Goal: Task Accomplishment & Management: Manage account settings

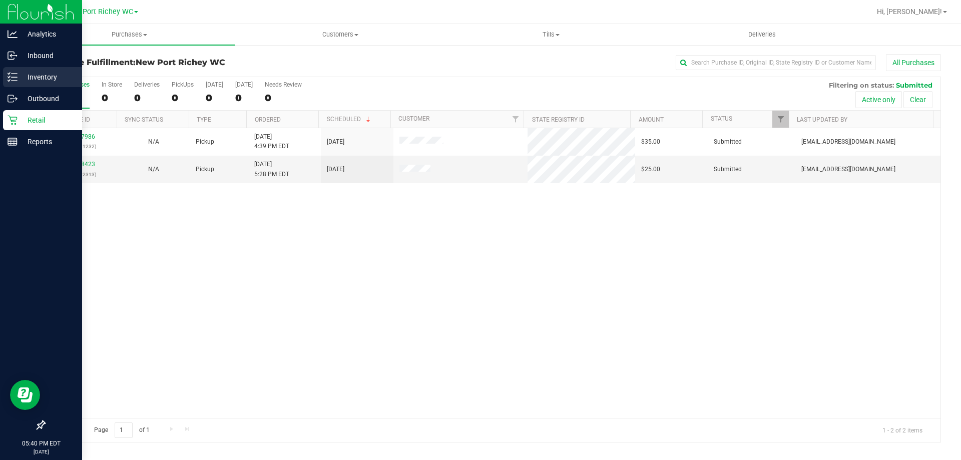
click at [32, 74] on p "Inventory" at bounding box center [48, 77] width 60 height 12
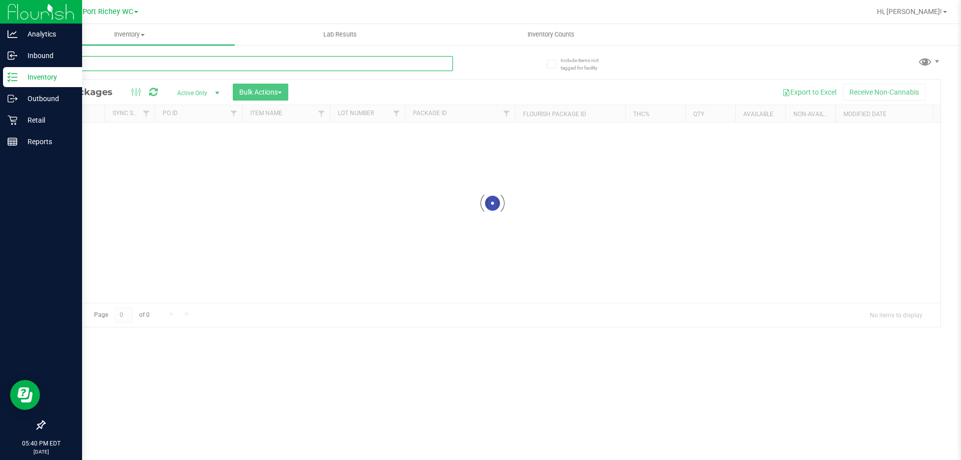
click at [171, 67] on input "text" at bounding box center [248, 63] width 409 height 15
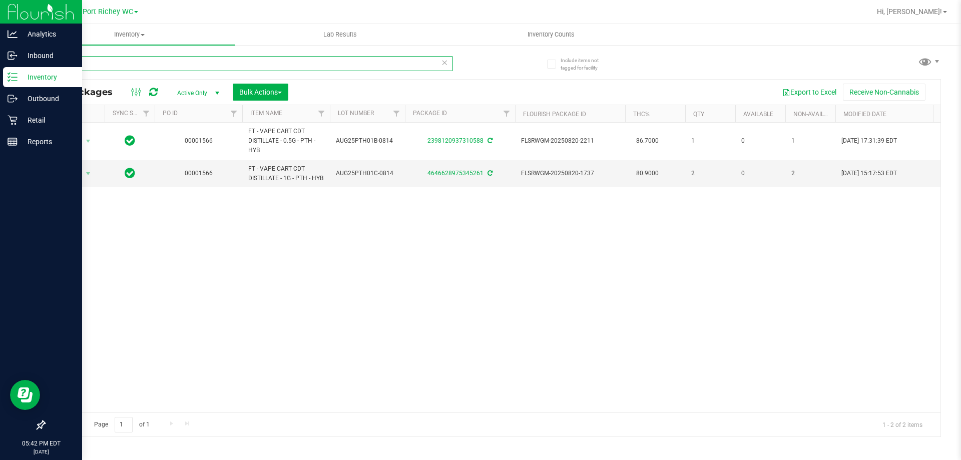
drag, startPoint x: 102, startPoint y: 62, endPoint x: 0, endPoint y: 71, distance: 102.0
click at [0, 71] on div "Analytics Inbound Inventory Outbound Retail Reports 05:42 PM EDT 08/27/2025 08/…" at bounding box center [480, 230] width 961 height 460
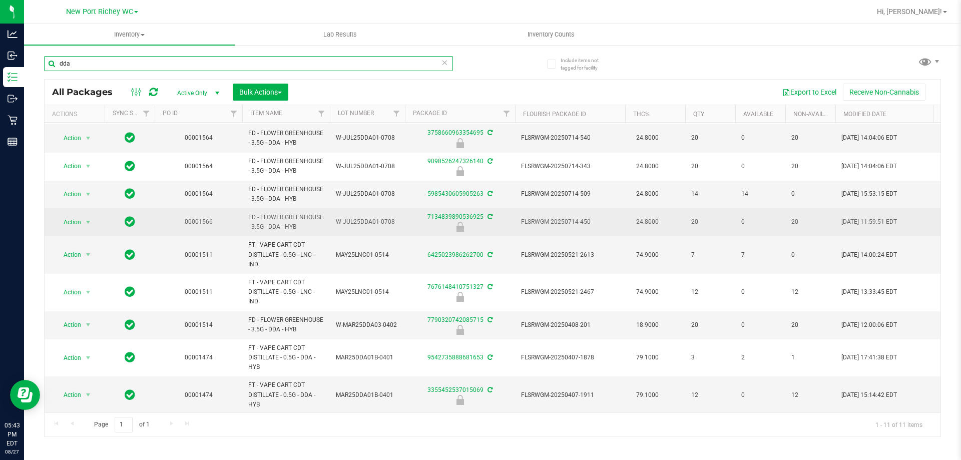
scroll to position [50, 0]
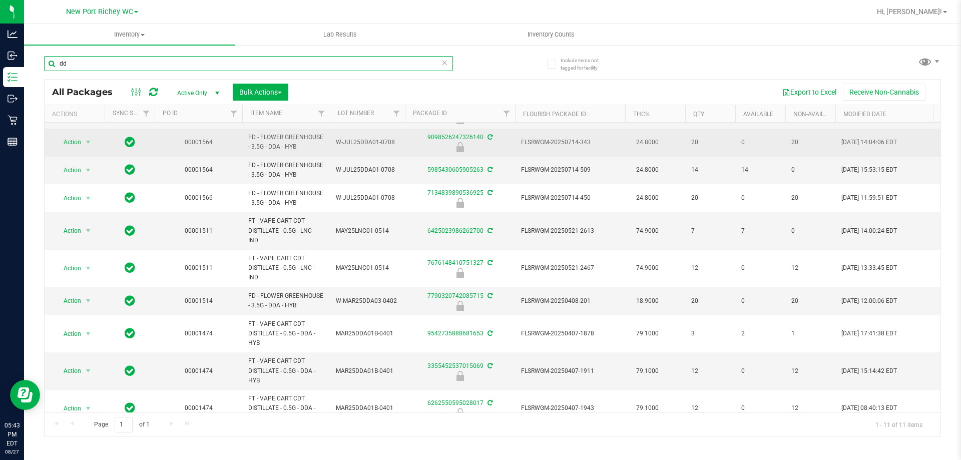
type input "d"
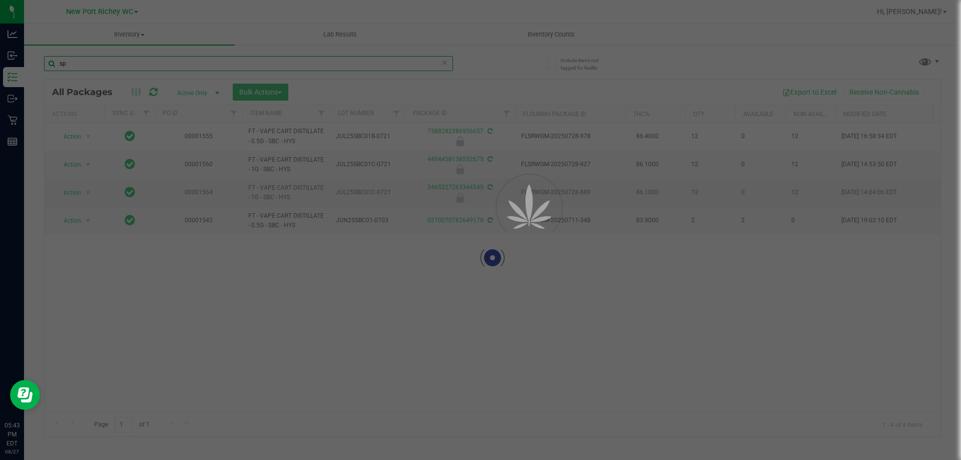
type input "s"
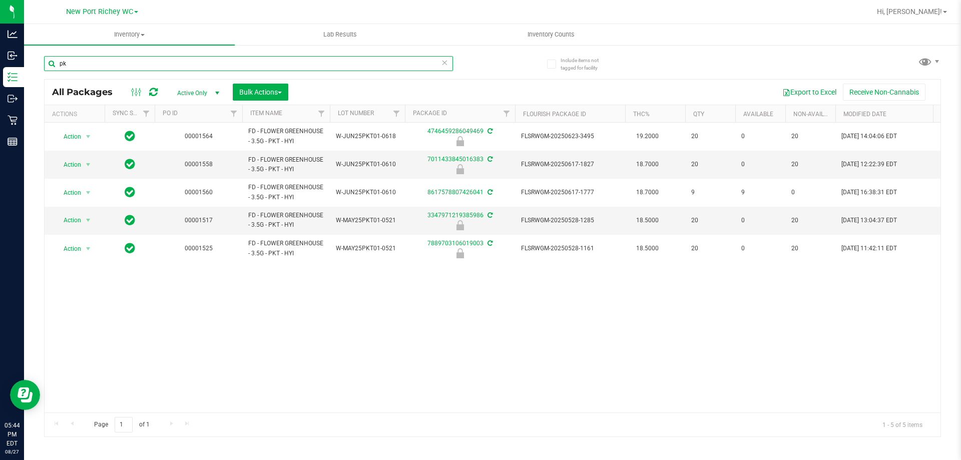
type input "p"
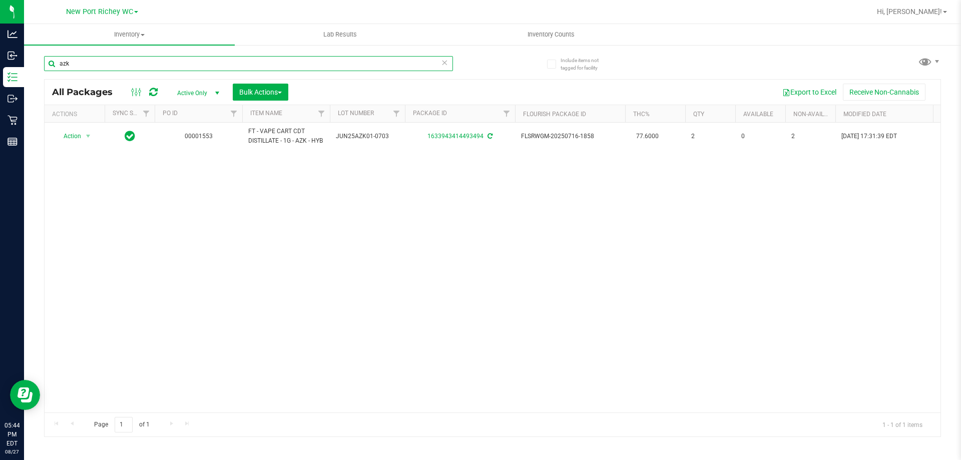
click at [372, 58] on input "azk" at bounding box center [248, 63] width 409 height 15
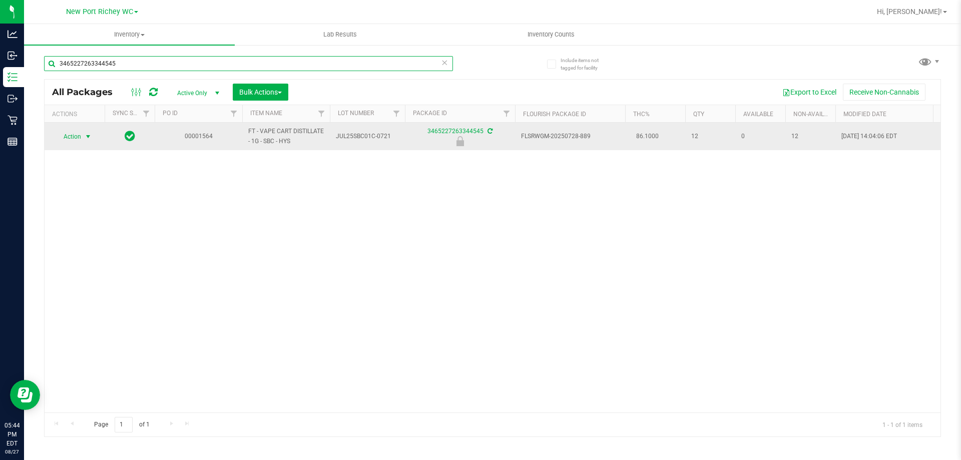
type input "3465227263344545"
click at [89, 139] on span "select" at bounding box center [88, 137] width 8 height 8
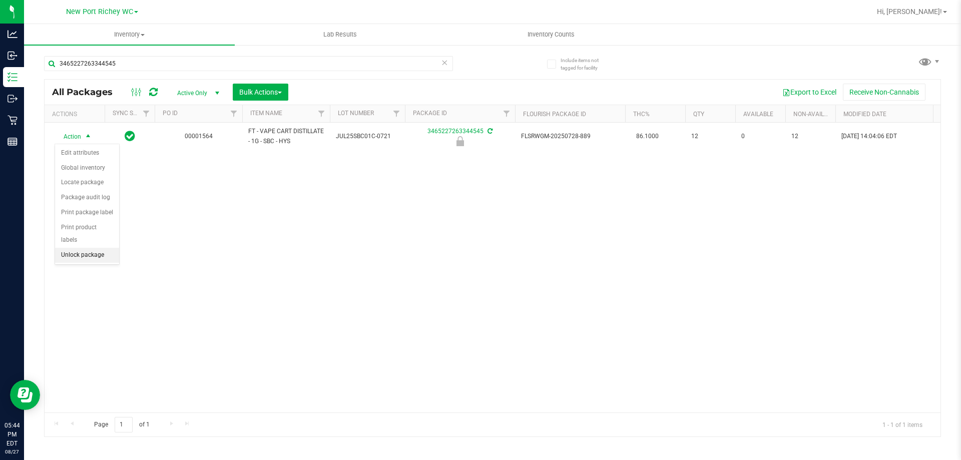
click at [103, 248] on li "Unlock package" at bounding box center [87, 255] width 64 height 15
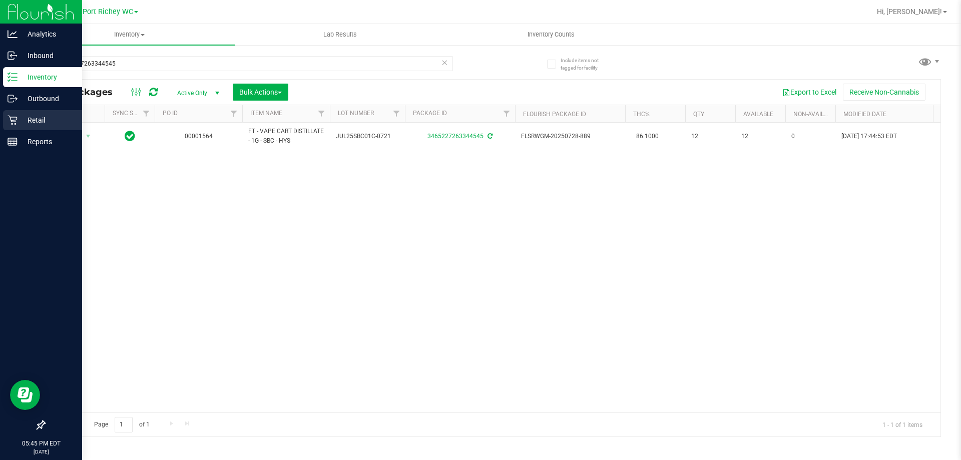
click at [14, 120] on icon at bounding box center [13, 120] width 10 height 10
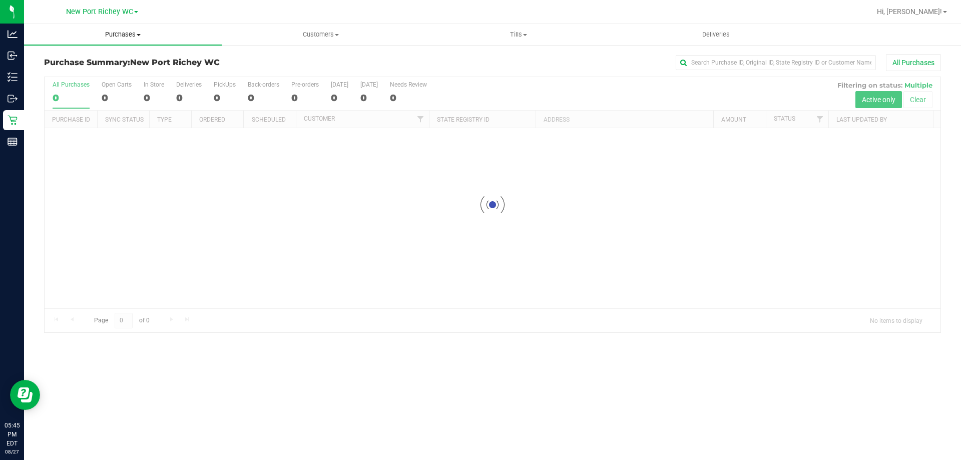
click at [132, 28] on uib-tab-heading "Purchases Summary of purchases Fulfillment All purchases" at bounding box center [123, 34] width 198 height 21
click at [94, 73] on li "Fulfillment" at bounding box center [123, 73] width 198 height 12
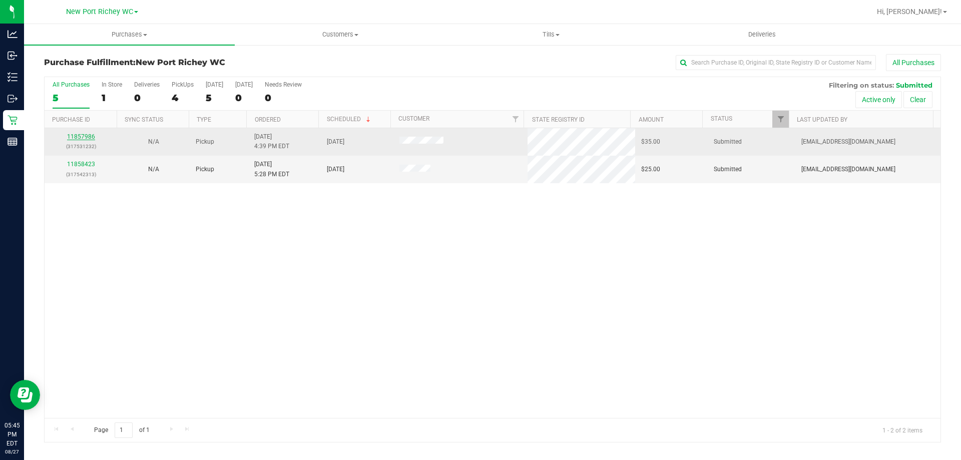
click at [90, 134] on link "11857986" at bounding box center [81, 136] width 28 height 7
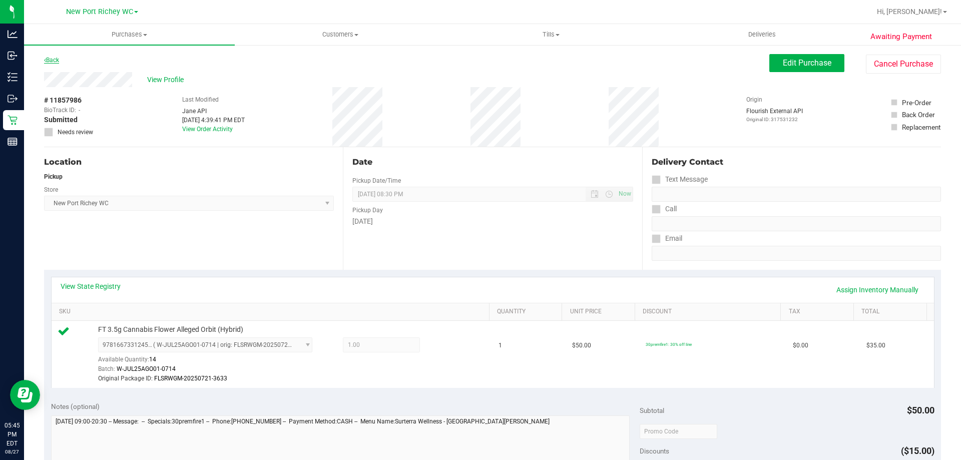
click at [46, 63] on link "Back" at bounding box center [51, 60] width 15 height 7
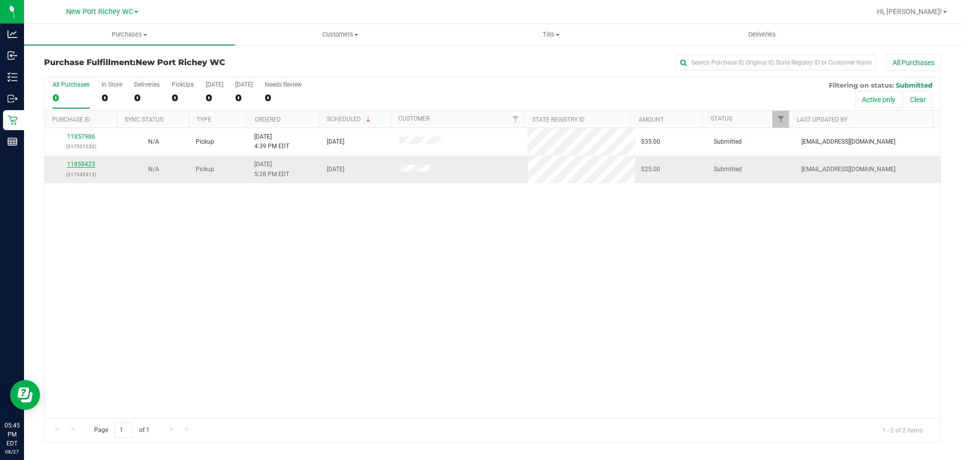
click at [73, 164] on link "11858423" at bounding box center [81, 164] width 28 height 7
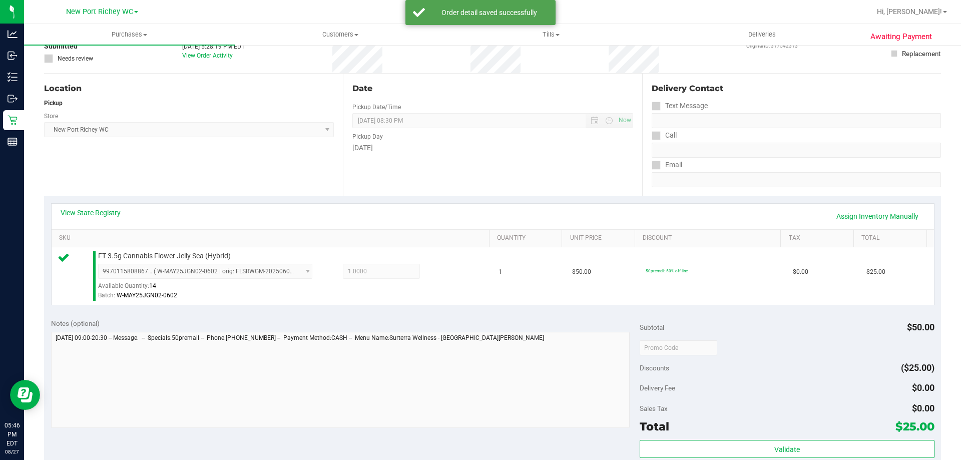
scroll to position [200, 0]
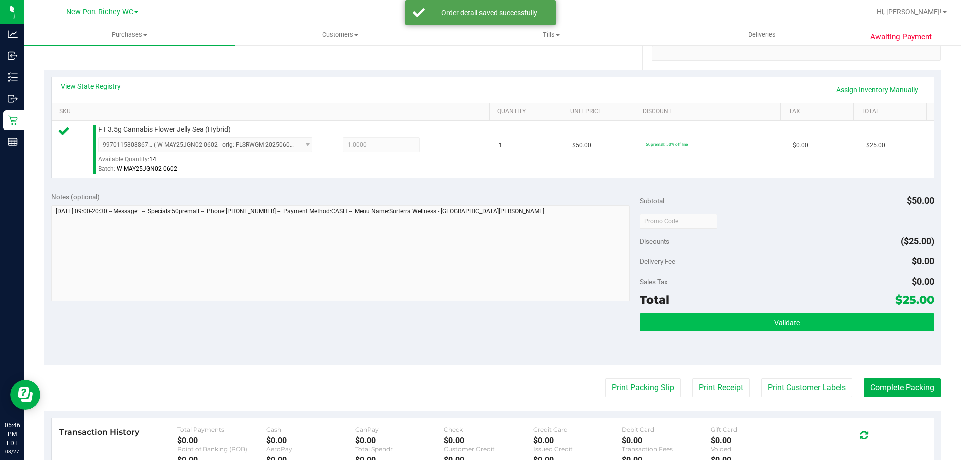
drag, startPoint x: 706, startPoint y: 304, endPoint x: 709, endPoint y: 322, distance: 18.2
click at [707, 306] on div "Total $25.00" at bounding box center [787, 300] width 294 height 18
click at [709, 322] on button "Validate" at bounding box center [787, 322] width 294 height 18
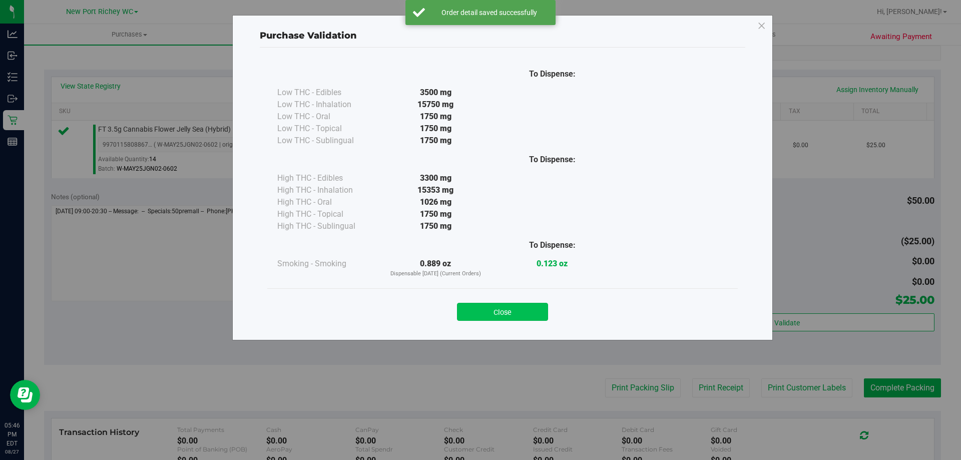
click at [531, 307] on button "Close" at bounding box center [502, 312] width 91 height 18
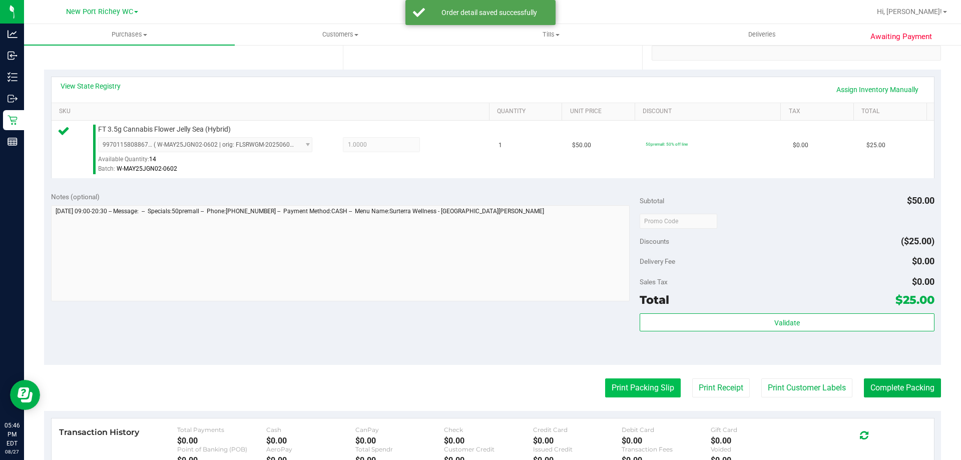
click at [611, 383] on button "Print Packing Slip" at bounding box center [643, 388] width 76 height 19
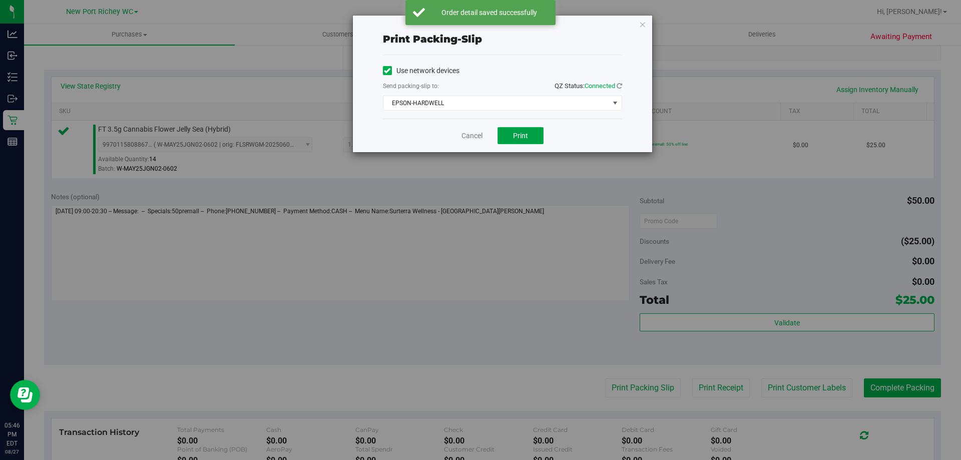
click at [510, 135] on button "Print" at bounding box center [521, 135] width 46 height 17
click at [460, 136] on div "Cancel Print" at bounding box center [502, 136] width 239 height 34
click at [475, 134] on link "Cancel" at bounding box center [472, 136] width 21 height 11
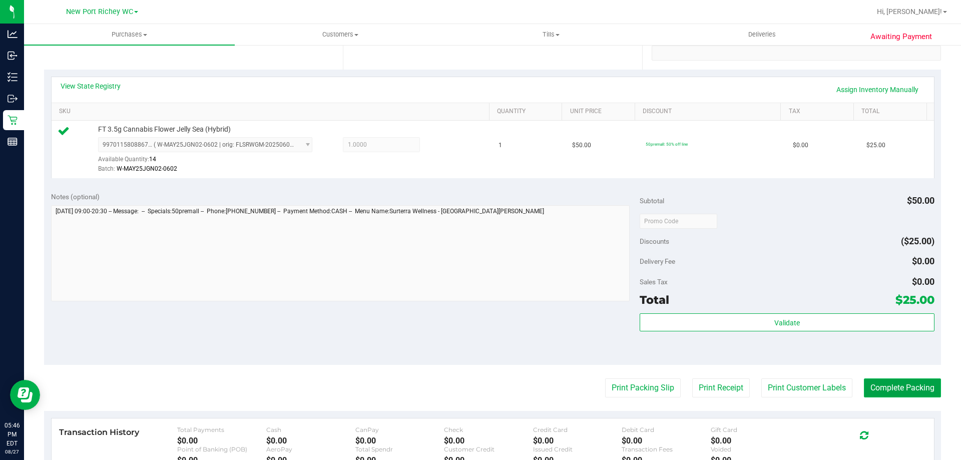
click at [900, 384] on button "Complete Packing" at bounding box center [902, 388] width 77 height 19
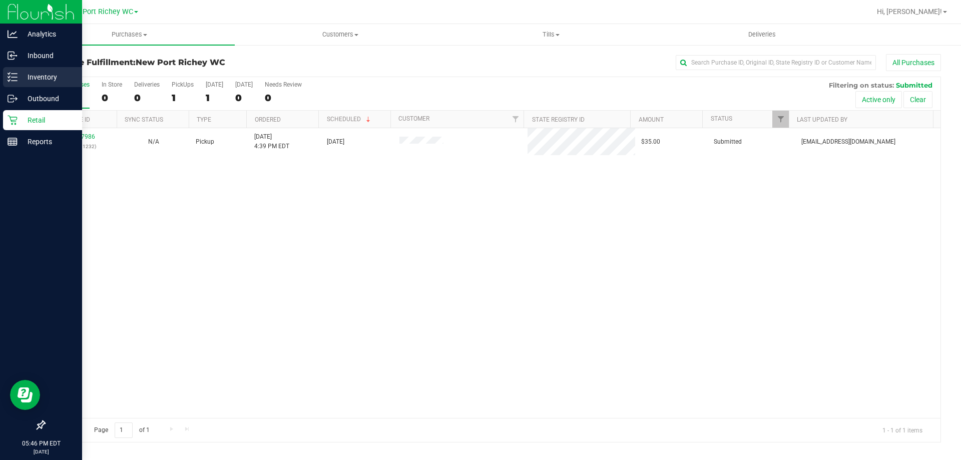
click at [31, 82] on p "Inventory" at bounding box center [48, 77] width 60 height 12
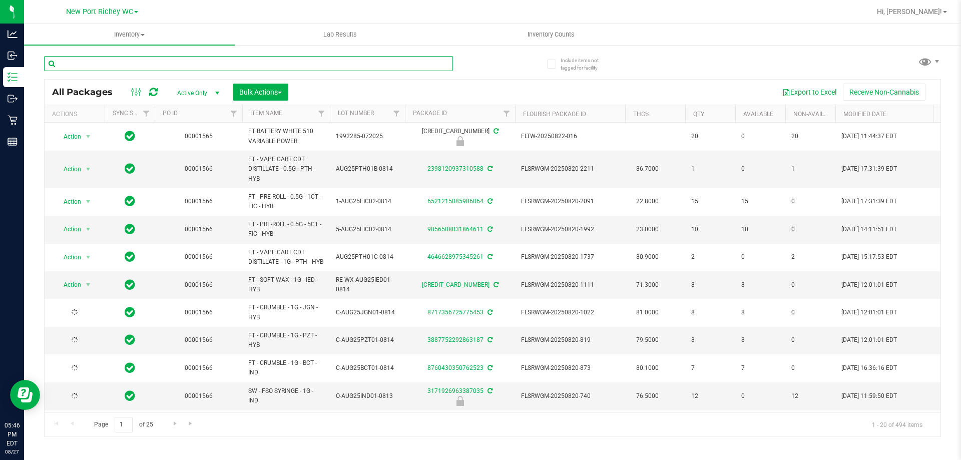
type input "2026-08-12"
click at [231, 58] on input "text" at bounding box center [248, 63] width 409 height 15
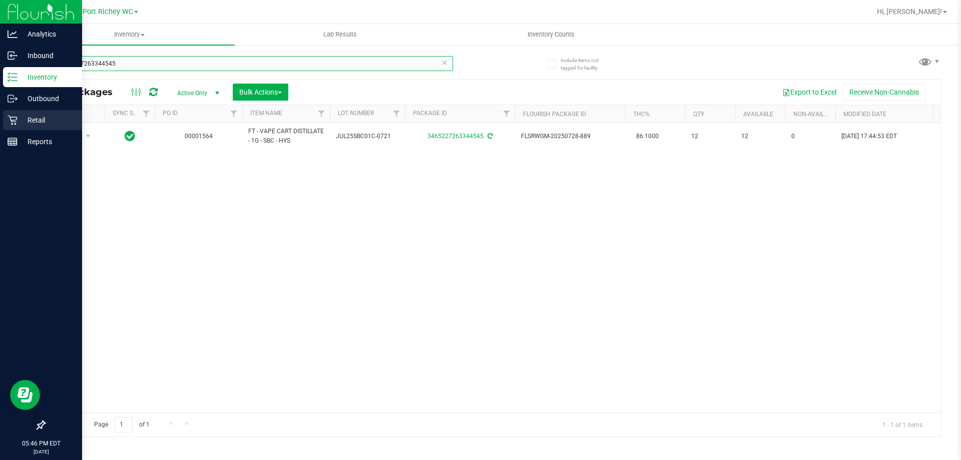
type input "3465227263344545"
click at [15, 123] on icon at bounding box center [13, 120] width 10 height 10
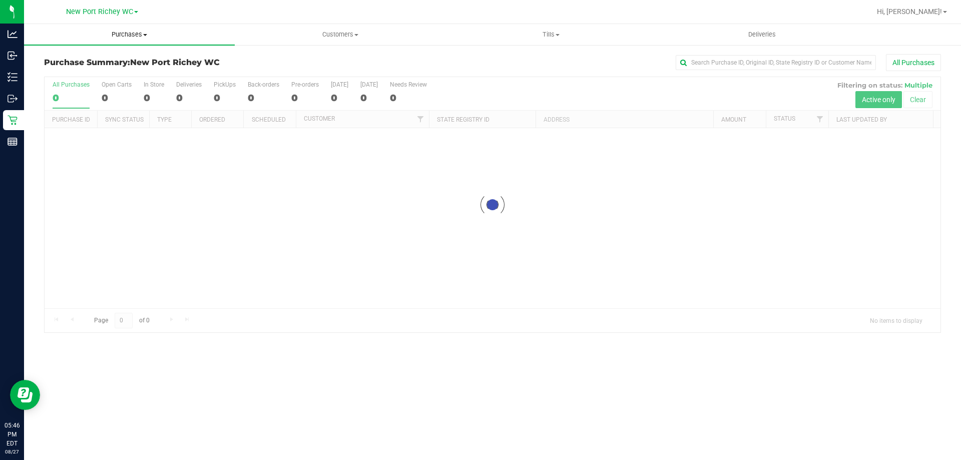
click at [150, 34] on span "Purchases" at bounding box center [129, 34] width 211 height 9
click at [77, 72] on span "Fulfillment" at bounding box center [55, 72] width 62 height 9
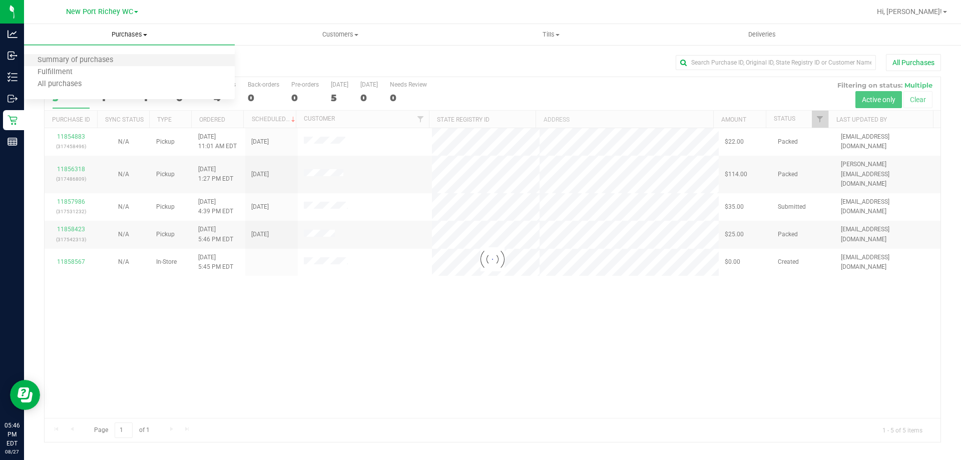
click at [98, 65] on li "Summary of purchases" at bounding box center [129, 61] width 211 height 12
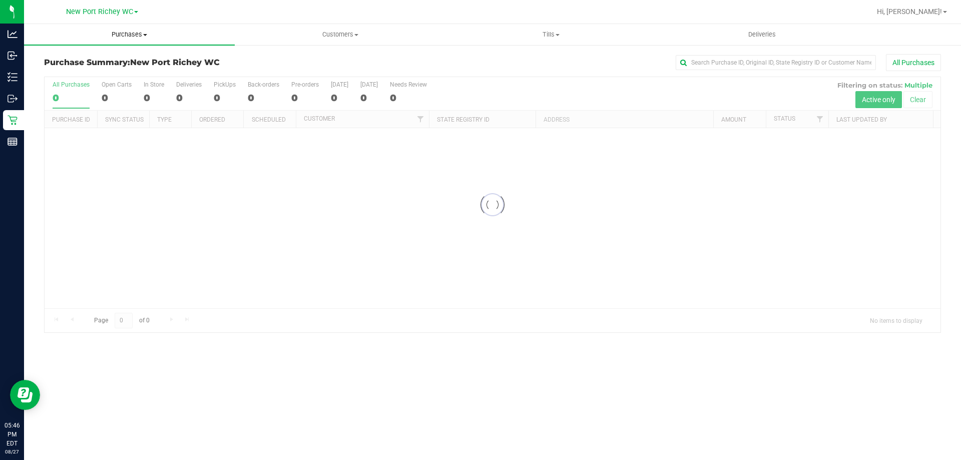
click at [113, 34] on span "Purchases" at bounding box center [129, 34] width 211 height 9
click at [52, 70] on span "Fulfillment" at bounding box center [55, 72] width 62 height 9
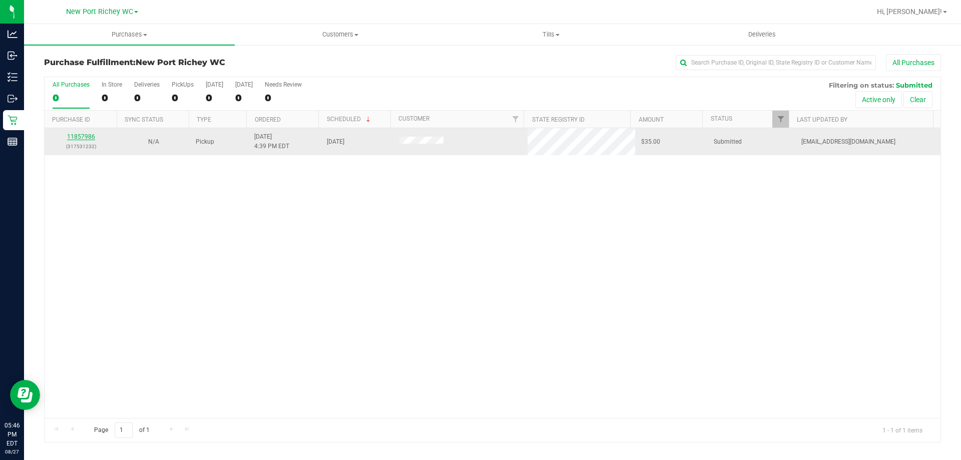
click at [71, 133] on link "11857986" at bounding box center [81, 136] width 28 height 7
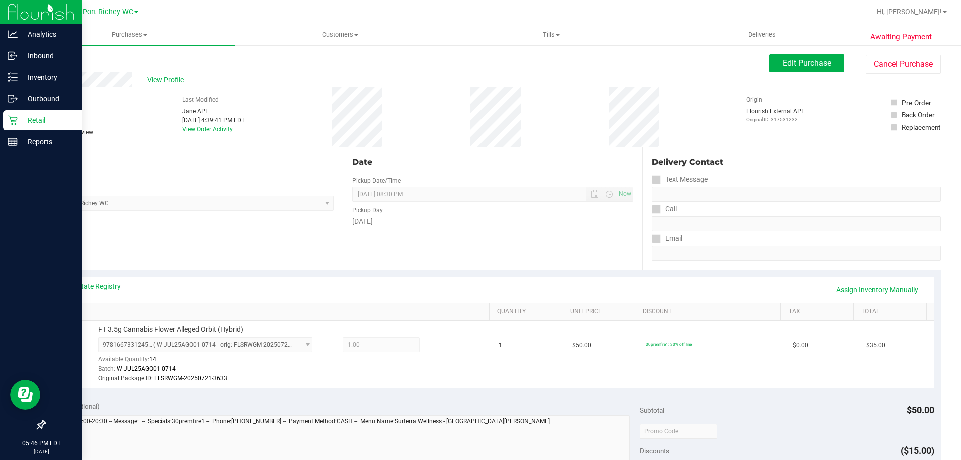
click at [14, 119] on icon at bounding box center [13, 120] width 10 height 10
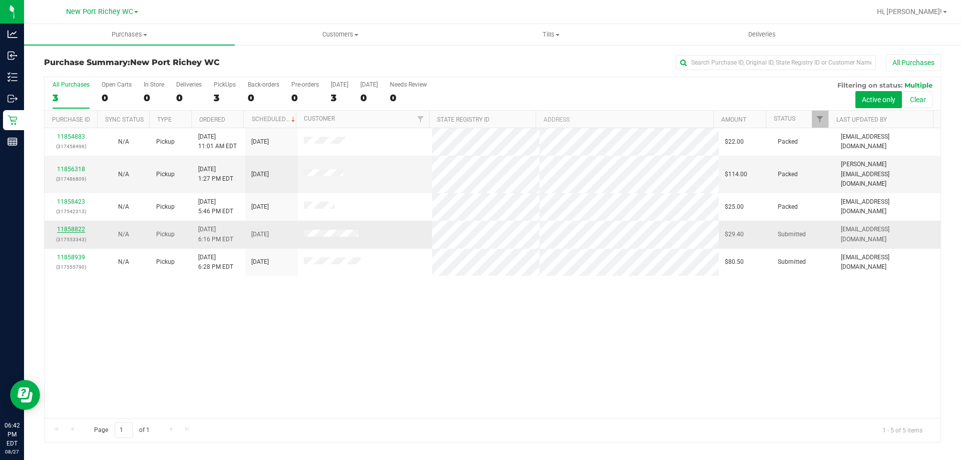
click at [81, 226] on link "11858822" at bounding box center [71, 229] width 28 height 7
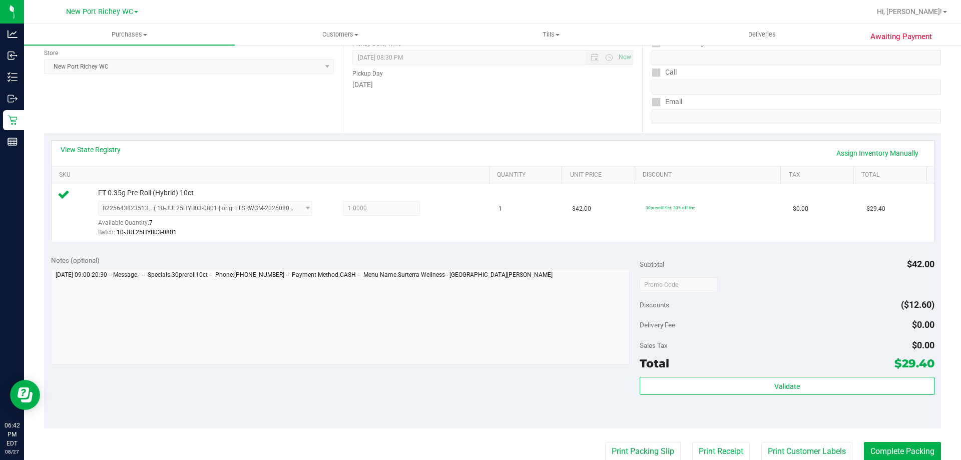
scroll to position [150, 0]
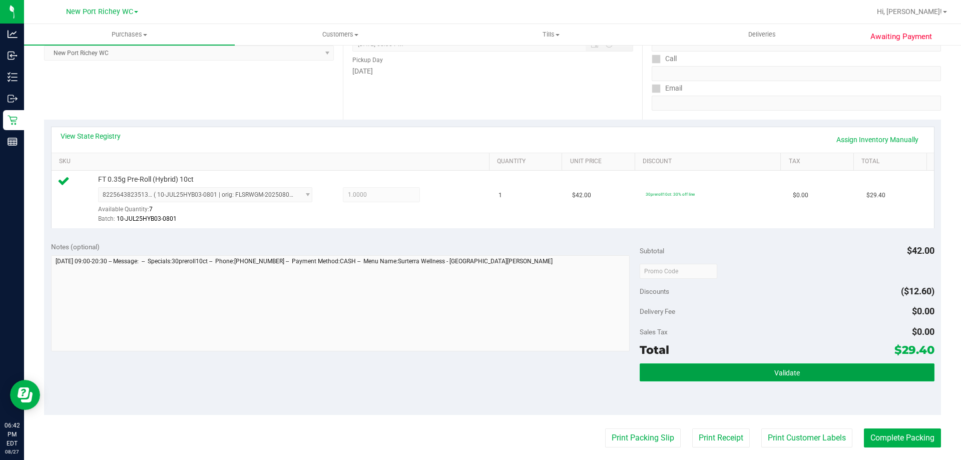
click at [762, 380] on button "Validate" at bounding box center [787, 372] width 294 height 18
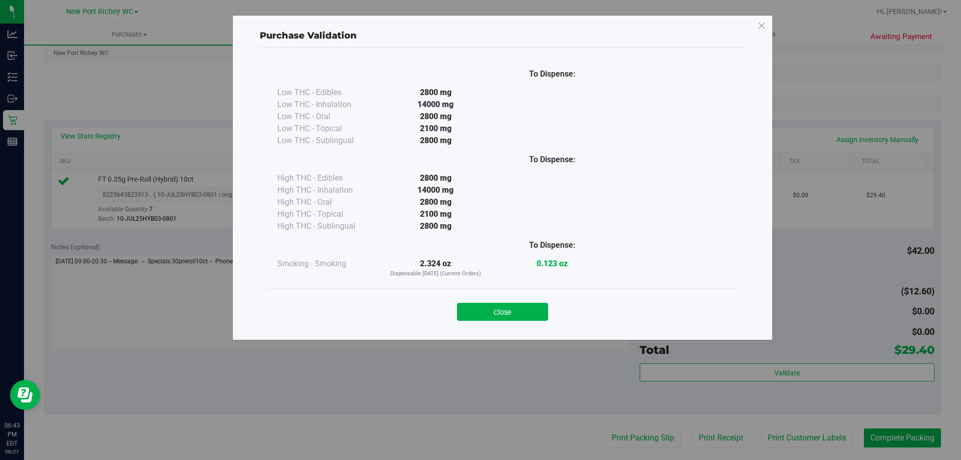
click at [510, 306] on button "Close" at bounding box center [502, 312] width 91 height 18
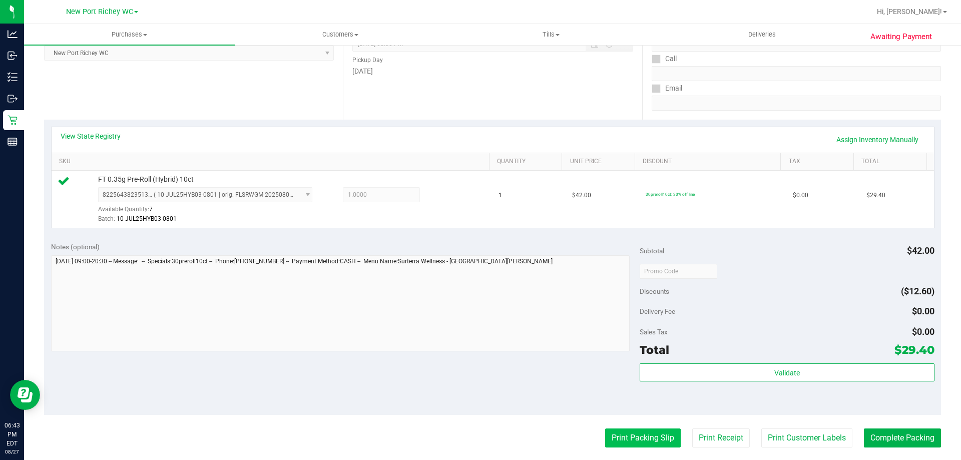
click at [639, 444] on button "Print Packing Slip" at bounding box center [643, 438] width 76 height 19
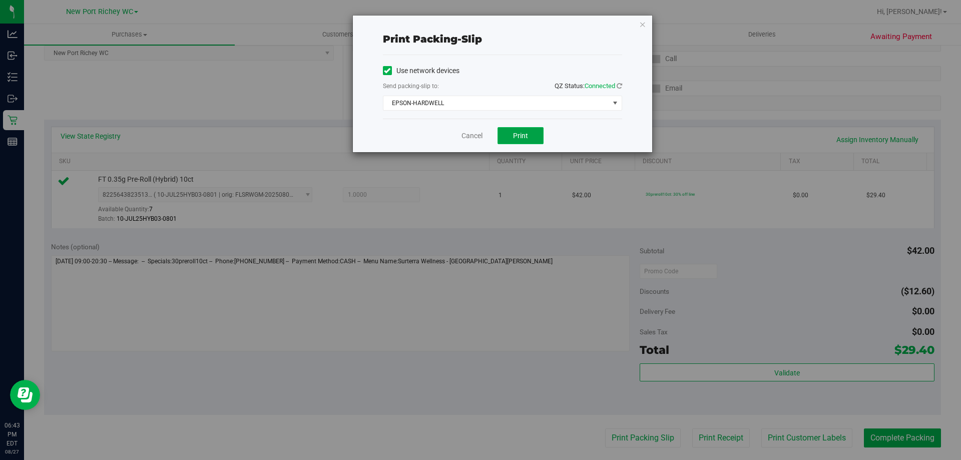
click at [531, 139] on button "Print" at bounding box center [521, 135] width 46 height 17
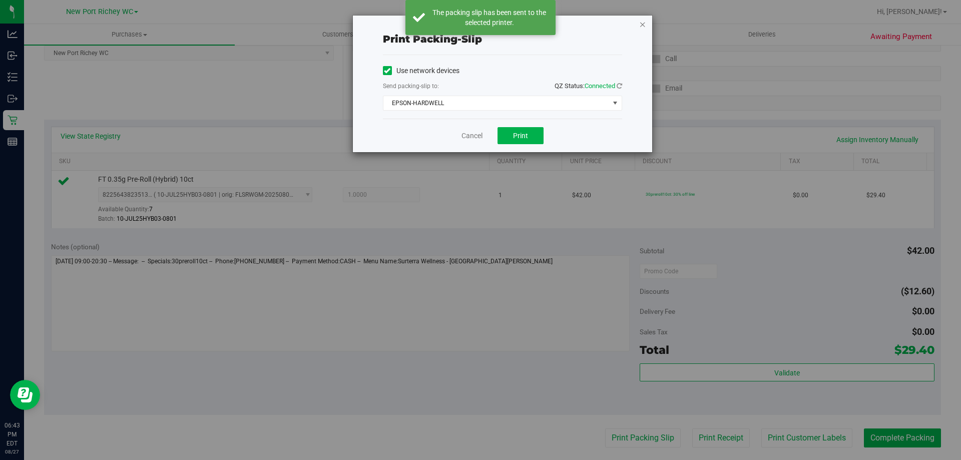
click at [644, 21] on icon "button" at bounding box center [642, 24] width 7 height 12
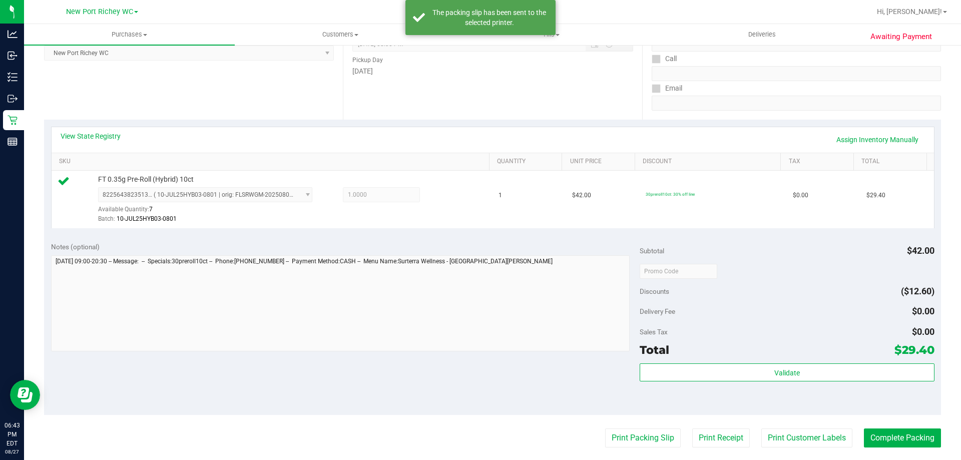
click at [684, 360] on div "Subtotal $42.00 Discounts ($12.60) Delivery Fee $0.00 Sales Tax $0.00 Total $29…" at bounding box center [787, 325] width 294 height 167
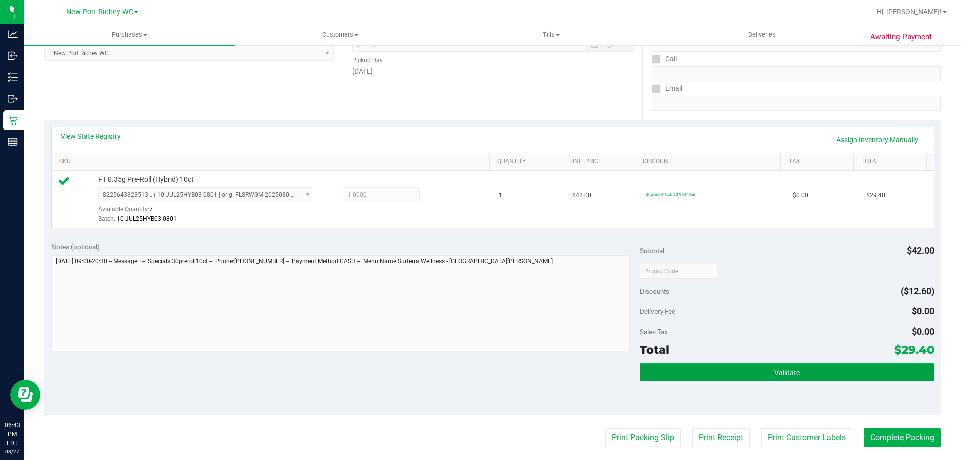
click at [679, 372] on button "Validate" at bounding box center [787, 372] width 294 height 18
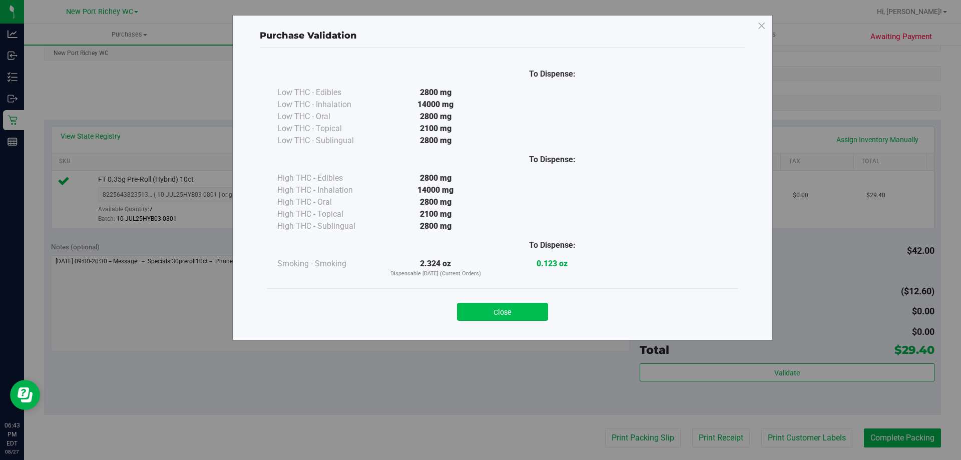
click at [533, 311] on button "Close" at bounding box center [502, 312] width 91 height 18
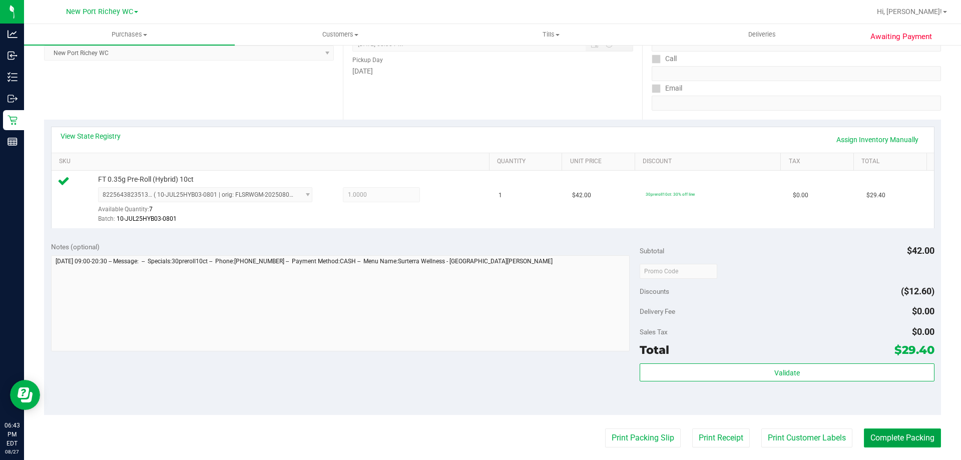
click at [896, 440] on button "Complete Packing" at bounding box center [902, 438] width 77 height 19
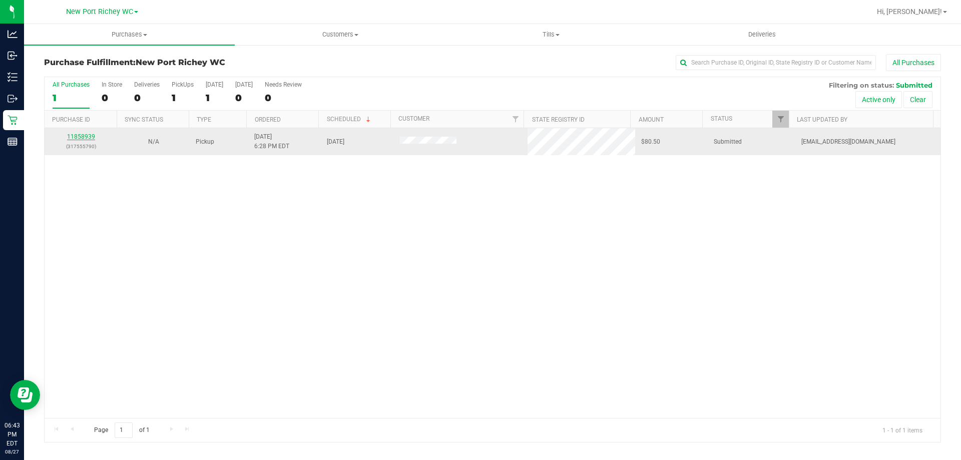
click at [84, 133] on link "11858939" at bounding box center [81, 136] width 28 height 7
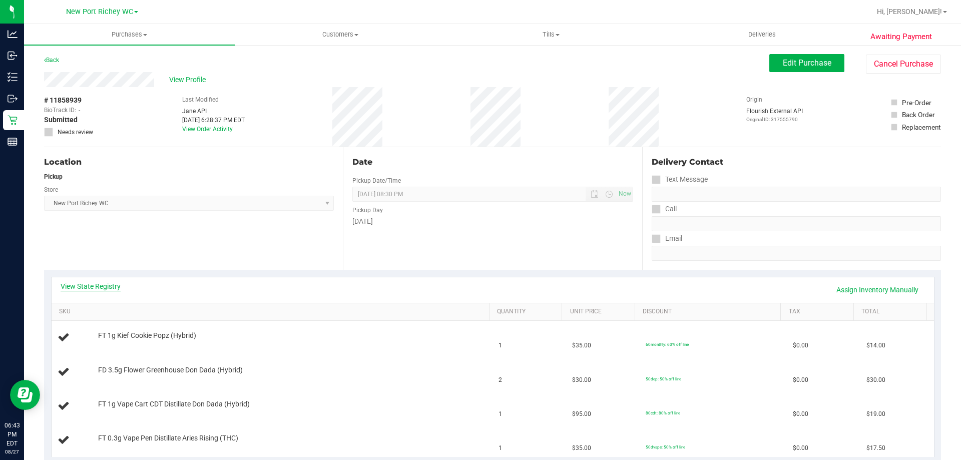
click at [110, 283] on link "View State Registry" at bounding box center [91, 286] width 60 height 10
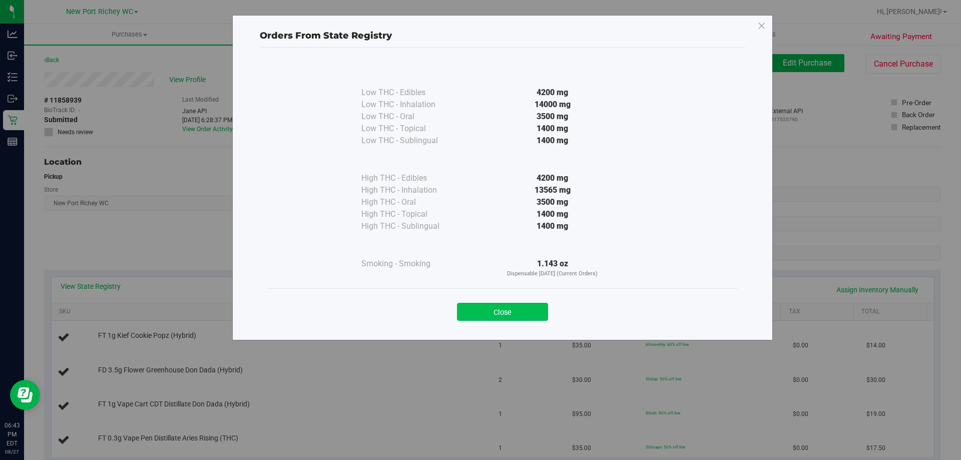
click at [492, 317] on button "Close" at bounding box center [502, 312] width 91 height 18
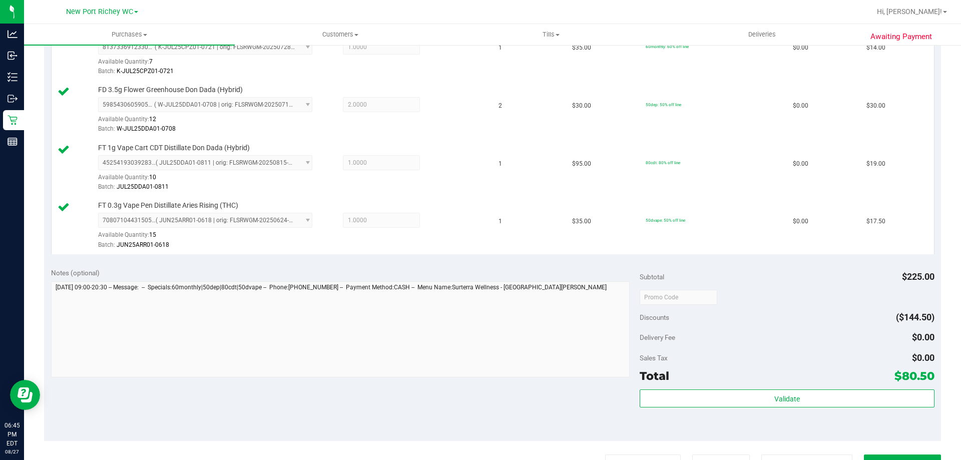
scroll to position [350, 0]
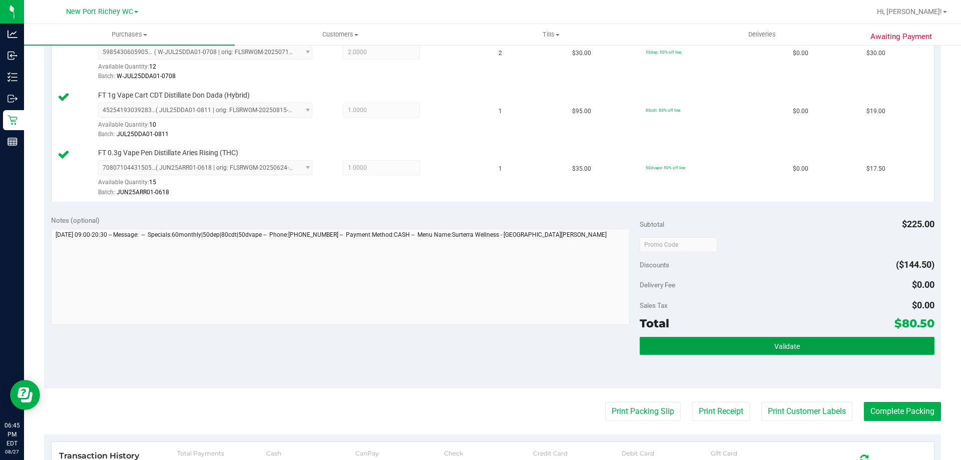
click at [685, 338] on button "Validate" at bounding box center [787, 346] width 294 height 18
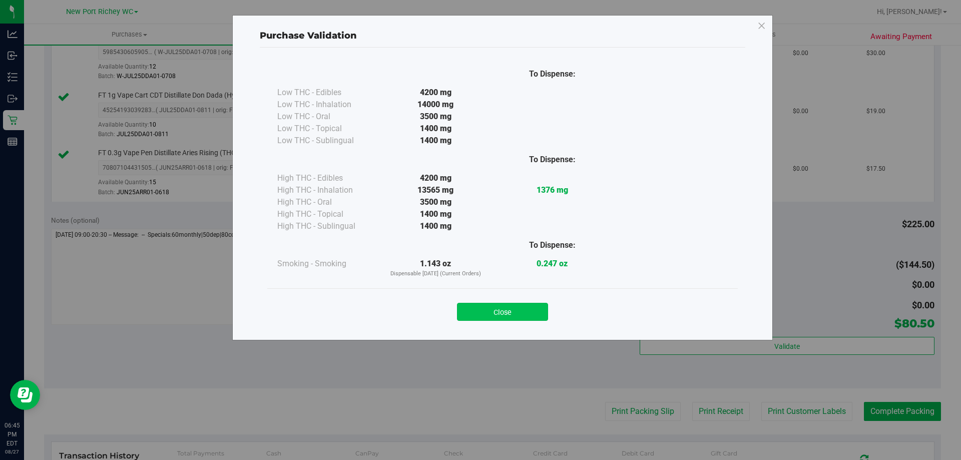
click at [532, 310] on button "Close" at bounding box center [502, 312] width 91 height 18
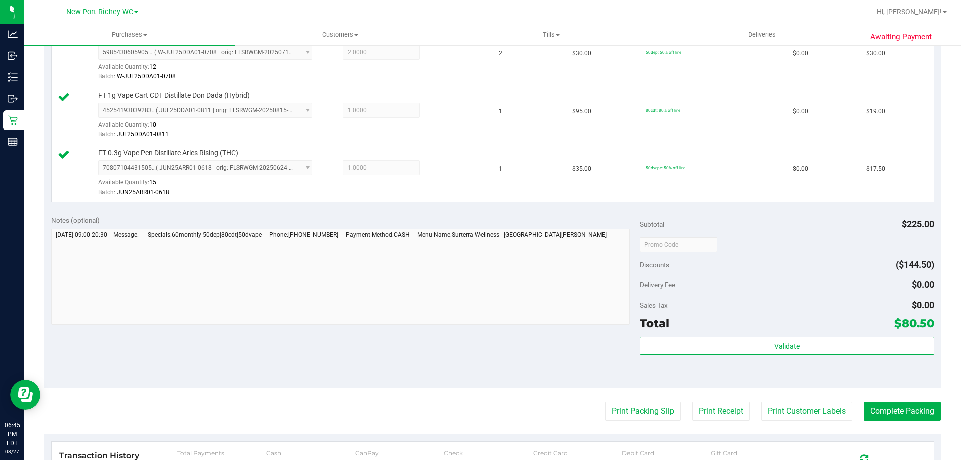
click at [625, 425] on purchase-details "Back Edit Purchase Cancel Purchase View Profile # 11858939 BioTrack ID: - Submi…" at bounding box center [492, 163] width 897 height 918
click at [627, 414] on button "Print Packing Slip" at bounding box center [643, 411] width 76 height 19
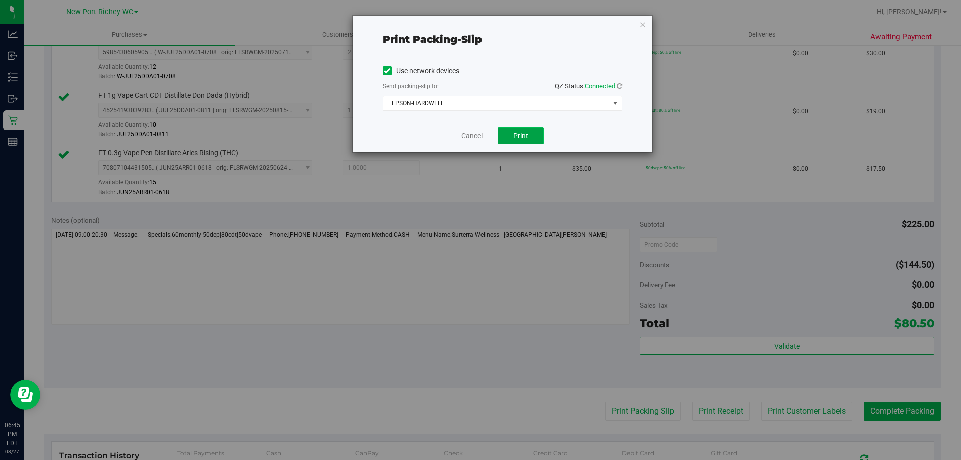
click at [529, 134] on button "Print" at bounding box center [521, 135] width 46 height 17
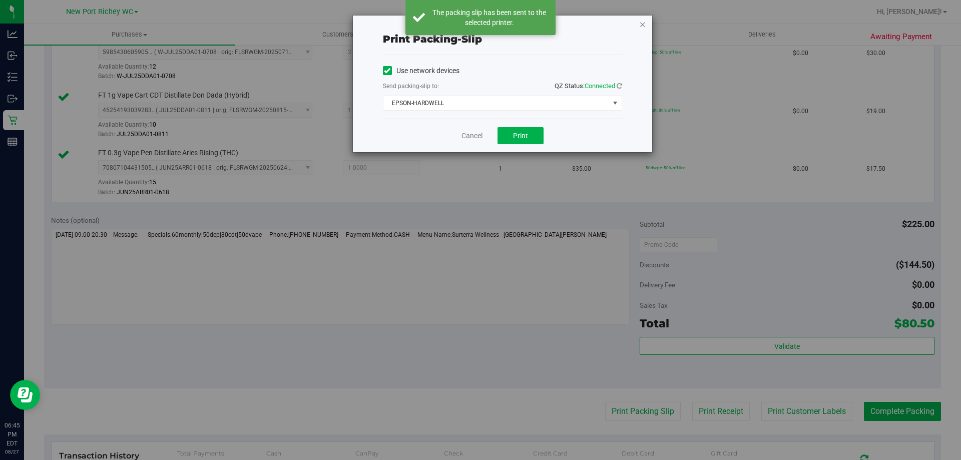
click at [642, 23] on icon "button" at bounding box center [642, 24] width 7 height 12
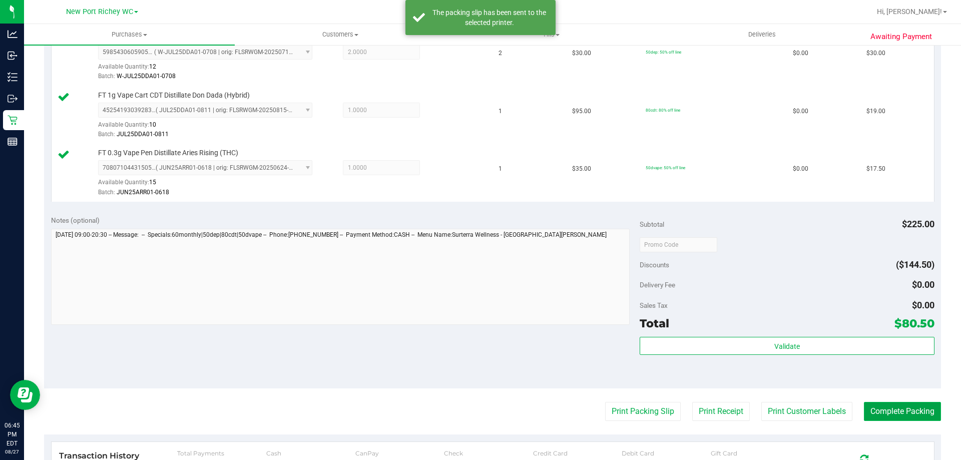
click at [919, 409] on button "Complete Packing" at bounding box center [902, 411] width 77 height 19
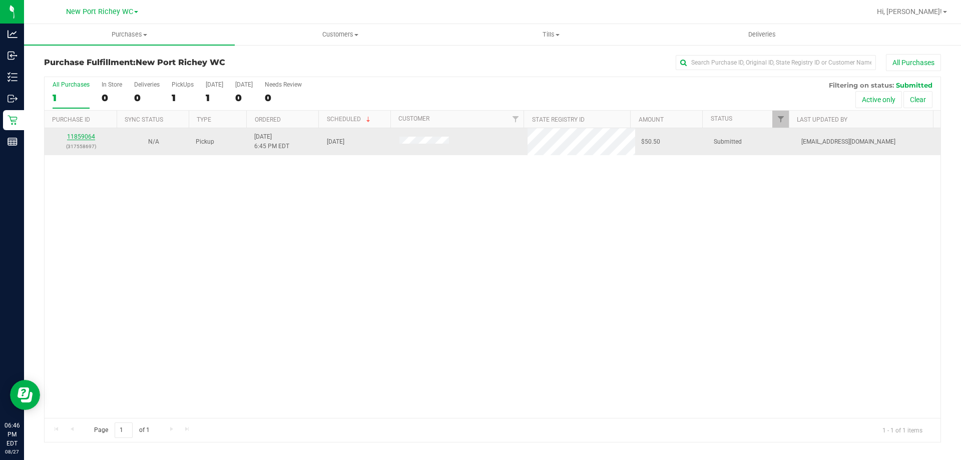
click at [89, 138] on link "11859064" at bounding box center [81, 136] width 28 height 7
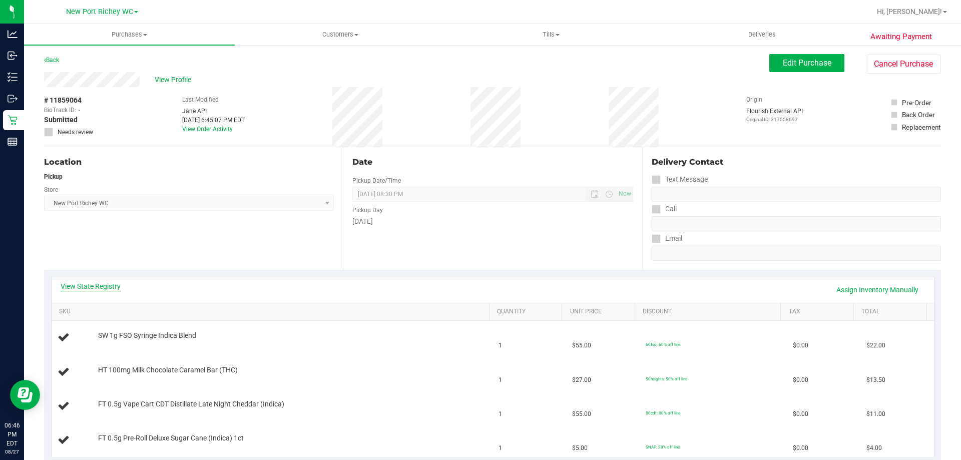
click at [111, 282] on link "View State Registry" at bounding box center [91, 286] width 60 height 10
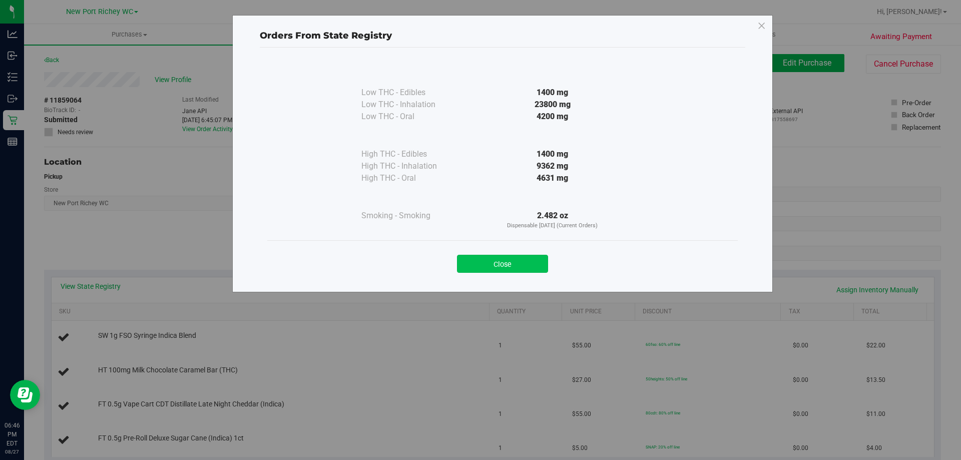
drag, startPoint x: 535, startPoint y: 251, endPoint x: 534, endPoint y: 257, distance: 5.6
click at [534, 253] on div "Close" at bounding box center [503, 260] width 456 height 25
click at [532, 265] on button "Close" at bounding box center [502, 264] width 91 height 18
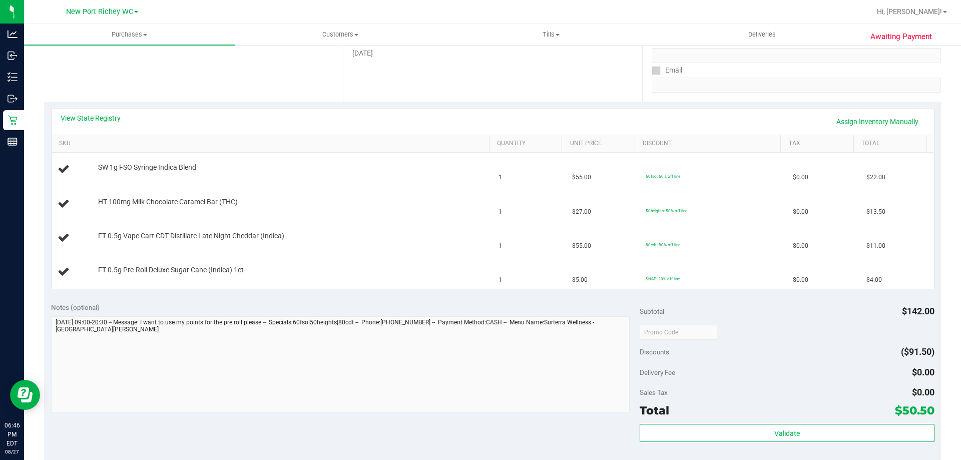
scroll to position [150, 0]
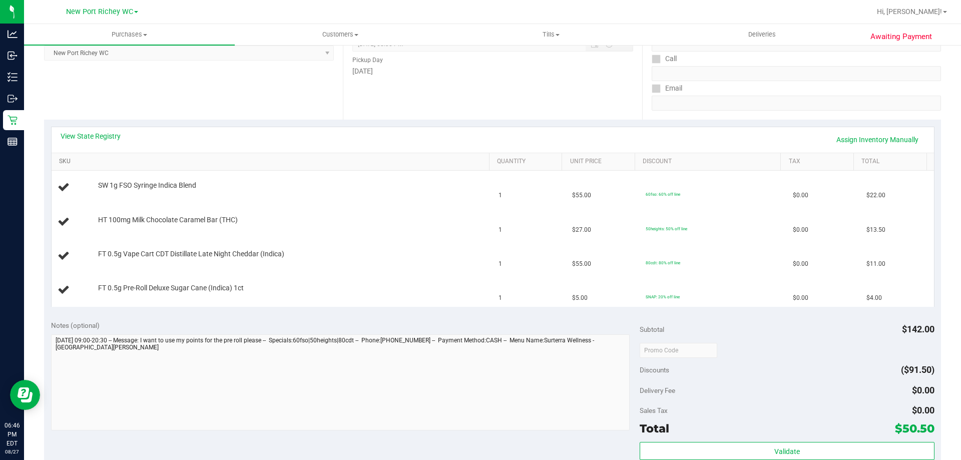
click at [406, 164] on link "SKU" at bounding box center [272, 162] width 426 height 8
click at [407, 163] on link "SKU" at bounding box center [272, 162] width 426 height 8
click at [408, 163] on link "SKU" at bounding box center [272, 162] width 426 height 8
click at [419, 140] on div "View State Registry Assign Inventory Manually" at bounding box center [493, 139] width 865 height 17
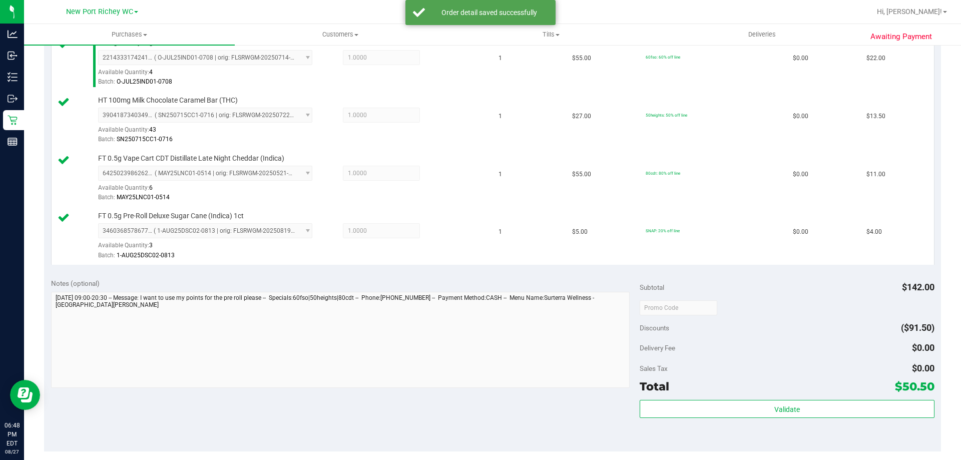
scroll to position [300, 0]
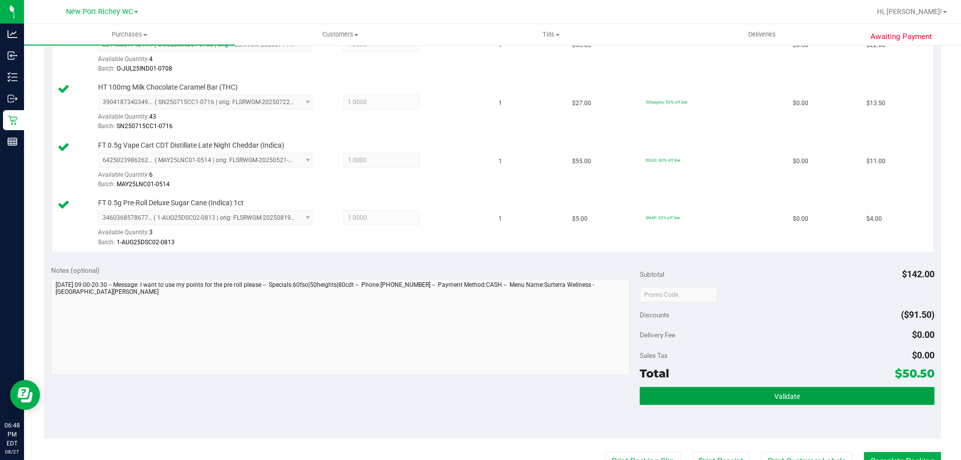
click at [720, 402] on button "Validate" at bounding box center [787, 396] width 294 height 18
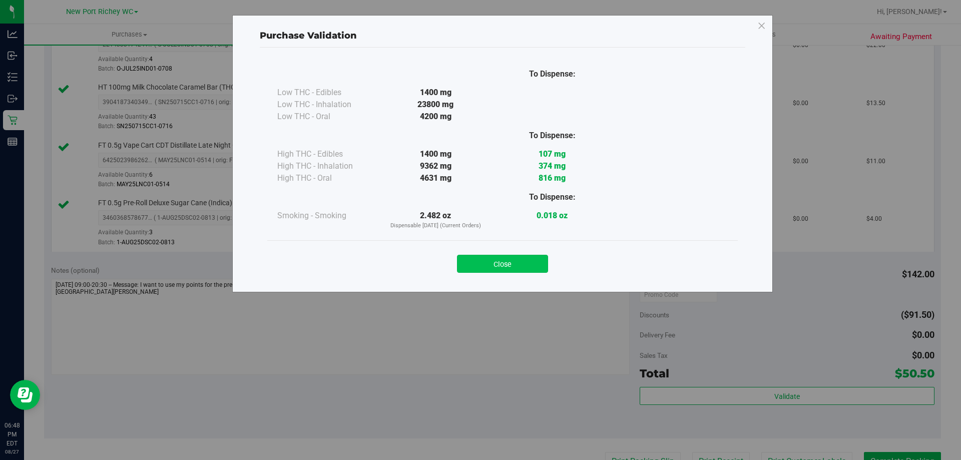
click at [499, 264] on button "Close" at bounding box center [502, 264] width 91 height 18
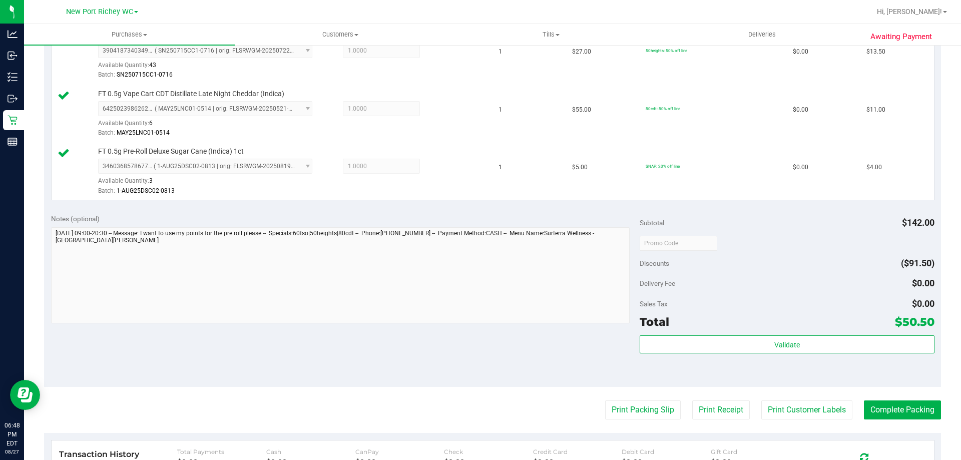
scroll to position [401, 0]
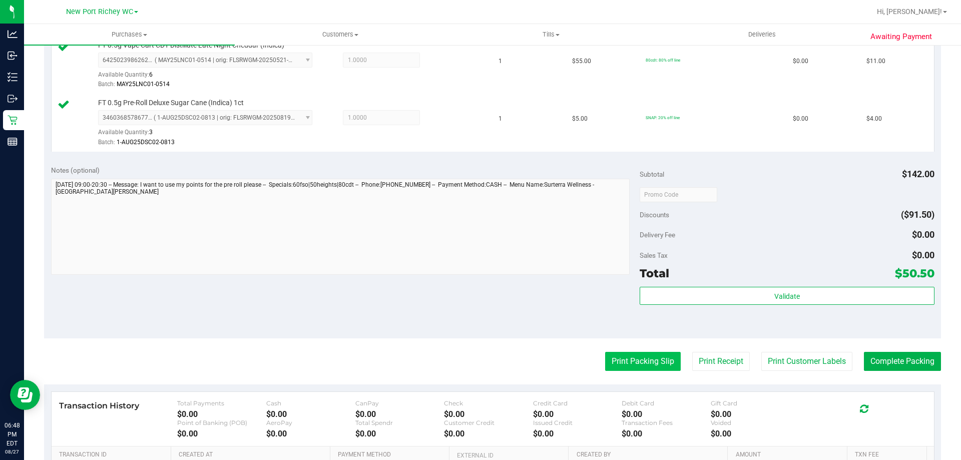
click at [634, 363] on button "Print Packing Slip" at bounding box center [643, 361] width 76 height 19
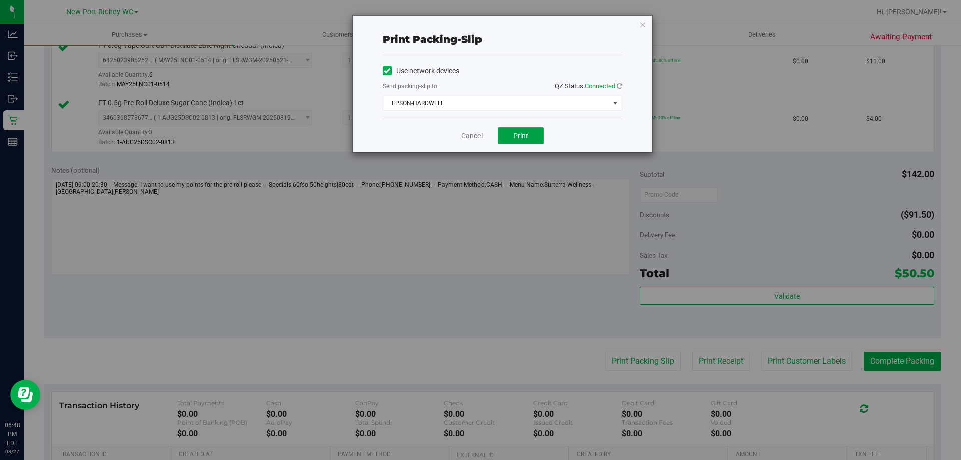
click at [525, 140] on button "Print" at bounding box center [521, 135] width 46 height 17
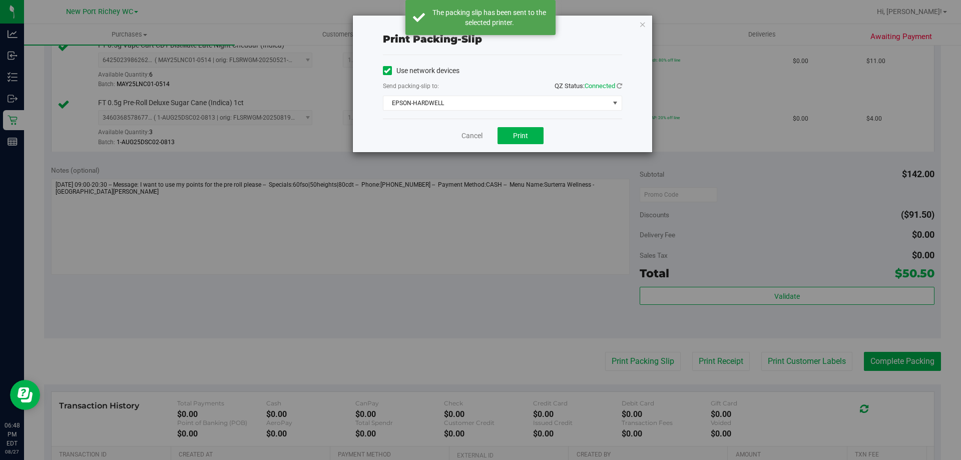
click at [642, 27] on icon "button" at bounding box center [642, 24] width 7 height 12
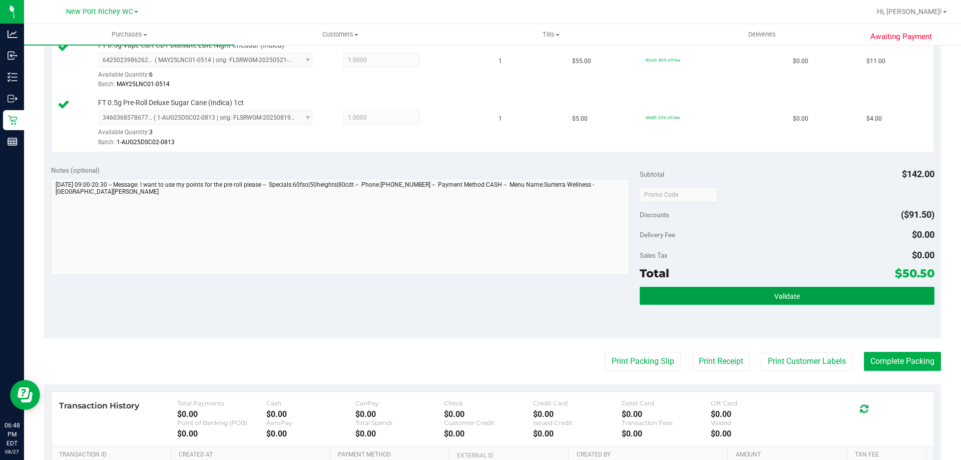
click at [783, 298] on span "Validate" at bounding box center [788, 296] width 26 height 8
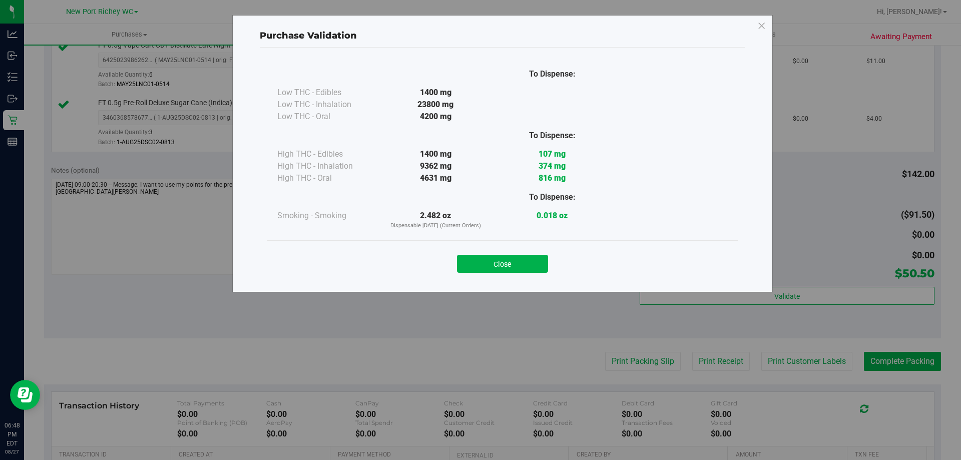
drag, startPoint x: 520, startPoint y: 263, endPoint x: 535, endPoint y: 262, distance: 15.0
click at [520, 262] on button "Close" at bounding box center [502, 264] width 91 height 18
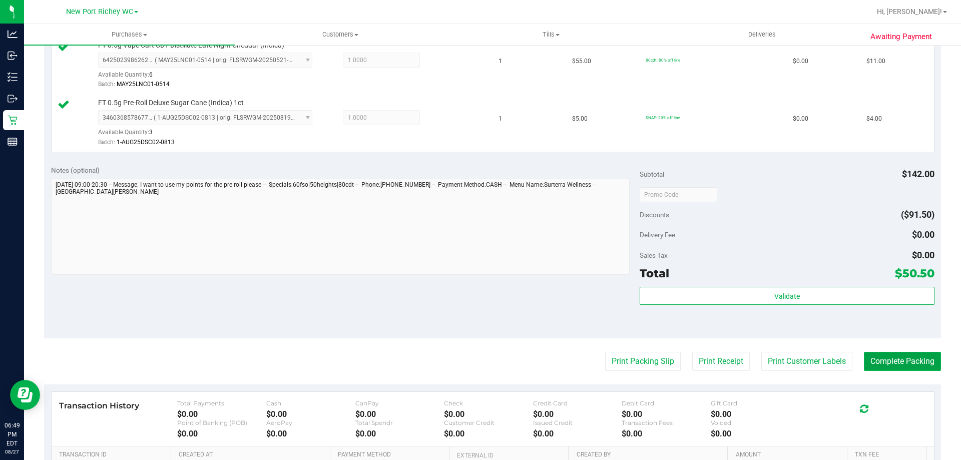
click at [887, 358] on button "Complete Packing" at bounding box center [902, 361] width 77 height 19
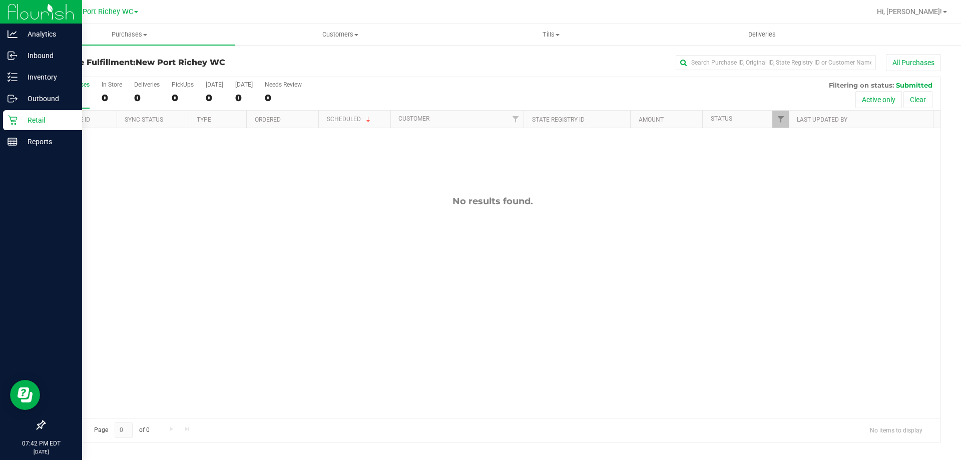
click at [17, 123] on icon at bounding box center [13, 120] width 10 height 10
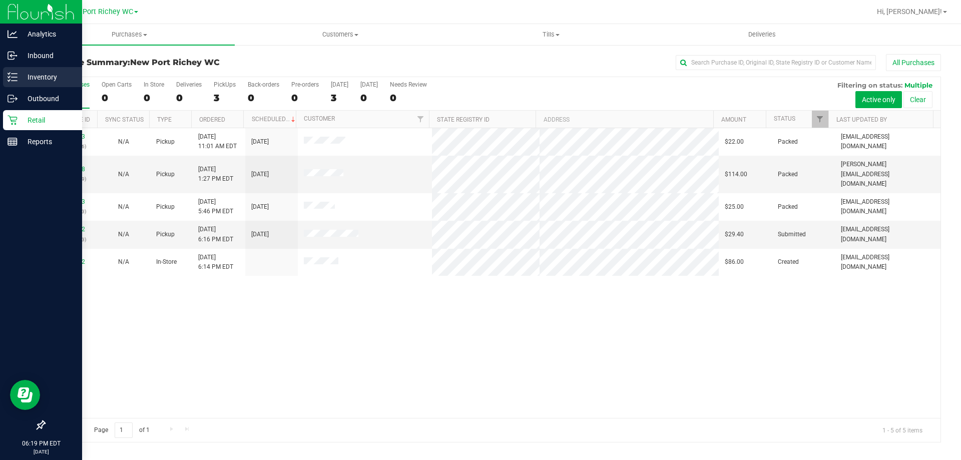
click at [26, 77] on p "Inventory" at bounding box center [48, 77] width 60 height 12
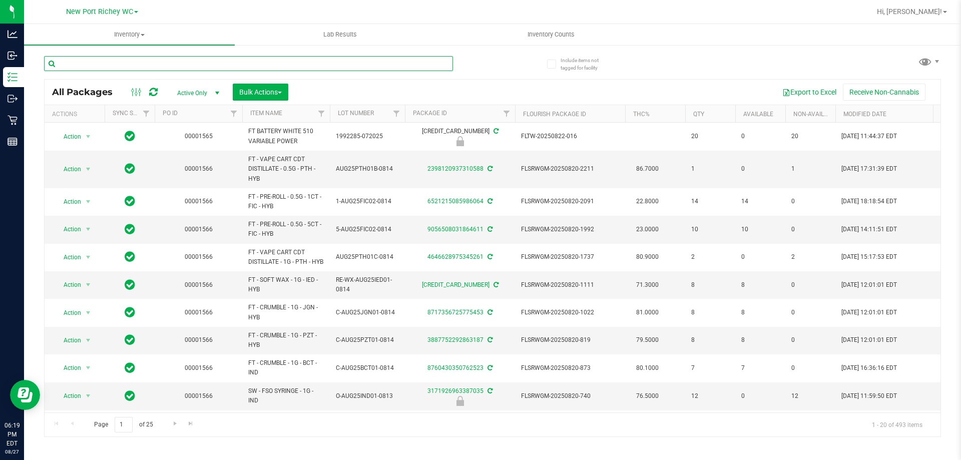
click at [109, 64] on input "text" at bounding box center [248, 63] width 409 height 15
type input "htm"
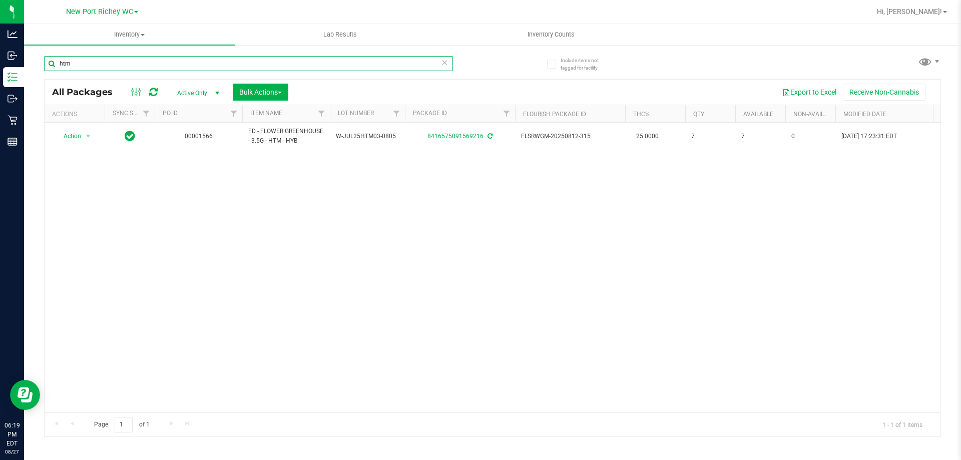
drag, startPoint x: 234, startPoint y: 69, endPoint x: 38, endPoint y: 65, distance: 196.3
click at [38, 65] on div "Include items not tagged for facility htm All Packages Active Only Active Only …" at bounding box center [492, 196] width 937 height 305
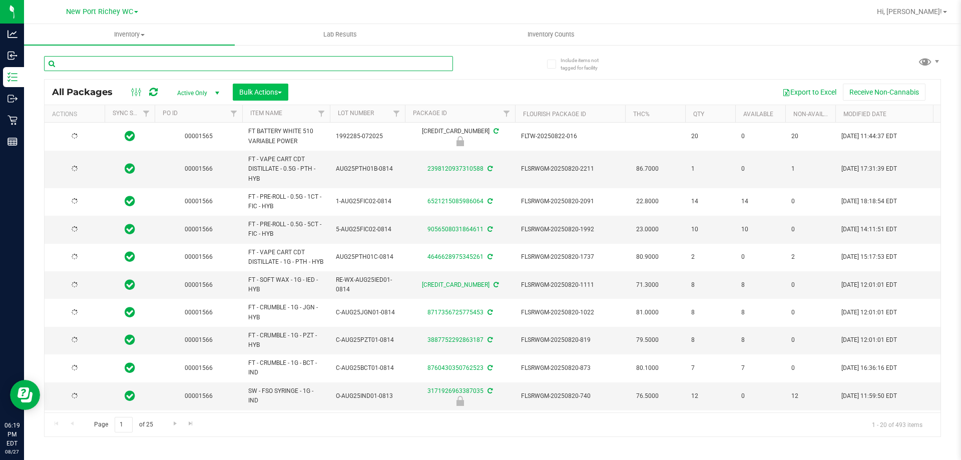
type input "[DATE]"
type input "top gear"
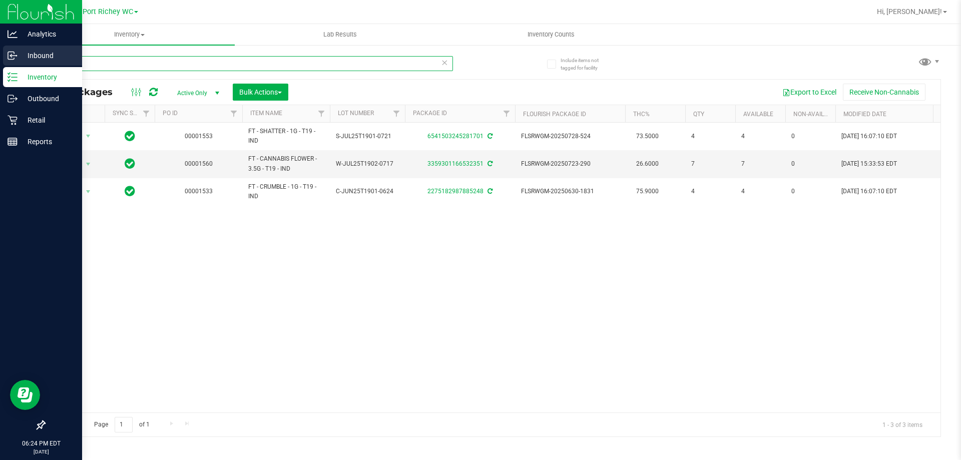
drag, startPoint x: 155, startPoint y: 58, endPoint x: 0, endPoint y: 64, distance: 155.3
click at [0, 73] on div "Analytics Inbound Inventory Outbound Retail Reports 06:24 PM EDT 08/27/2025 08/…" at bounding box center [480, 230] width 961 height 460
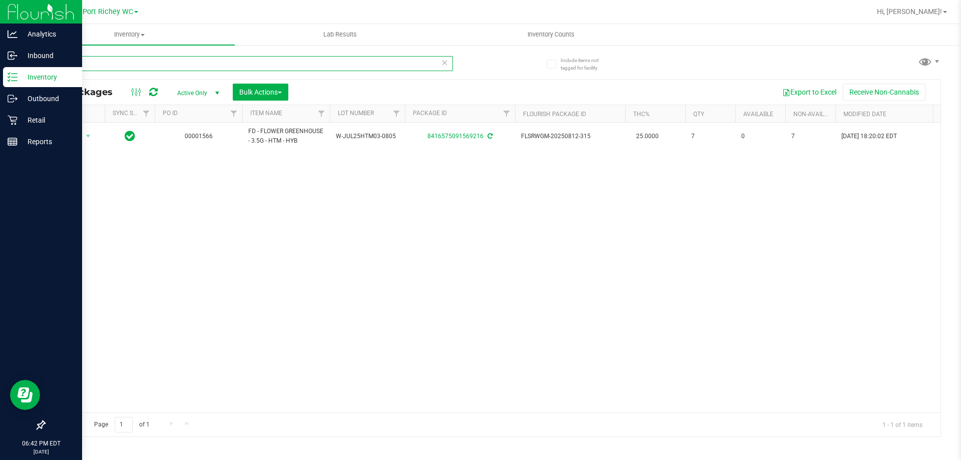
type input "htm"
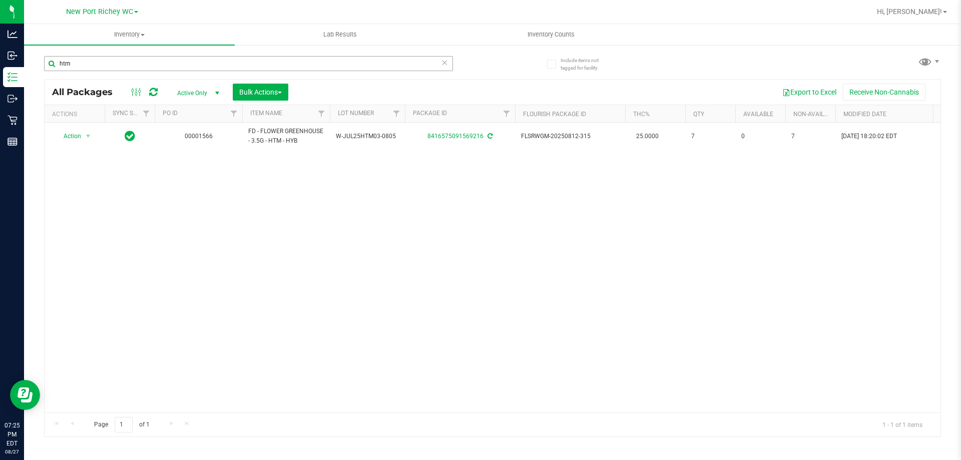
drag, startPoint x: 173, startPoint y: 69, endPoint x: 163, endPoint y: 66, distance: 9.8
click at [166, 68] on input "htm" at bounding box center [248, 63] width 409 height 15
click at [161, 66] on input "htm" at bounding box center [248, 63] width 409 height 15
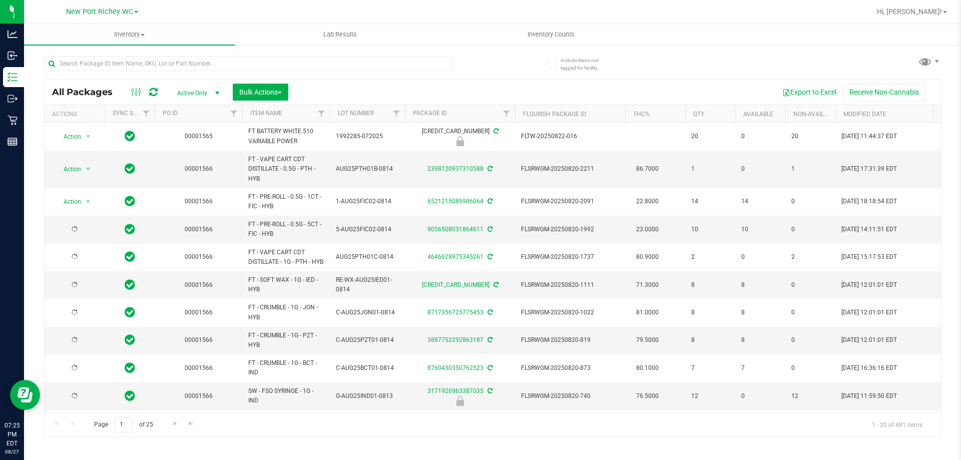
type input "[DATE]"
type input "space case"
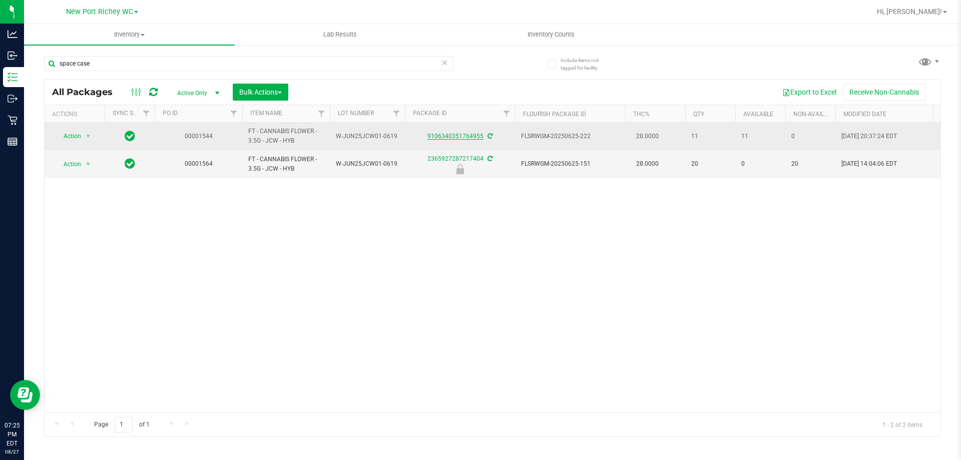
click at [469, 138] on link "9106340351764955" at bounding box center [456, 136] width 56 height 7
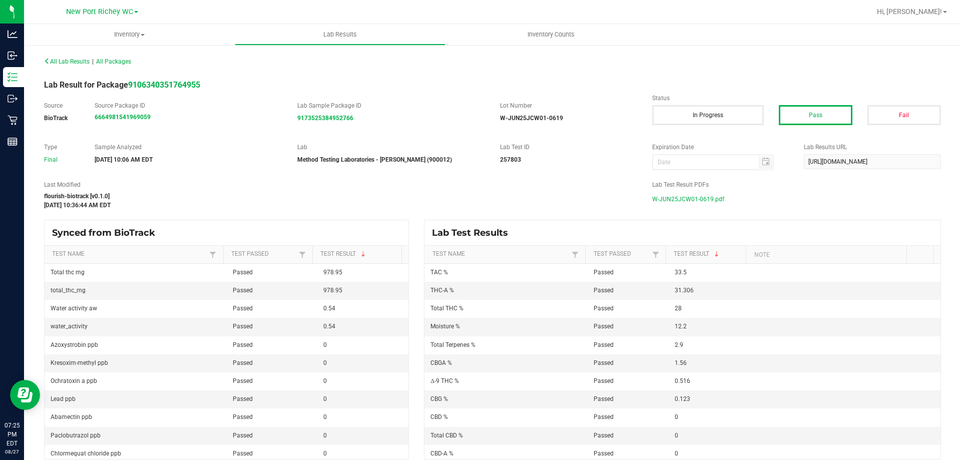
click at [690, 195] on span "W-JUN25JCW01-0619.pdf" at bounding box center [688, 199] width 72 height 15
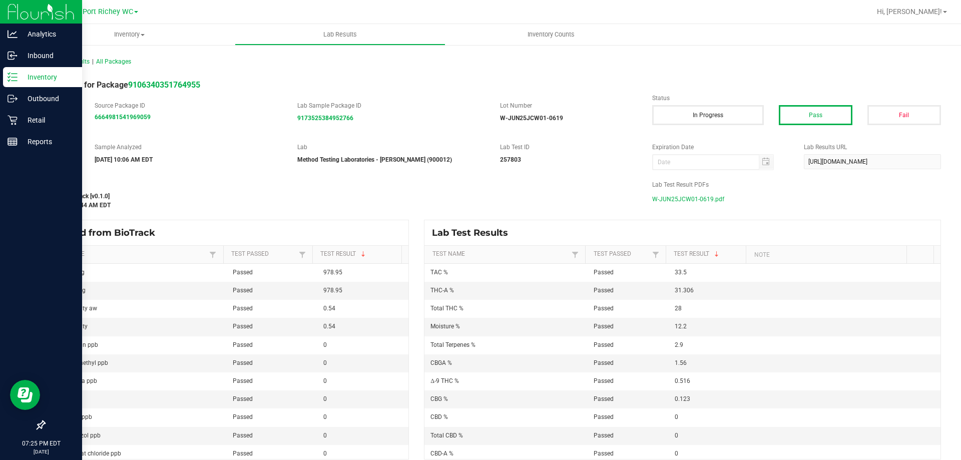
click at [5, 75] on div "Inventory" at bounding box center [42, 77] width 79 height 20
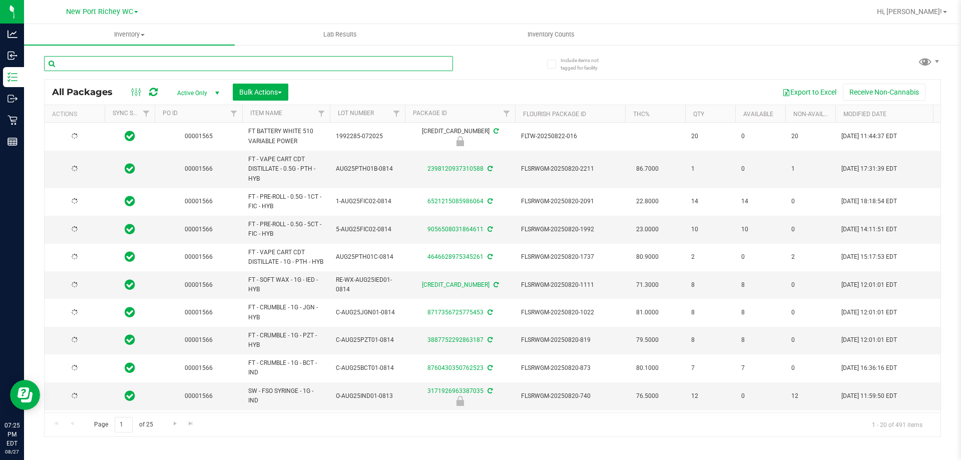
type input "2026-08-12"
click at [149, 67] on input "text" at bounding box center [248, 63] width 409 height 15
type input "lunar smash"
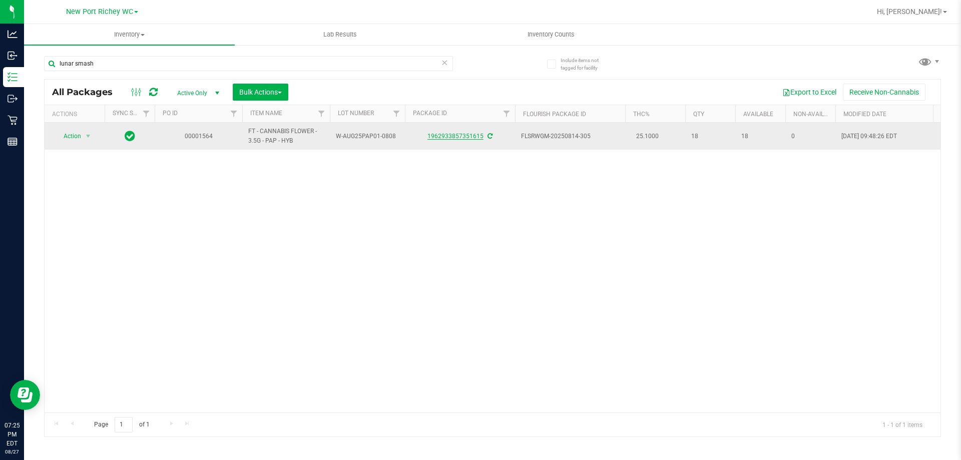
click at [452, 137] on link "1962933857351615" at bounding box center [456, 136] width 56 height 7
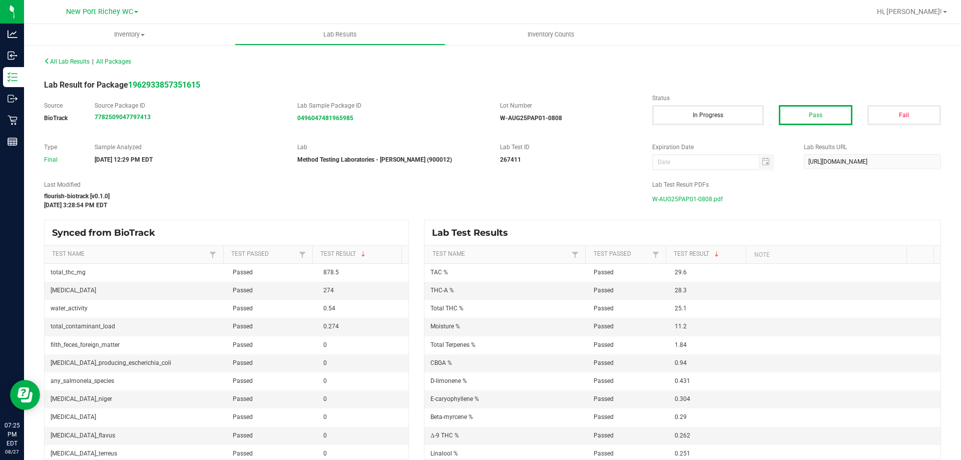
click at [674, 197] on span "W-AUG25PAP01-0808.pdf" at bounding box center [687, 199] width 71 height 15
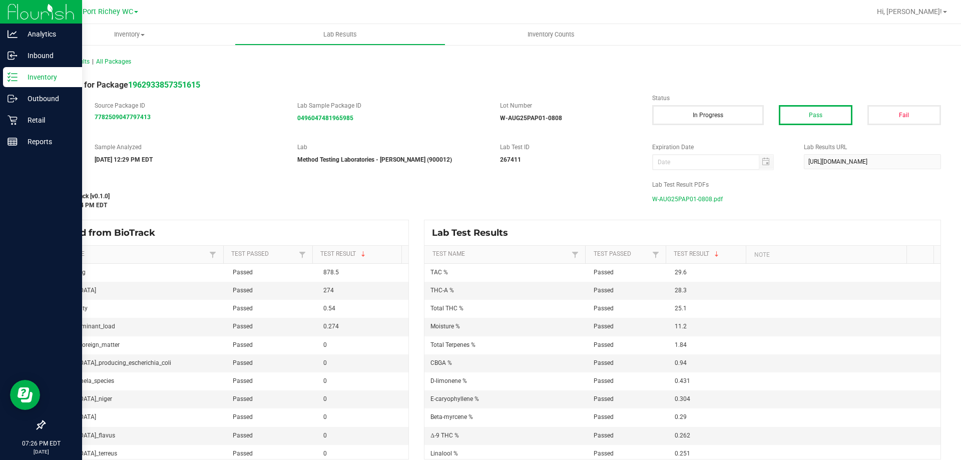
click at [6, 78] on div "Inventory" at bounding box center [42, 77] width 79 height 20
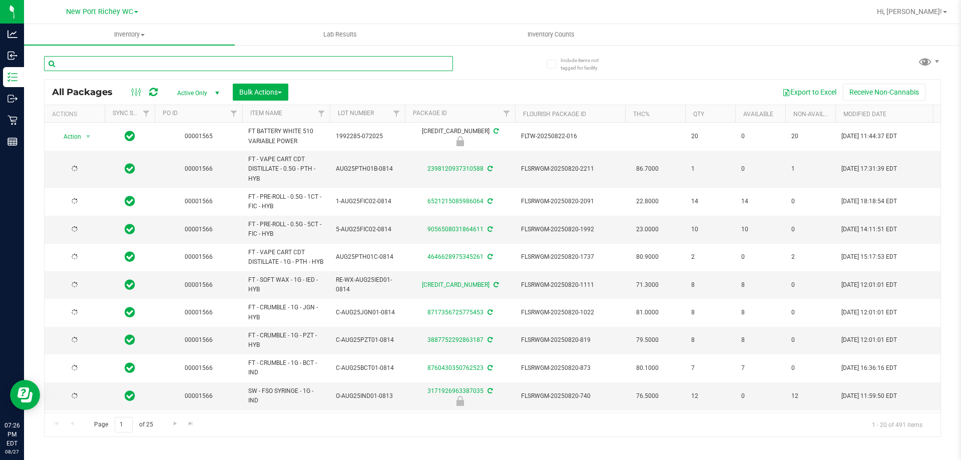
click at [209, 66] on input "text" at bounding box center [248, 63] width 409 height 15
type input "ffp"
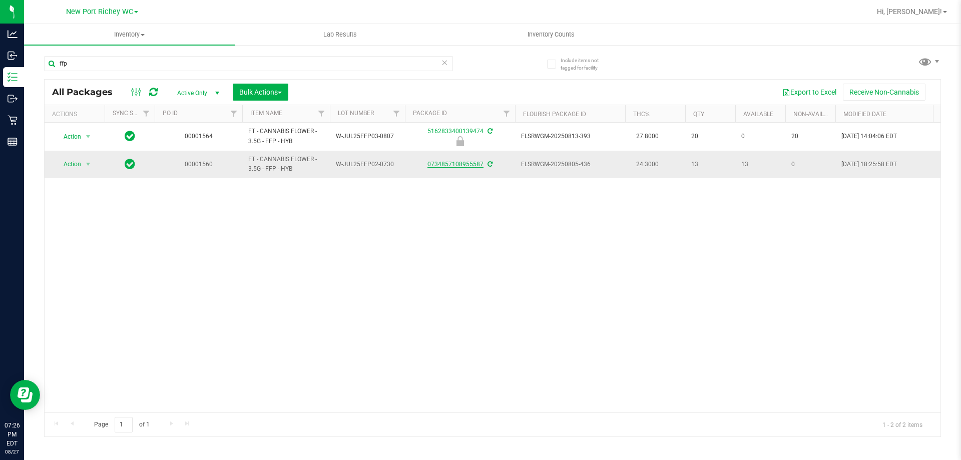
click at [448, 167] on link "0734857108955587" at bounding box center [456, 164] width 56 height 7
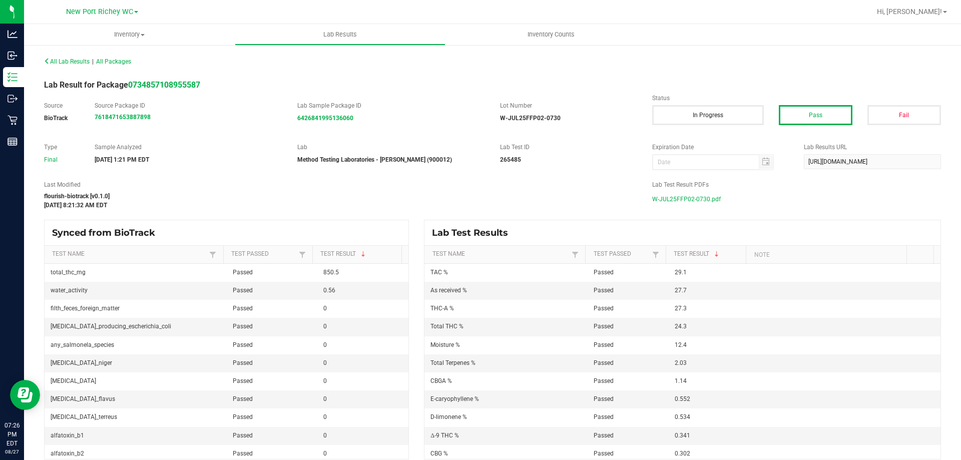
click at [666, 197] on span "W-JUL25FFP02-0730.pdf" at bounding box center [686, 199] width 69 height 15
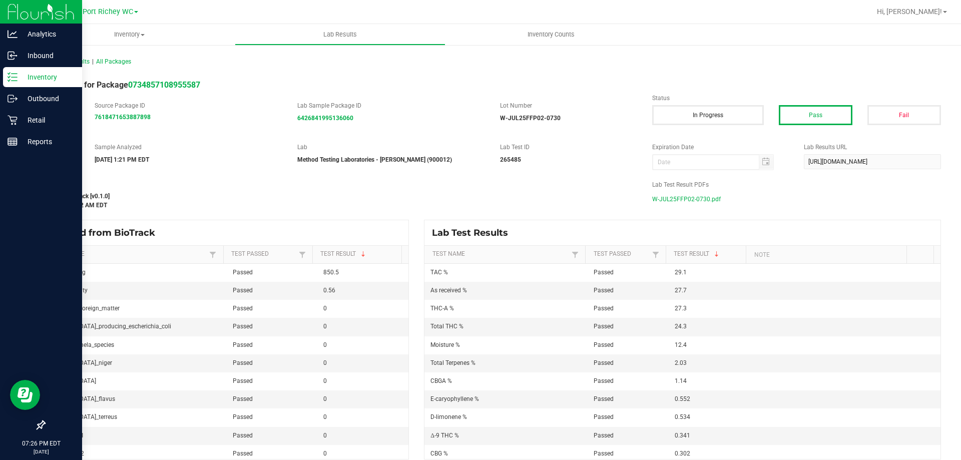
click at [17, 77] on icon at bounding box center [13, 77] width 10 height 10
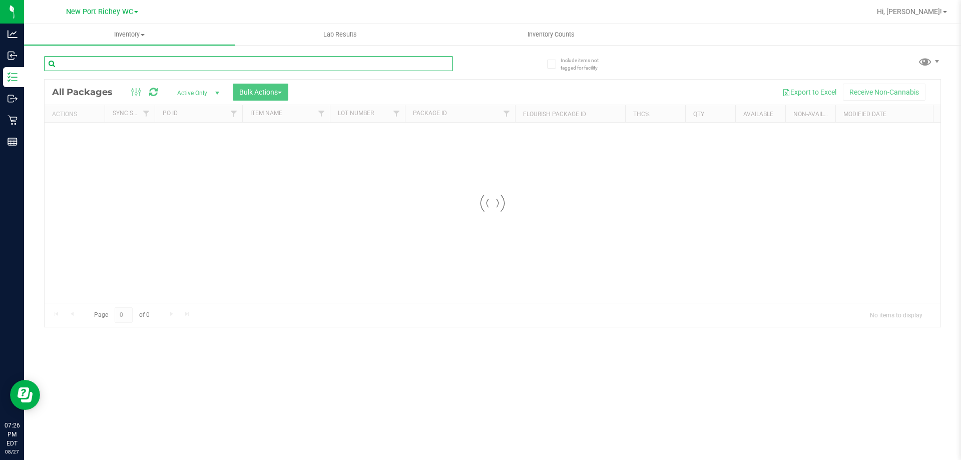
click at [141, 64] on div "Inventory All packages All inventory Waste log Create inventory Lab Results Inv…" at bounding box center [492, 242] width 937 height 436
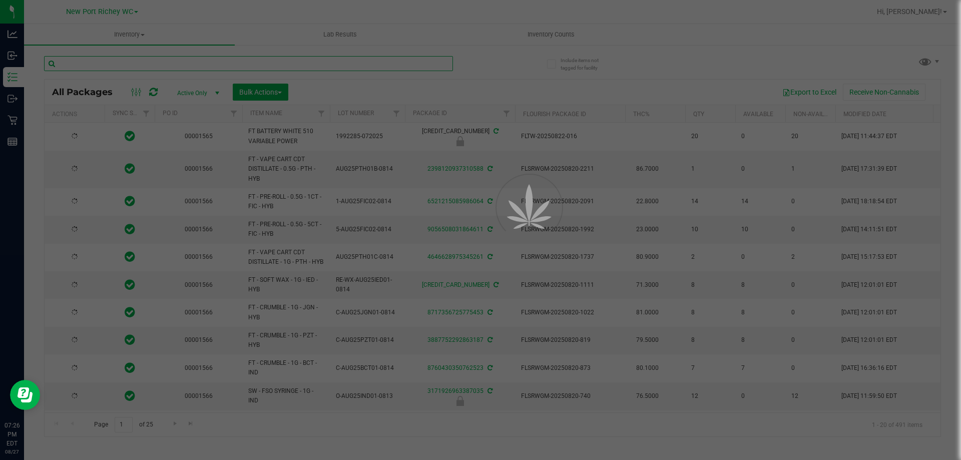
type input "[DATE]"
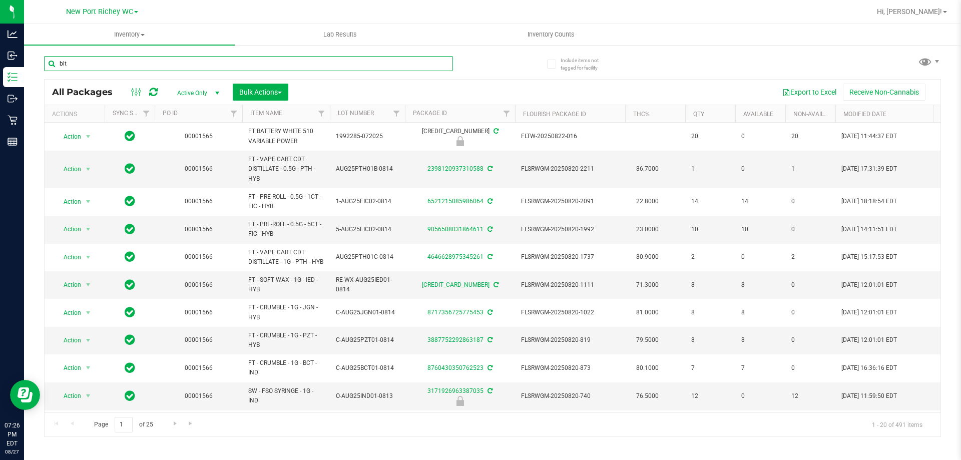
type input "blt"
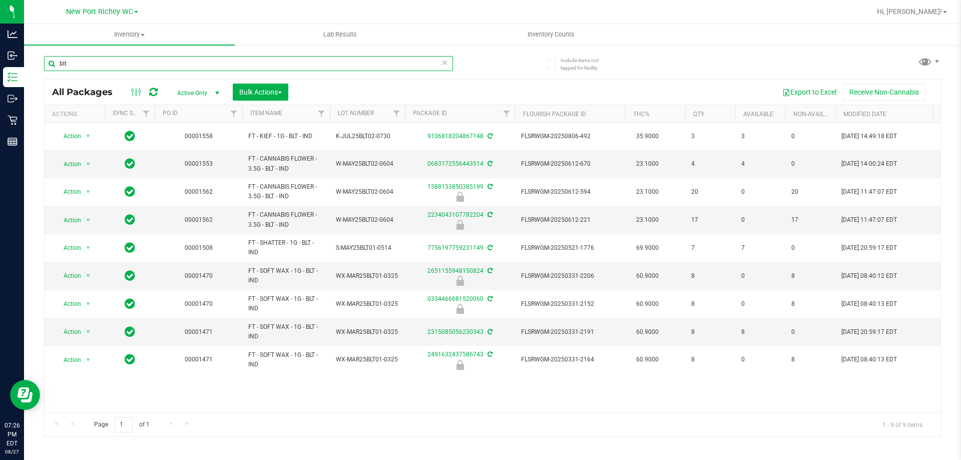
click at [73, 60] on input "blt" at bounding box center [248, 63] width 409 height 15
type input "007"
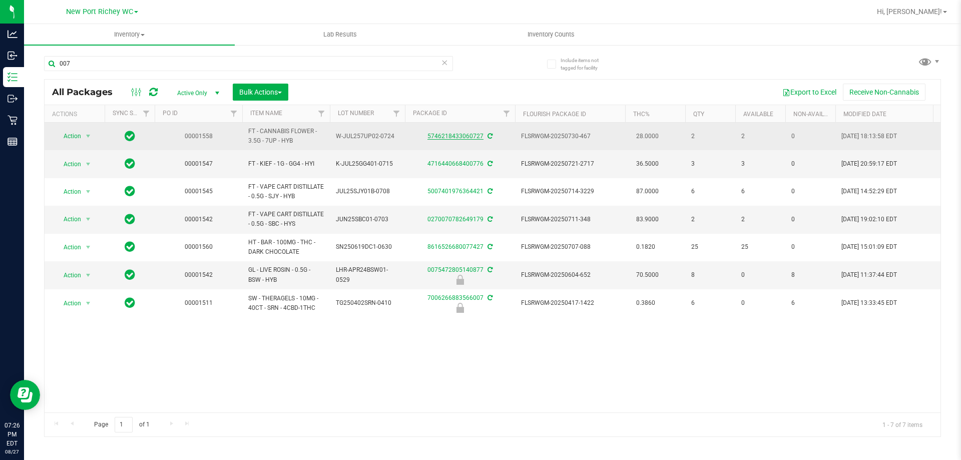
click at [457, 139] on link "5746218433060727" at bounding box center [456, 136] width 56 height 7
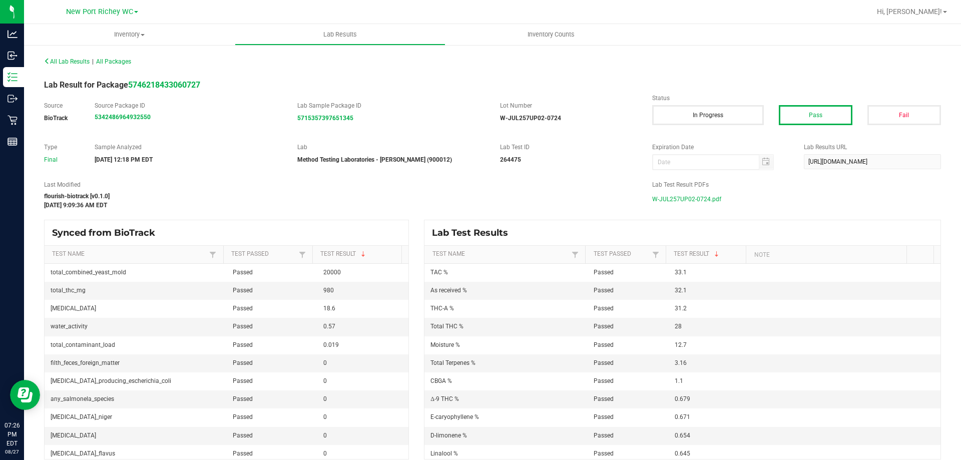
click at [687, 195] on span "W-JUL257UP02-0724.pdf" at bounding box center [686, 199] width 69 height 15
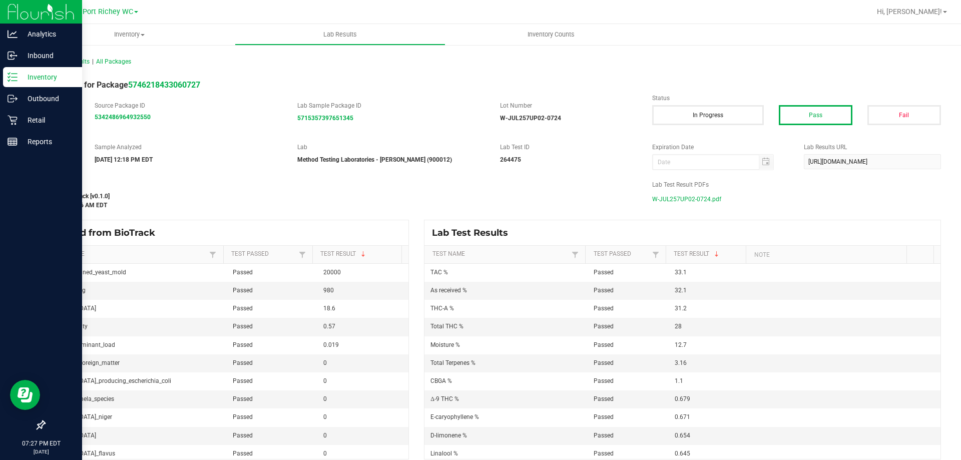
click at [9, 72] on div "Inventory" at bounding box center [42, 77] width 79 height 20
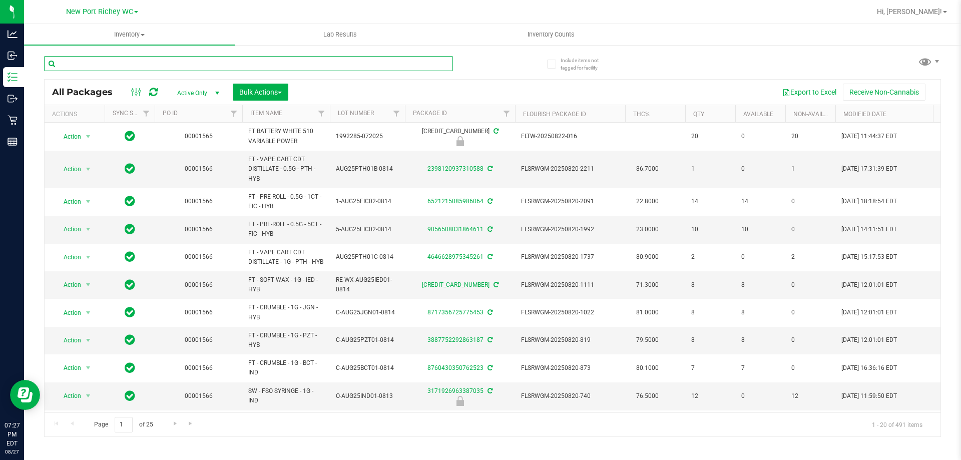
click at [121, 68] on input "text" at bounding box center [248, 63] width 409 height 15
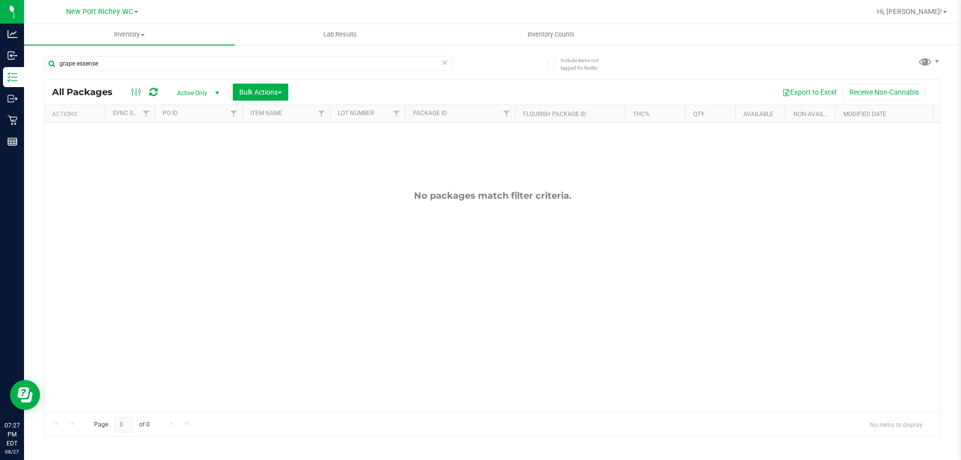
click at [175, 53] on div "grape essense" at bounding box center [268, 63] width 449 height 32
click at [174, 60] on input "grape essense" at bounding box center [248, 63] width 409 height 15
type input "grape"
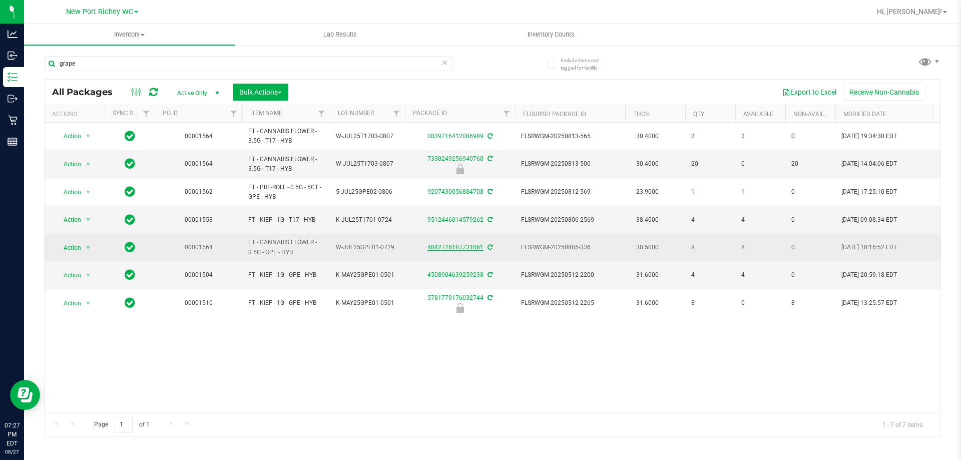
click at [462, 245] on link "4842726187731061" at bounding box center [456, 247] width 56 height 7
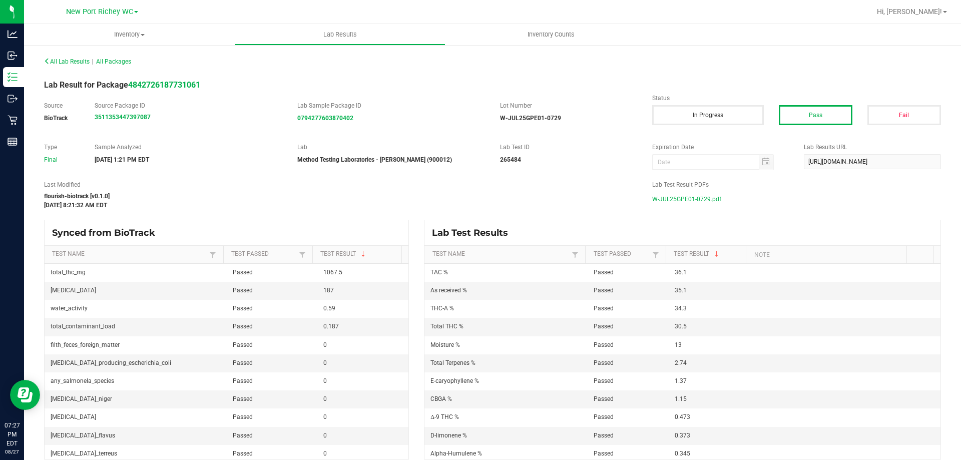
click at [702, 197] on span "W-JUL25GPE01-0729.pdf" at bounding box center [686, 199] width 69 height 15
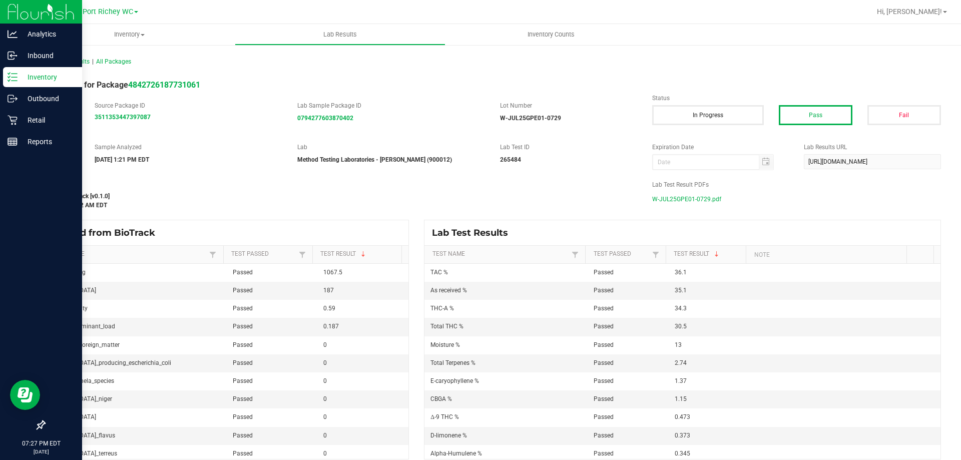
click at [23, 76] on p "Inventory" at bounding box center [48, 77] width 60 height 12
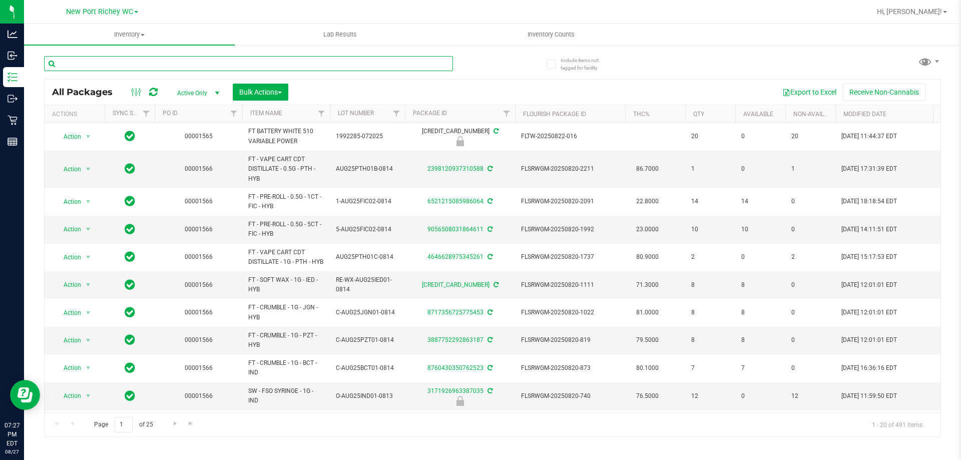
click at [102, 69] on input "text" at bounding box center [248, 63] width 409 height 15
type input "sunset"
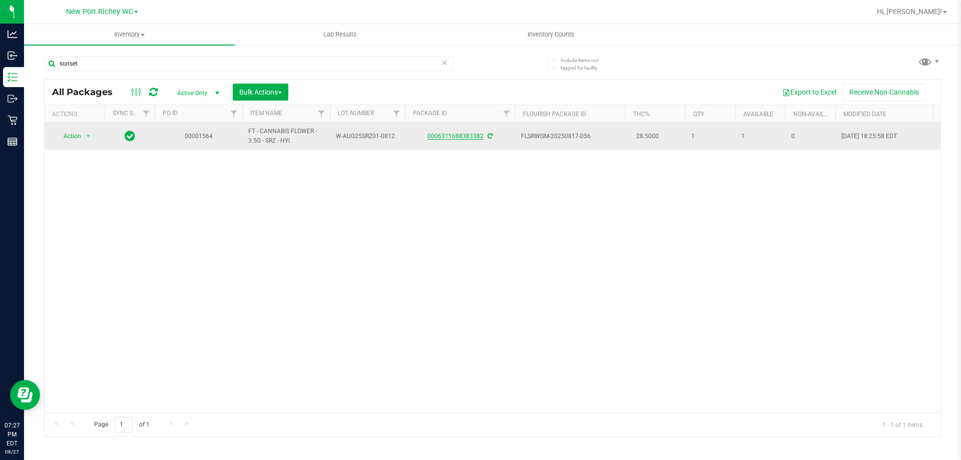
click at [446, 136] on link "0006311688383382" at bounding box center [456, 136] width 56 height 7
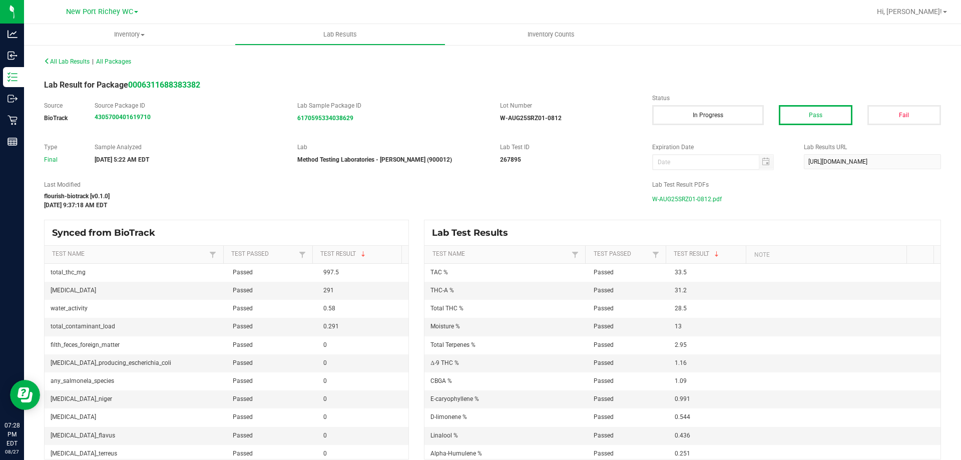
click at [695, 195] on span "W-AUG25SRZ01-0812.pdf" at bounding box center [687, 199] width 70 height 15
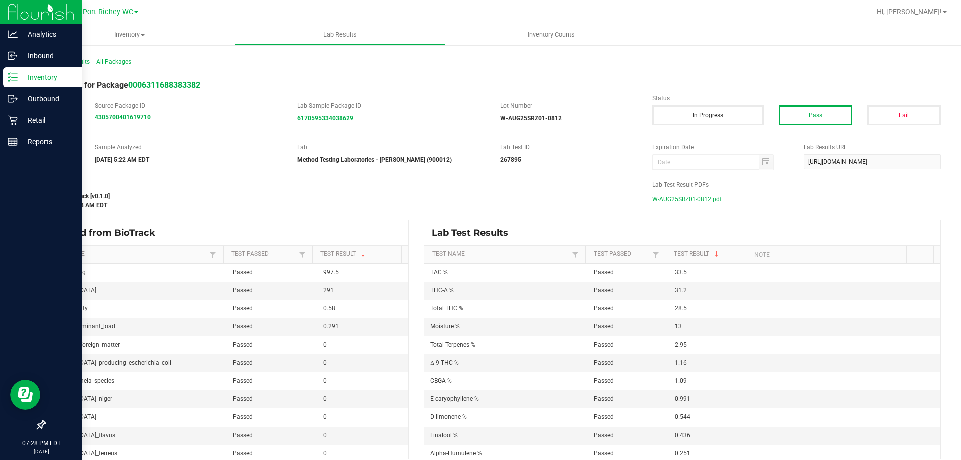
click at [24, 71] on p "Inventory" at bounding box center [48, 77] width 60 height 12
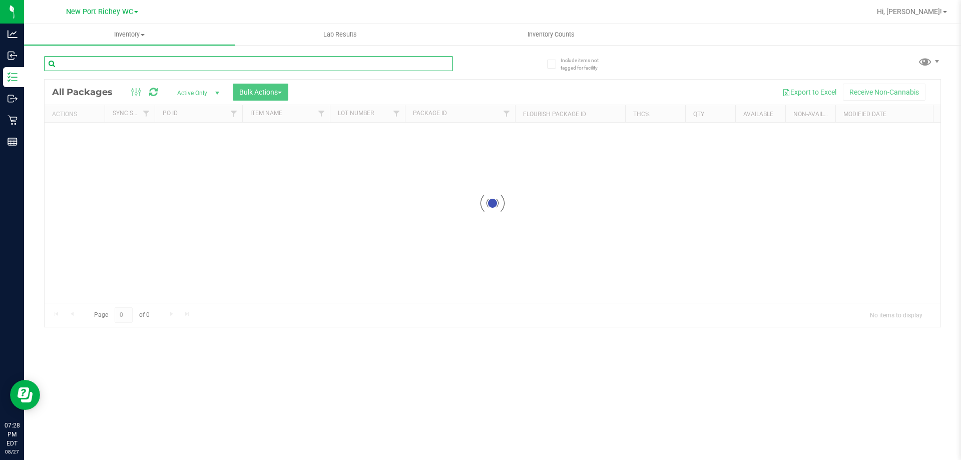
click at [198, 63] on input "text" at bounding box center [248, 63] width 409 height 15
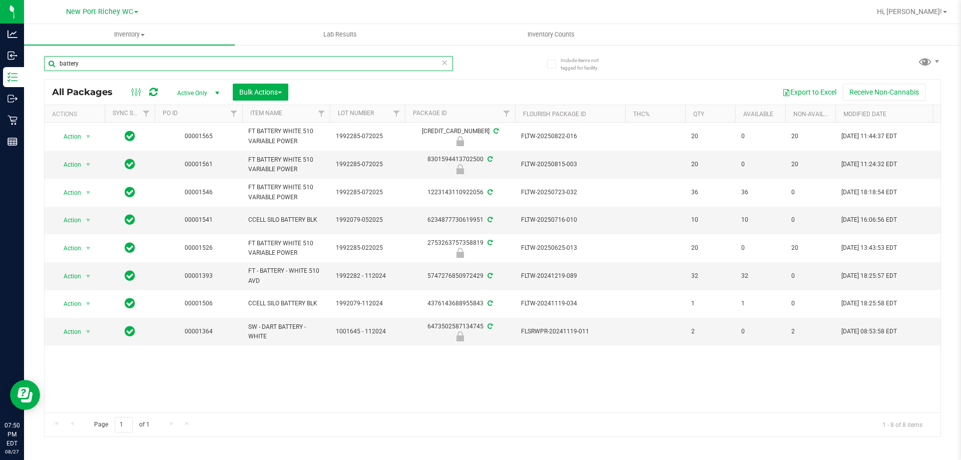
click at [97, 59] on input "battery" at bounding box center [248, 63] width 409 height 15
type input "honey"
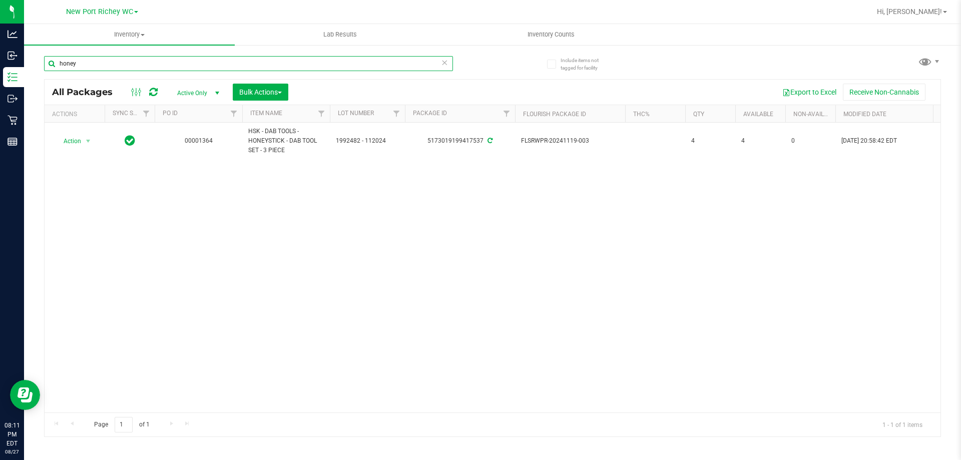
click at [96, 60] on input "honey" at bounding box center [248, 63] width 409 height 15
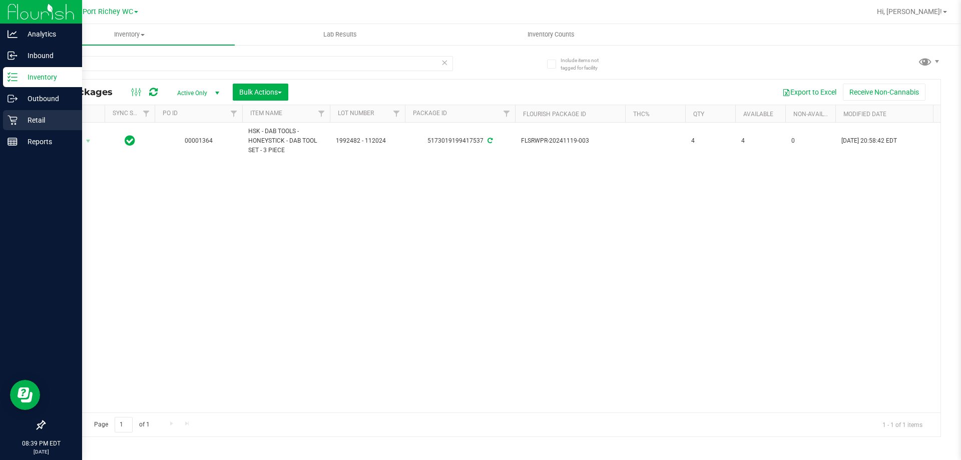
click at [16, 120] on icon at bounding box center [13, 121] width 10 height 10
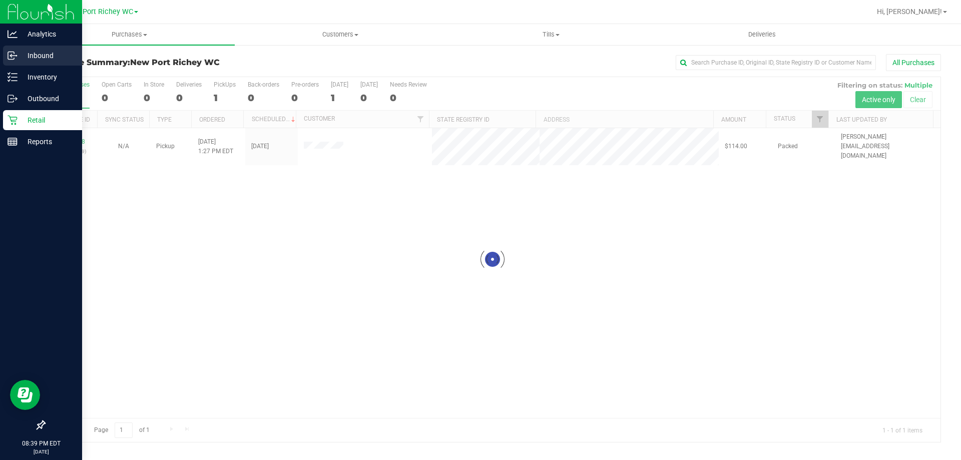
click at [9, 55] on icon at bounding box center [13, 56] width 10 height 10
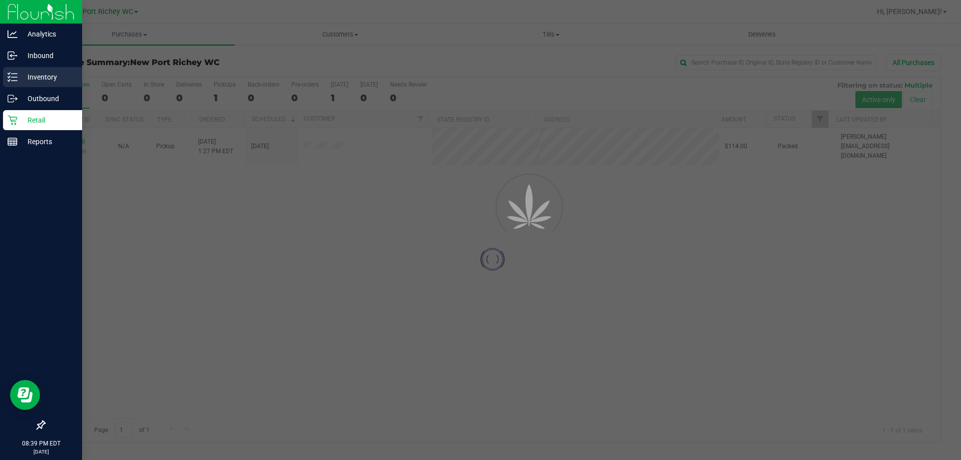
click at [19, 78] on p "Inventory" at bounding box center [48, 77] width 60 height 12
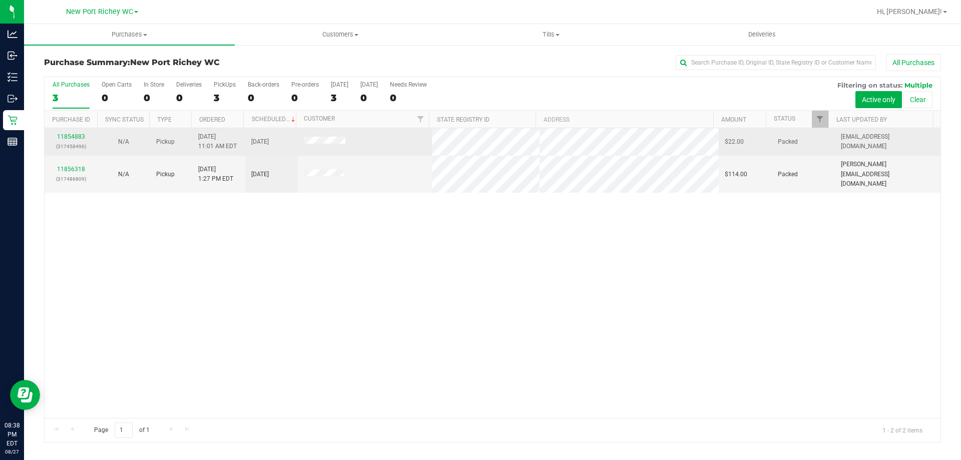
click at [72, 141] on div "11854883 (317458496)" at bounding box center [71, 141] width 41 height 19
click at [74, 137] on link "11854883" at bounding box center [71, 136] width 28 height 7
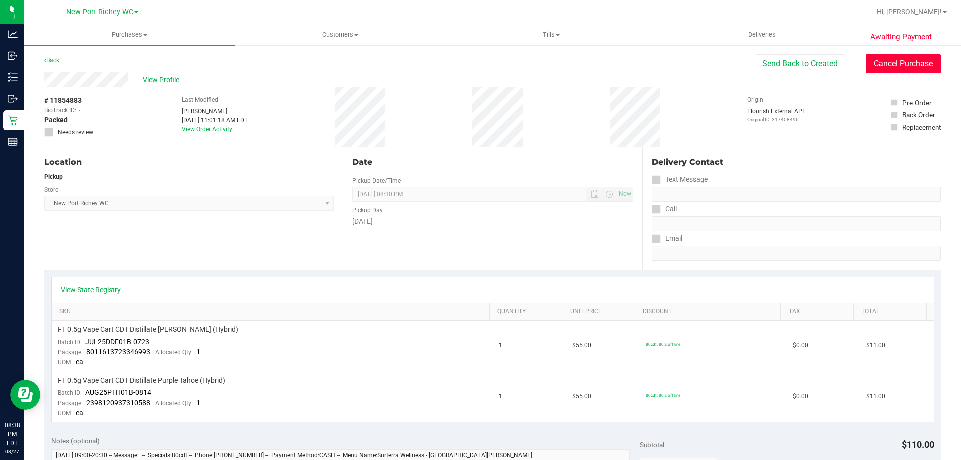
click at [889, 63] on button "Cancel Purchase" at bounding box center [903, 63] width 75 height 19
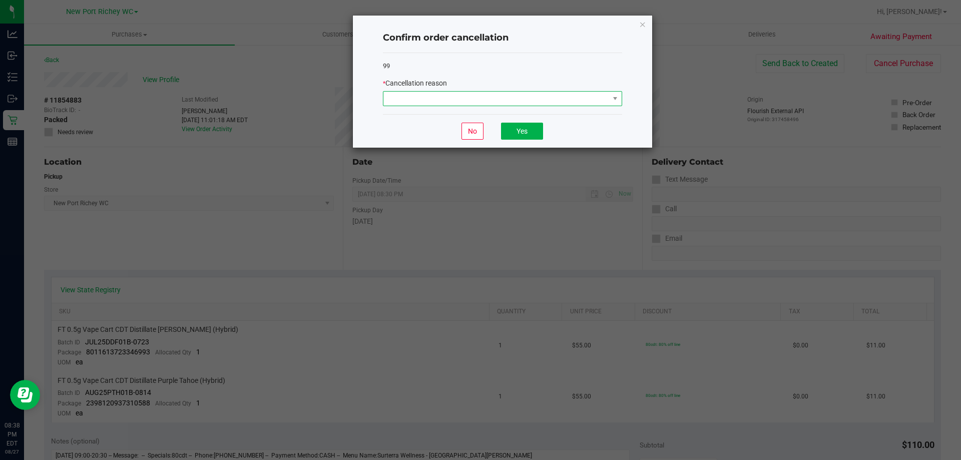
click at [583, 96] on span at bounding box center [497, 99] width 226 height 14
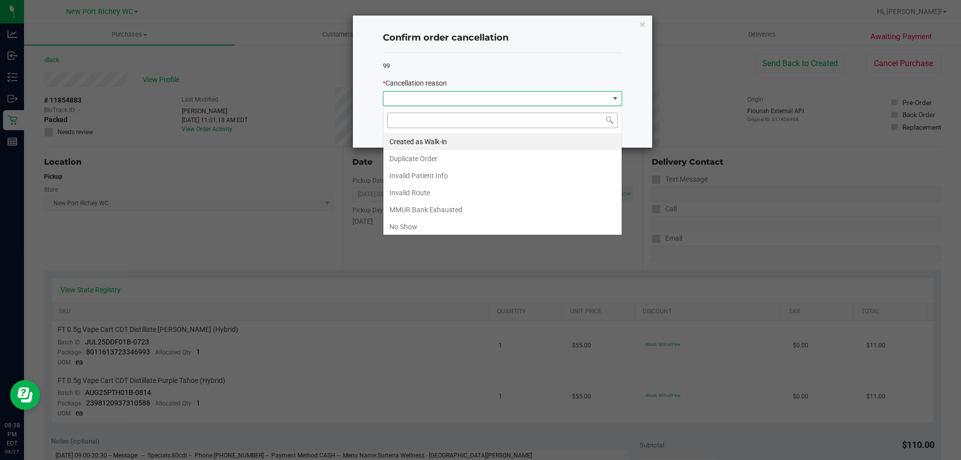
scroll to position [15, 239]
click at [454, 221] on li "No Show" at bounding box center [503, 226] width 238 height 17
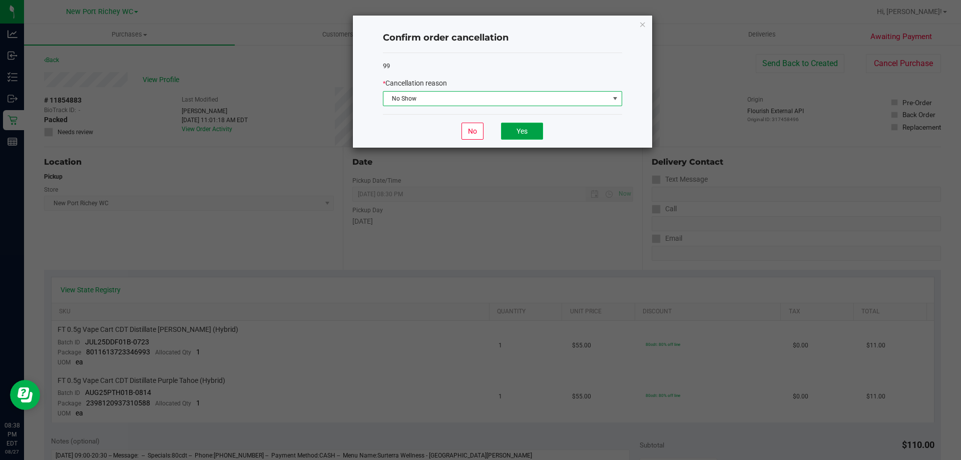
click at [531, 136] on button "Yes" at bounding box center [522, 131] width 42 height 17
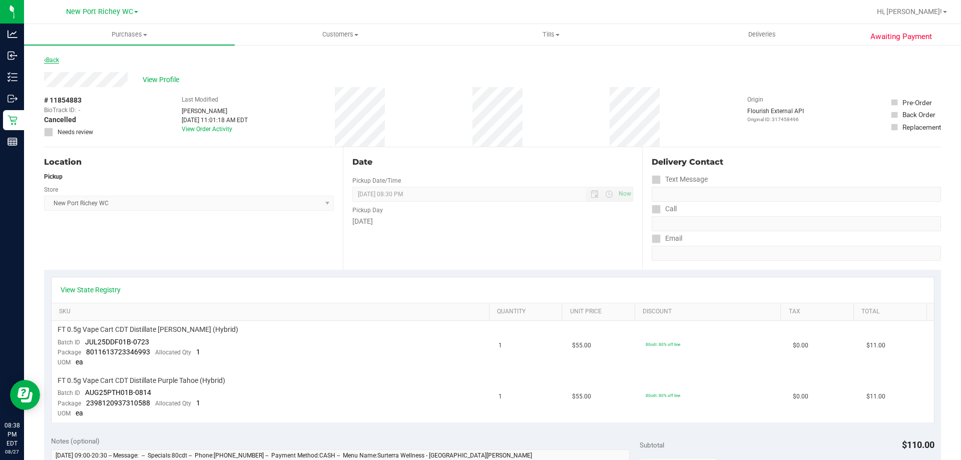
click at [59, 61] on link "Back" at bounding box center [51, 60] width 15 height 7
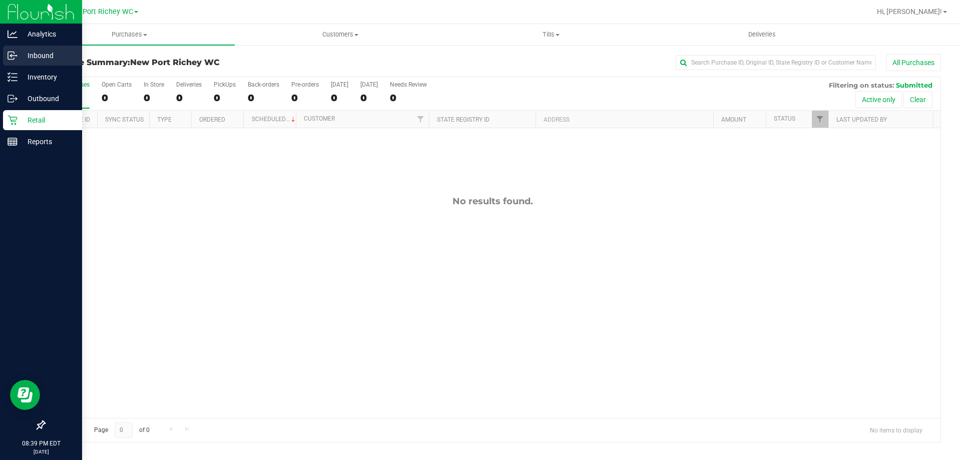
click at [36, 49] on div "Inbound" at bounding box center [42, 56] width 79 height 20
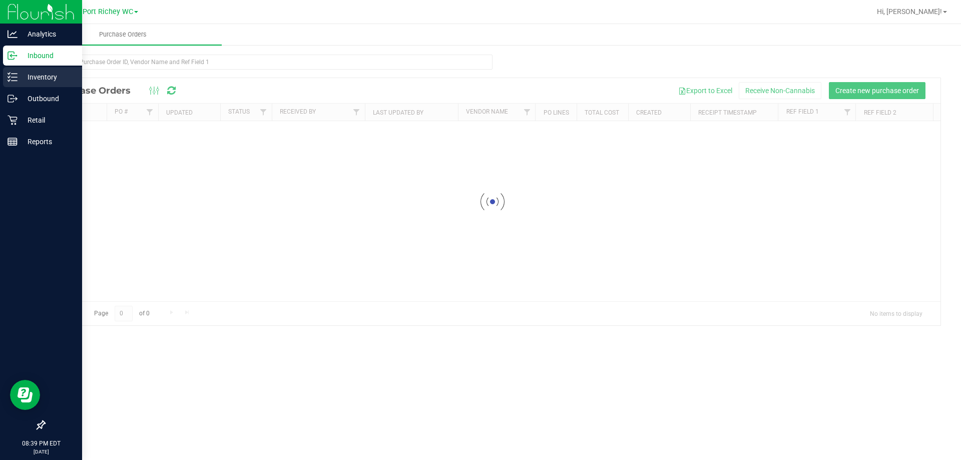
click at [51, 73] on p "Inventory" at bounding box center [48, 77] width 60 height 12
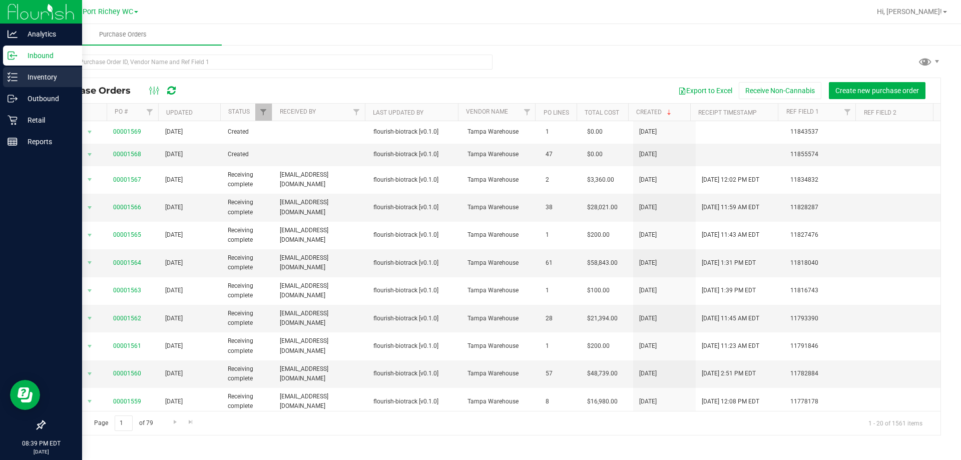
click at [53, 76] on p "Inventory" at bounding box center [48, 77] width 60 height 12
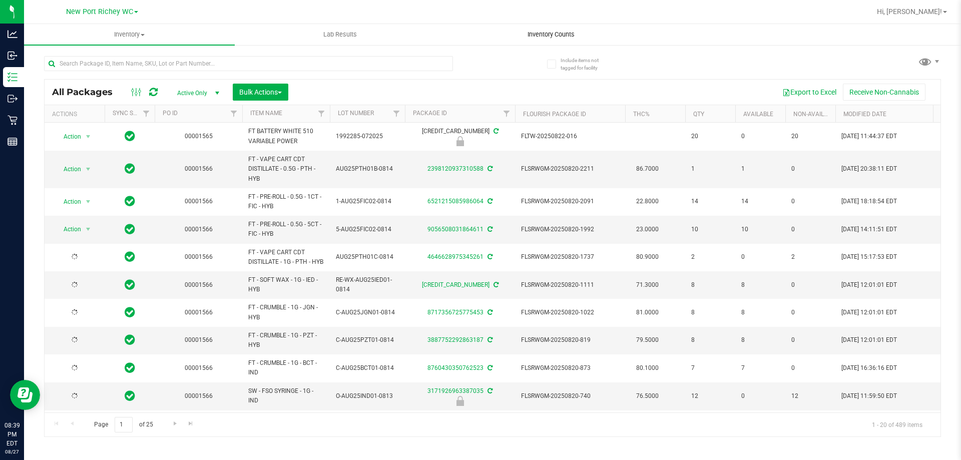
type input "[DATE]"
click at [558, 36] on span "Inventory Counts" at bounding box center [551, 34] width 74 height 9
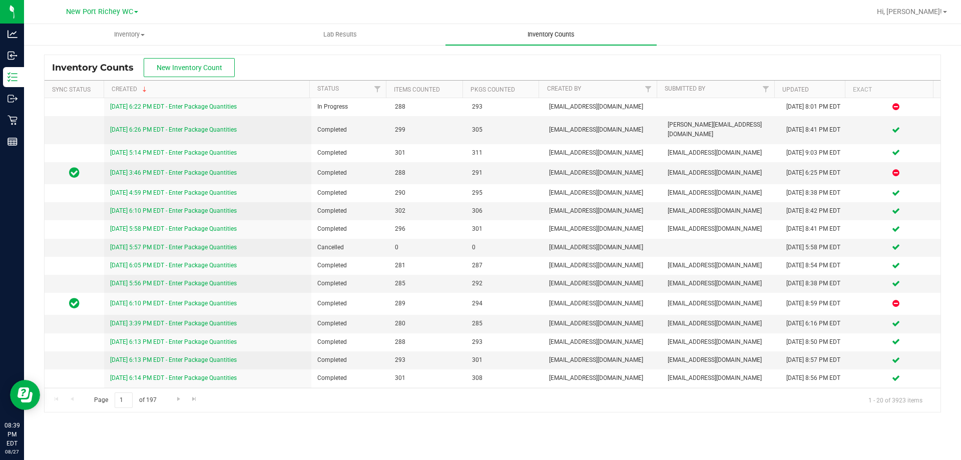
click at [551, 36] on span "Inventory Counts" at bounding box center [551, 34] width 74 height 9
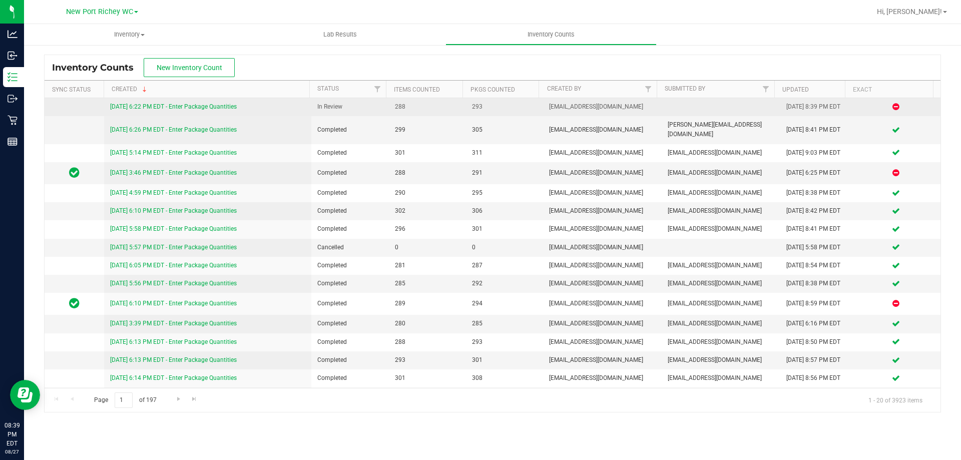
click at [174, 109] on link "[DATE] 6:22 PM EDT - Enter Package Quantities" at bounding box center [173, 106] width 127 height 7
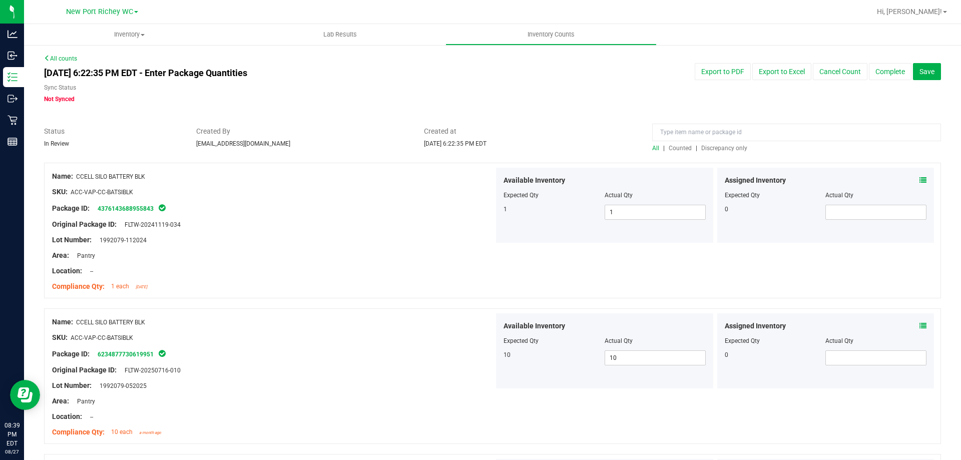
click at [729, 149] on span "Discrepancy only" at bounding box center [724, 148] width 46 height 7
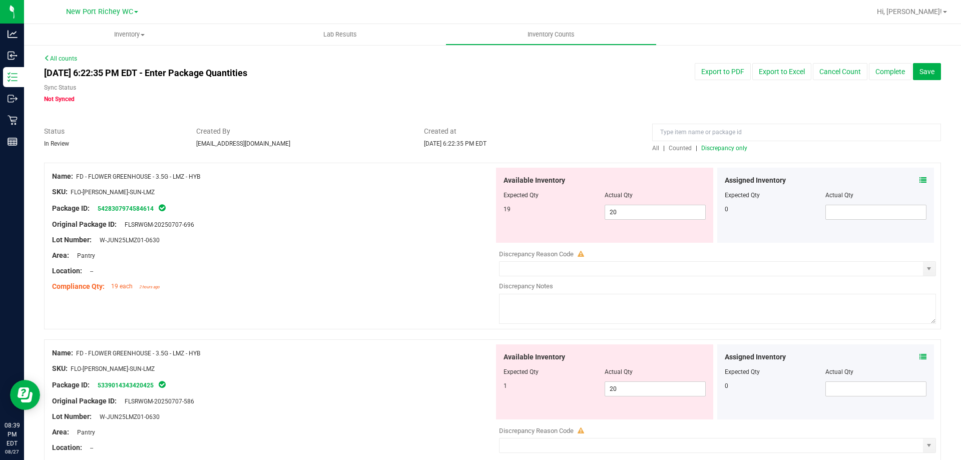
click at [920, 180] on icon at bounding box center [923, 180] width 7 height 7
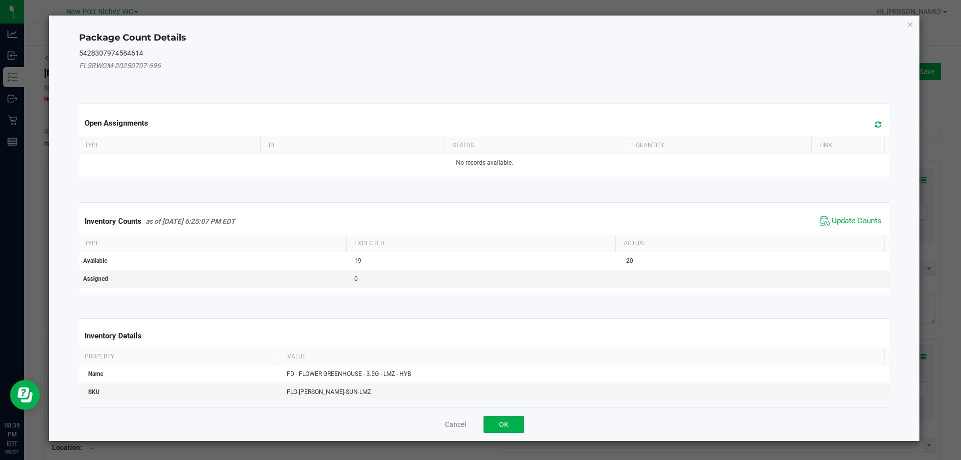
click at [842, 213] on div "Inventory Counts as of Aug 27, 2025 6:25:07 PM EDT Update Counts" at bounding box center [484, 221] width 815 height 27
click at [842, 218] on span "Update Counts" at bounding box center [857, 221] width 50 height 10
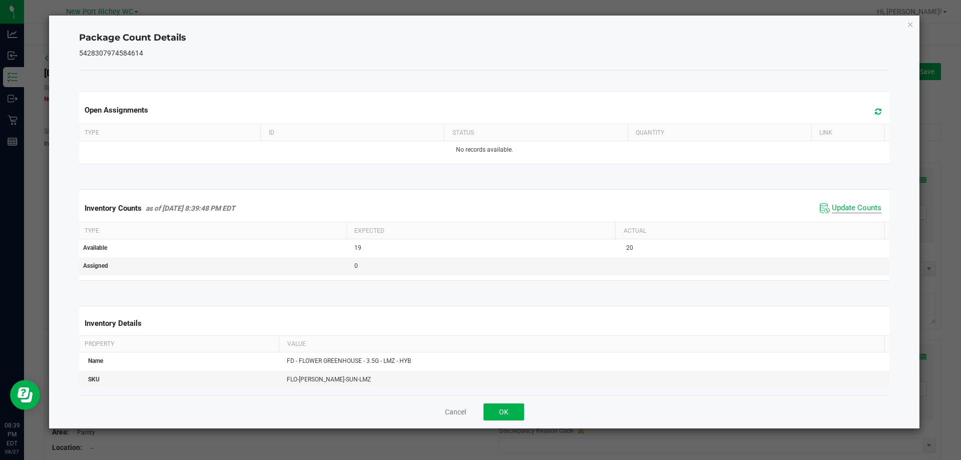
click at [840, 210] on span "Update Counts" at bounding box center [857, 208] width 50 height 10
click at [499, 414] on button "OK" at bounding box center [504, 412] width 41 height 17
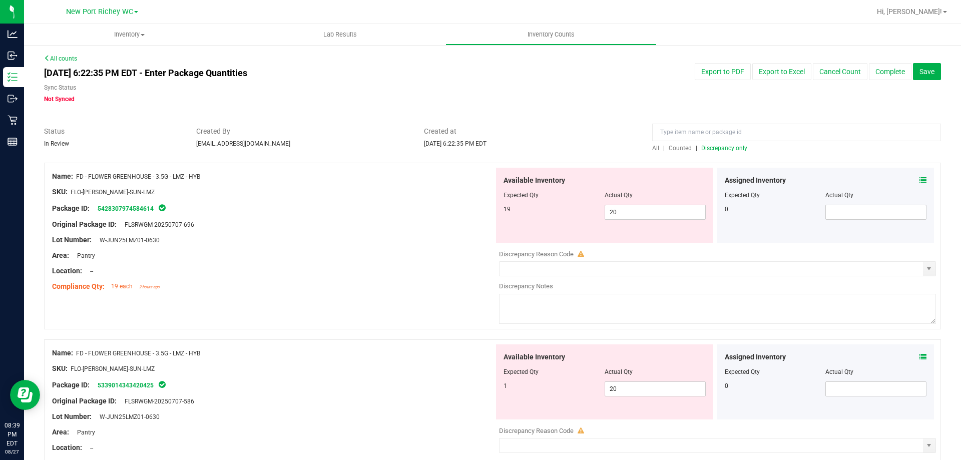
click at [920, 355] on div "Assigned Inventory Expected Qty Actual Qty 0" at bounding box center [825, 381] width 217 height 75
click at [920, 355] on icon at bounding box center [923, 356] width 7 height 7
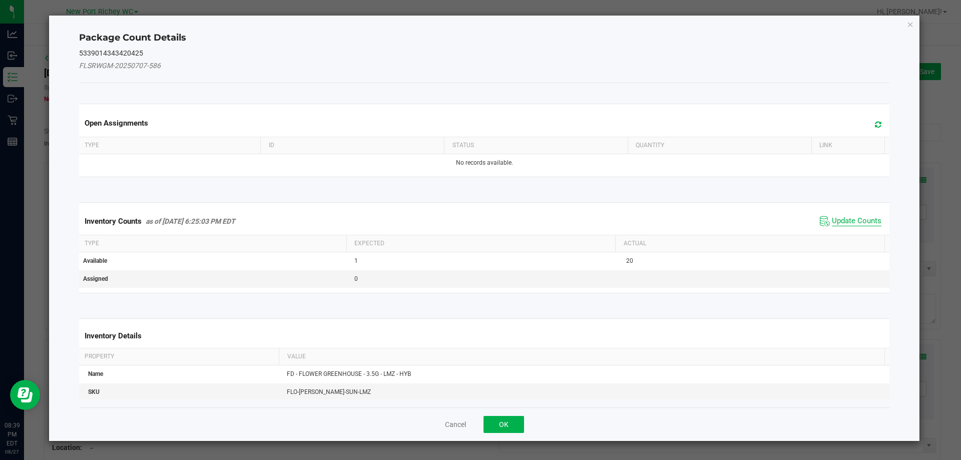
click at [852, 218] on span "Update Counts" at bounding box center [857, 221] width 50 height 10
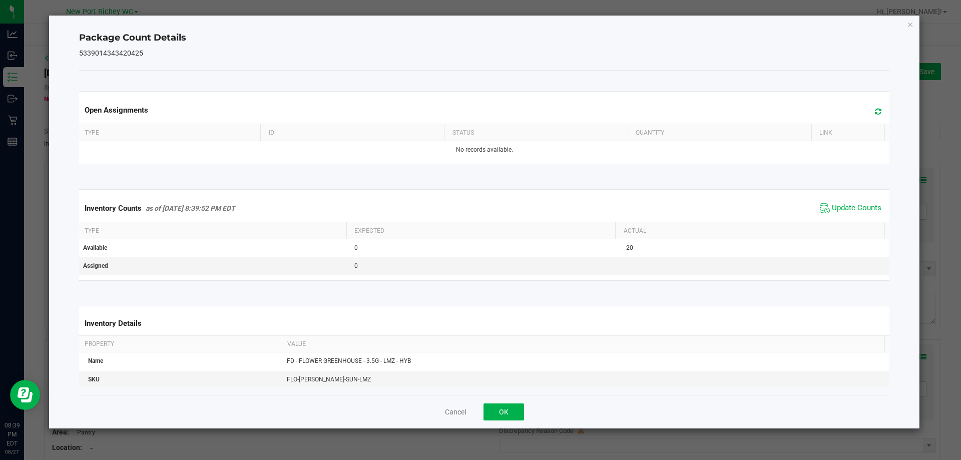
drag, startPoint x: 846, startPoint y: 208, endPoint x: 839, endPoint y: 220, distance: 13.7
click at [846, 208] on span "Update Counts" at bounding box center [857, 208] width 50 height 10
click at [509, 405] on button "OK" at bounding box center [504, 412] width 41 height 17
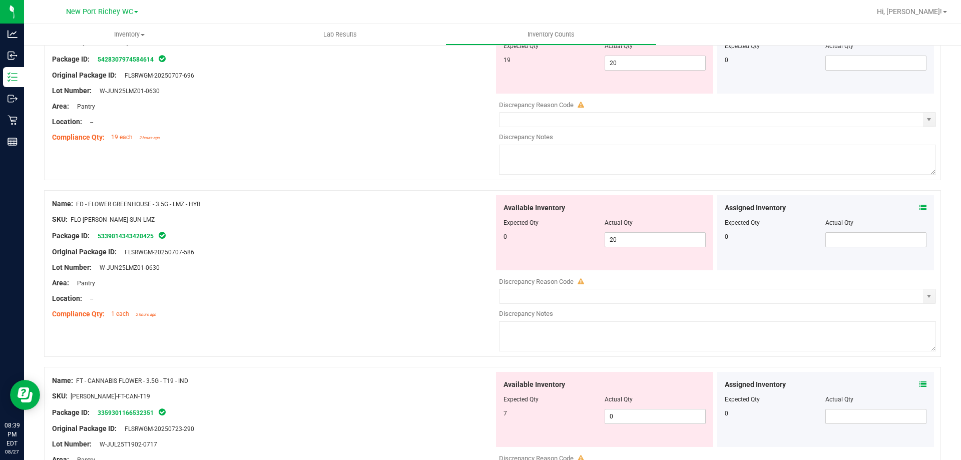
scroll to position [200, 0]
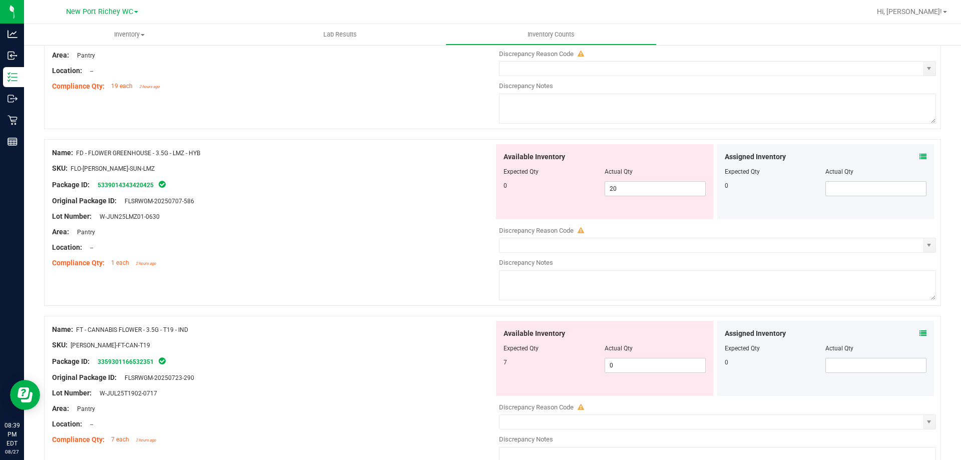
click at [920, 332] on icon at bounding box center [923, 333] width 7 height 7
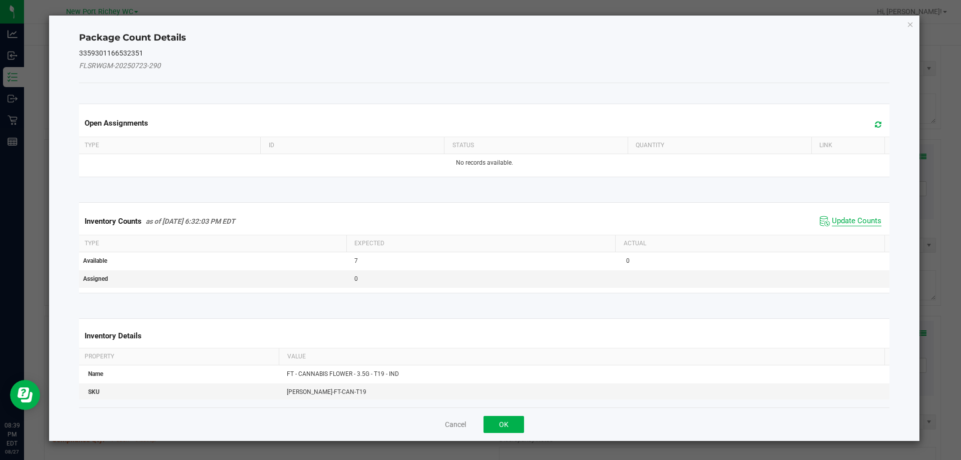
click at [847, 223] on span "Update Counts" at bounding box center [857, 221] width 50 height 10
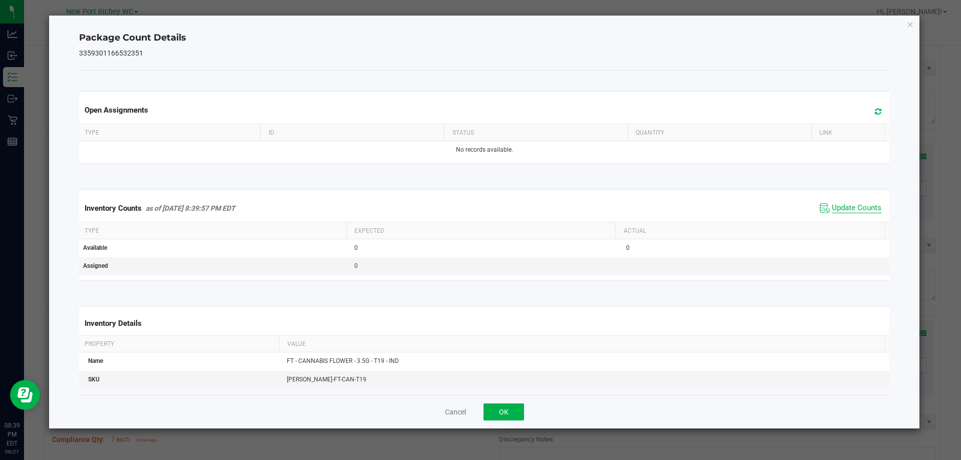
click at [841, 209] on span "Update Counts" at bounding box center [857, 208] width 50 height 10
click at [516, 407] on button "OK" at bounding box center [504, 412] width 41 height 17
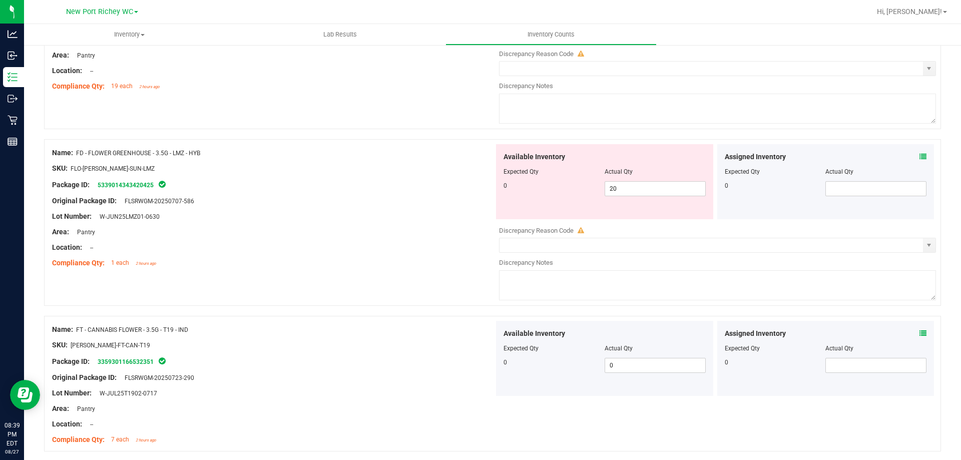
click at [920, 157] on icon at bounding box center [923, 156] width 7 height 7
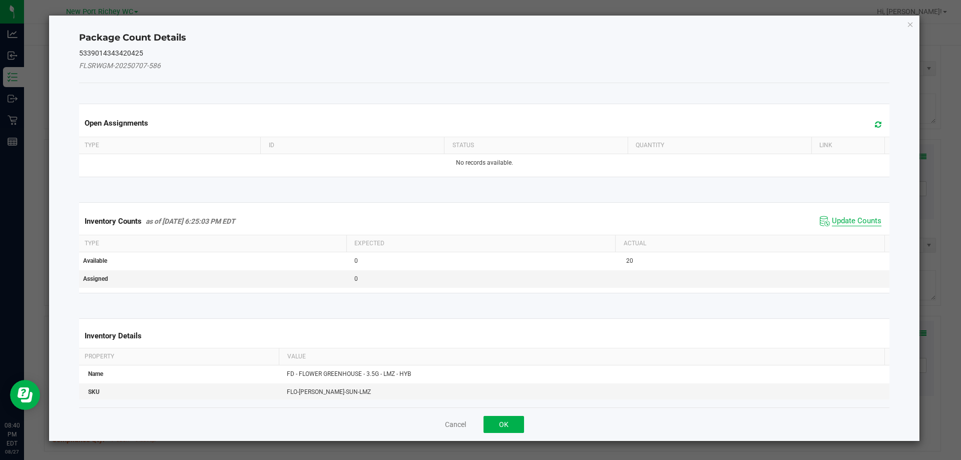
click at [832, 219] on span "Update Counts" at bounding box center [857, 221] width 50 height 10
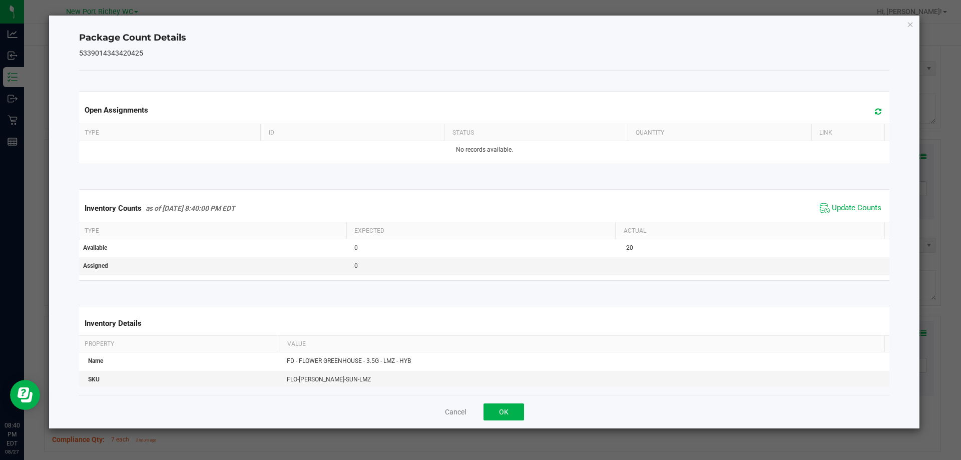
click at [833, 215] on span "Update Counts" at bounding box center [851, 208] width 67 height 15
click at [835, 207] on span "Update Counts" at bounding box center [857, 207] width 50 height 9
click at [496, 411] on button "OK" at bounding box center [504, 412] width 41 height 17
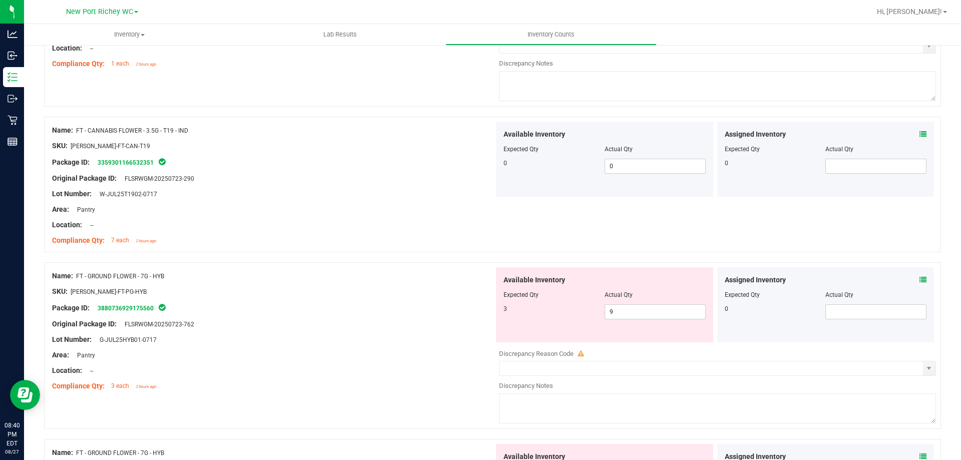
scroll to position [401, 0]
click at [920, 282] on span at bounding box center [923, 279] width 7 height 11
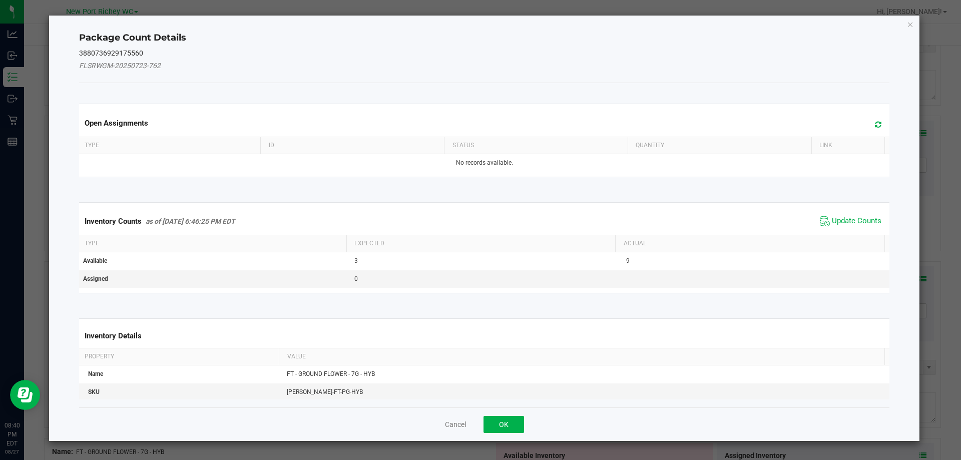
drag, startPoint x: 867, startPoint y: 219, endPoint x: 861, endPoint y: 218, distance: 6.2
click at [866, 219] on span "Update Counts" at bounding box center [857, 221] width 50 height 10
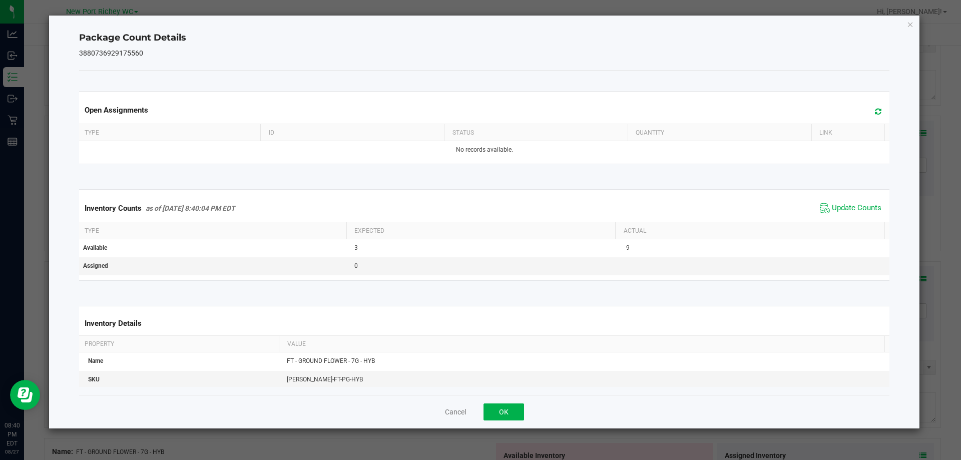
click at [839, 199] on div "Inventory Counts as of Aug 27, 2025 8:40:04 PM EDT Update Counts" at bounding box center [484, 208] width 815 height 27
click at [833, 210] on span "Update Counts" at bounding box center [857, 208] width 50 height 10
click at [508, 408] on button "OK" at bounding box center [504, 412] width 41 height 17
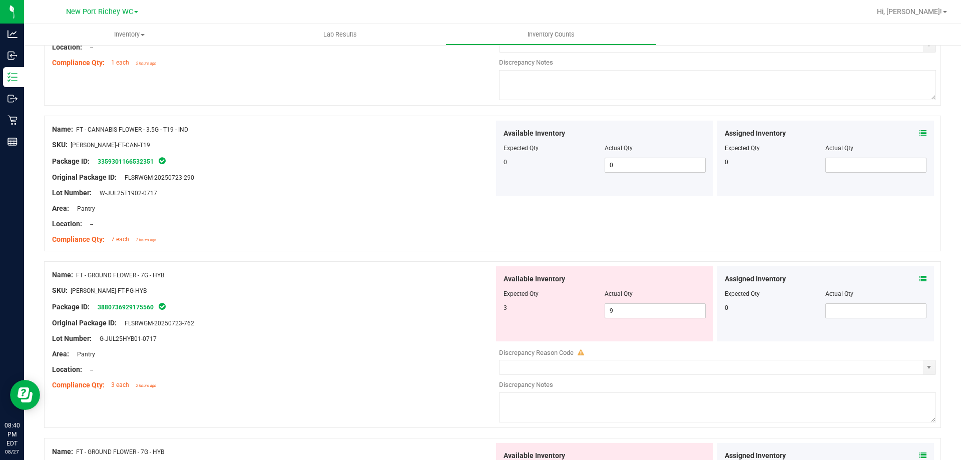
scroll to position [501, 0]
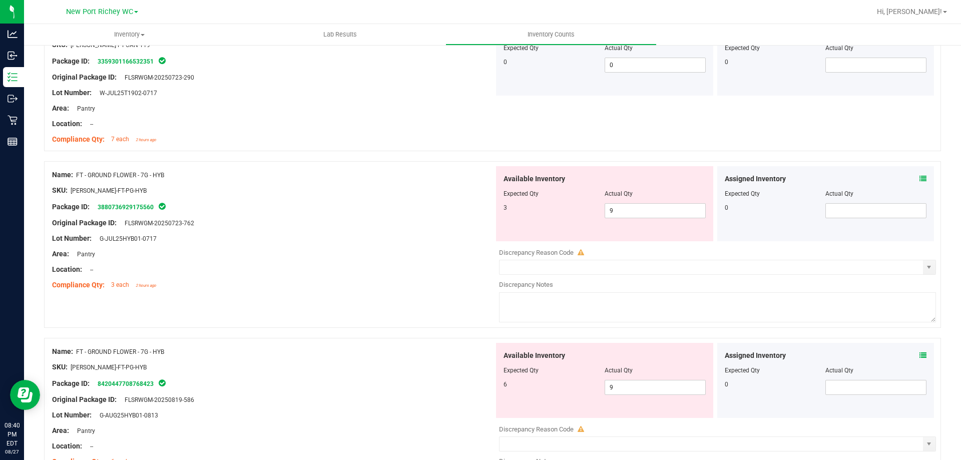
click at [920, 356] on icon at bounding box center [923, 355] width 7 height 7
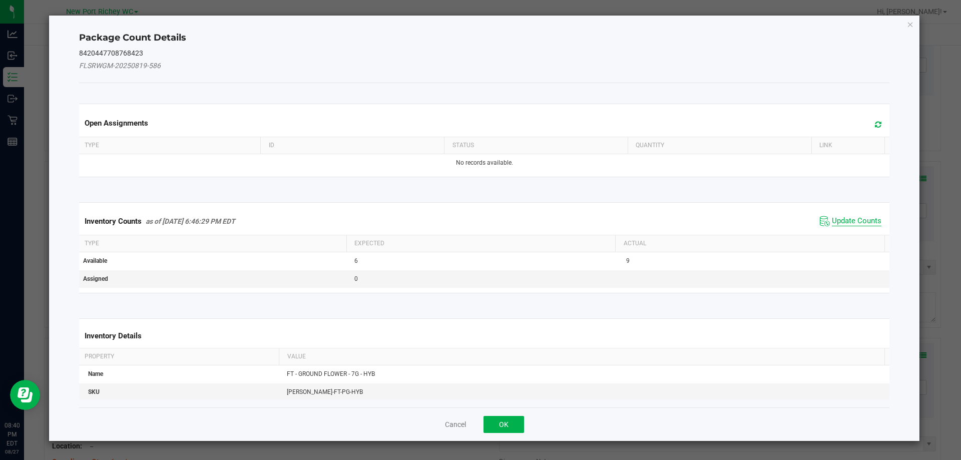
click at [856, 222] on span "Update Counts" at bounding box center [857, 221] width 50 height 10
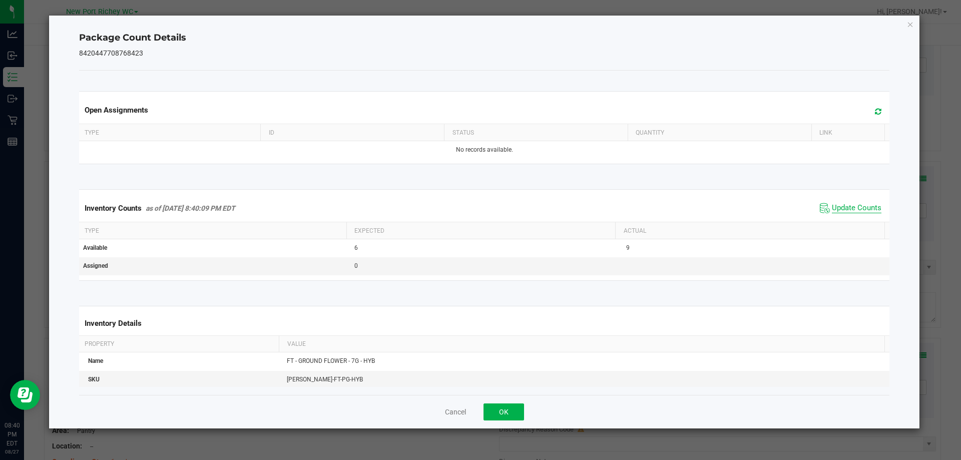
click at [848, 208] on span "Update Counts" at bounding box center [857, 208] width 50 height 10
click at [497, 400] on div "Cancel OK" at bounding box center [484, 412] width 811 height 34
click at [500, 402] on div "Cancel OK" at bounding box center [484, 412] width 811 height 34
click at [502, 408] on button "OK" at bounding box center [504, 412] width 41 height 17
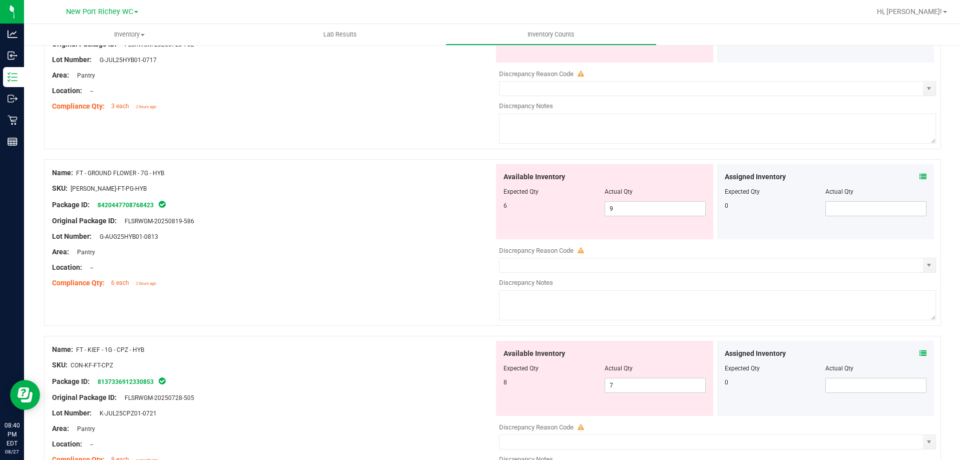
scroll to position [701, 0]
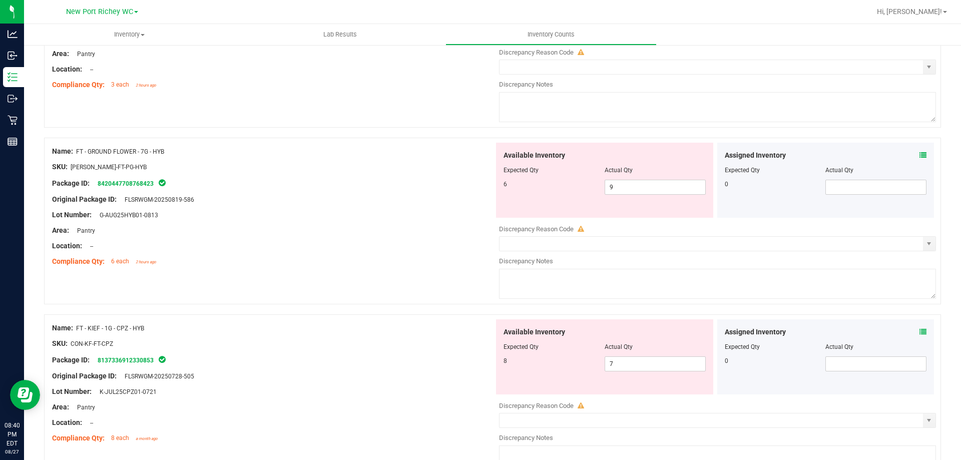
click at [910, 154] on div "Assigned Inventory" at bounding box center [826, 155] width 202 height 11
click at [920, 154] on icon at bounding box center [923, 155] width 7 height 7
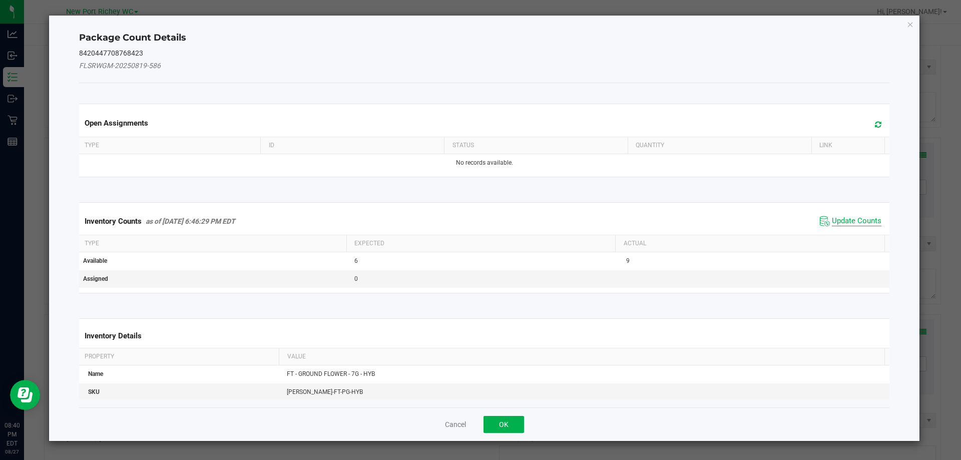
drag, startPoint x: 846, startPoint y: 220, endPoint x: 839, endPoint y: 220, distance: 7.0
click at [846, 219] on span "Update Counts" at bounding box center [857, 221] width 50 height 10
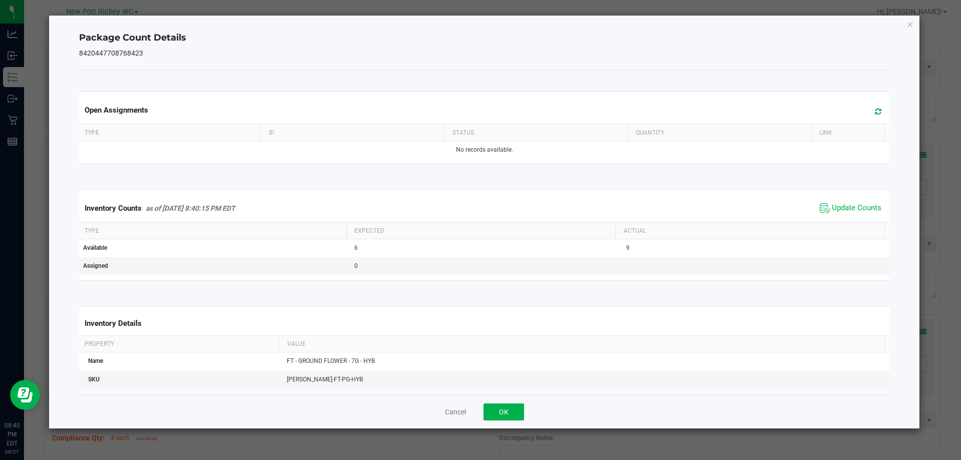
click at [838, 202] on span "Update Counts" at bounding box center [851, 208] width 67 height 15
drag, startPoint x: 509, startPoint y: 407, endPoint x: 517, endPoint y: 404, distance: 8.4
click at [508, 408] on button "OK" at bounding box center [504, 412] width 41 height 17
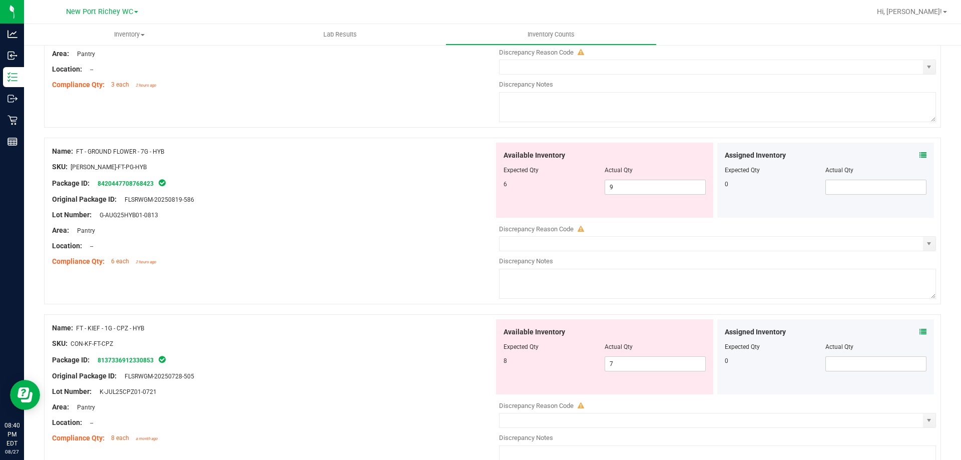
click at [920, 330] on icon at bounding box center [923, 331] width 7 height 7
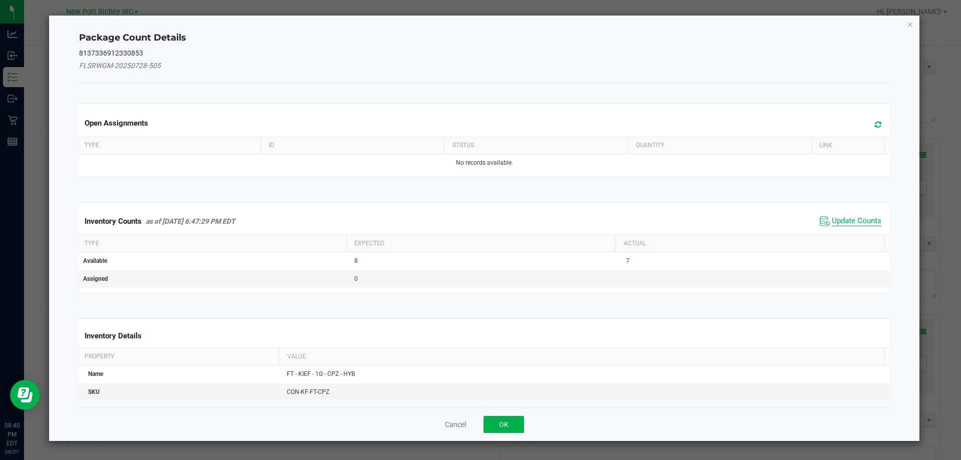
click at [832, 220] on span "Update Counts" at bounding box center [857, 221] width 50 height 10
click at [840, 214] on span "Update Counts" at bounding box center [852, 221] width 64 height 14
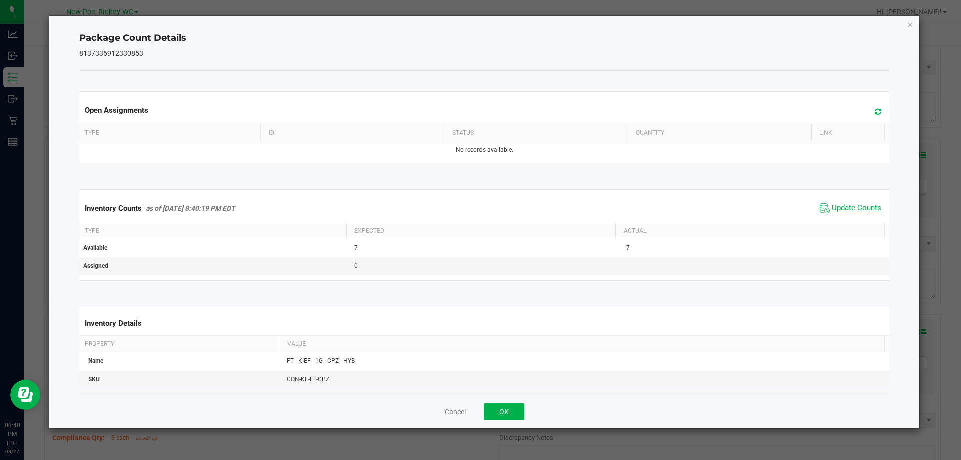
click at [842, 209] on span "Update Counts" at bounding box center [857, 208] width 50 height 10
click at [512, 412] on button "OK" at bounding box center [504, 412] width 41 height 17
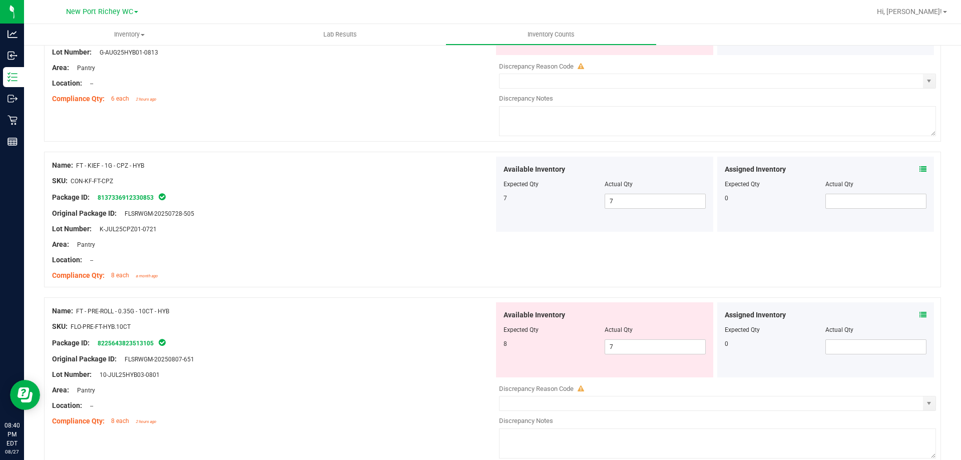
scroll to position [901, 0]
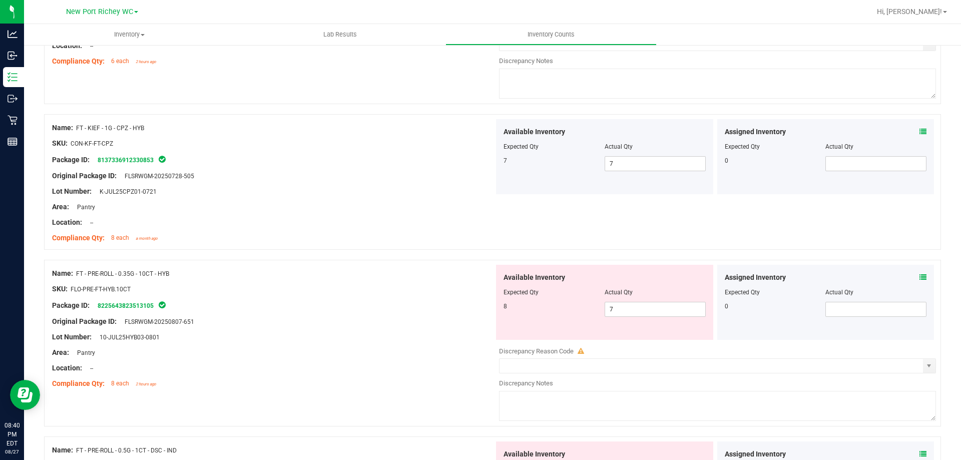
click at [920, 278] on icon at bounding box center [923, 277] width 7 height 7
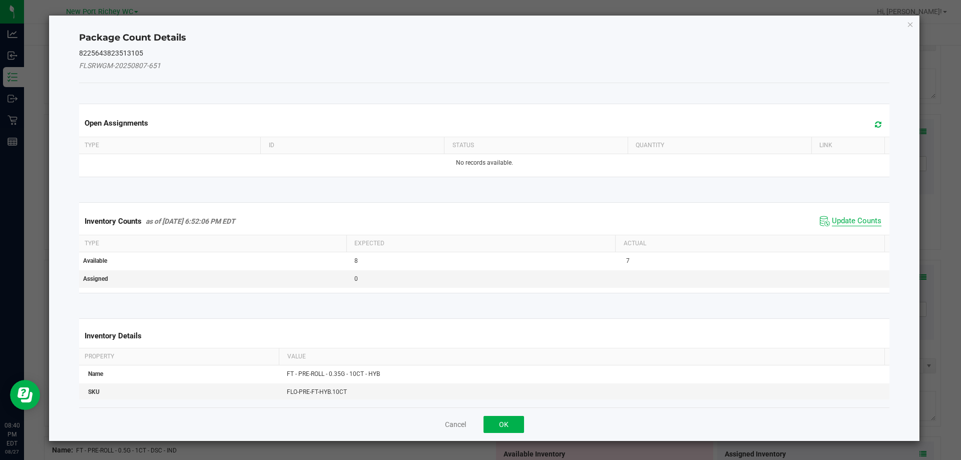
click at [845, 217] on span "Update Counts" at bounding box center [857, 221] width 50 height 10
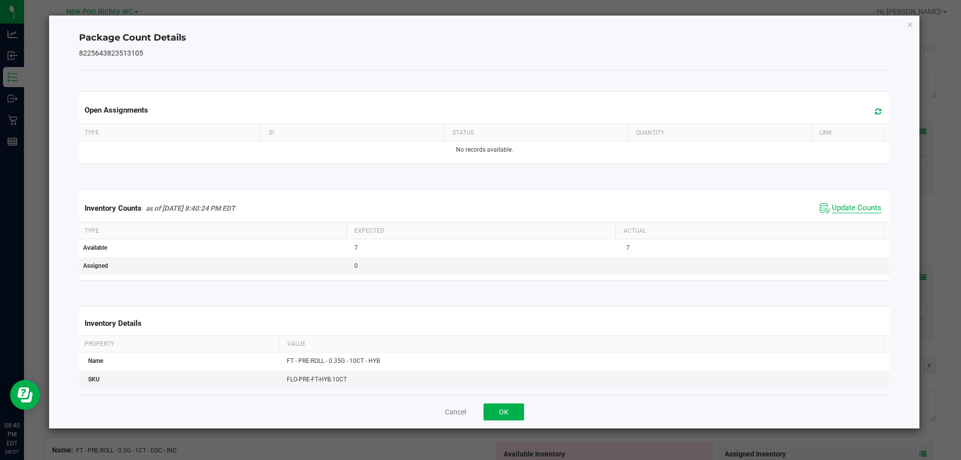
click at [844, 210] on span "Update Counts" at bounding box center [857, 208] width 50 height 10
click at [840, 203] on span "Update Counts" at bounding box center [857, 208] width 50 height 10
click at [519, 406] on button "OK" at bounding box center [504, 412] width 41 height 17
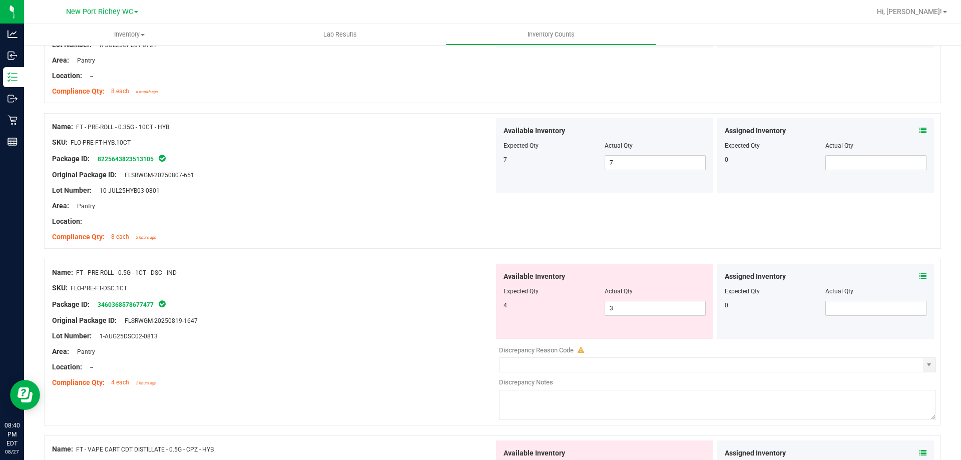
scroll to position [1051, 0]
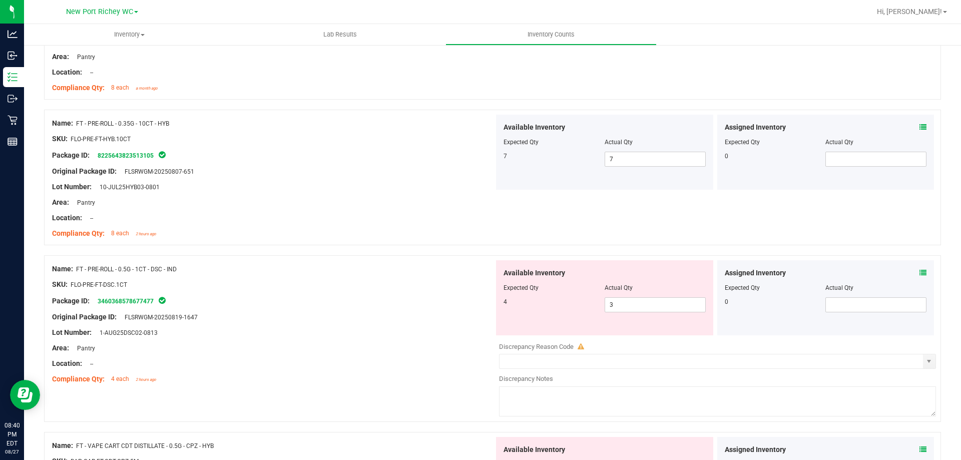
click at [920, 273] on icon at bounding box center [923, 272] width 7 height 7
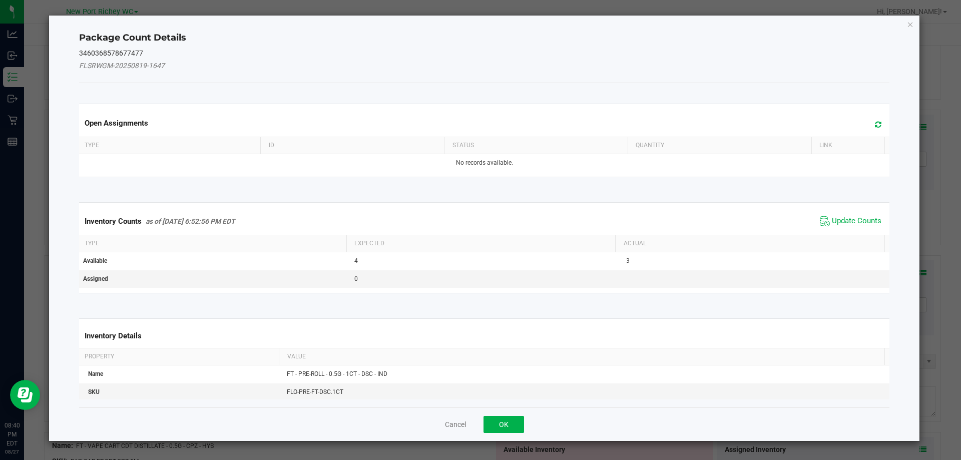
click at [864, 223] on span "Update Counts" at bounding box center [857, 221] width 50 height 10
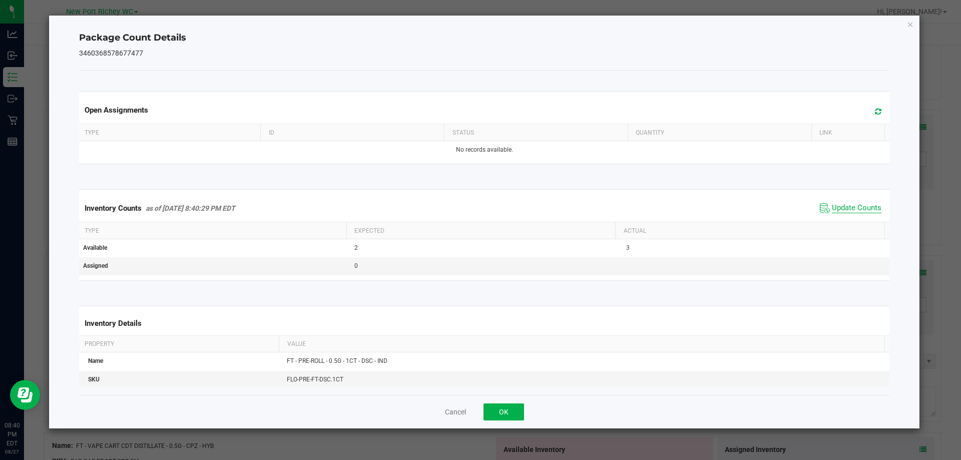
click at [832, 210] on span "Update Counts" at bounding box center [857, 208] width 50 height 10
click at [498, 407] on button "OK" at bounding box center [504, 412] width 41 height 17
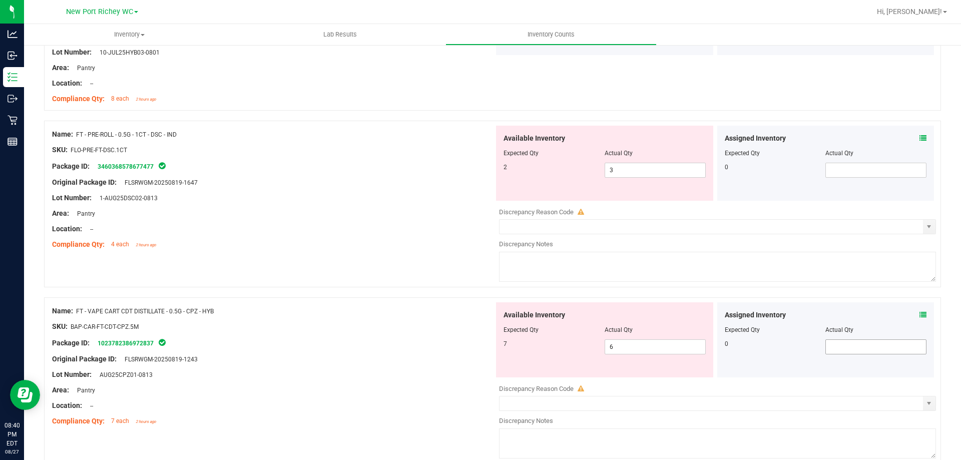
scroll to position [1202, 0]
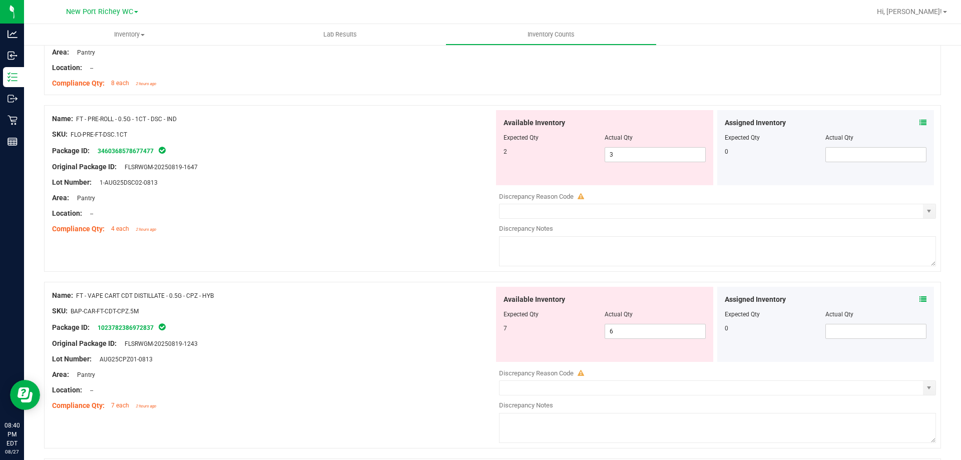
click at [920, 299] on icon at bounding box center [923, 299] width 7 height 7
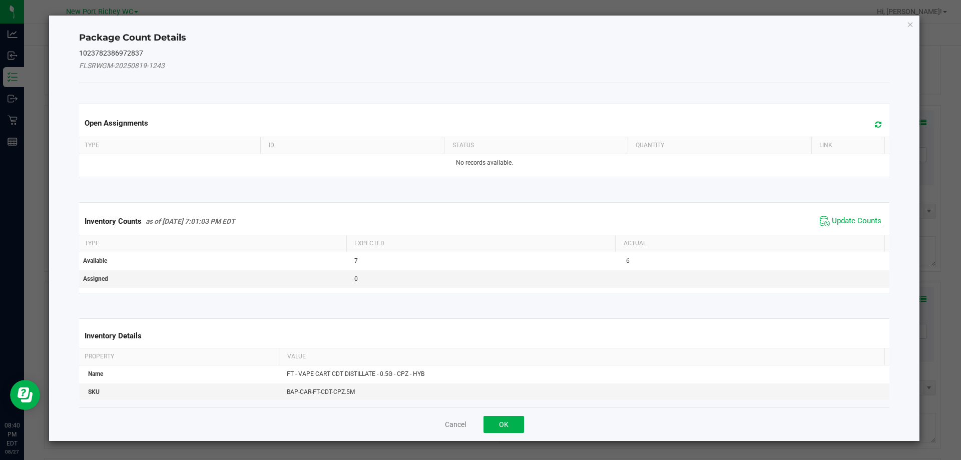
click at [843, 220] on span "Update Counts" at bounding box center [857, 221] width 50 height 10
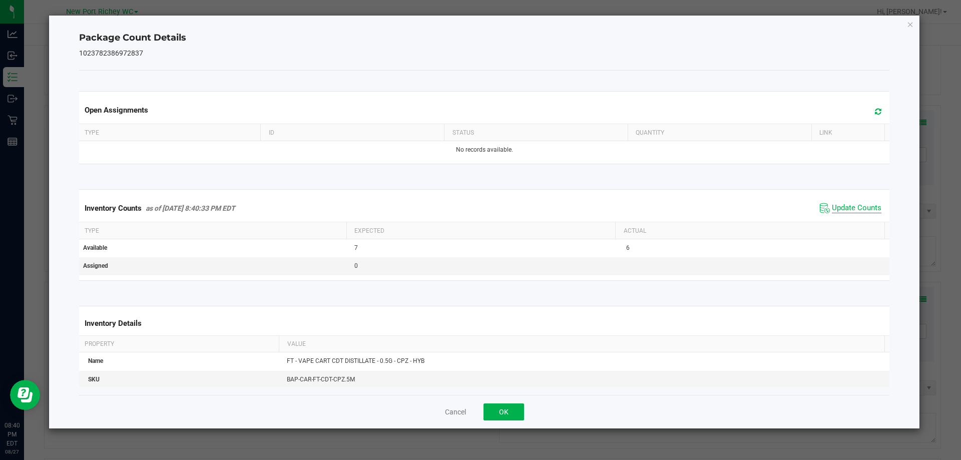
click at [845, 212] on span "Update Counts" at bounding box center [857, 208] width 50 height 10
click at [839, 207] on span "Update Counts" at bounding box center [857, 208] width 50 height 10
click at [502, 409] on button "OK" at bounding box center [504, 412] width 41 height 17
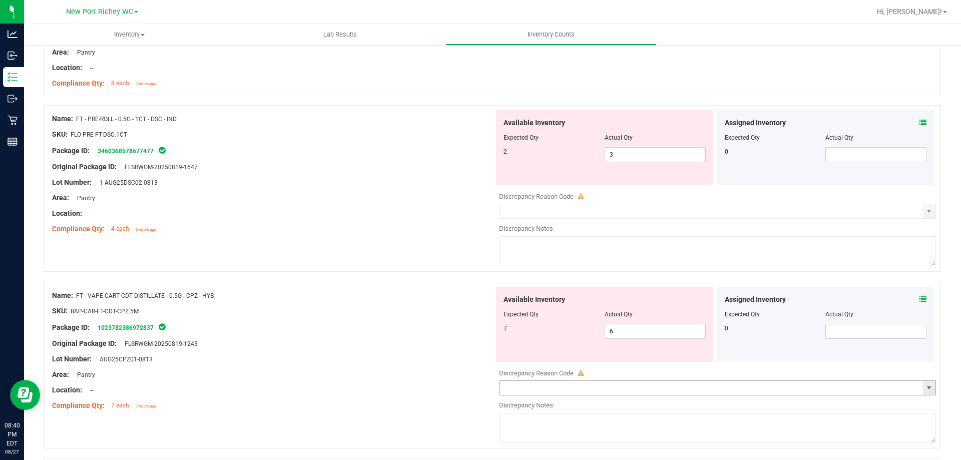
scroll to position [1352, 0]
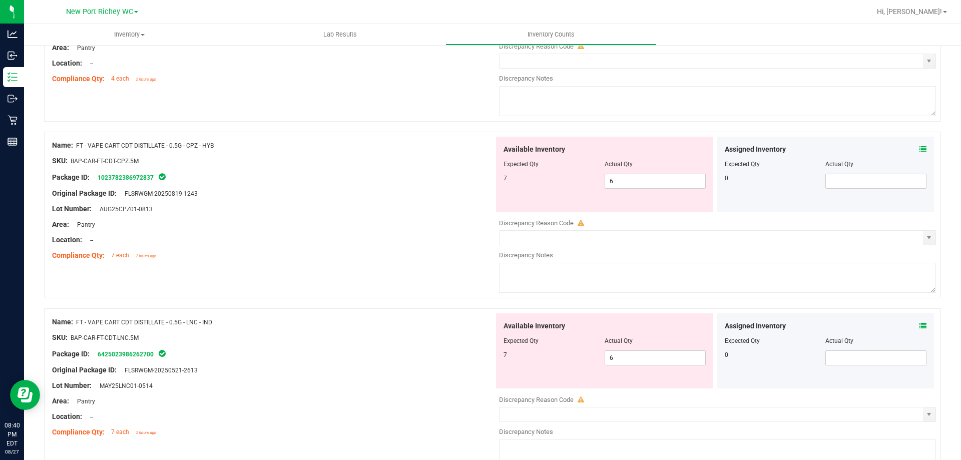
click at [920, 325] on icon at bounding box center [923, 325] width 7 height 7
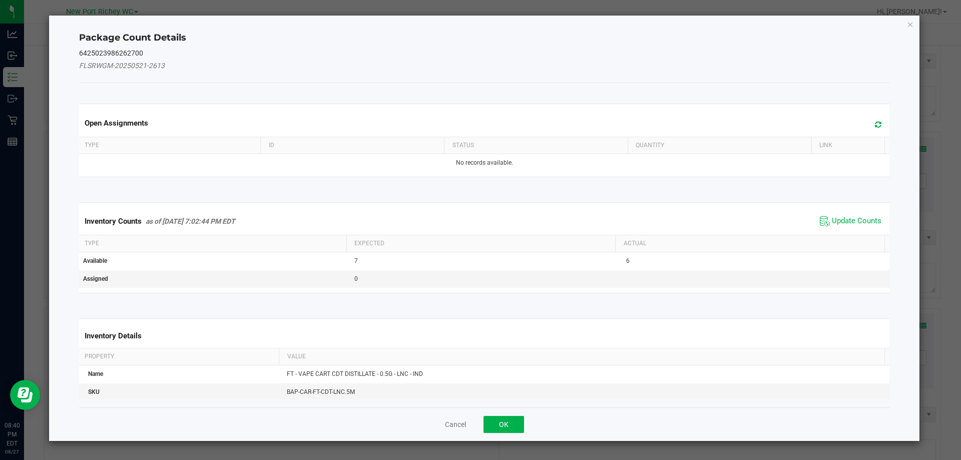
click at [837, 215] on span "Update Counts" at bounding box center [851, 221] width 67 height 15
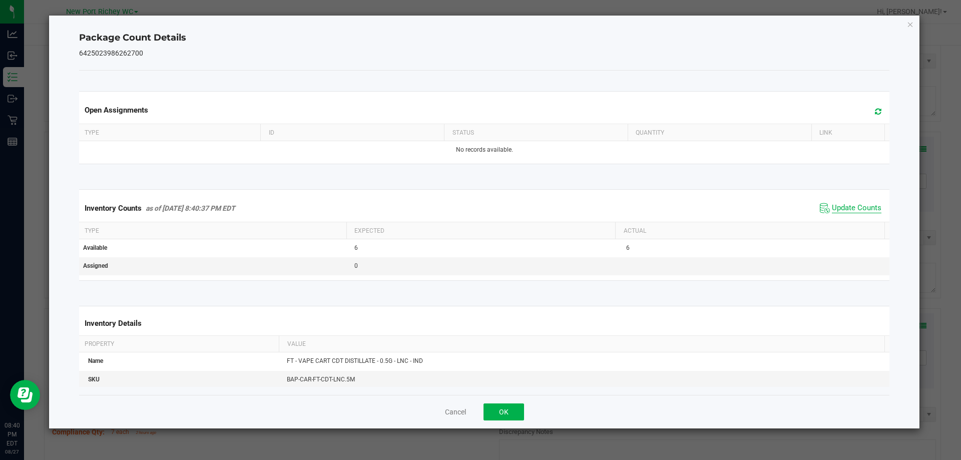
click at [841, 207] on span "Update Counts" at bounding box center [857, 208] width 50 height 10
click at [516, 412] on button "OK" at bounding box center [504, 412] width 41 height 17
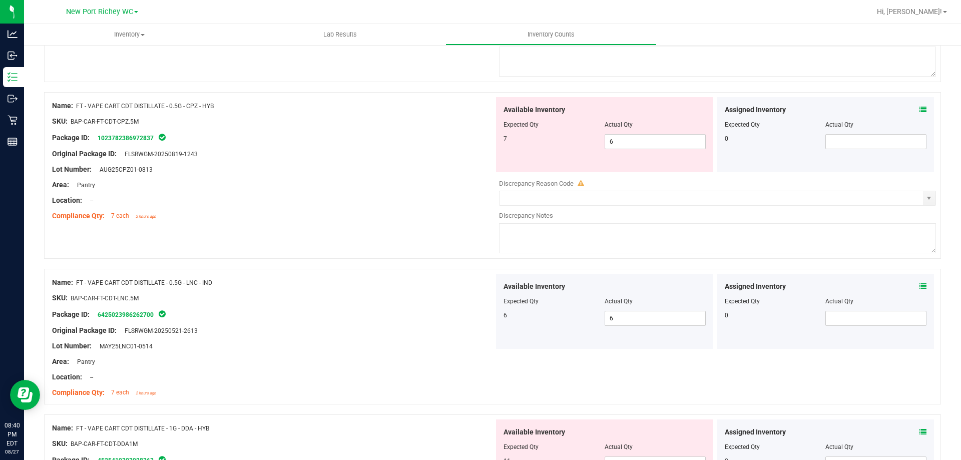
scroll to position [1452, 0]
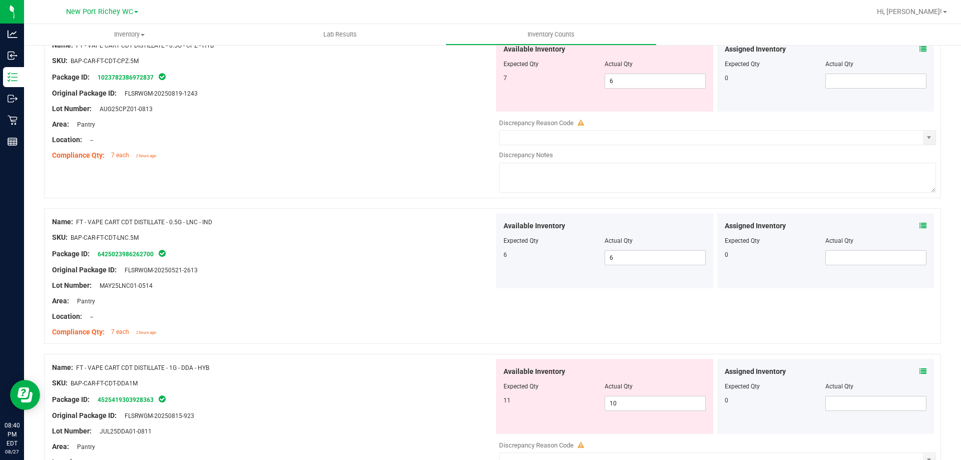
click at [920, 372] on icon at bounding box center [923, 371] width 7 height 7
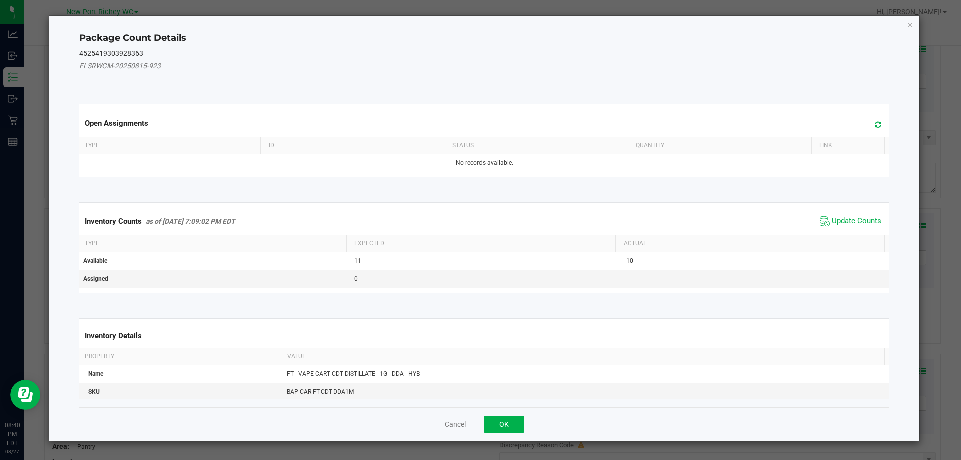
click at [842, 222] on span "Update Counts" at bounding box center [857, 221] width 50 height 10
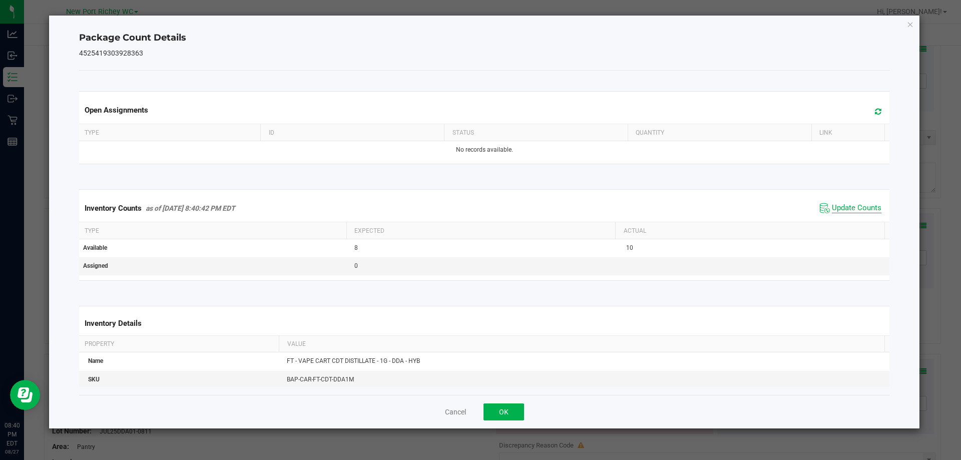
click at [837, 208] on span "Update Counts" at bounding box center [857, 208] width 50 height 10
click at [515, 405] on button "OK" at bounding box center [504, 412] width 41 height 17
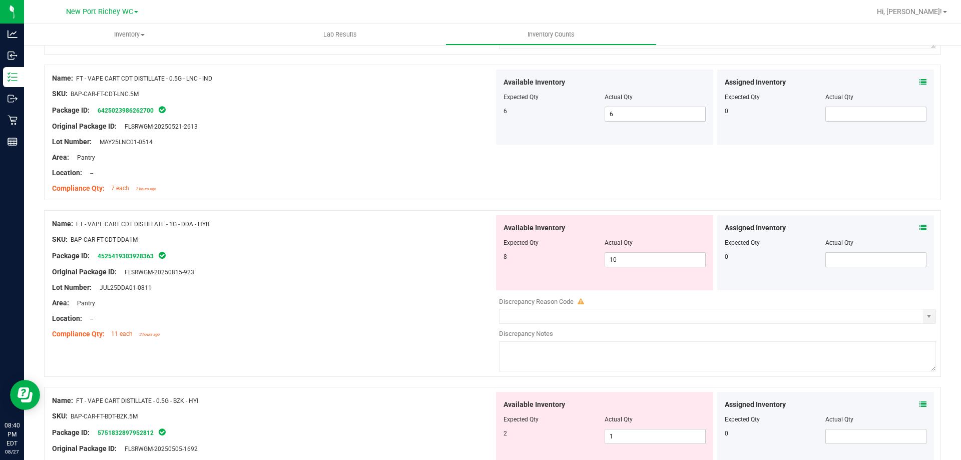
scroll to position [1702, 0]
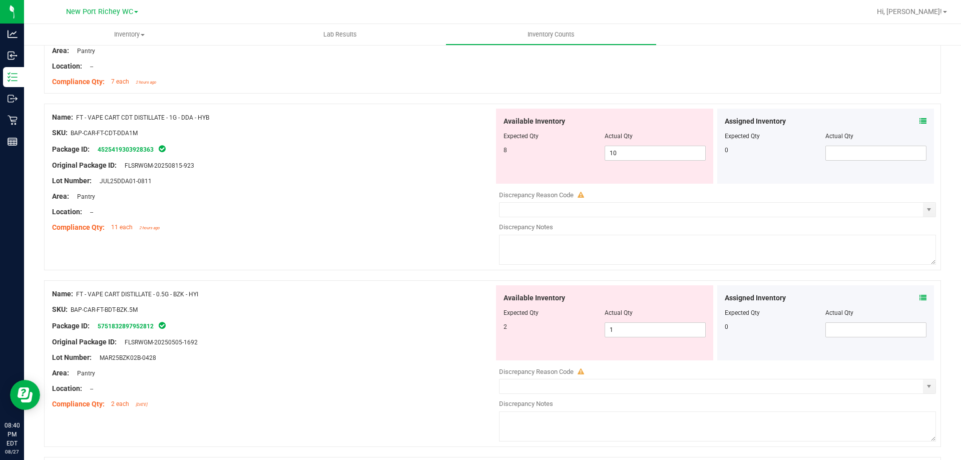
click at [920, 300] on icon at bounding box center [923, 297] width 7 height 7
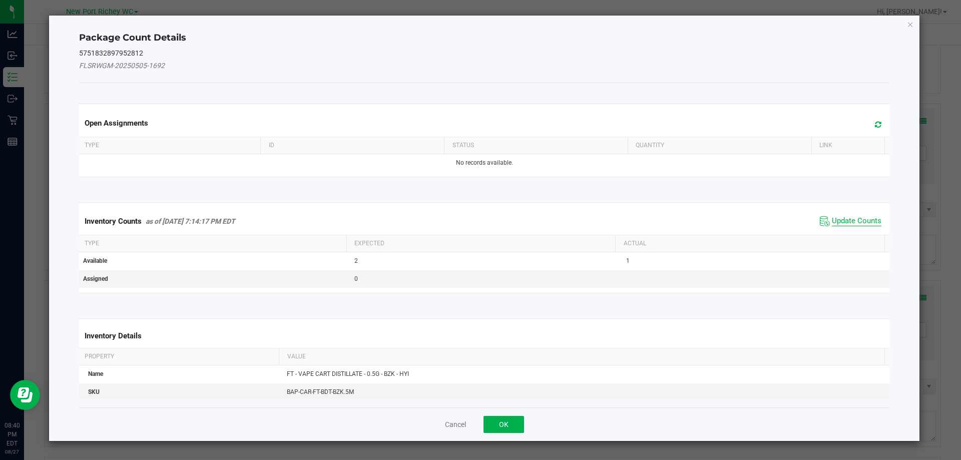
click at [844, 216] on span "Update Counts" at bounding box center [857, 221] width 50 height 10
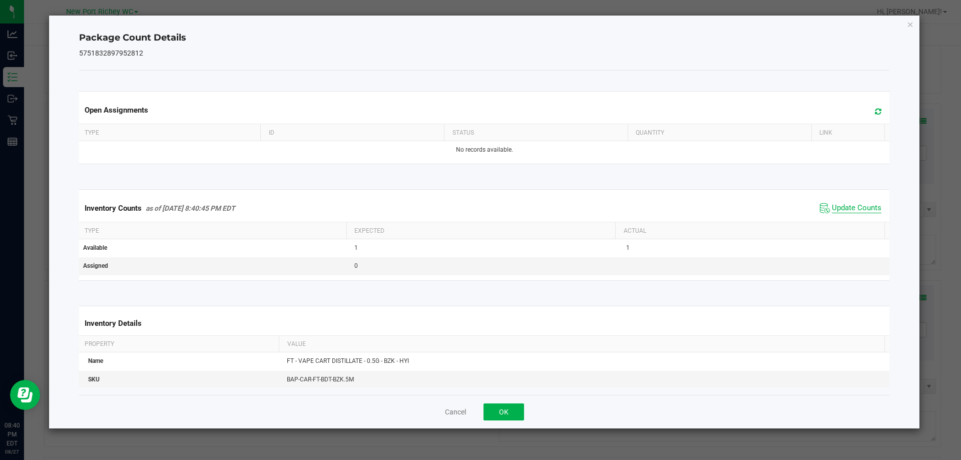
click at [842, 209] on span "Update Counts" at bounding box center [857, 208] width 50 height 10
click at [497, 416] on button "OK" at bounding box center [504, 412] width 41 height 17
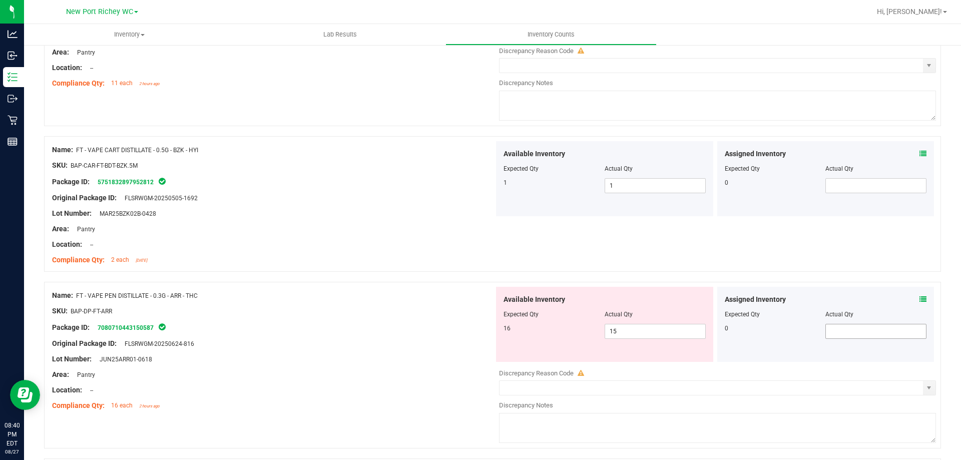
scroll to position [1852, 0]
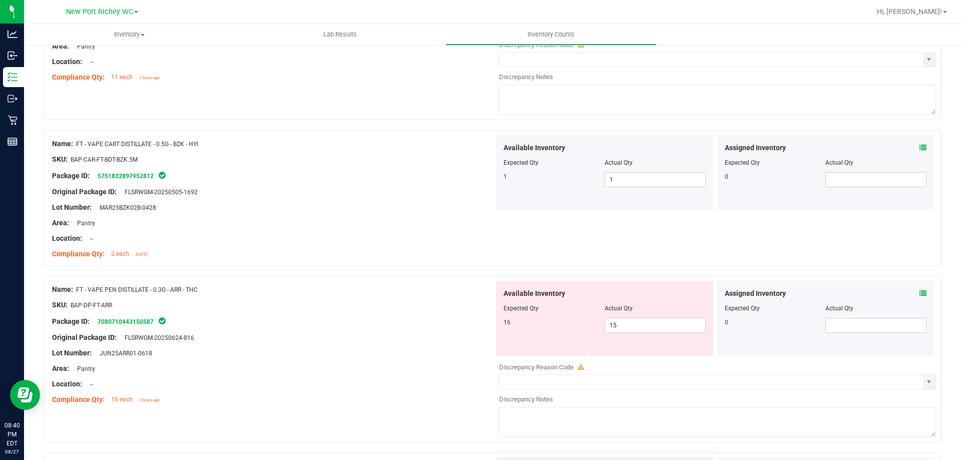
click at [920, 293] on icon at bounding box center [923, 293] width 7 height 7
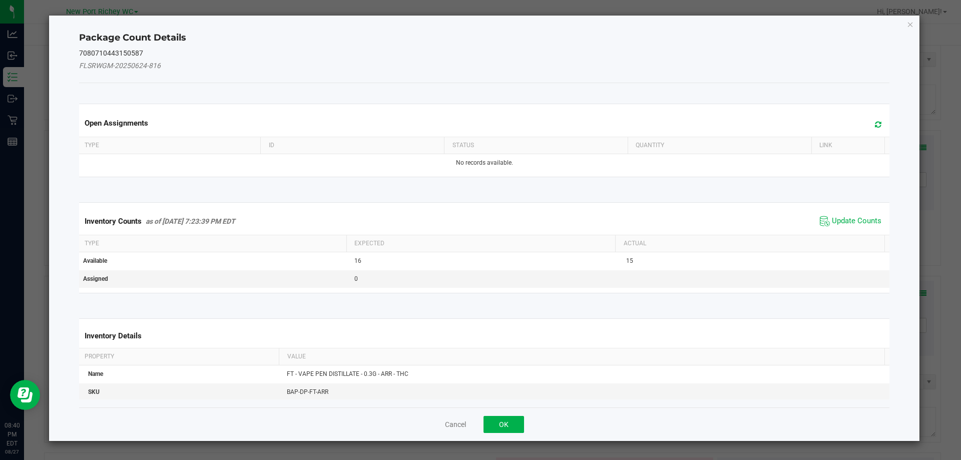
click at [862, 213] on div "Inventory Counts as of Aug 27, 2025 7:23:39 PM EDT Update Counts" at bounding box center [484, 221] width 815 height 27
click at [856, 217] on span "Update Counts" at bounding box center [857, 221] width 50 height 10
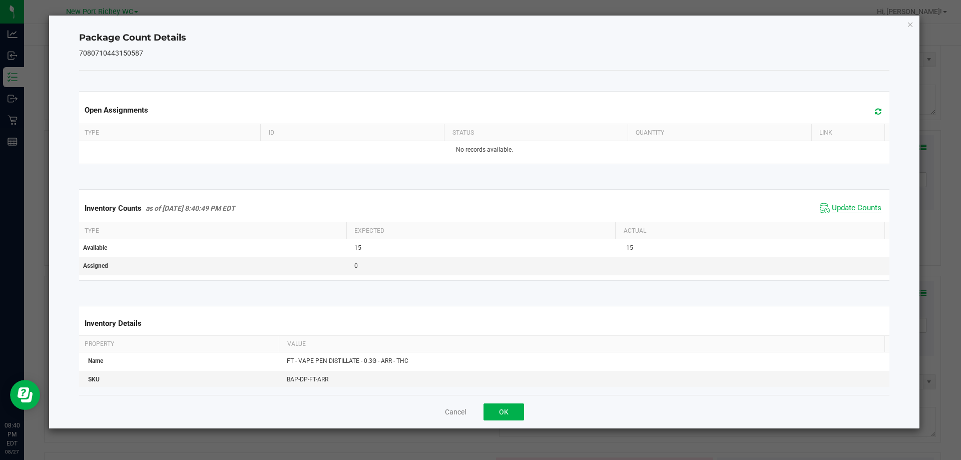
click at [843, 213] on span "Update Counts" at bounding box center [857, 208] width 50 height 10
click at [496, 408] on button "OK" at bounding box center [504, 412] width 41 height 17
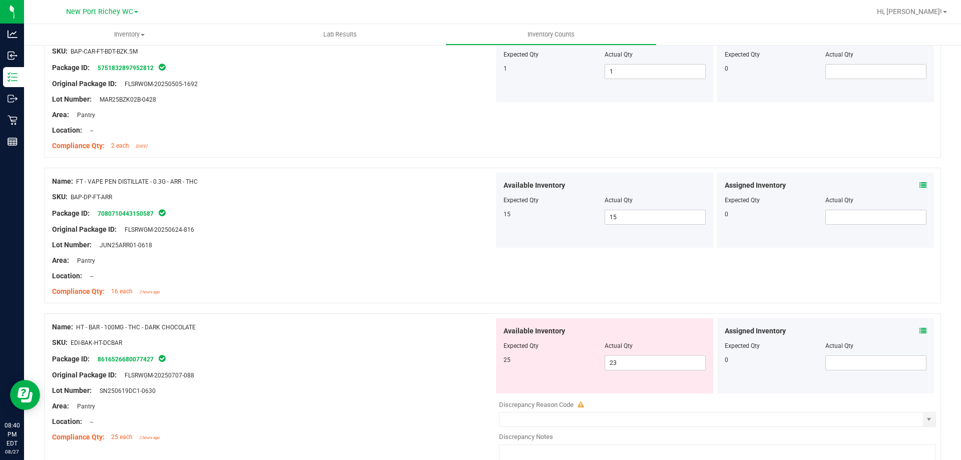
scroll to position [2003, 0]
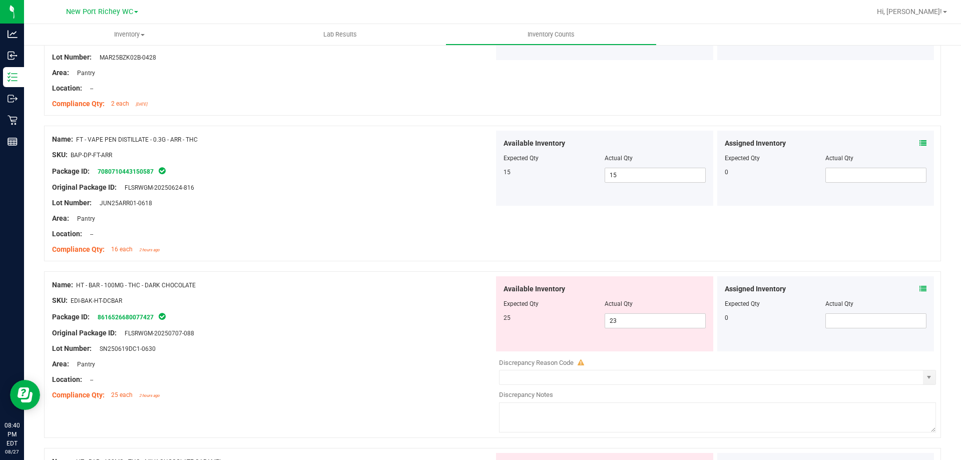
drag, startPoint x: 911, startPoint y: 291, endPoint x: 915, endPoint y: 286, distance: 6.0
click at [913, 288] on div "Assigned Inventory" at bounding box center [826, 289] width 202 height 11
click at [920, 286] on icon at bounding box center [923, 288] width 7 height 7
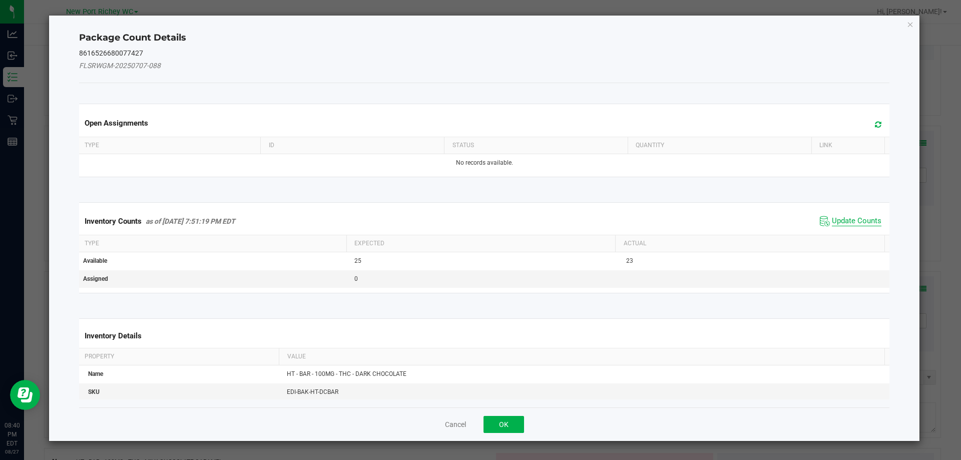
click at [847, 225] on span "Update Counts" at bounding box center [857, 221] width 50 height 10
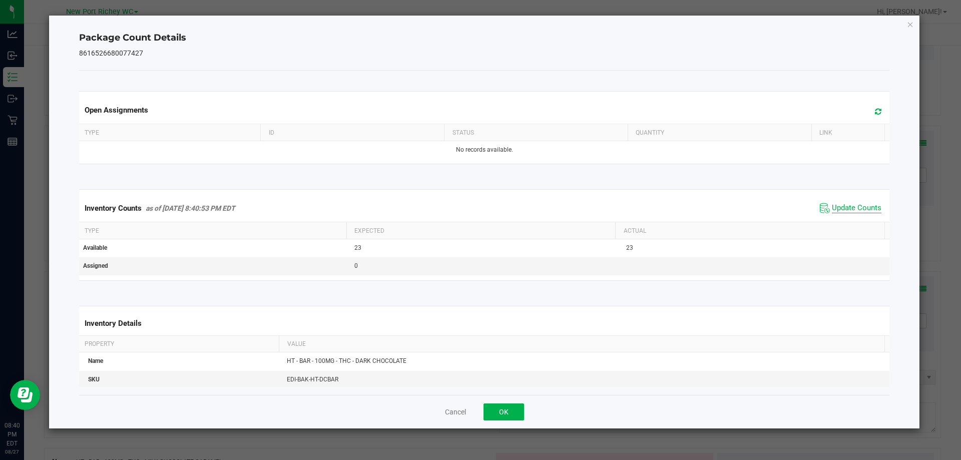
click at [840, 209] on span "Update Counts" at bounding box center [857, 208] width 50 height 10
click at [515, 409] on button "OK" at bounding box center [504, 412] width 41 height 17
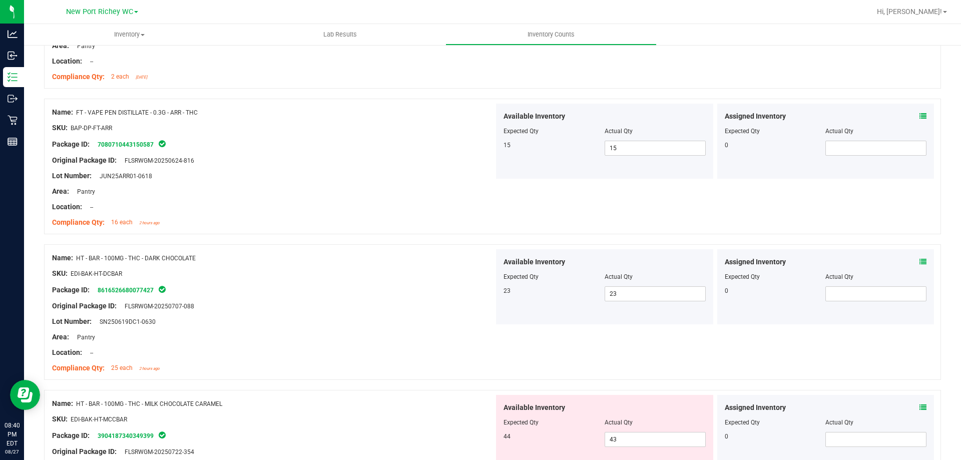
scroll to position [2153, 0]
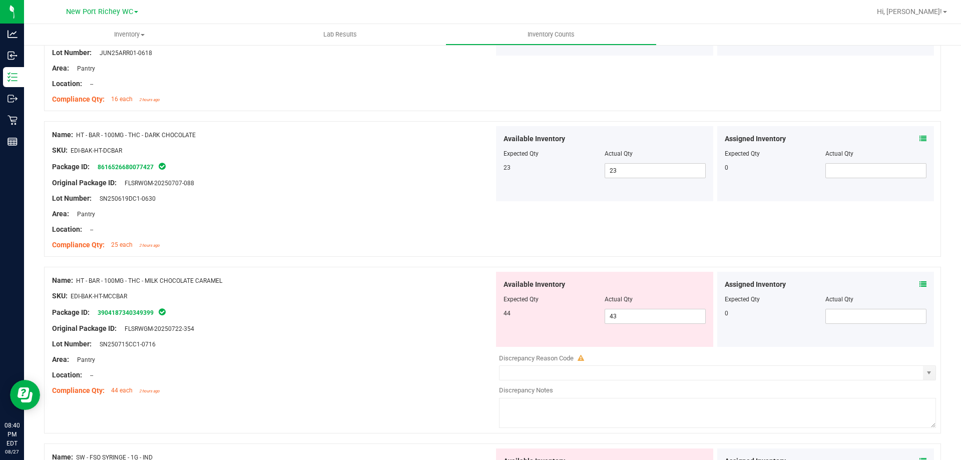
click at [920, 286] on icon at bounding box center [923, 284] width 7 height 7
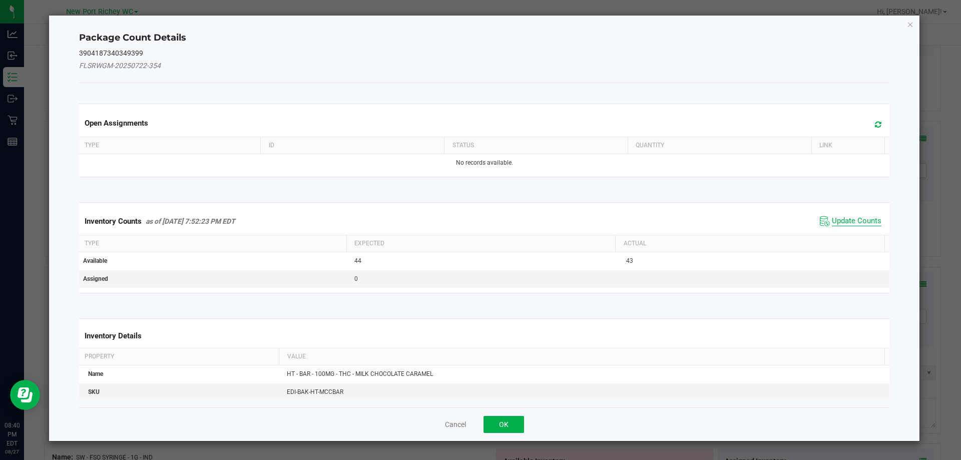
click at [832, 216] on span "Update Counts" at bounding box center [857, 221] width 50 height 10
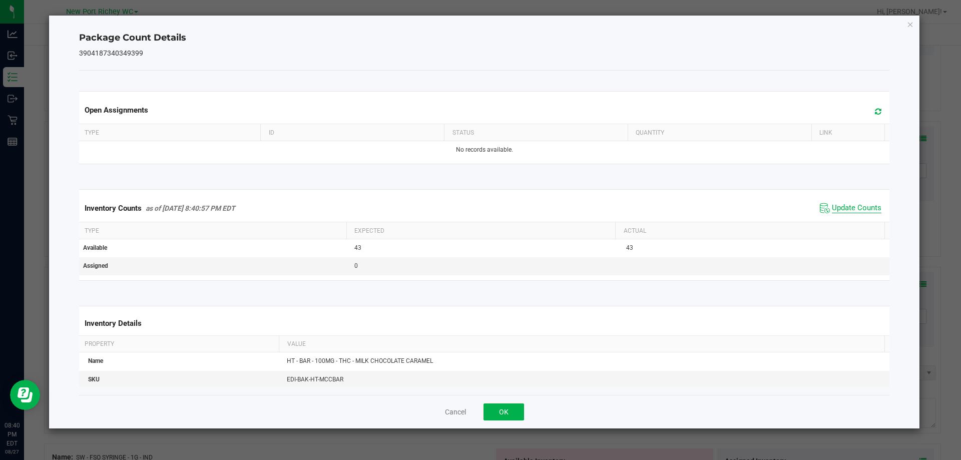
click at [842, 204] on span "Update Counts" at bounding box center [857, 208] width 50 height 10
click at [502, 413] on button "OK" at bounding box center [504, 412] width 41 height 17
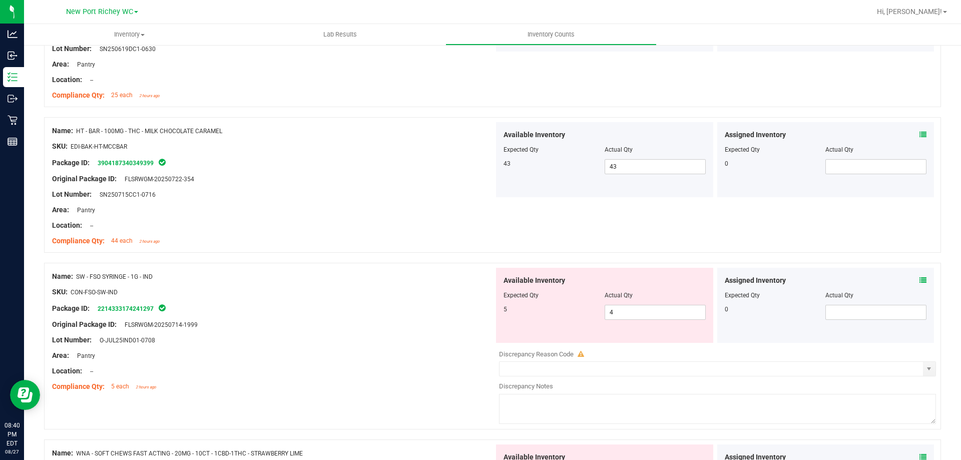
scroll to position [2303, 0]
click at [920, 278] on icon at bounding box center [923, 279] width 7 height 7
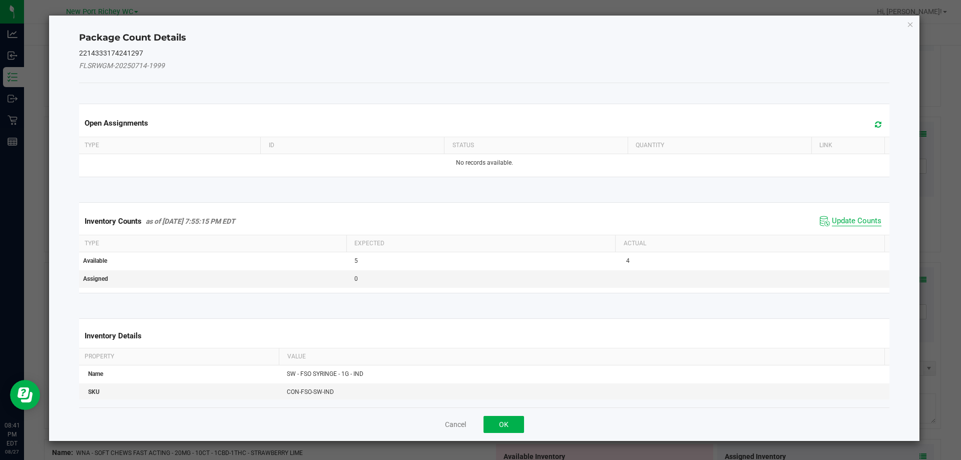
click at [858, 224] on span "Update Counts" at bounding box center [857, 221] width 50 height 10
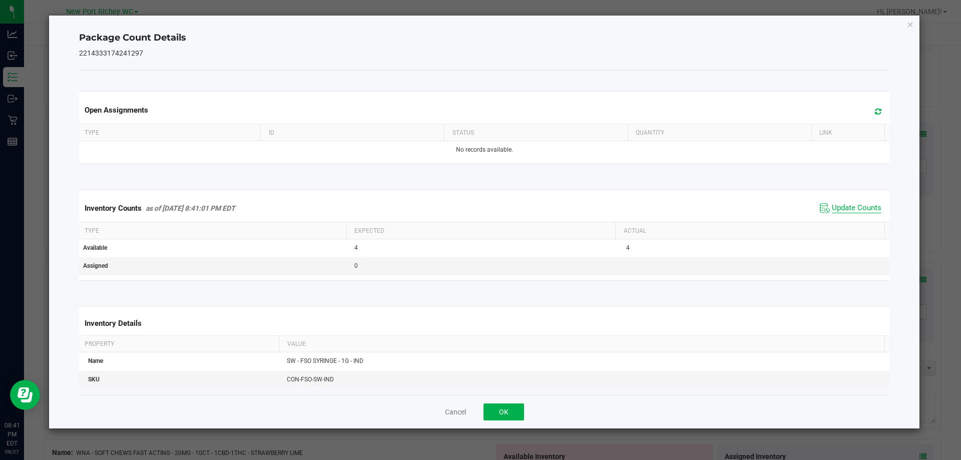
click at [843, 208] on span "Update Counts" at bounding box center [857, 208] width 50 height 10
click at [494, 415] on button "OK" at bounding box center [504, 412] width 41 height 17
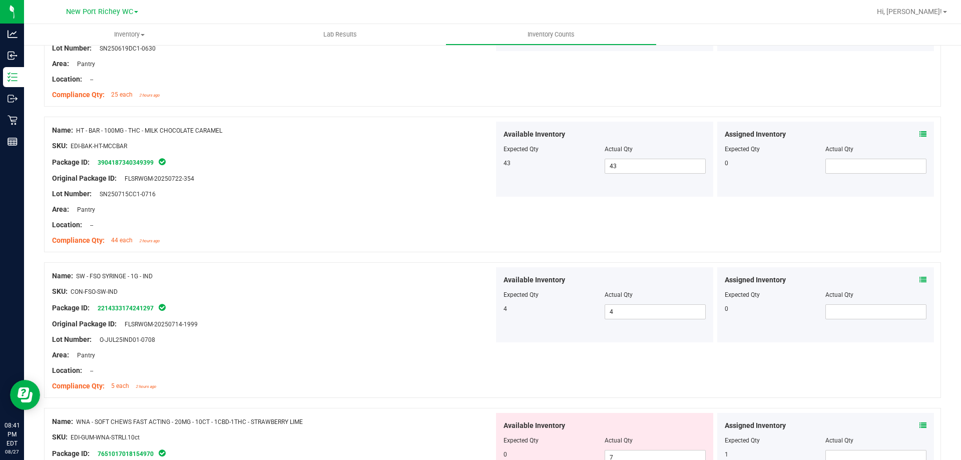
scroll to position [2453, 0]
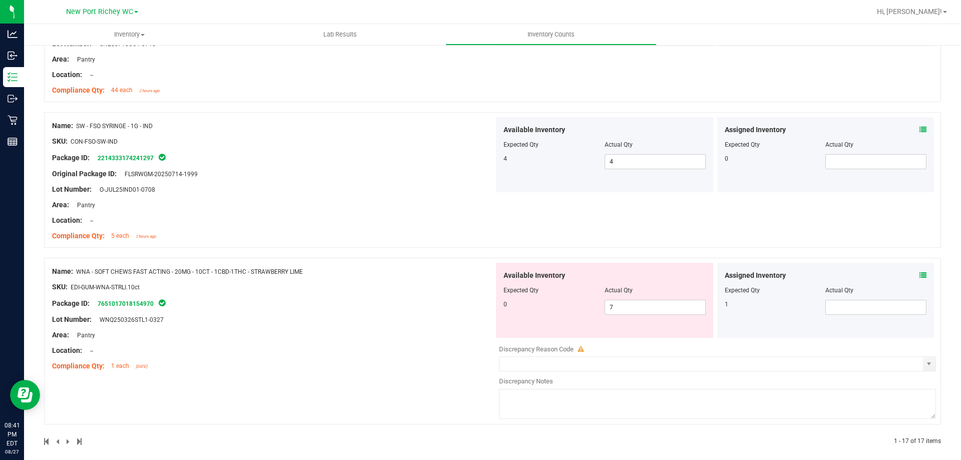
click at [920, 274] on div "Assigned Inventory Expected Qty Actual Qty 1" at bounding box center [825, 300] width 217 height 75
click at [920, 272] on icon at bounding box center [923, 275] width 7 height 7
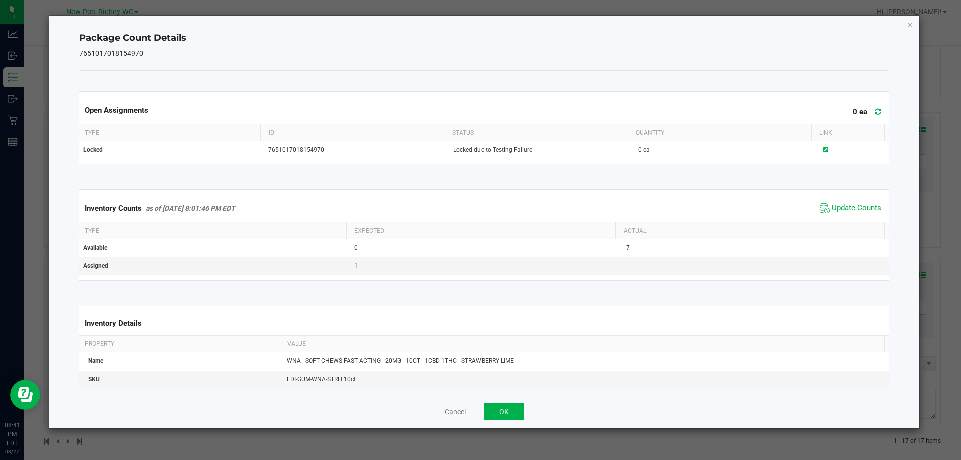
click at [844, 198] on div "Inventory Counts as of Aug 27, 2025 8:01:46 PM EDT Update Counts" at bounding box center [484, 208] width 815 height 27
click at [844, 203] on span "Update Counts" at bounding box center [857, 208] width 50 height 10
click at [843, 209] on span "Update Counts" at bounding box center [857, 208] width 50 height 10
click at [518, 410] on button "OK" at bounding box center [504, 412] width 41 height 17
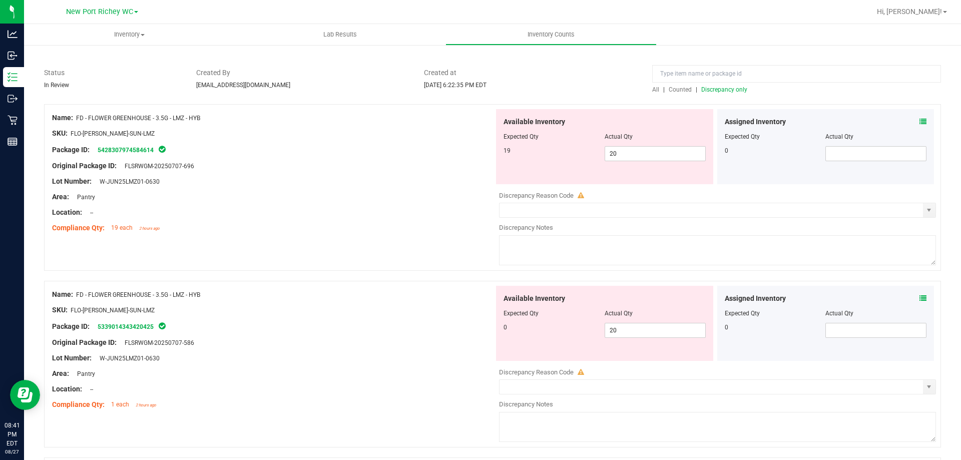
scroll to position [0, 0]
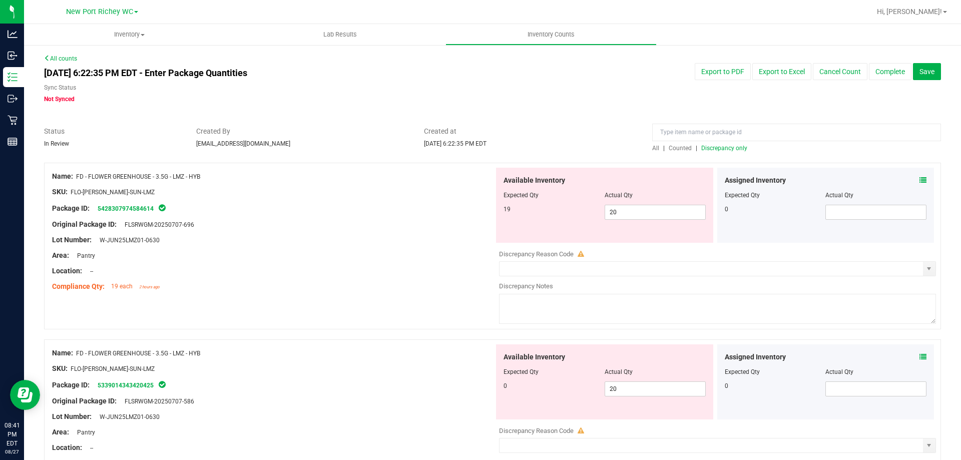
click at [730, 146] on span "Discrepancy only" at bounding box center [724, 148] width 46 height 7
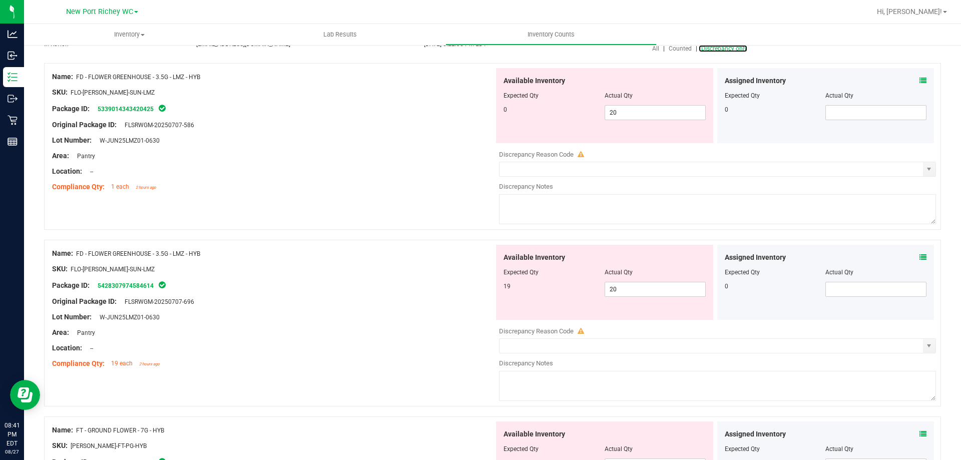
scroll to position [100, 0]
click at [920, 257] on div "Assigned Inventory Expected Qty Actual Qty 0" at bounding box center [825, 281] width 217 height 75
click at [915, 250] on div "Assigned Inventory Expected Qty Actual Qty 0" at bounding box center [825, 281] width 217 height 75
click at [920, 252] on span at bounding box center [923, 257] width 7 height 11
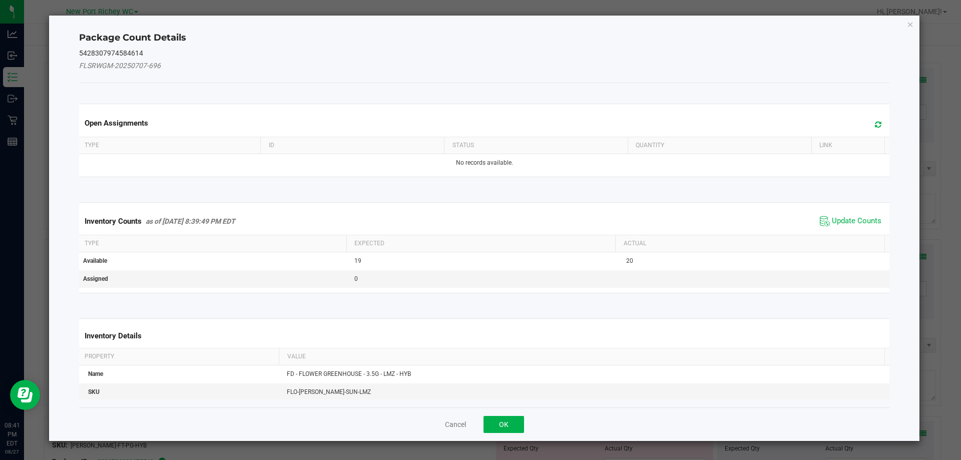
click at [850, 215] on div "Inventory Counts as of Aug 27, 2025 8:39:49 PM EDT Update Counts" at bounding box center [484, 221] width 815 height 27
click at [849, 217] on span "Update Counts" at bounding box center [857, 221] width 50 height 10
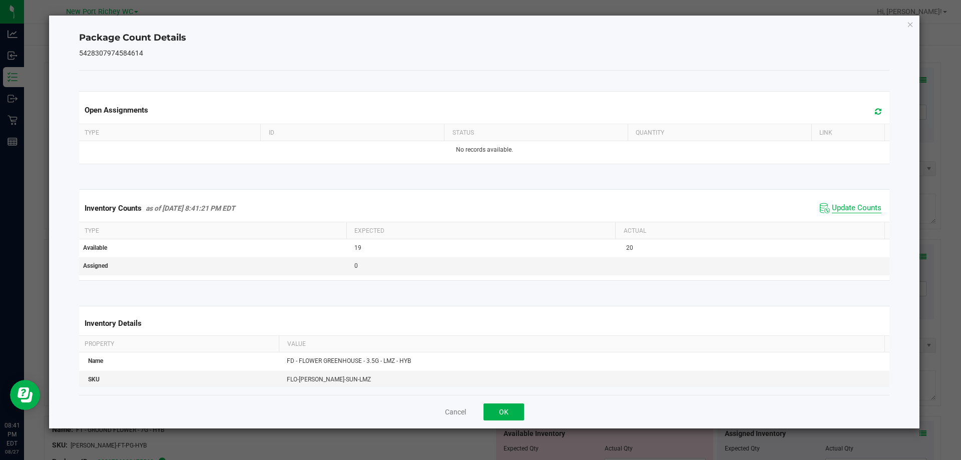
click at [849, 212] on span "Update Counts" at bounding box center [857, 208] width 50 height 10
click at [508, 411] on button "OK" at bounding box center [504, 412] width 41 height 17
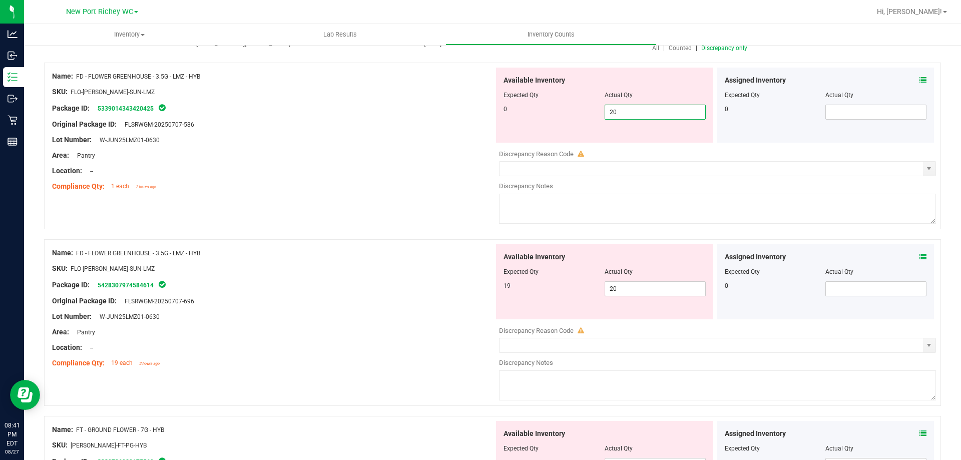
drag, startPoint x: 620, startPoint y: 112, endPoint x: 564, endPoint y: 160, distance: 73.5
click at [510, 116] on div "0 20 20" at bounding box center [605, 112] width 202 height 15
type input "0"
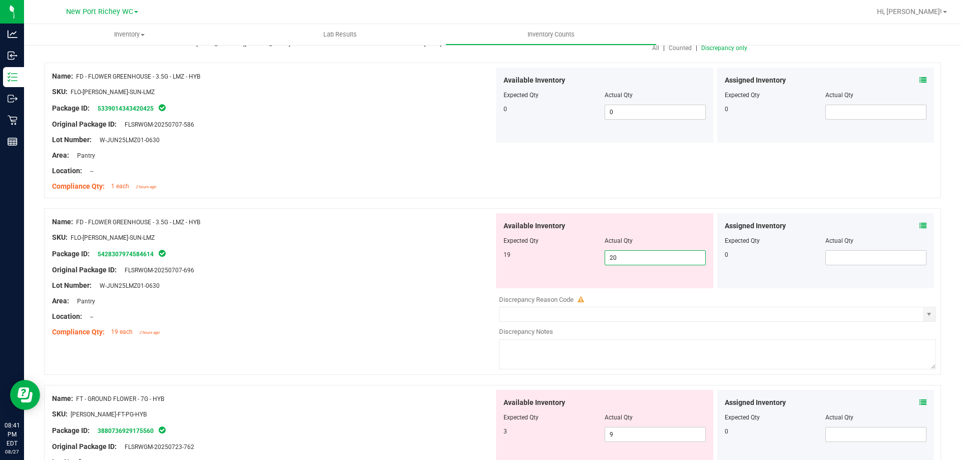
drag, startPoint x: 621, startPoint y: 288, endPoint x: 559, endPoint y: 286, distance: 62.1
click at [557, 285] on div "Available Inventory Expected Qty Actual Qty 19 20 20" at bounding box center [604, 250] width 217 height 75
type input "19"
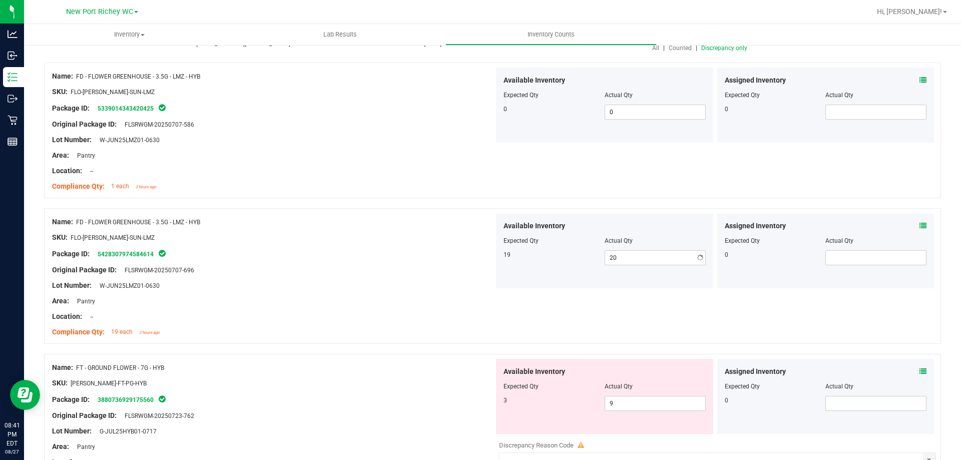
type input "19"
click at [466, 312] on div "Location: --" at bounding box center [273, 316] width 442 height 11
click at [920, 77] on icon at bounding box center [923, 80] width 7 height 7
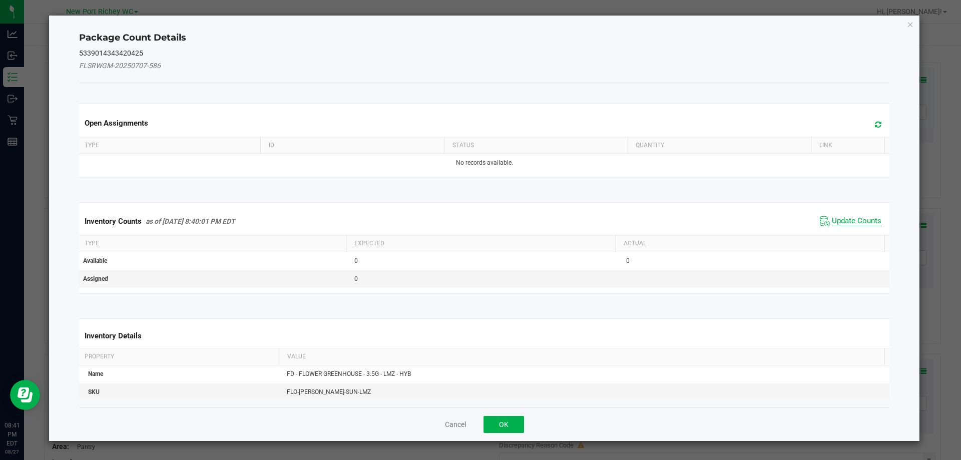
click at [843, 216] on span "Update Counts" at bounding box center [857, 221] width 50 height 10
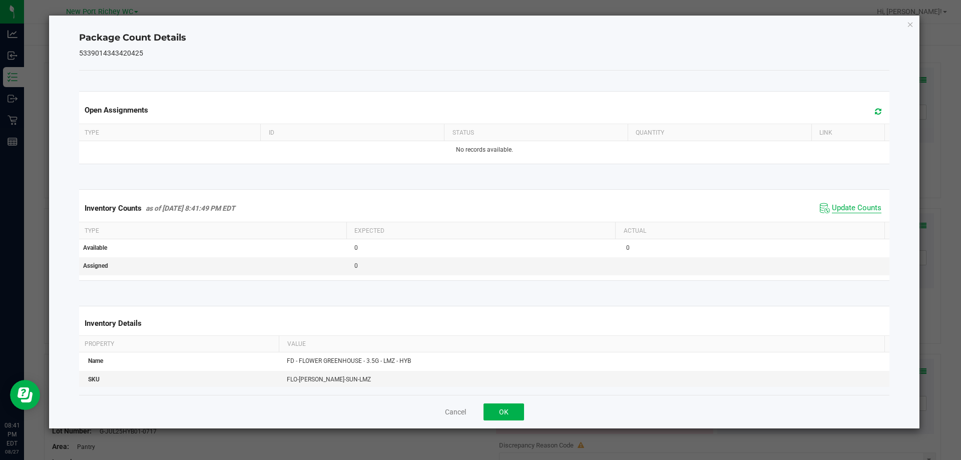
click at [842, 205] on span "Update Counts" at bounding box center [857, 208] width 50 height 10
click at [513, 411] on button "OK" at bounding box center [504, 412] width 41 height 17
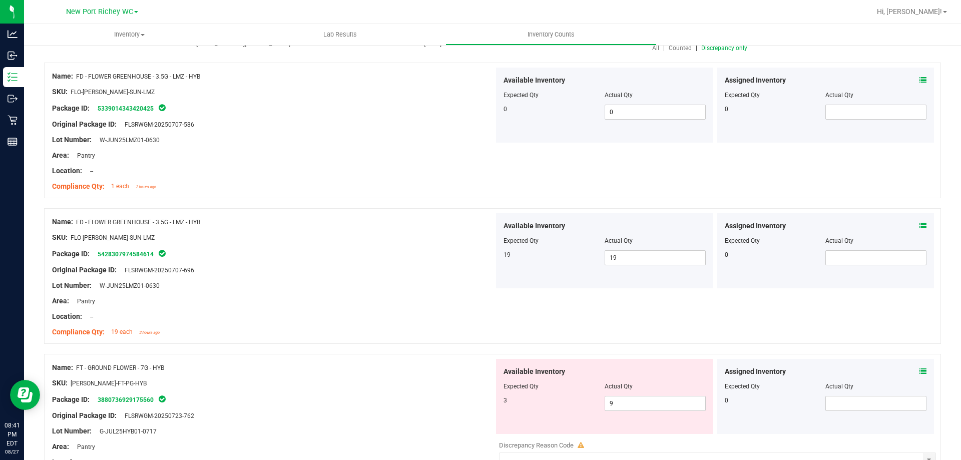
click at [920, 225] on icon at bounding box center [923, 225] width 7 height 7
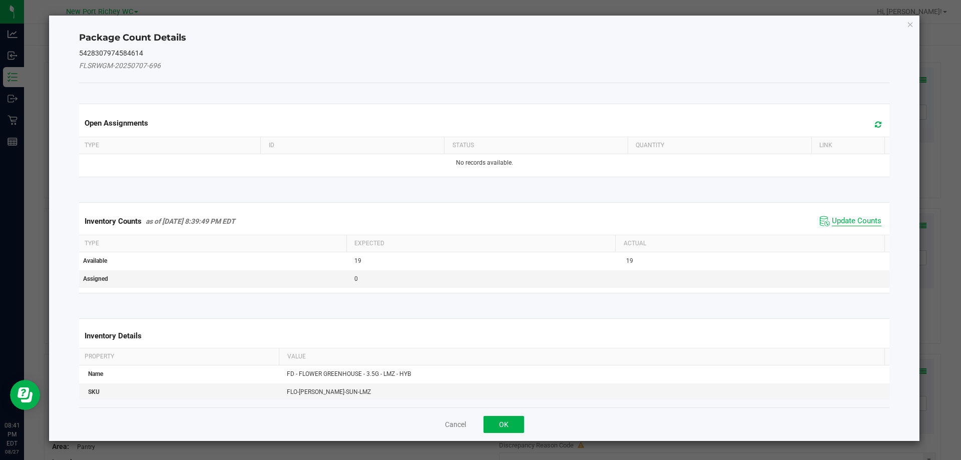
click at [838, 218] on span "Update Counts" at bounding box center [857, 221] width 50 height 10
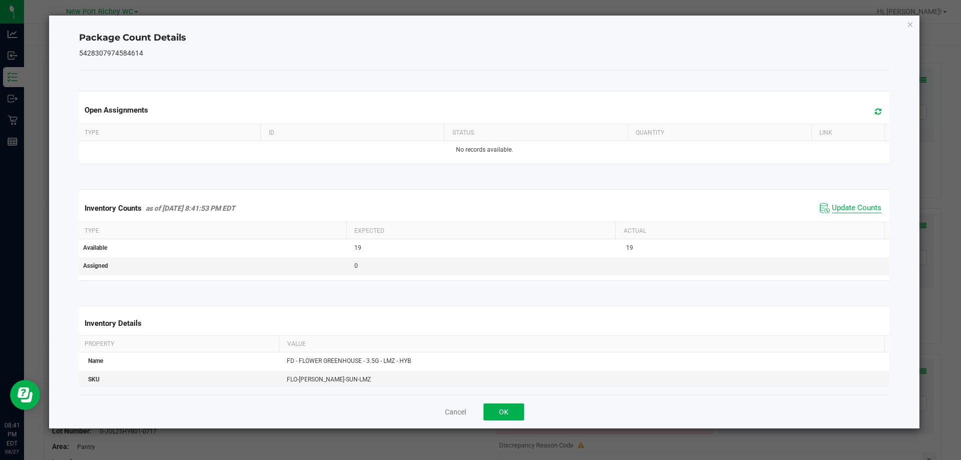
click at [843, 204] on span "Update Counts" at bounding box center [857, 208] width 50 height 10
click at [514, 407] on button "OK" at bounding box center [504, 412] width 41 height 17
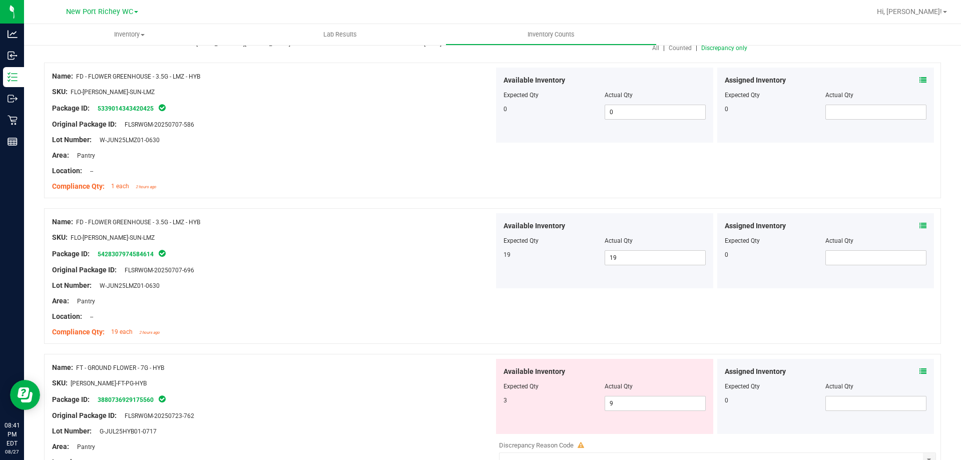
click at [725, 48] on span "Discrepancy only" at bounding box center [724, 48] width 46 height 7
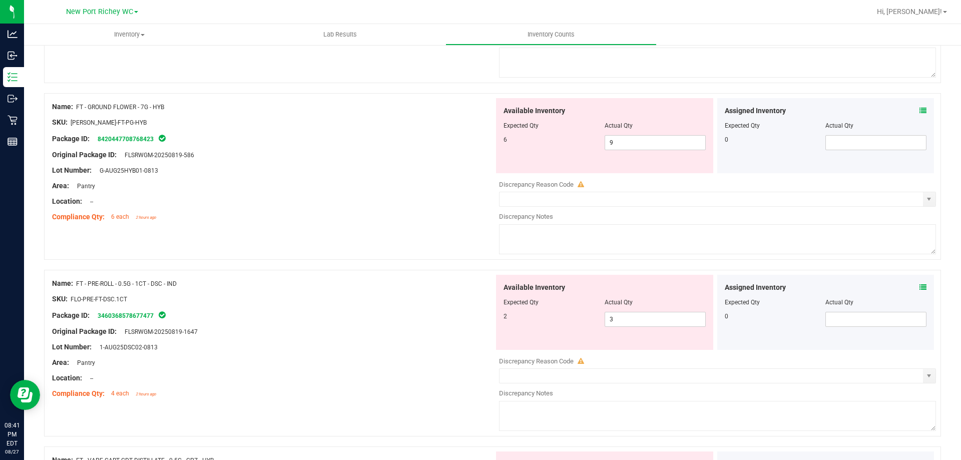
scroll to position [0, 0]
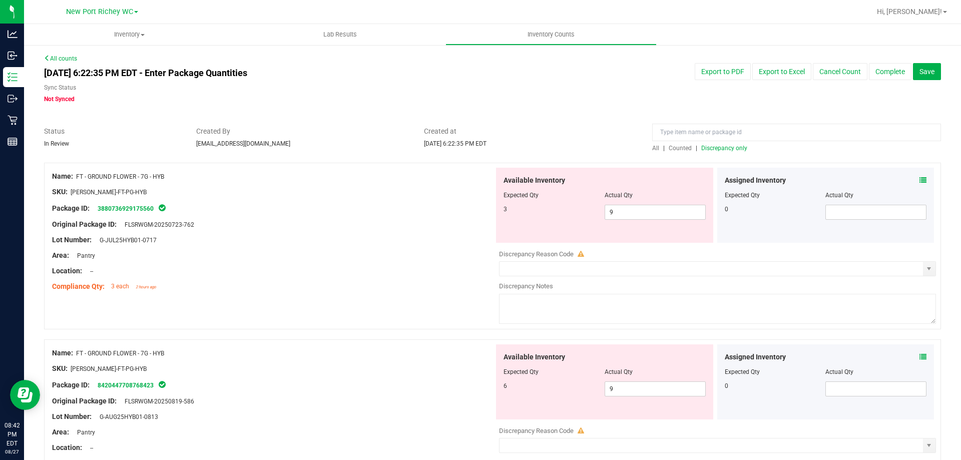
click at [920, 179] on icon at bounding box center [923, 180] width 7 height 7
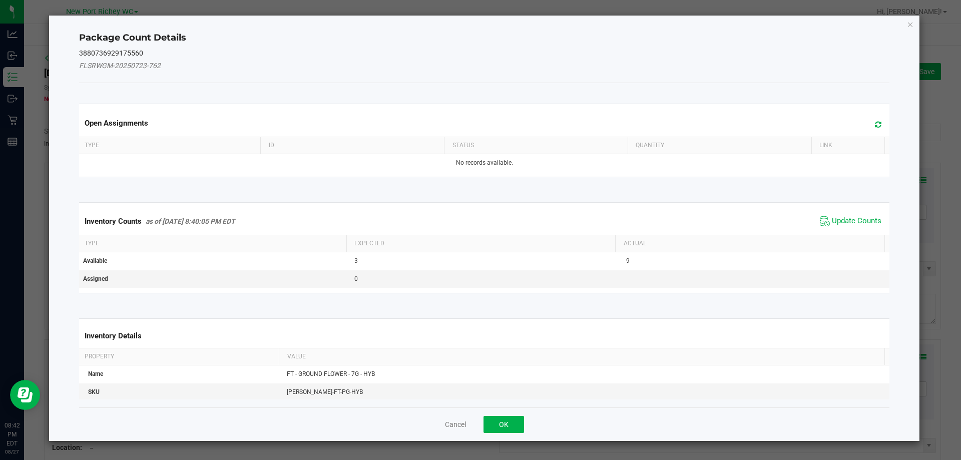
click at [856, 226] on span "Update Counts" at bounding box center [857, 221] width 50 height 10
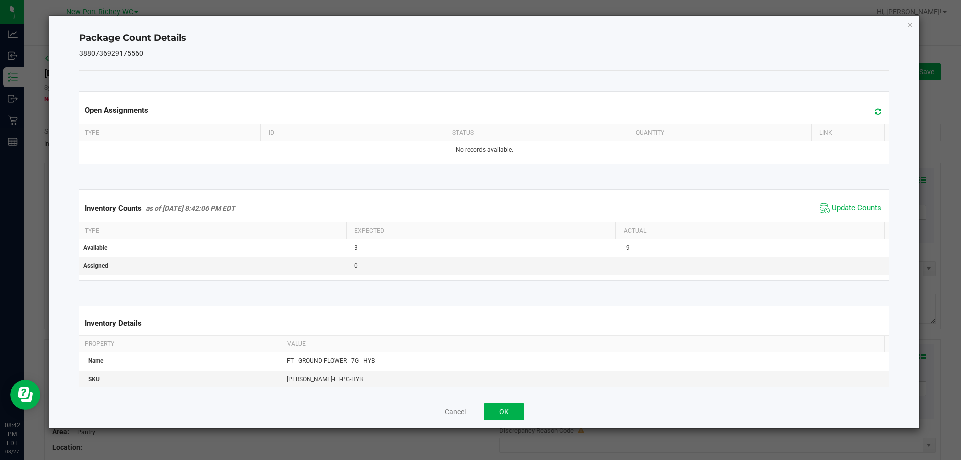
click at [846, 204] on span "Update Counts" at bounding box center [851, 208] width 67 height 15
click at [843, 207] on span "Update Counts" at bounding box center [857, 208] width 50 height 10
click at [503, 416] on button "OK" at bounding box center [504, 412] width 41 height 17
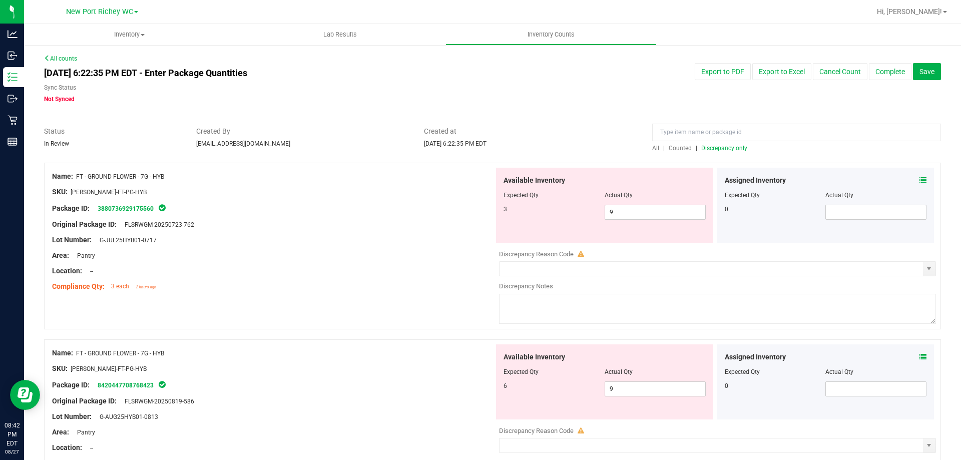
click at [920, 356] on icon at bounding box center [923, 356] width 7 height 7
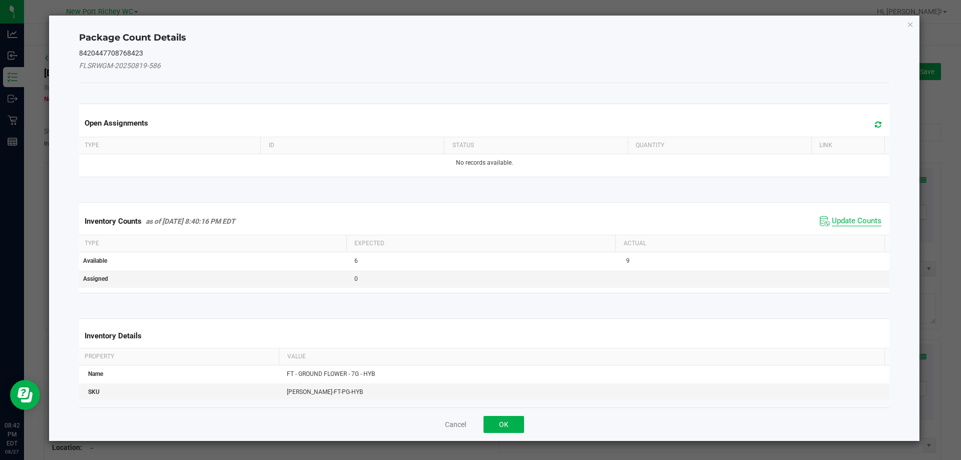
click at [862, 225] on span "Update Counts" at bounding box center [857, 221] width 50 height 10
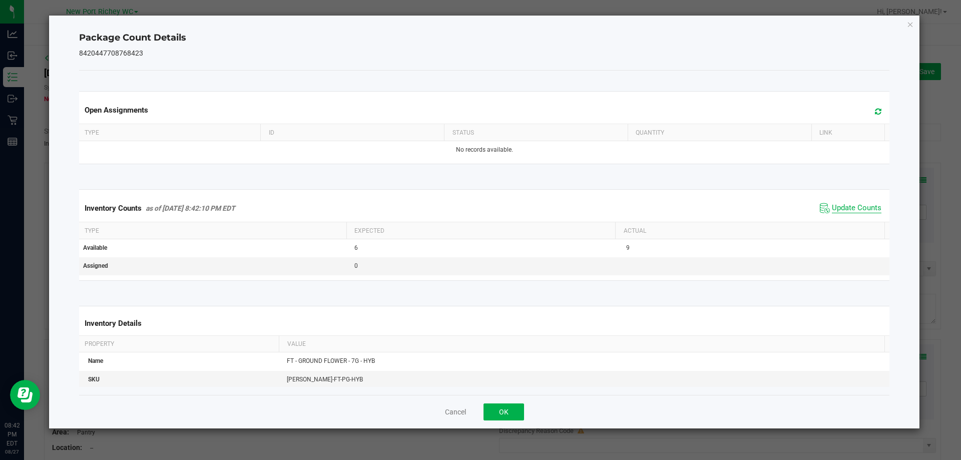
click at [852, 208] on span "Update Counts" at bounding box center [857, 208] width 50 height 10
click at [846, 202] on span "Update Counts" at bounding box center [851, 208] width 67 height 15
click at [513, 411] on button "OK" at bounding box center [504, 412] width 41 height 17
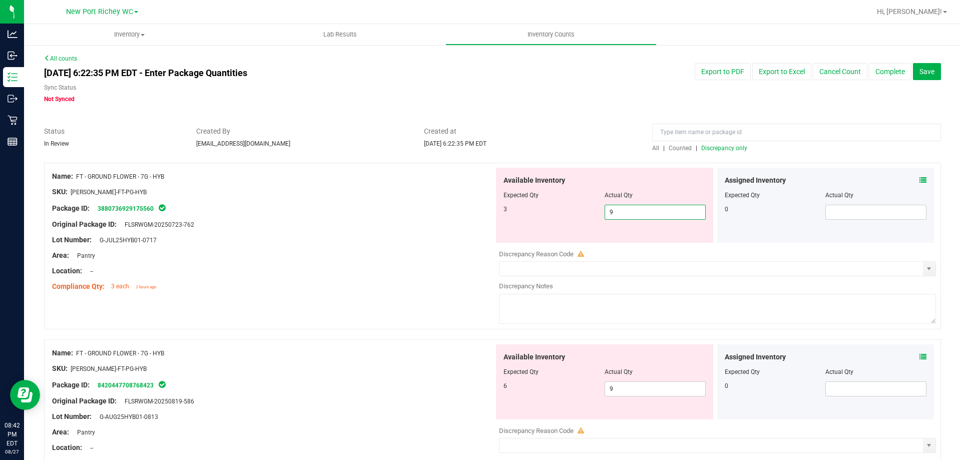
drag, startPoint x: 617, startPoint y: 215, endPoint x: 583, endPoint y: 221, distance: 34.1
click at [584, 215] on div "3 9 9" at bounding box center [605, 212] width 202 height 15
type input "3"
click at [600, 387] on div "Available Inventory Expected Qty Actual Qty 6 9 9" at bounding box center [604, 381] width 217 height 75
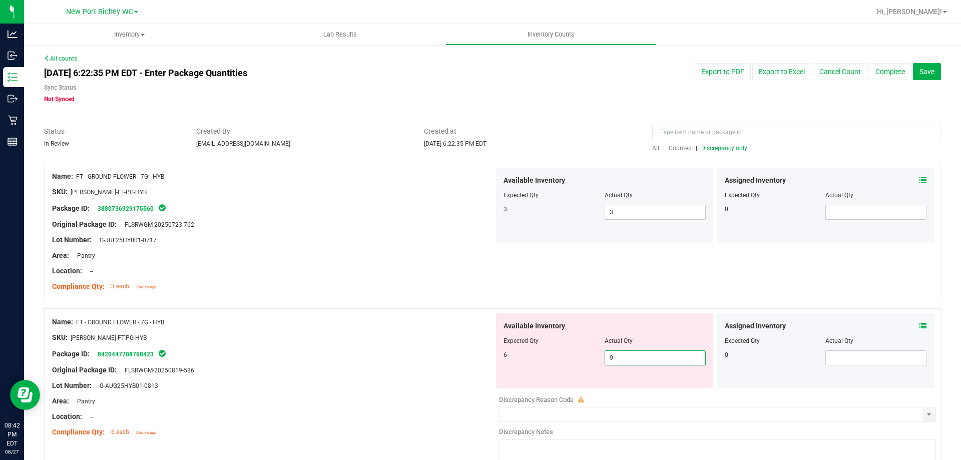
type input "6"
click at [440, 377] on div at bounding box center [273, 377] width 442 height 5
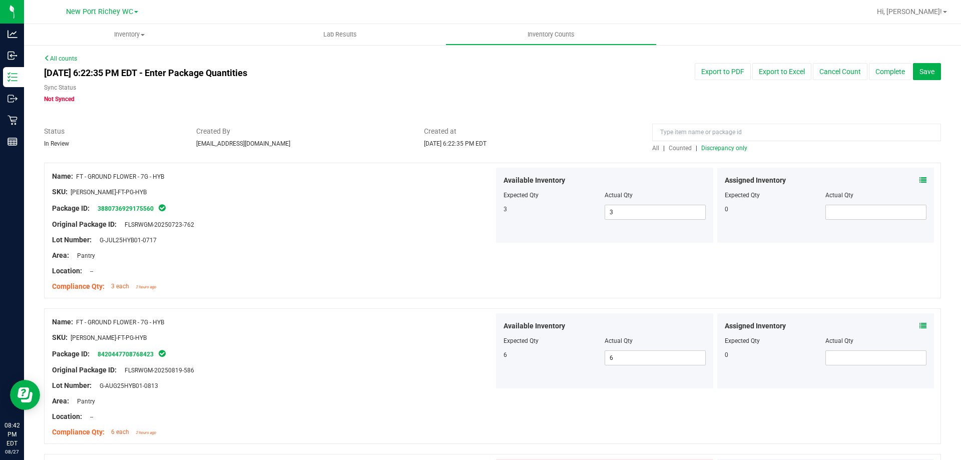
click at [721, 144] on div "All | Counted | Discrepancy only" at bounding box center [796, 148] width 289 height 9
click at [722, 150] on span "Discrepancy only" at bounding box center [724, 148] width 46 height 7
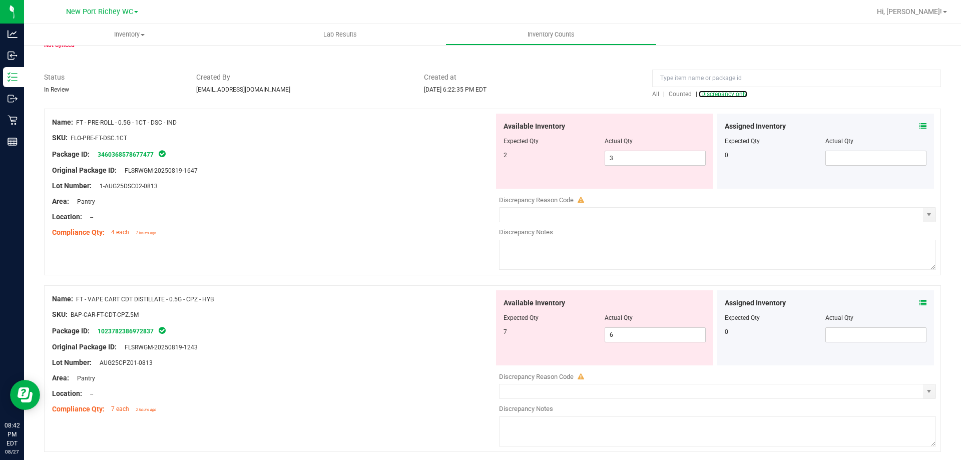
scroll to position [50, 0]
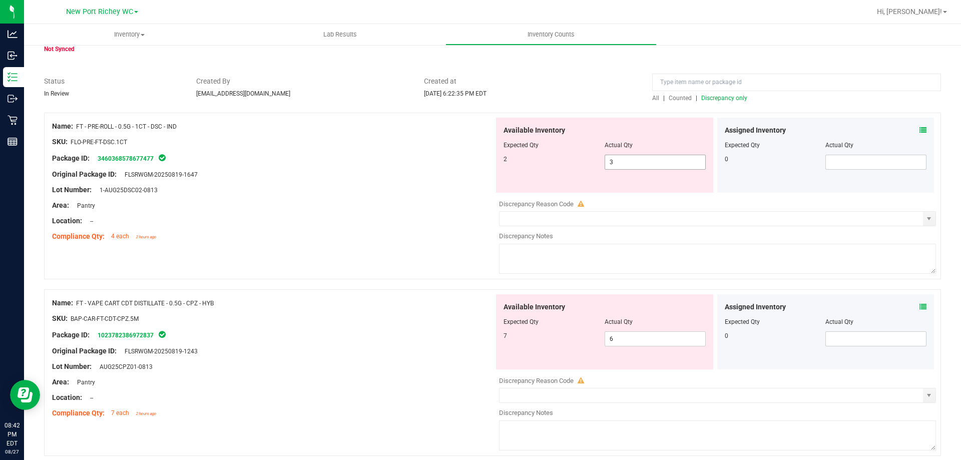
drag, startPoint x: 633, startPoint y: 165, endPoint x: 564, endPoint y: 154, distance: 70.0
click at [564, 154] on div "Available Inventory Expected Qty Actual Qty 2 3 3" at bounding box center [604, 155] width 217 height 75
type input "1"
type input "2"
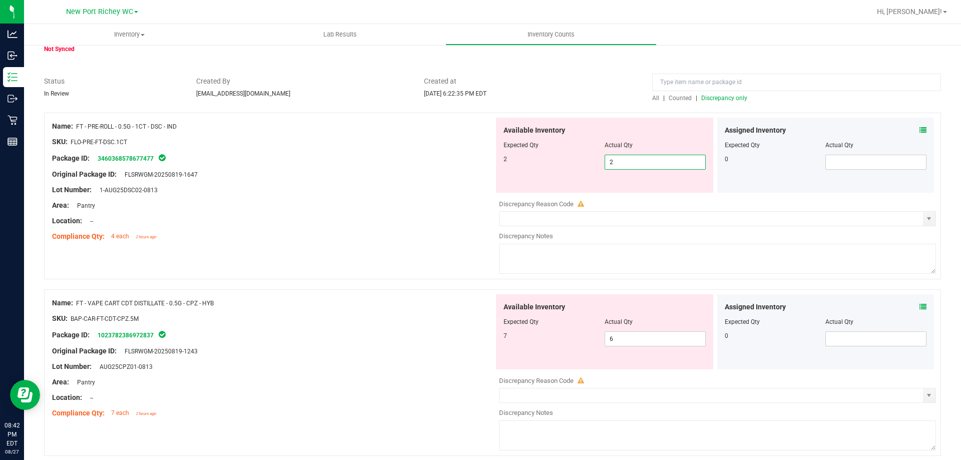
click at [356, 186] on div "Lot Number: 1-AUG25DSC02-0813" at bounding box center [273, 190] width 442 height 11
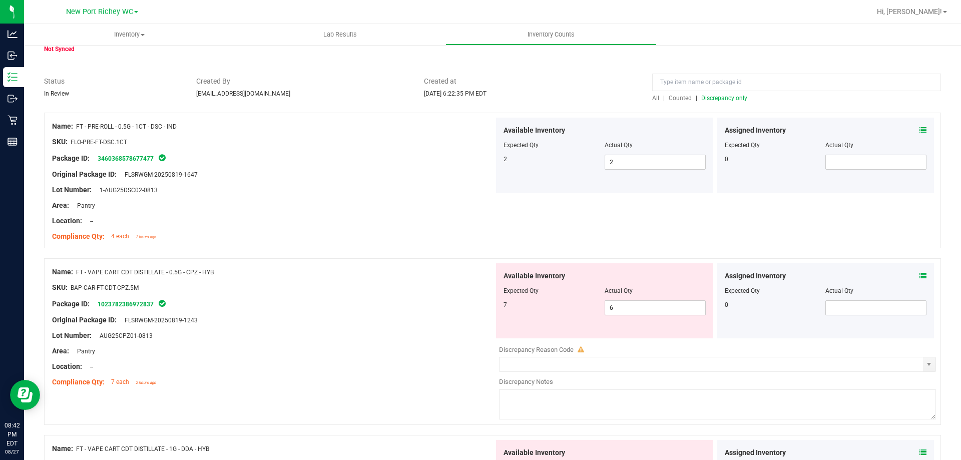
click at [920, 128] on icon at bounding box center [923, 130] width 7 height 7
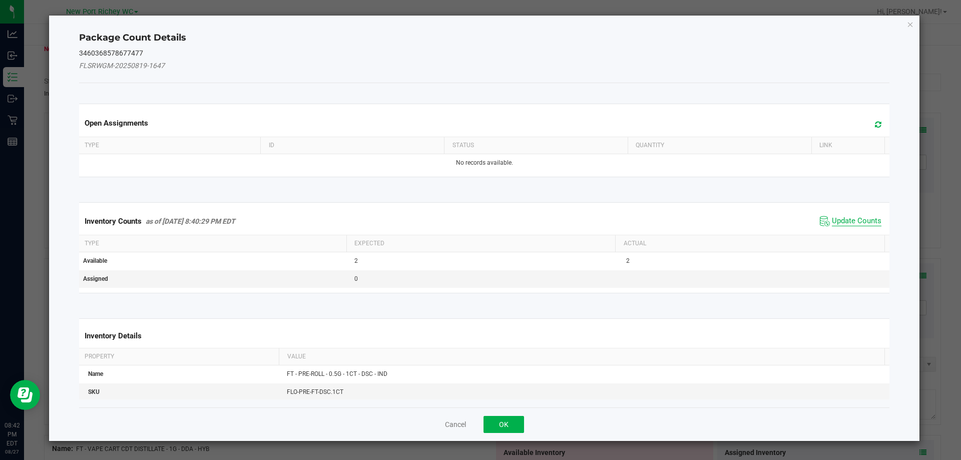
click at [844, 218] on span "Update Counts" at bounding box center [857, 221] width 50 height 10
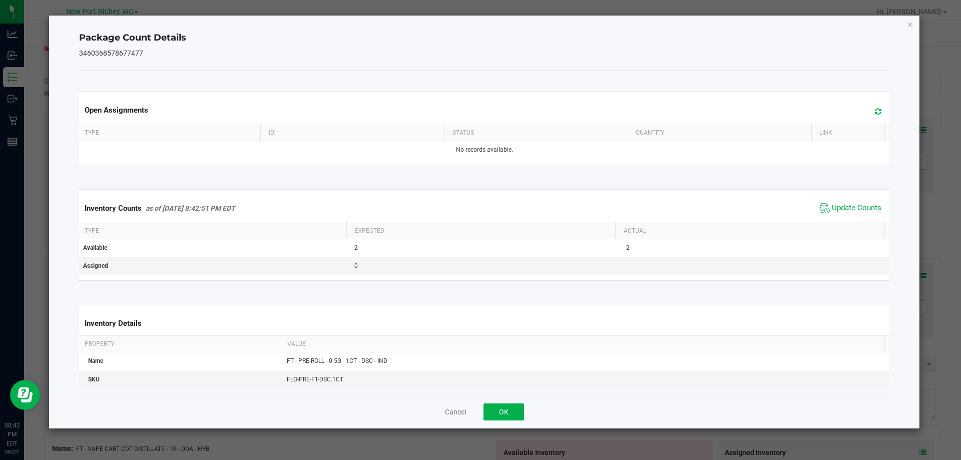
click at [843, 211] on span "Update Counts" at bounding box center [857, 208] width 50 height 10
click at [842, 204] on span "Update Counts" at bounding box center [857, 208] width 50 height 10
click at [841, 204] on span "Update Counts" at bounding box center [857, 208] width 50 height 10
click at [518, 413] on button "OK" at bounding box center [504, 412] width 41 height 17
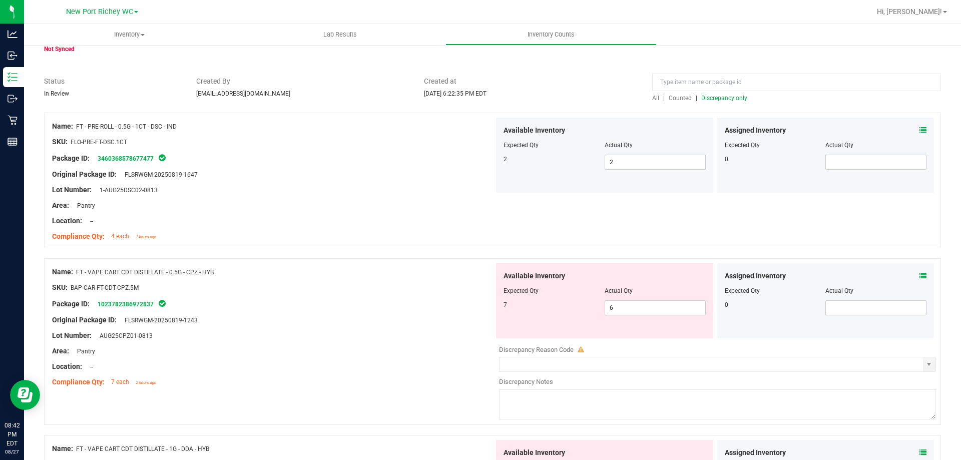
click at [736, 99] on span "Discrepancy only" at bounding box center [724, 98] width 46 height 7
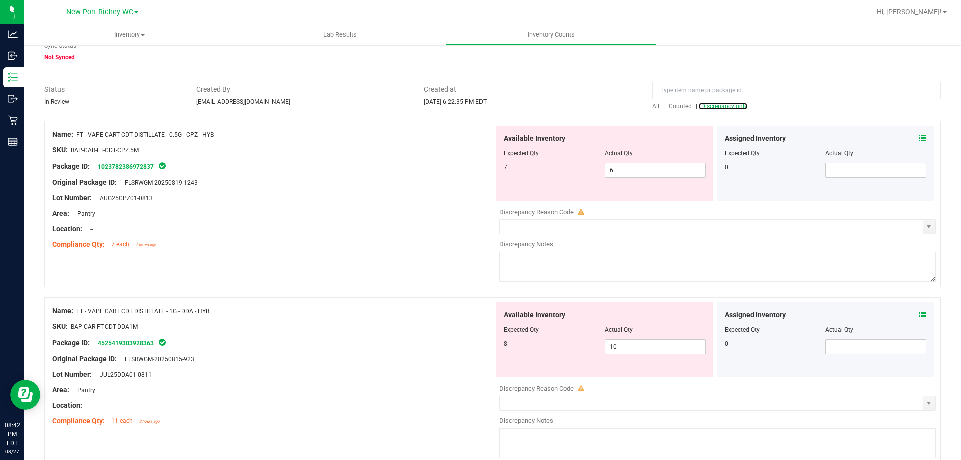
scroll to position [100, 0]
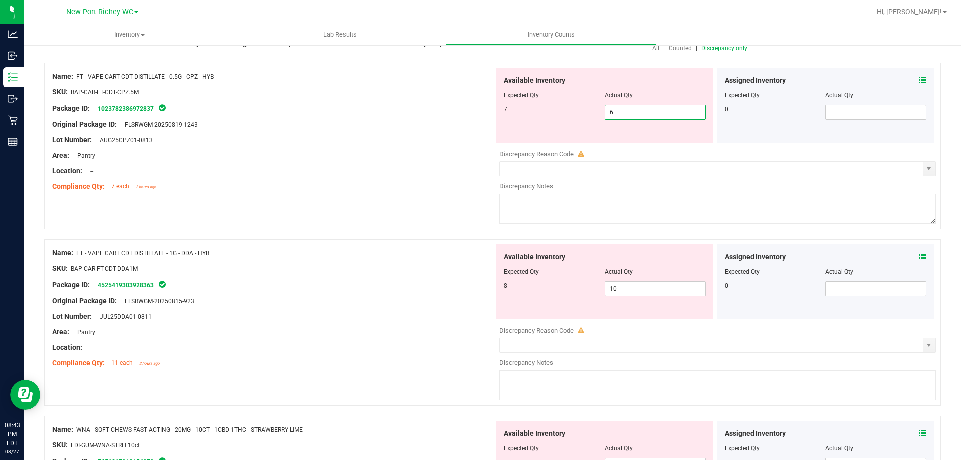
drag, startPoint x: 619, startPoint y: 109, endPoint x: 606, endPoint y: 112, distance: 13.4
click at [607, 110] on span "6 6" at bounding box center [655, 112] width 101 height 15
type input "7"
click at [446, 145] on div at bounding box center [273, 147] width 442 height 5
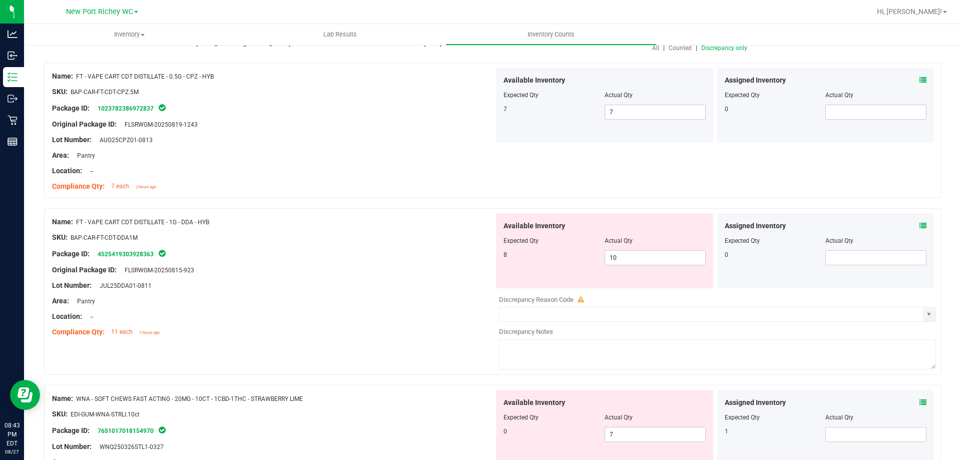
click at [920, 78] on icon at bounding box center [923, 80] width 7 height 7
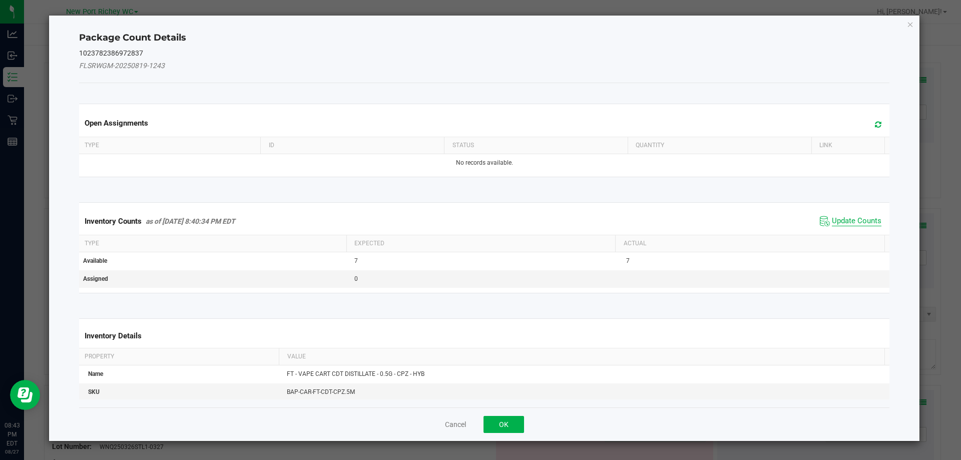
click at [848, 218] on span "Update Counts" at bounding box center [857, 221] width 50 height 10
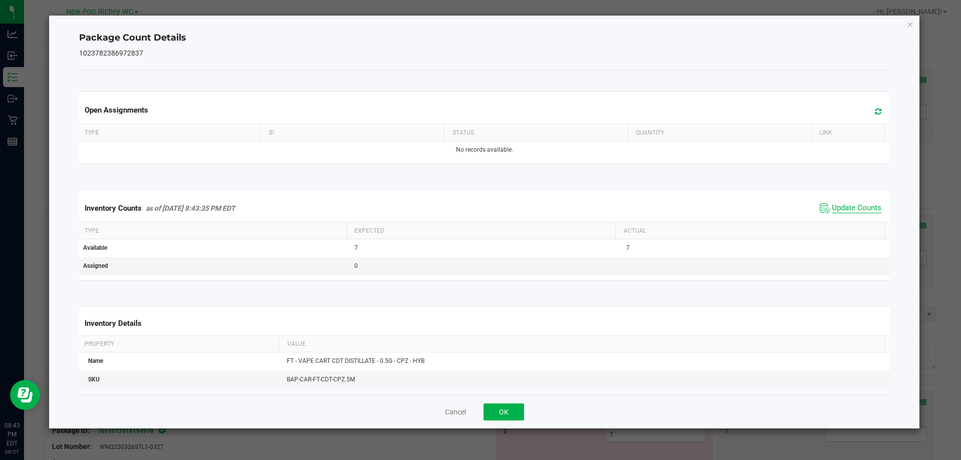
click at [846, 205] on span "Update Counts" at bounding box center [857, 208] width 50 height 10
click at [845, 204] on span "Update Counts" at bounding box center [857, 208] width 50 height 10
click at [500, 407] on button "OK" at bounding box center [504, 412] width 41 height 17
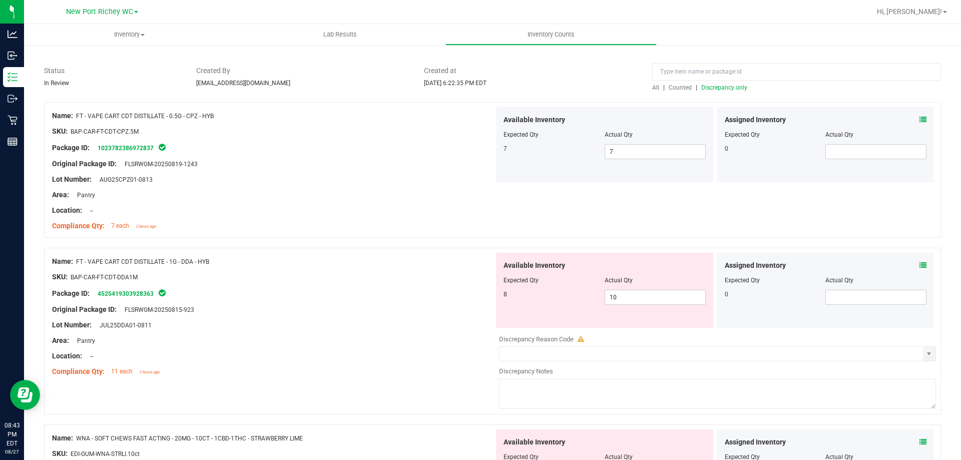
scroll to position [0, 0]
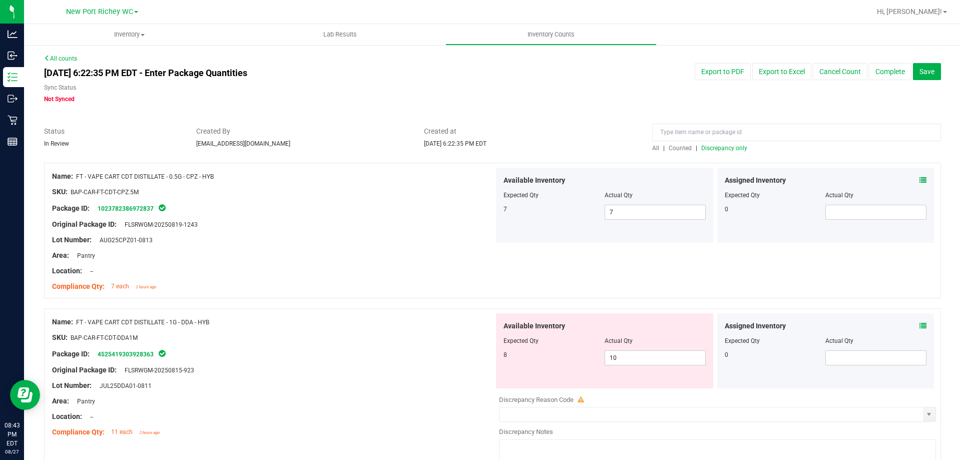
click at [711, 147] on span "Discrepancy only" at bounding box center [724, 148] width 46 height 7
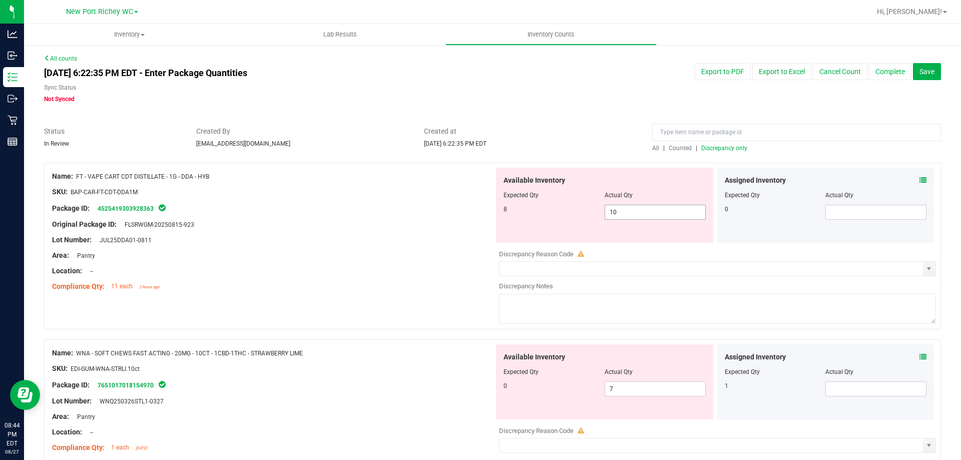
drag, startPoint x: 631, startPoint y: 217, endPoint x: 502, endPoint y: 186, distance: 133.3
click at [505, 179] on div "Available Inventory Expected Qty Actual Qty 8 10 10" at bounding box center [604, 205] width 217 height 75
type input "8"
click at [447, 219] on div "Original Package ID: FLSRWGM-20250815-923" at bounding box center [273, 224] width 442 height 11
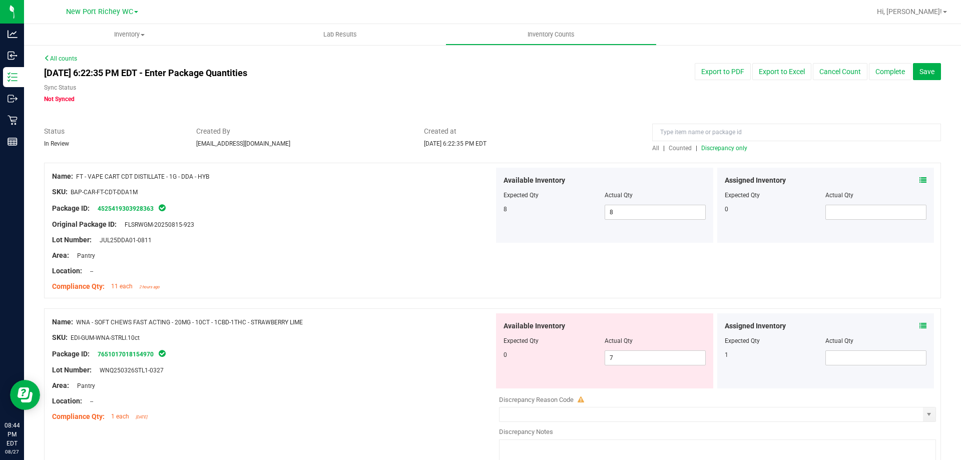
click at [920, 177] on icon at bounding box center [923, 180] width 7 height 7
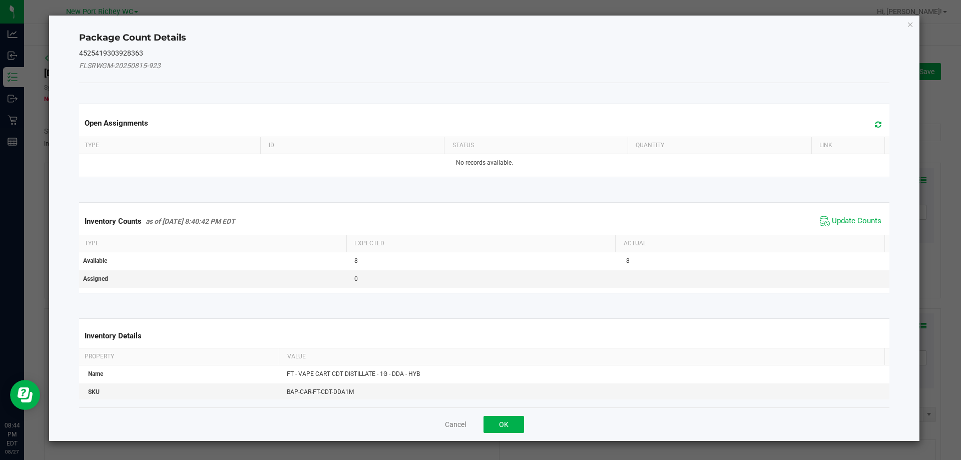
click at [851, 214] on span "Update Counts" at bounding box center [851, 221] width 67 height 15
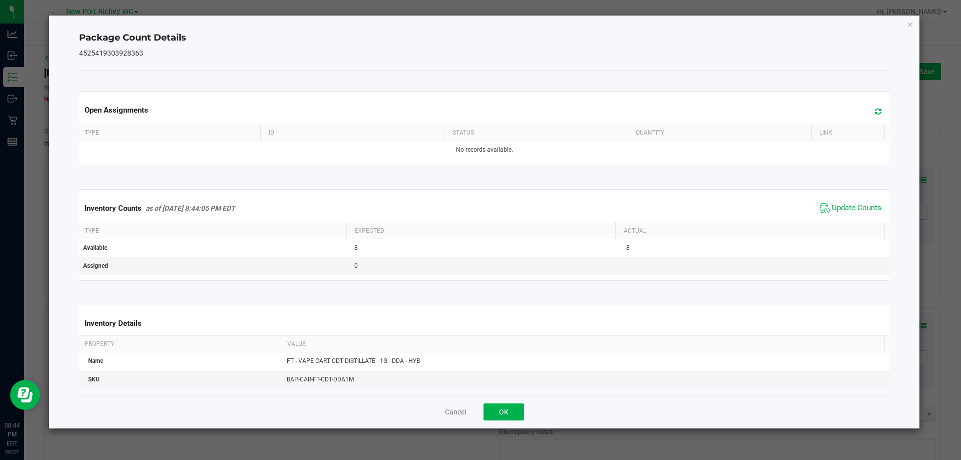
click at [846, 209] on span "Update Counts" at bounding box center [857, 208] width 50 height 10
click at [845, 205] on span "Update Counts" at bounding box center [857, 208] width 50 height 10
click at [511, 414] on button "OK" at bounding box center [504, 412] width 41 height 17
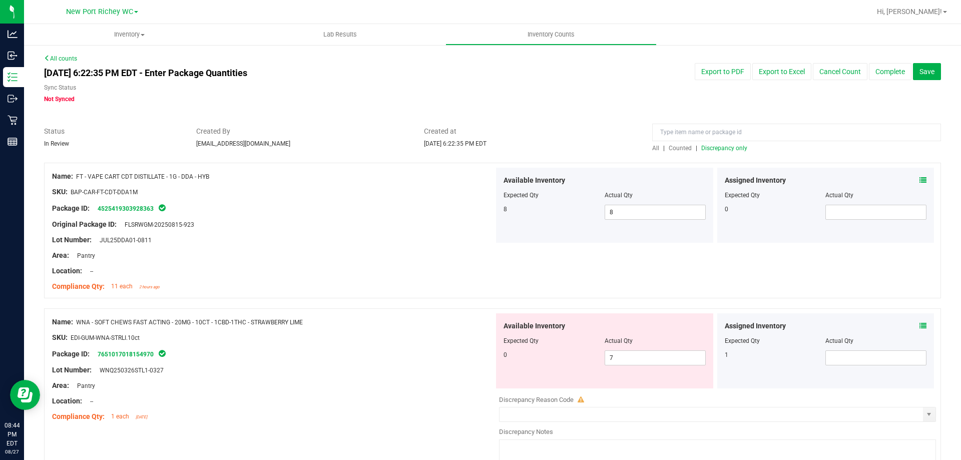
click at [719, 149] on span "Discrepancy only" at bounding box center [724, 148] width 46 height 7
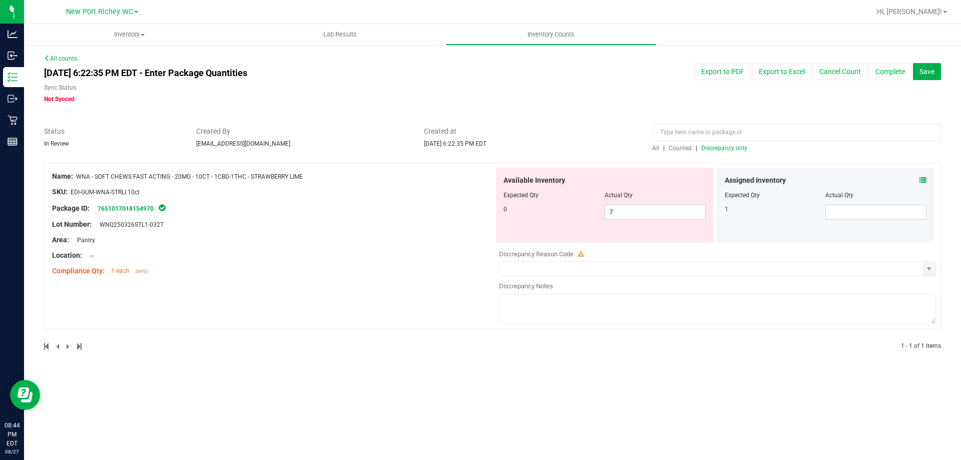
drag, startPoint x: 305, startPoint y: 176, endPoint x: 79, endPoint y: 179, distance: 226.8
click at [79, 179] on div "Name: WNA - SOFT CHEWS FAST ACTING - 20MG - 10CT - 1CBD-1THC - STRAWBERRY LIME" at bounding box center [273, 176] width 442 height 11
copy span "WNA - SOFT CHEWS FAST ACTING - 20MG - 10CT - 1CBD-1THC - STRAWBERRY LIME"
paste input "WNA - SOFT CHEWS FAST ACTING - 20MG - 10CT - 1CBD-1THC - STRAWBERRY LIME"
type input "WNA - SOFT CHEWS FAST ACTING - 20MG - 10CT - 1CBD-1THC - STRAWBERRY LIME"
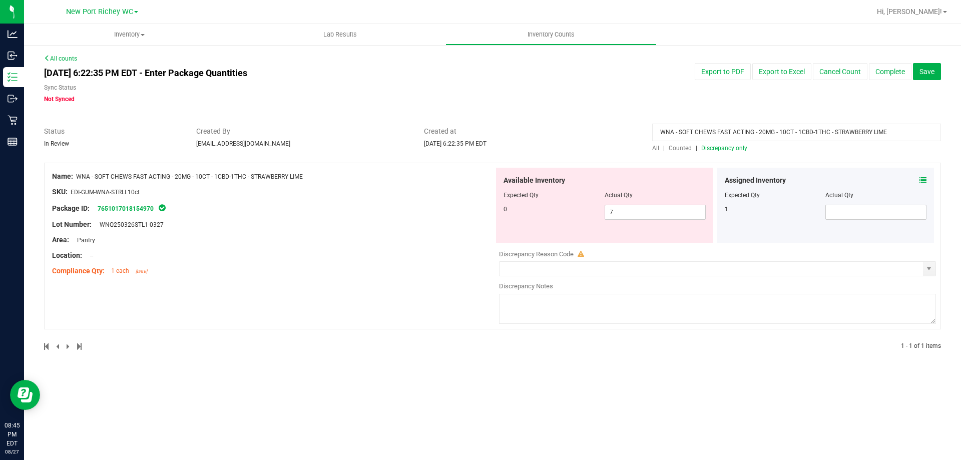
click at [653, 150] on span "All" at bounding box center [655, 148] width 7 height 7
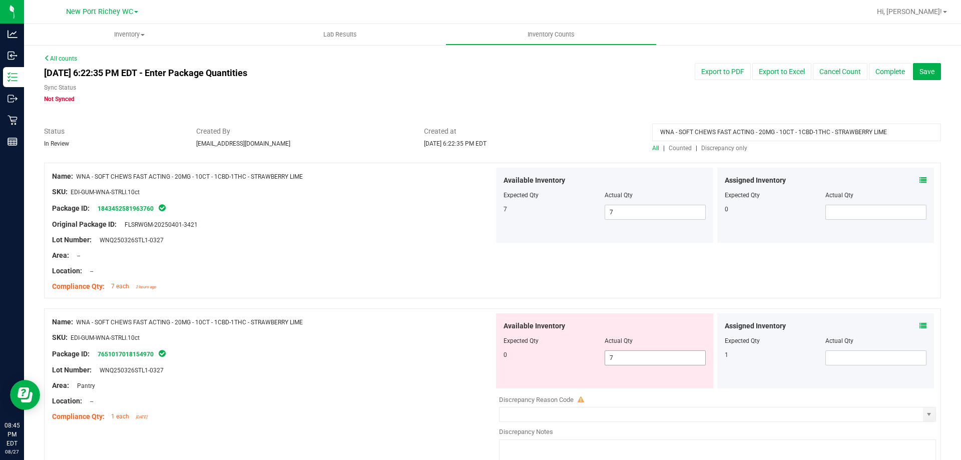
drag, startPoint x: 663, startPoint y: 358, endPoint x: 604, endPoint y: 350, distance: 59.7
click at [605, 350] on span "7 7" at bounding box center [655, 357] width 101 height 15
type input "0"
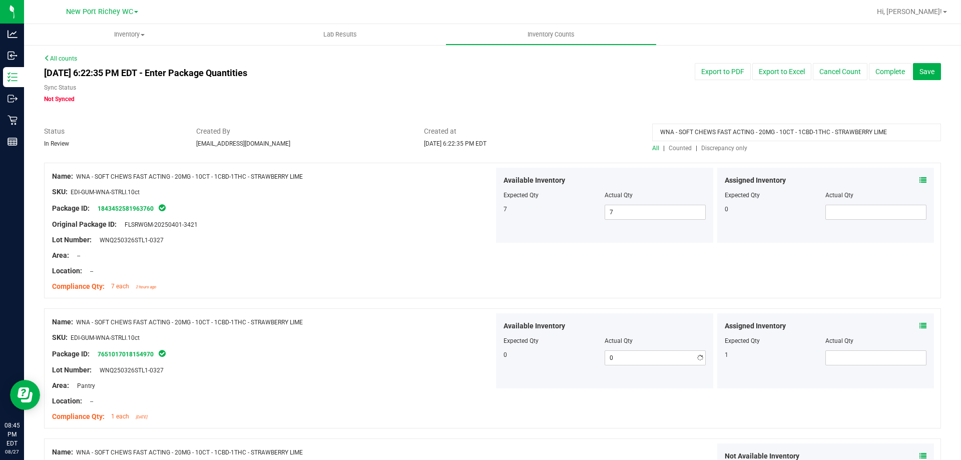
click at [455, 357] on div "Package ID: 7651017018154970" at bounding box center [273, 354] width 442 height 12
click at [377, 263] on div at bounding box center [273, 263] width 442 height 5
click at [920, 178] on icon at bounding box center [923, 180] width 7 height 7
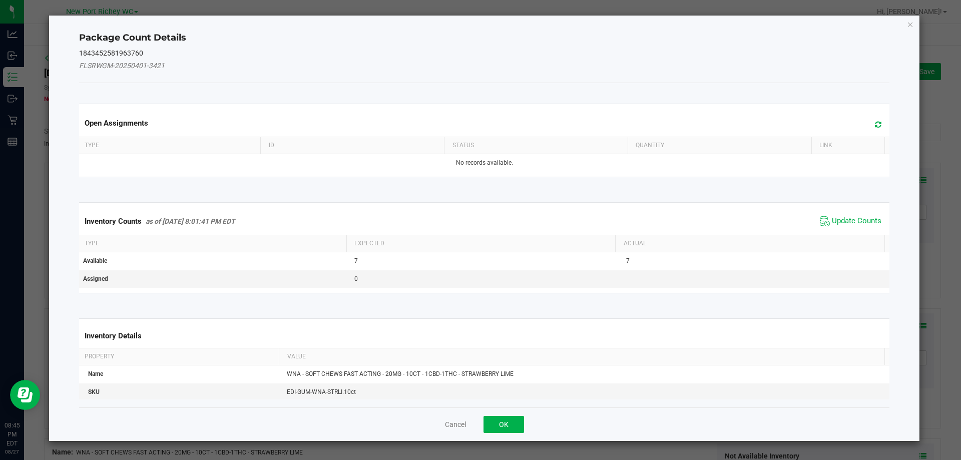
click at [852, 214] on span "Update Counts" at bounding box center [851, 221] width 67 height 15
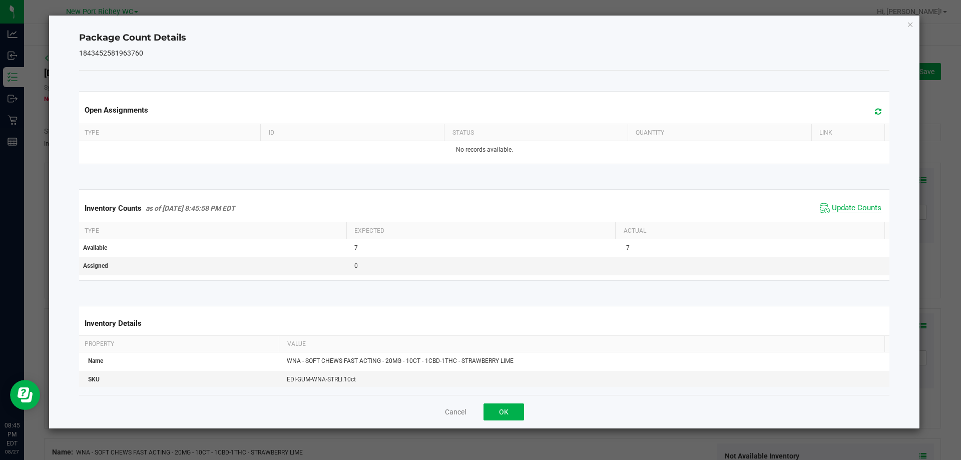
click at [850, 213] on span "Update Counts" at bounding box center [857, 208] width 50 height 10
click at [851, 204] on span "Update Counts" at bounding box center [857, 208] width 50 height 10
click at [842, 203] on span "Update Counts" at bounding box center [857, 208] width 50 height 10
click at [511, 409] on button "OK" at bounding box center [504, 412] width 41 height 17
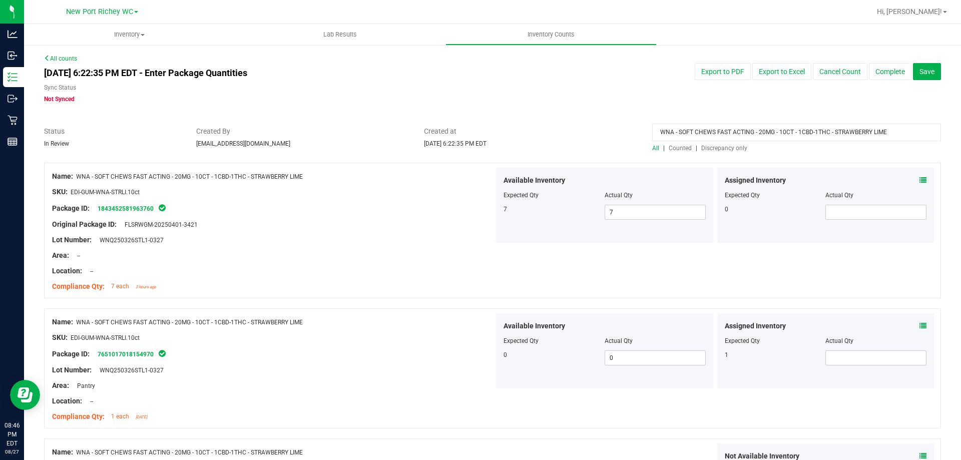
click at [920, 325] on icon at bounding box center [923, 325] width 7 height 7
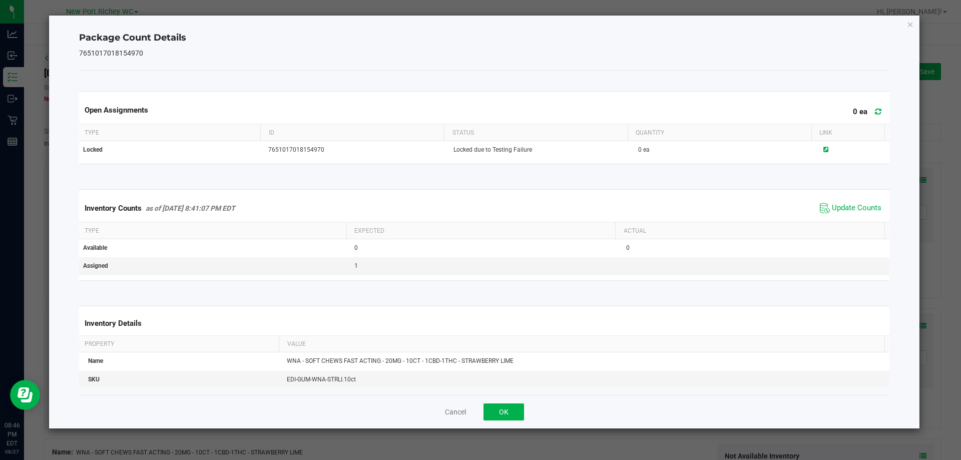
click at [837, 215] on span "Update Counts" at bounding box center [851, 208] width 67 height 15
click at [837, 204] on span "Update Counts" at bounding box center [857, 208] width 50 height 10
click at [835, 207] on span "Update Counts" at bounding box center [857, 208] width 50 height 10
click at [506, 409] on button "OK" at bounding box center [504, 412] width 41 height 17
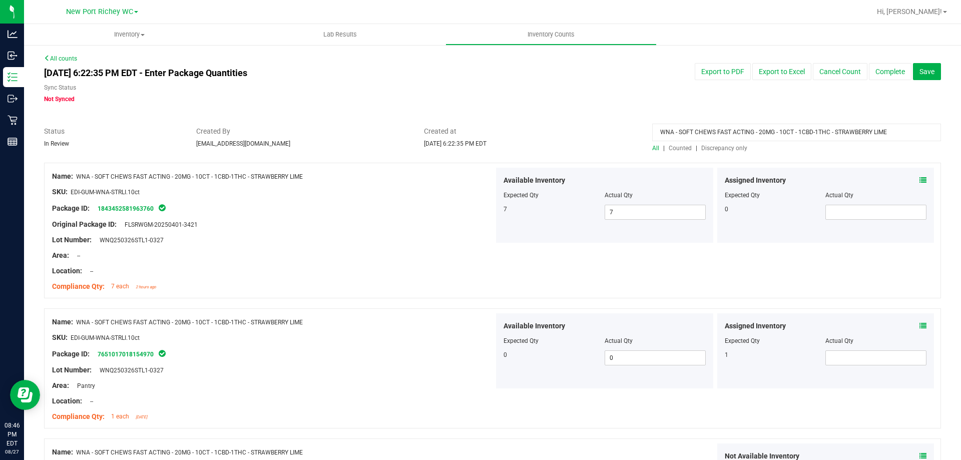
click at [732, 146] on span "Discrepancy only" at bounding box center [724, 148] width 46 height 7
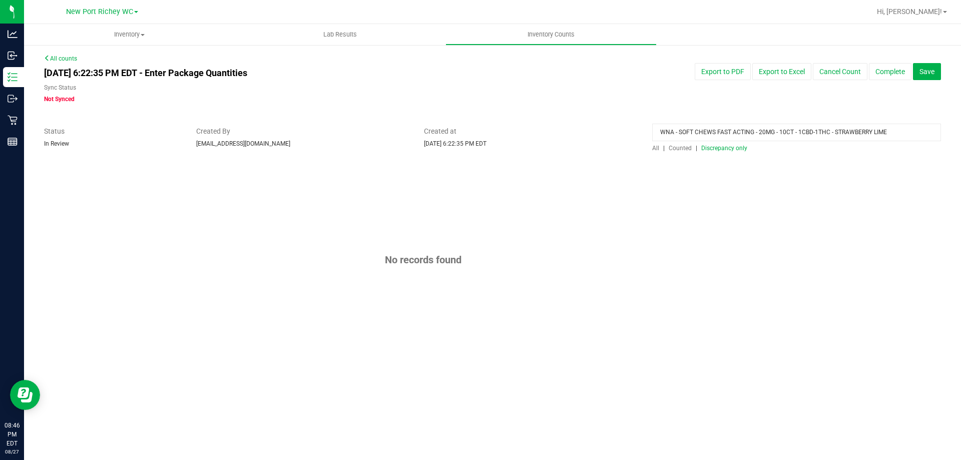
drag, startPoint x: 902, startPoint y: 134, endPoint x: 621, endPoint y: 138, distance: 280.9
click at [621, 140] on div "Status In Review Created By slewandowski@liveparallel.com Created at Aug 27, 20…" at bounding box center [493, 139] width 912 height 27
click at [727, 150] on span "Discrepancy only" at bounding box center [724, 148] width 46 height 7
click at [732, 147] on span "Discrepancy only" at bounding box center [724, 148] width 46 height 7
click at [889, 66] on button "Complete" at bounding box center [890, 71] width 43 height 17
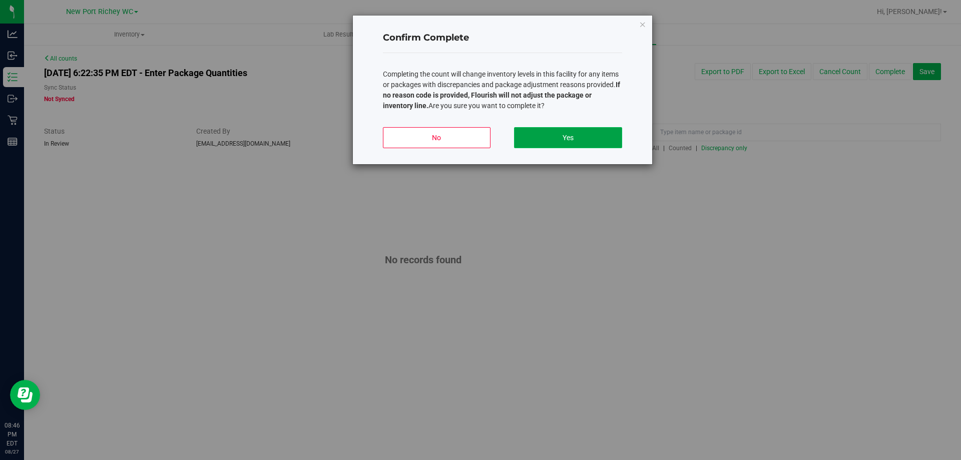
click at [557, 132] on button "Yes" at bounding box center [568, 137] width 108 height 21
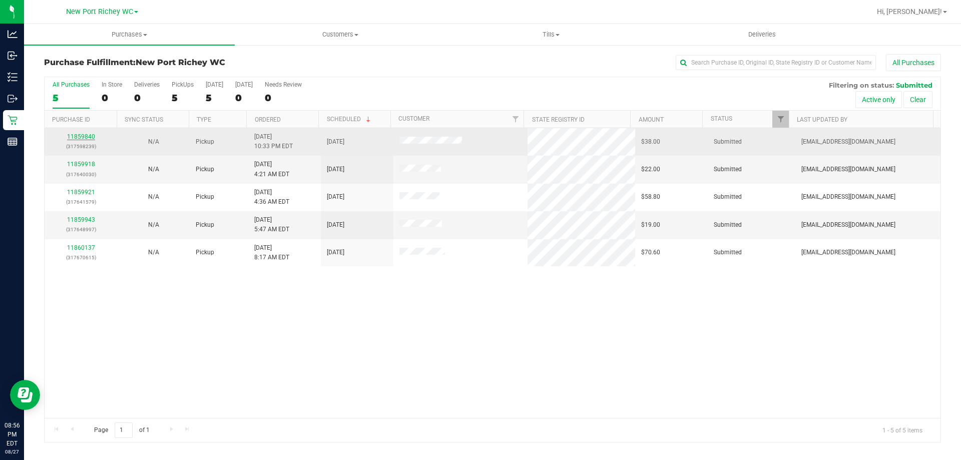
click at [76, 137] on link "11859840" at bounding box center [81, 136] width 28 height 7
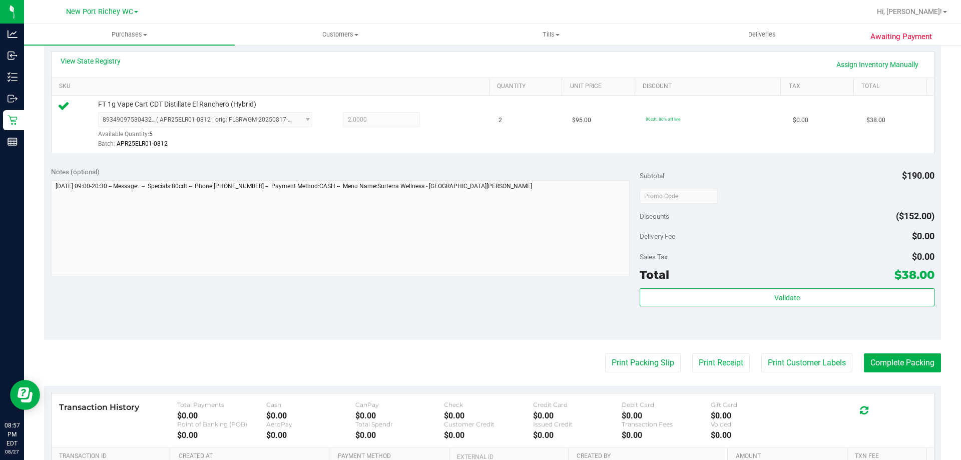
scroll to position [250, 0]
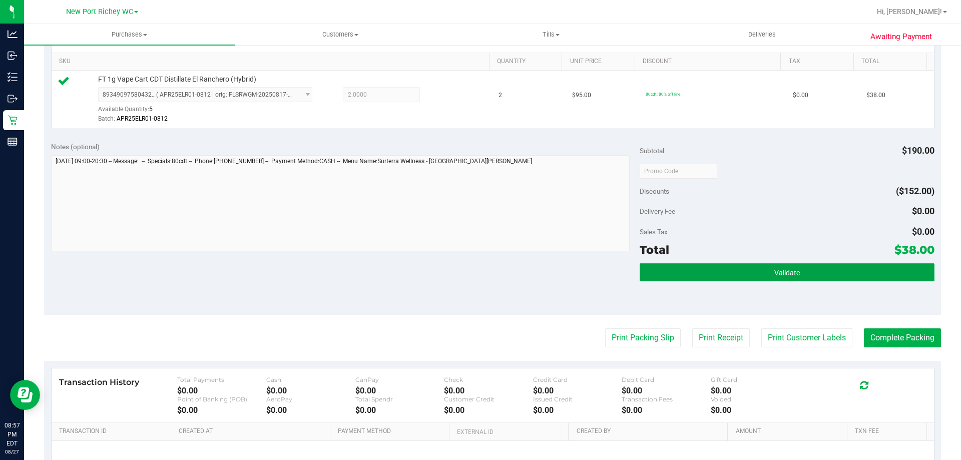
click at [665, 274] on button "Validate" at bounding box center [787, 272] width 294 height 18
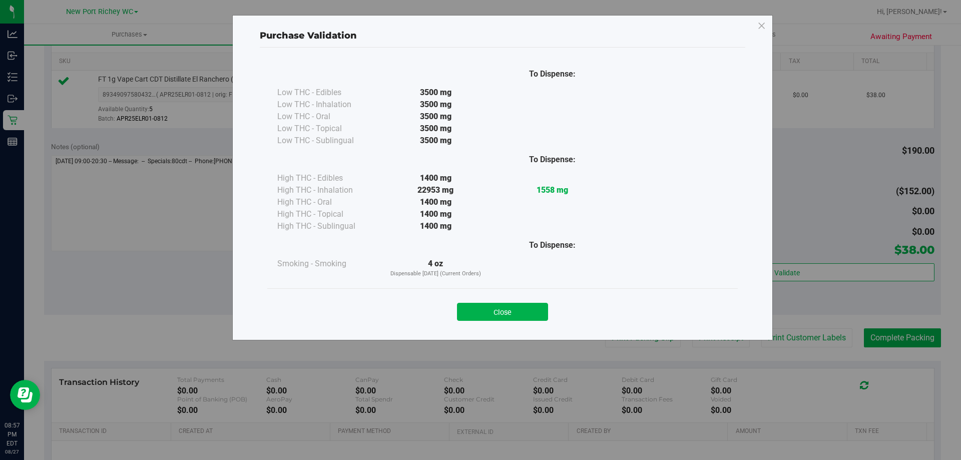
drag, startPoint x: 505, startPoint y: 316, endPoint x: 567, endPoint y: 322, distance: 61.9
click at [511, 316] on button "Close" at bounding box center [502, 312] width 91 height 18
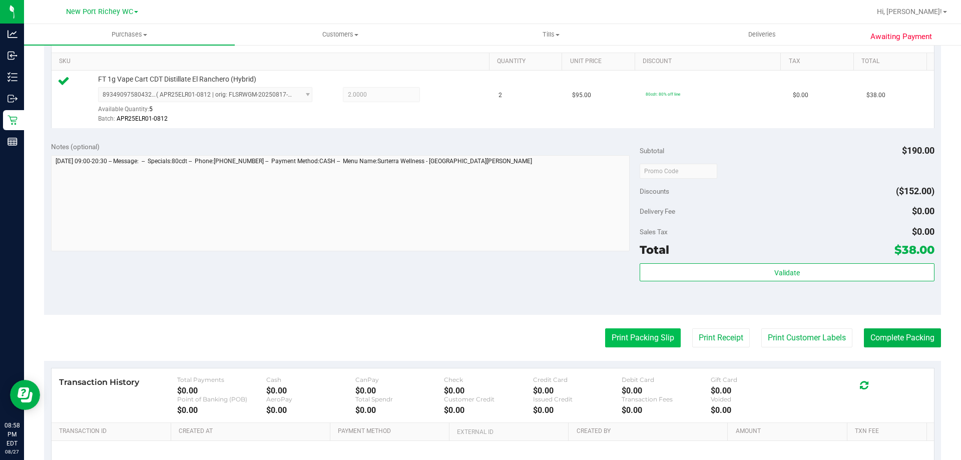
click at [624, 341] on button "Print Packing Slip" at bounding box center [643, 337] width 76 height 19
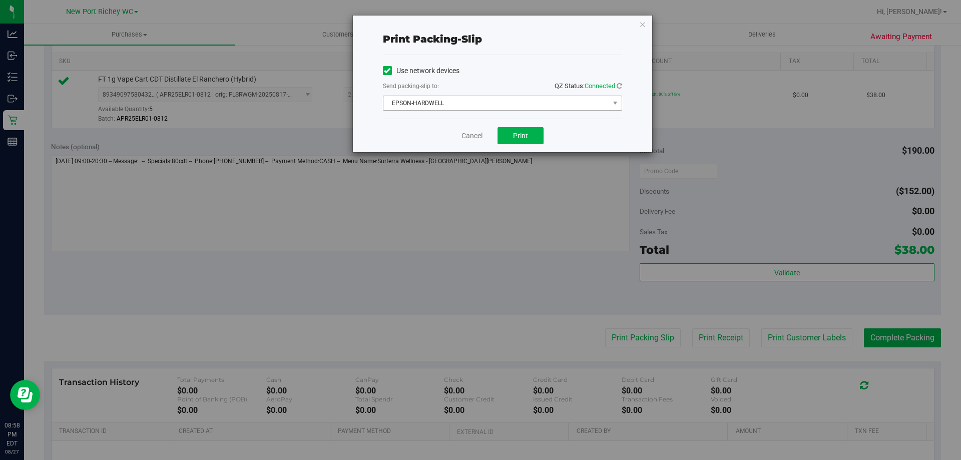
click at [519, 99] on span "EPSON-HARDWELL" at bounding box center [497, 103] width 226 height 14
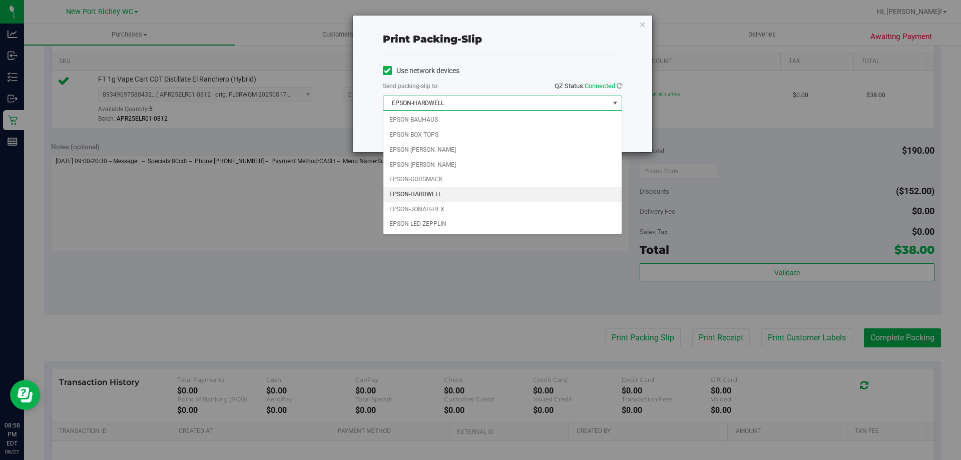
click at [453, 195] on li "EPSON-HARDWELL" at bounding box center [503, 194] width 238 height 15
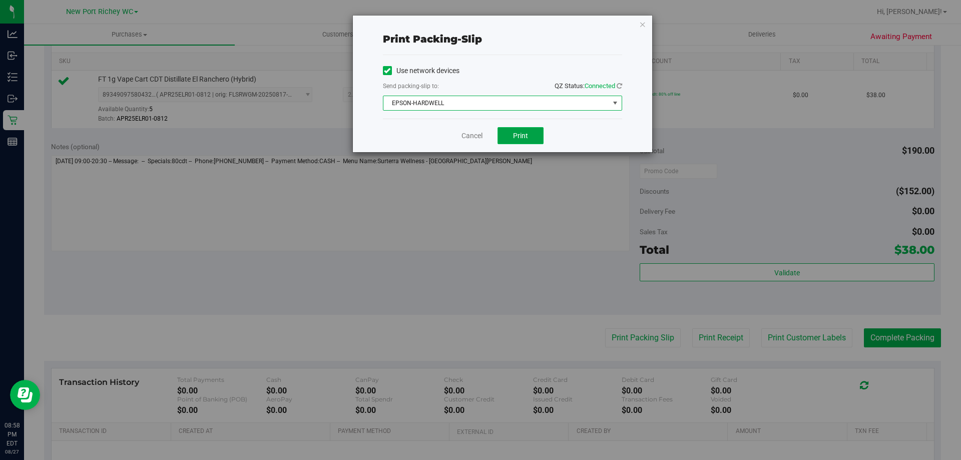
click at [528, 136] on button "Print" at bounding box center [521, 135] width 46 height 17
click at [644, 25] on icon "button" at bounding box center [642, 24] width 7 height 12
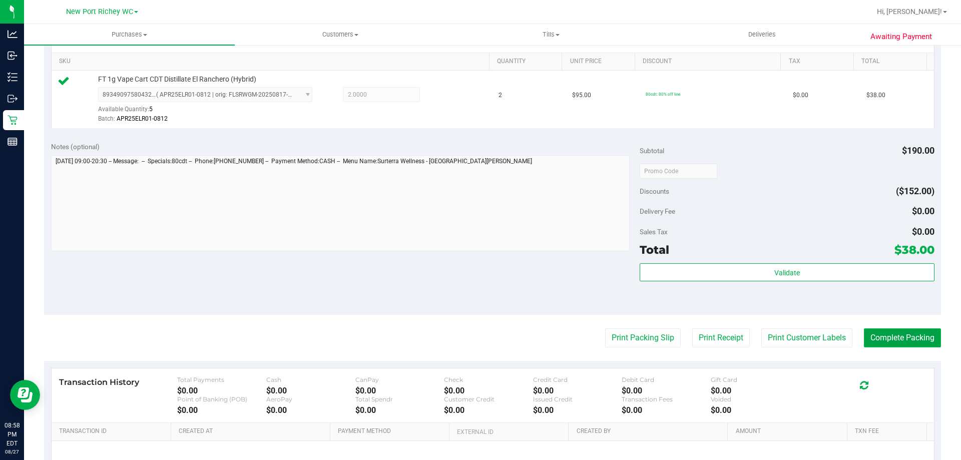
click at [892, 333] on button "Complete Packing" at bounding box center [902, 337] width 77 height 19
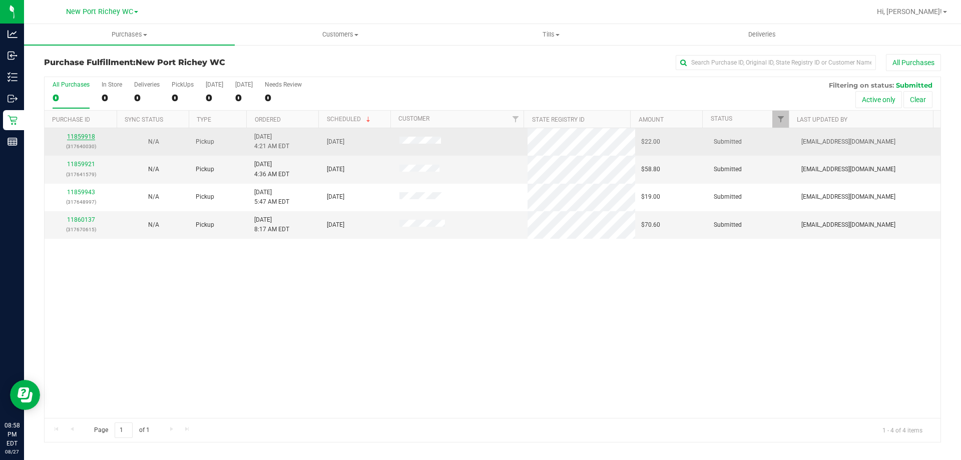
click at [84, 135] on link "11859918" at bounding box center [81, 136] width 28 height 7
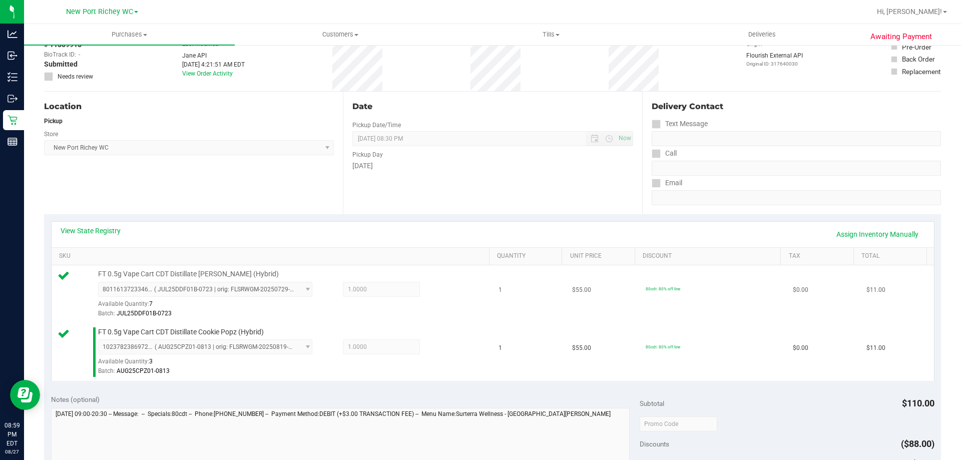
scroll to position [150, 0]
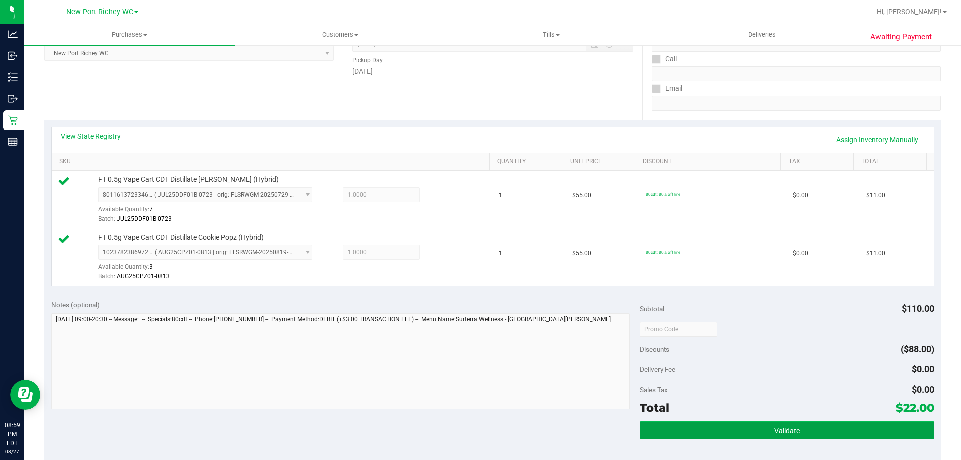
click at [706, 429] on button "Validate" at bounding box center [787, 431] width 294 height 18
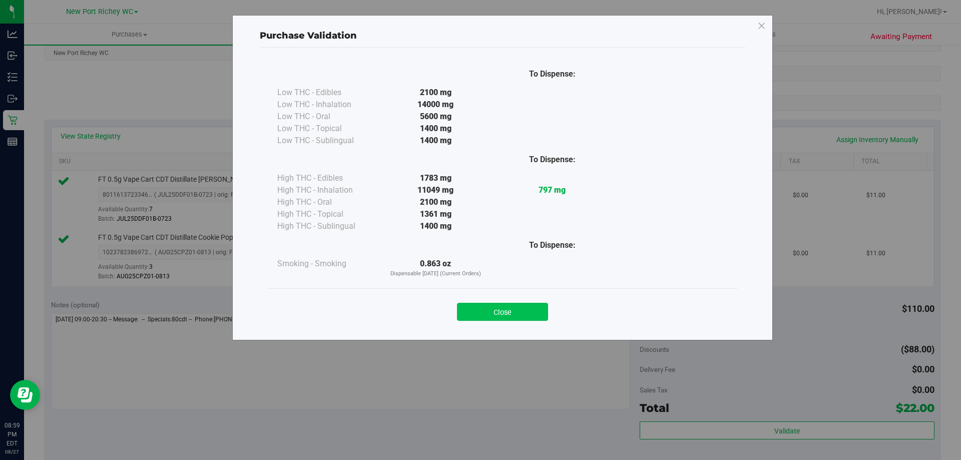
click at [540, 310] on button "Close" at bounding box center [502, 312] width 91 height 18
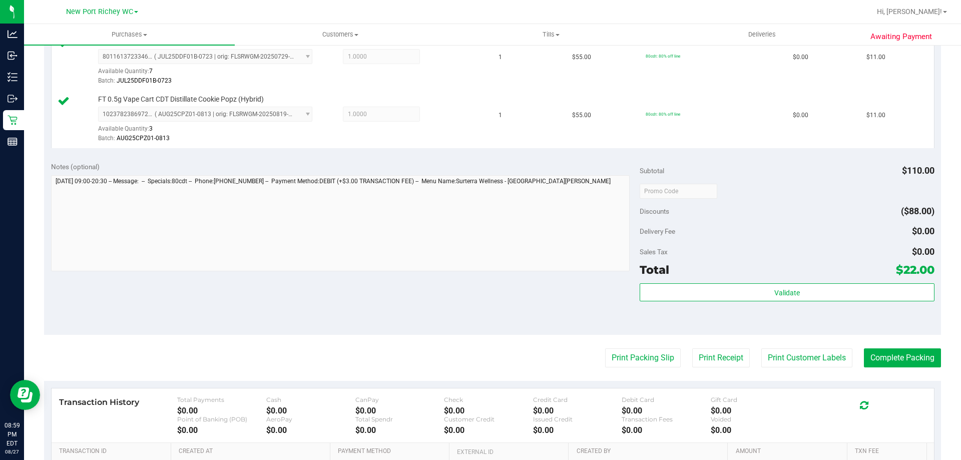
scroll to position [350, 0]
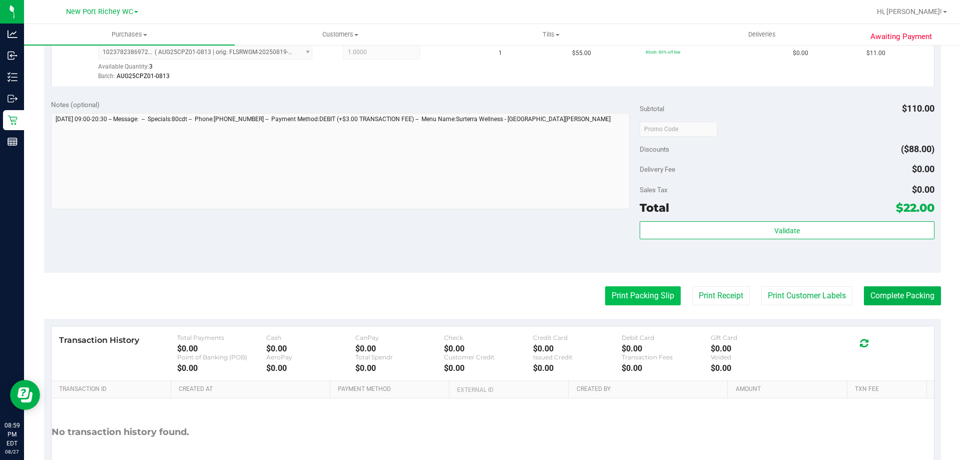
click at [633, 294] on button "Print Packing Slip" at bounding box center [643, 295] width 76 height 19
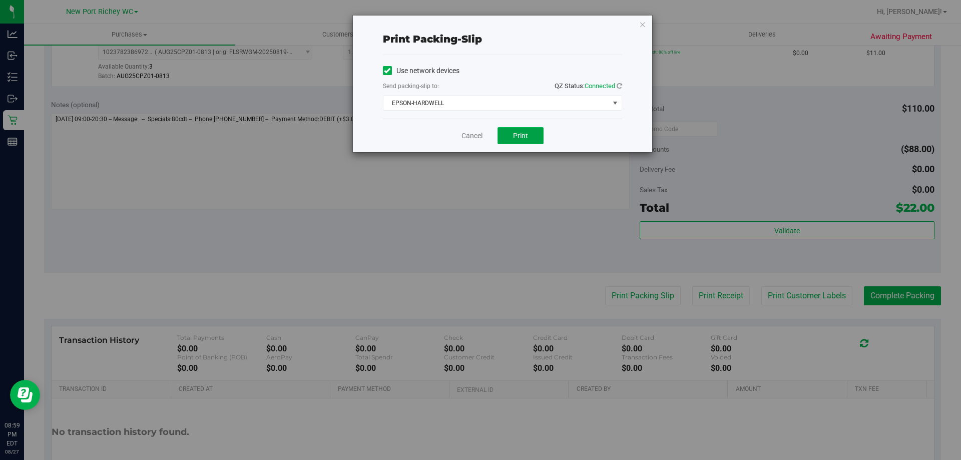
click at [524, 135] on span "Print" at bounding box center [520, 136] width 15 height 8
click at [641, 24] on icon "button" at bounding box center [642, 24] width 7 height 12
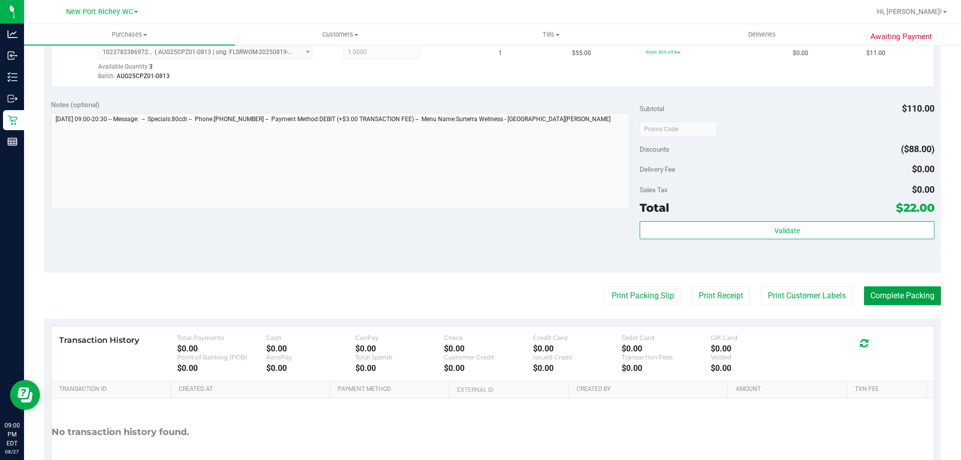
click at [889, 300] on button "Complete Packing" at bounding box center [902, 295] width 77 height 19
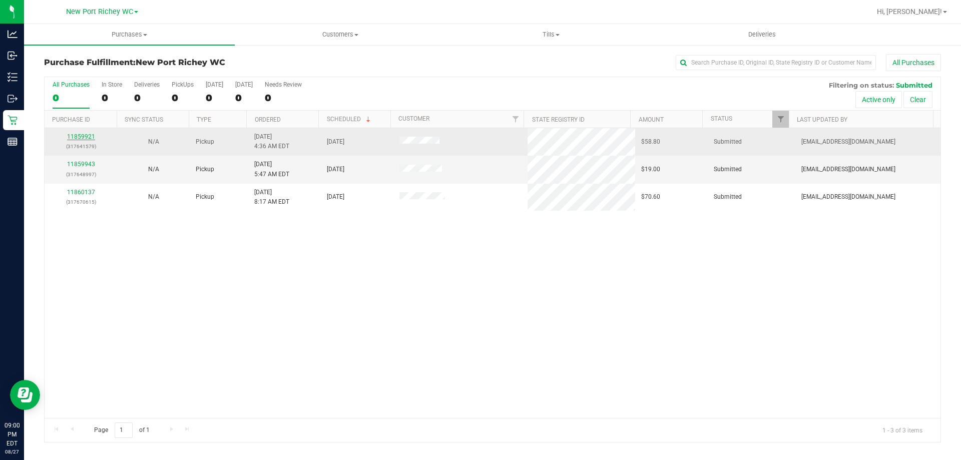
click at [89, 140] on link "11859921" at bounding box center [81, 136] width 28 height 7
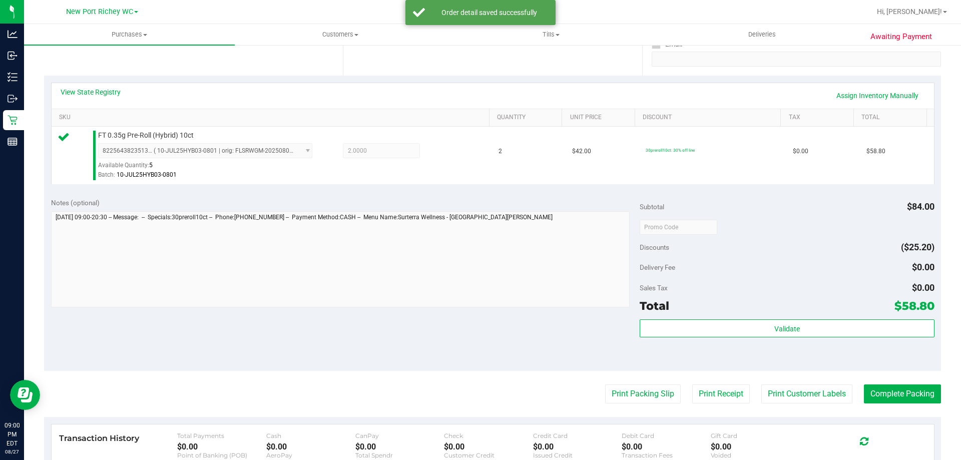
scroll to position [300, 0]
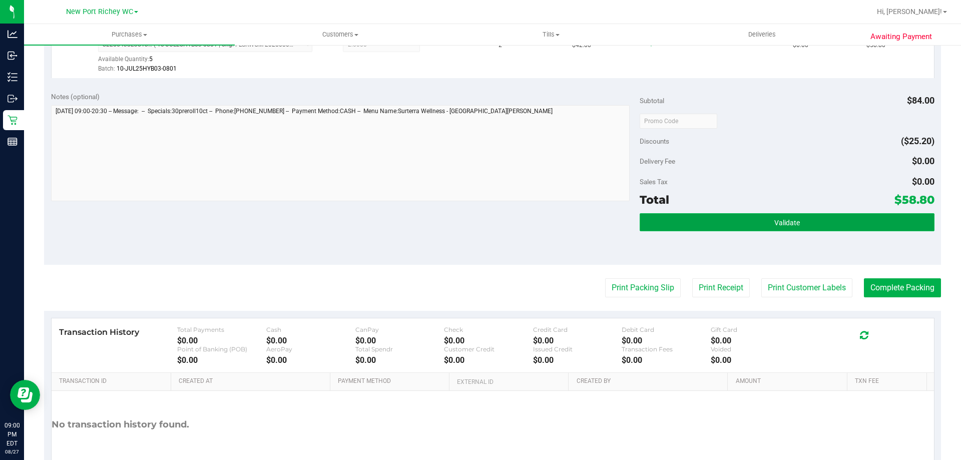
click at [774, 228] on button "Validate" at bounding box center [787, 222] width 294 height 18
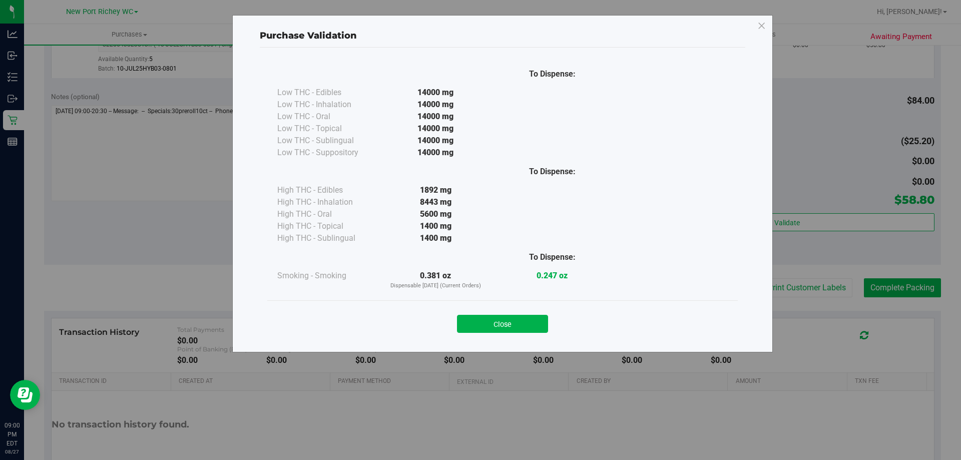
click at [499, 316] on button "Close" at bounding box center [502, 324] width 91 height 18
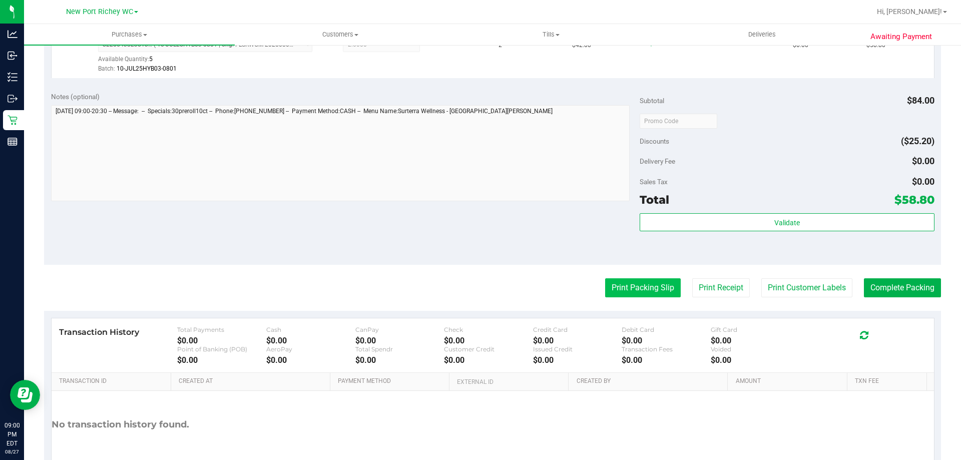
click at [660, 289] on button "Print Packing Slip" at bounding box center [643, 287] width 76 height 19
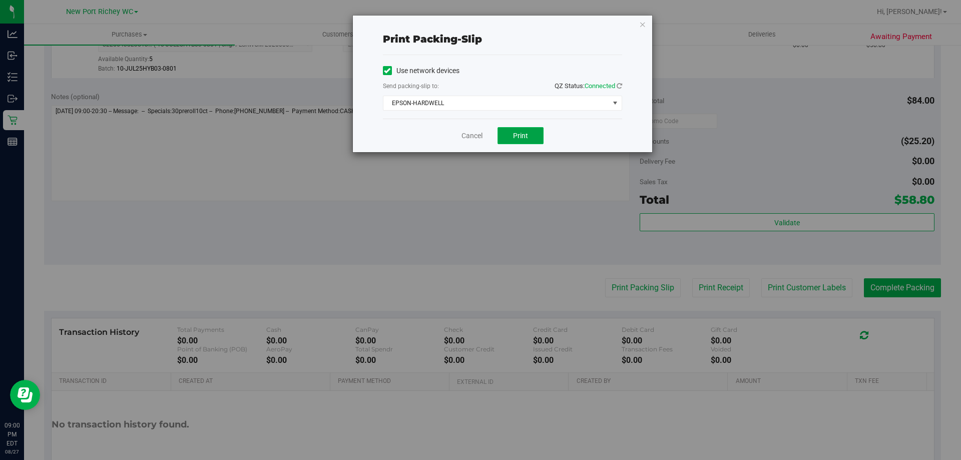
click at [526, 128] on button "Print" at bounding box center [521, 135] width 46 height 17
click at [645, 23] on icon "button" at bounding box center [642, 24] width 7 height 12
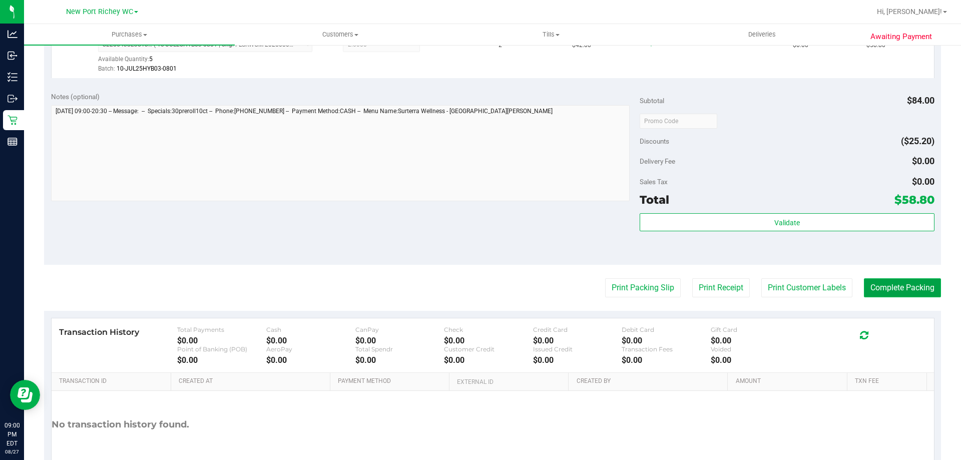
click at [890, 291] on button "Complete Packing" at bounding box center [902, 287] width 77 height 19
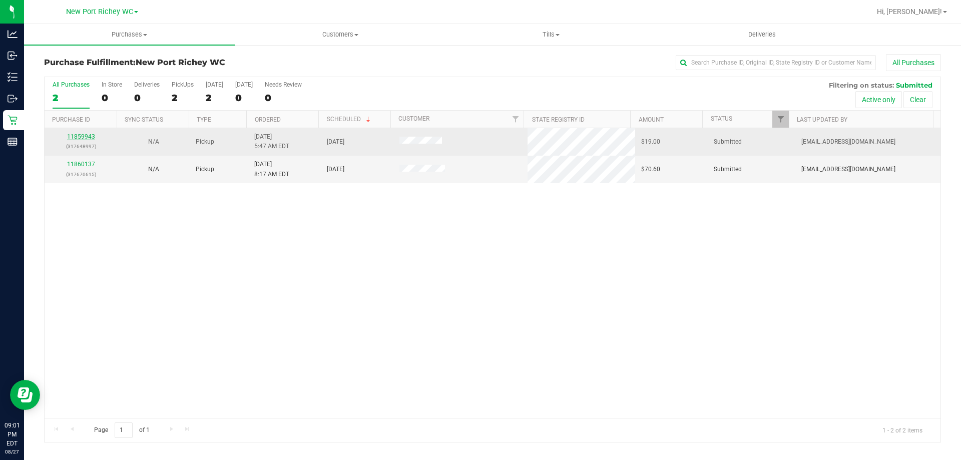
click at [84, 135] on link "11859943" at bounding box center [81, 136] width 28 height 7
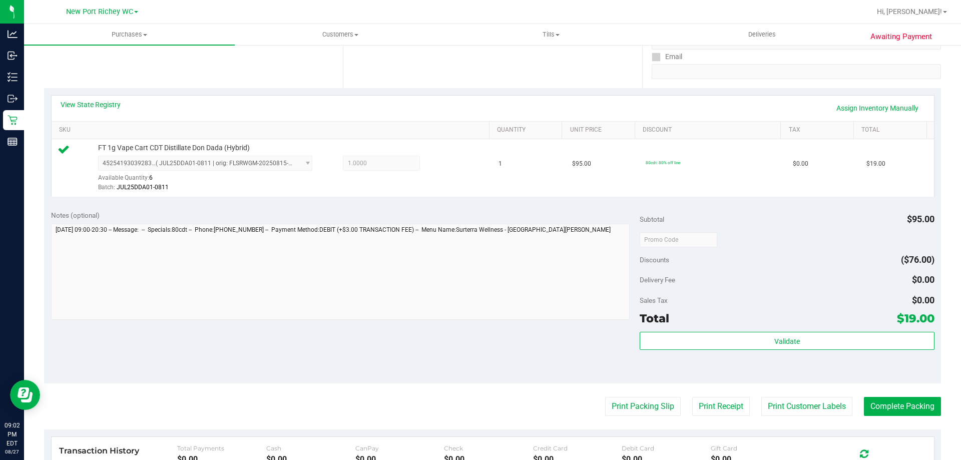
scroll to position [250, 0]
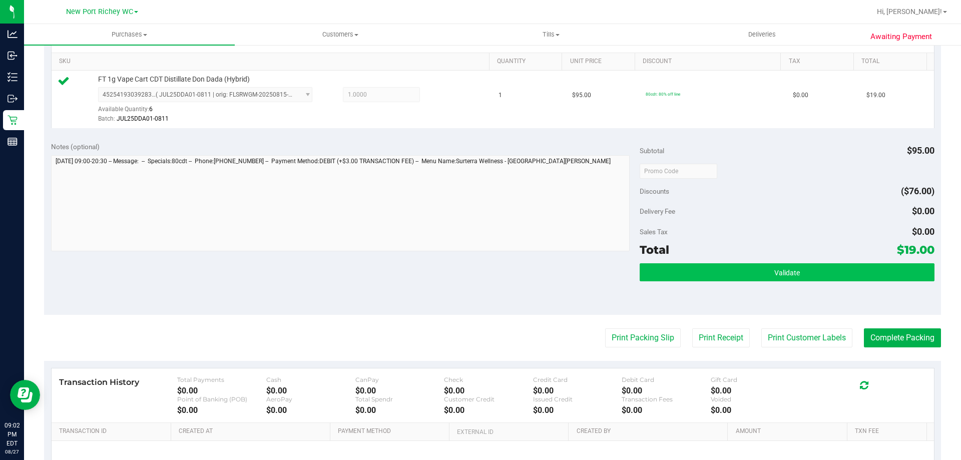
drag, startPoint x: 678, startPoint y: 261, endPoint x: 680, endPoint y: 267, distance: 6.5
click at [678, 261] on div "Subtotal $95.00 Discounts ($76.00) Delivery Fee $0.00 Sales Tax $0.00 Total $19…" at bounding box center [787, 225] width 294 height 167
click at [681, 279] on button "Validate" at bounding box center [787, 272] width 294 height 18
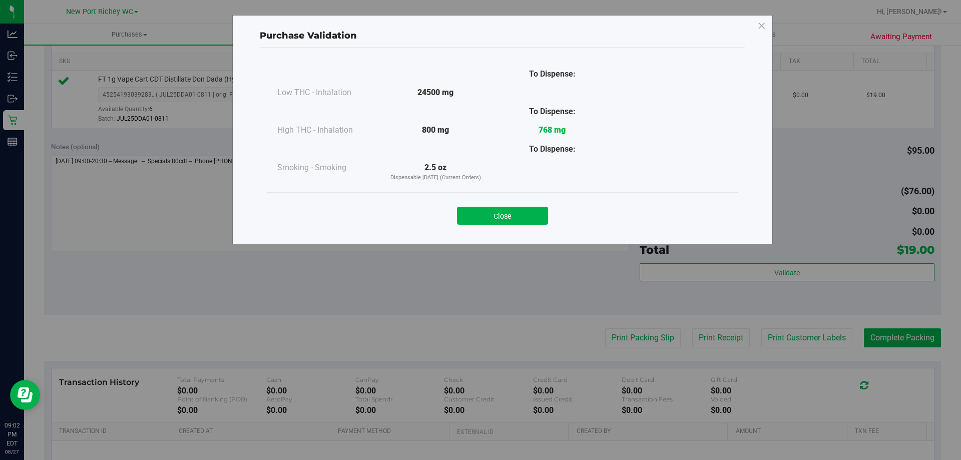
drag, startPoint x: 501, startPoint y: 212, endPoint x: 605, endPoint y: 267, distance: 117.1
click at [502, 212] on button "Close" at bounding box center [502, 216] width 91 height 18
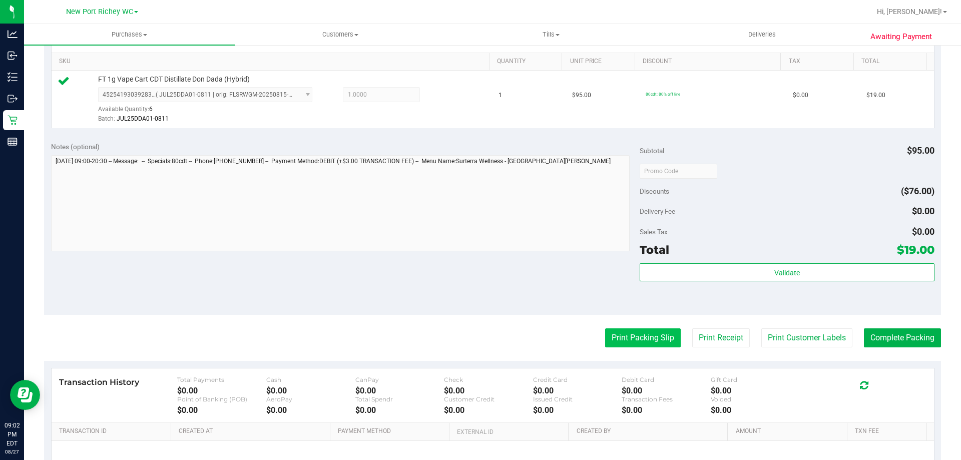
click at [644, 342] on button "Print Packing Slip" at bounding box center [643, 337] width 76 height 19
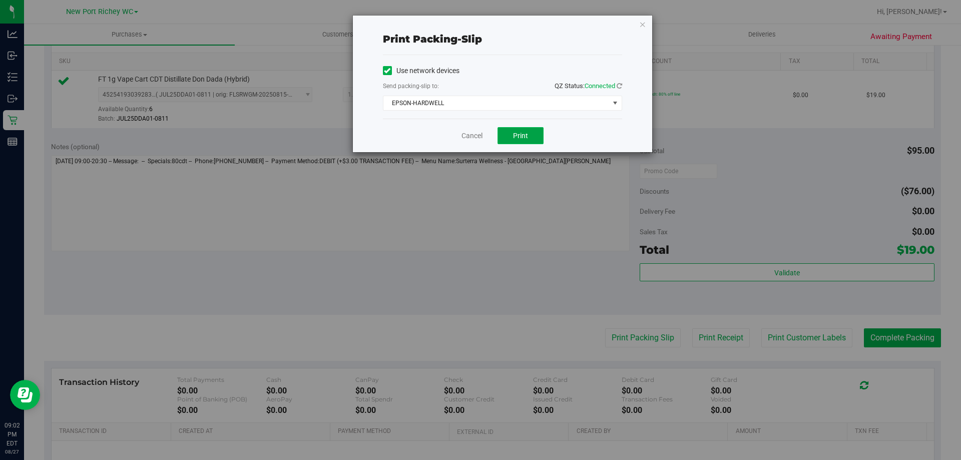
click at [525, 130] on button "Print" at bounding box center [521, 135] width 46 height 17
click at [643, 23] on icon "button" at bounding box center [642, 24] width 7 height 12
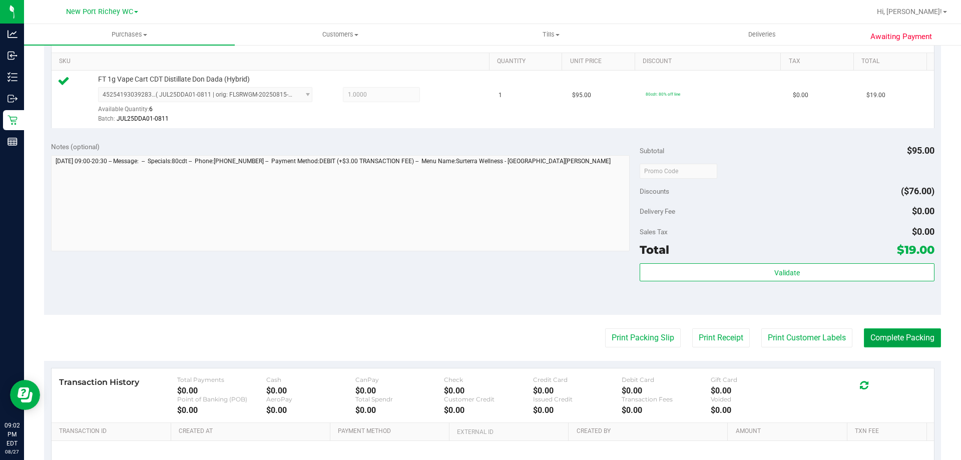
click at [898, 340] on button "Complete Packing" at bounding box center [902, 337] width 77 height 19
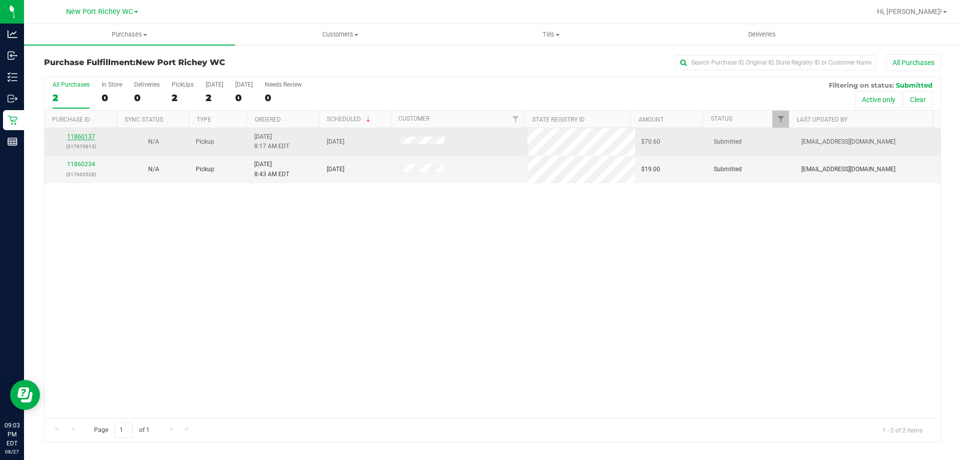
click at [78, 138] on link "11860137" at bounding box center [81, 136] width 28 height 7
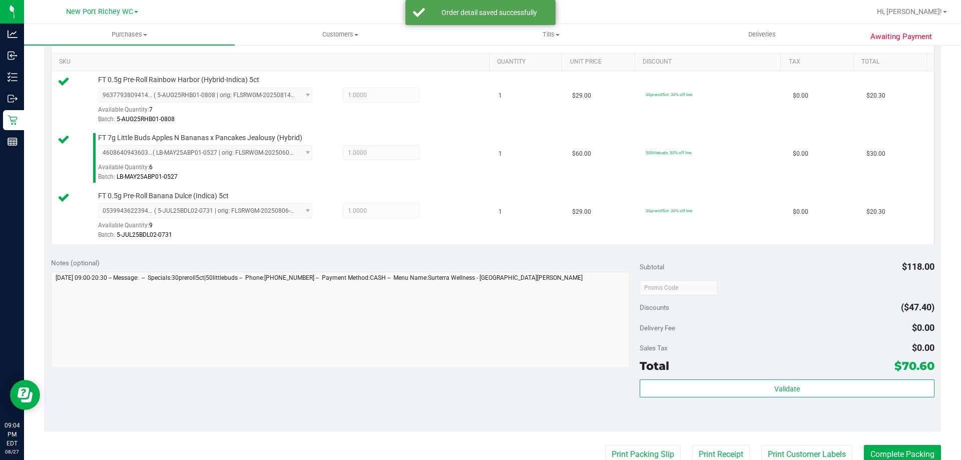
scroll to position [250, 0]
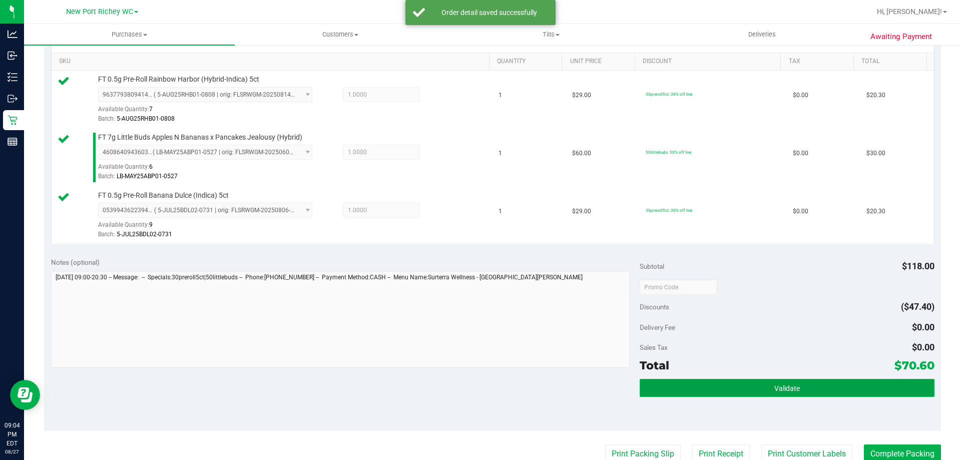
click at [715, 395] on button "Validate" at bounding box center [787, 388] width 294 height 18
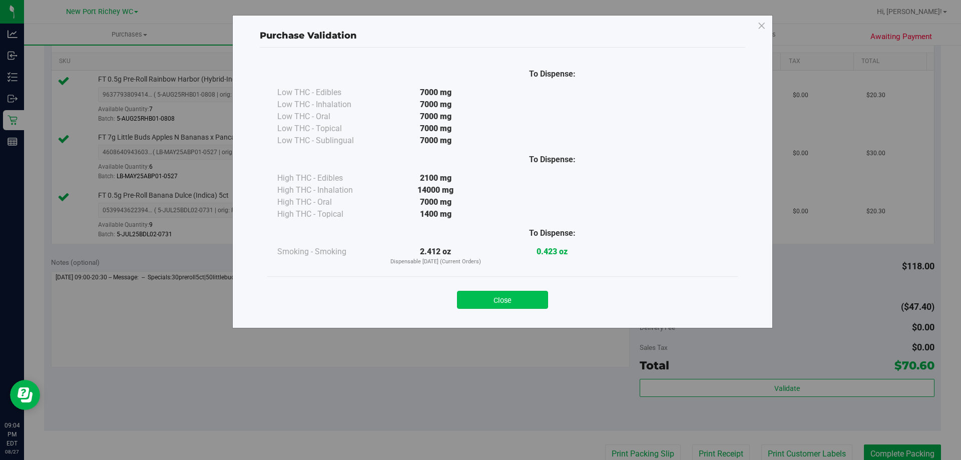
click at [516, 304] on button "Close" at bounding box center [502, 300] width 91 height 18
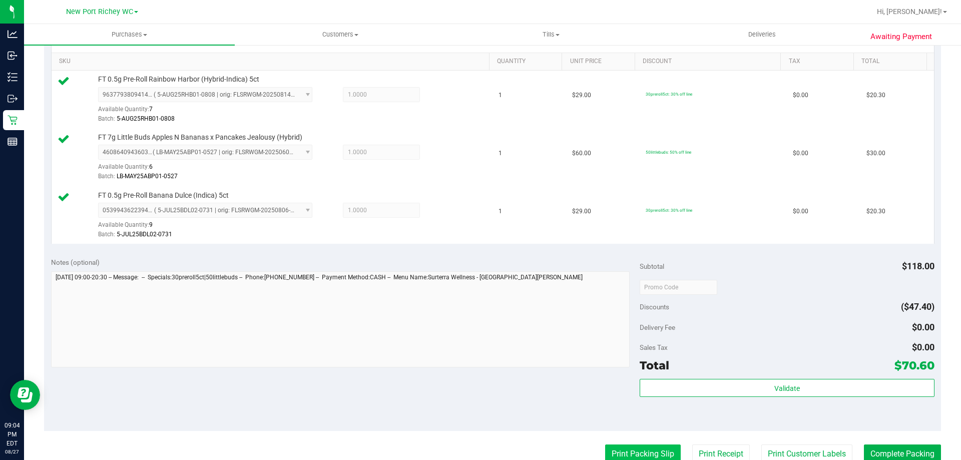
click at [650, 459] on button "Print Packing Slip" at bounding box center [643, 454] width 76 height 19
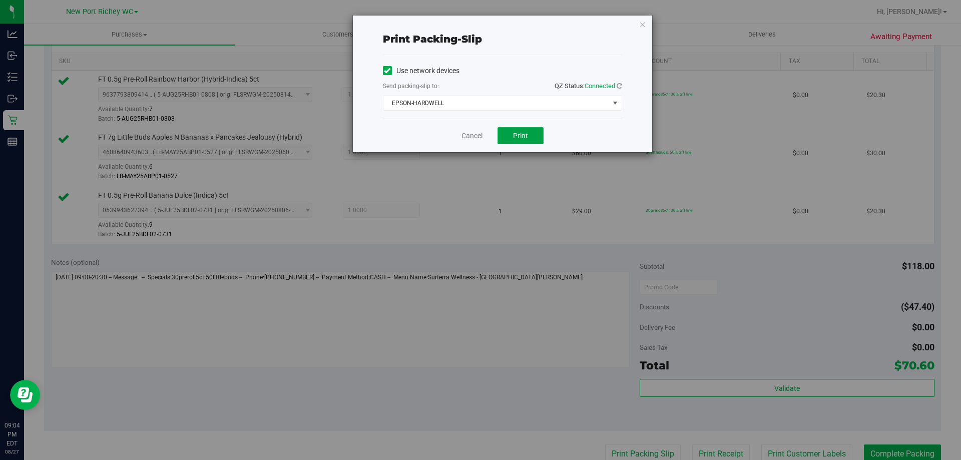
click at [527, 141] on button "Print" at bounding box center [521, 135] width 46 height 17
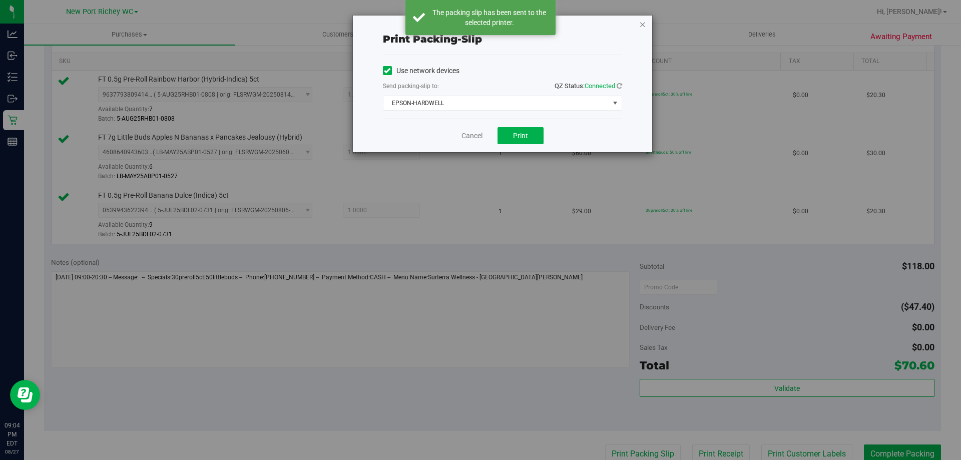
drag, startPoint x: 668, startPoint y: 28, endPoint x: 639, endPoint y: 28, distance: 29.0
click at [667, 28] on div "Print packing-slip Use network devices Send packing-slip to: QZ Status: Connect…" at bounding box center [484, 230] width 969 height 460
click at [645, 24] on icon "button" at bounding box center [642, 24] width 7 height 12
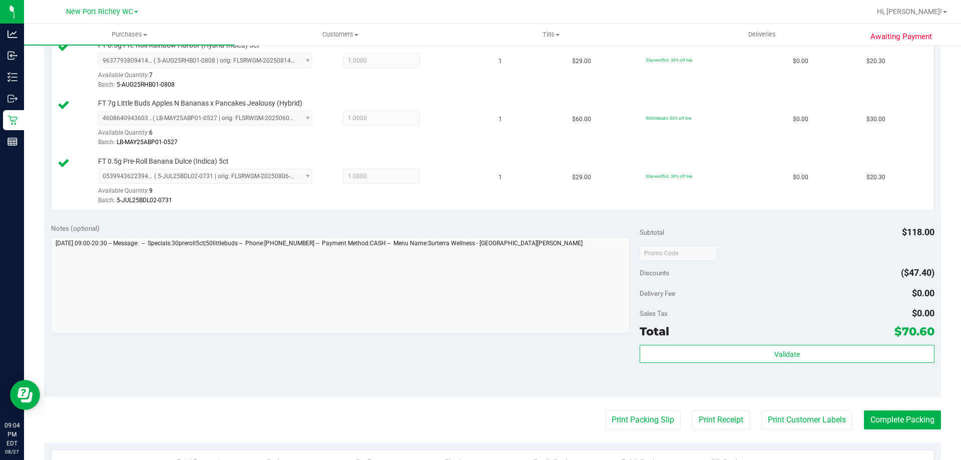
scroll to position [475, 0]
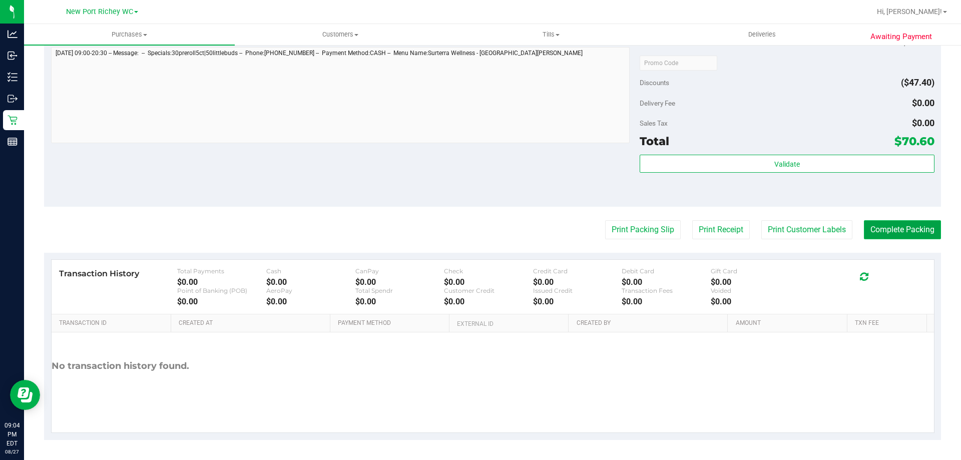
click at [882, 224] on button "Complete Packing" at bounding box center [902, 229] width 77 height 19
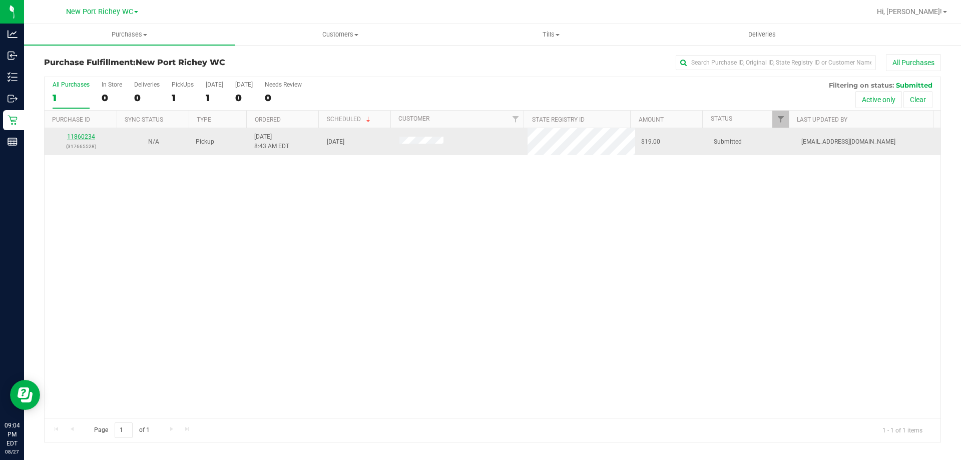
click at [76, 138] on link "11860234" at bounding box center [81, 136] width 28 height 7
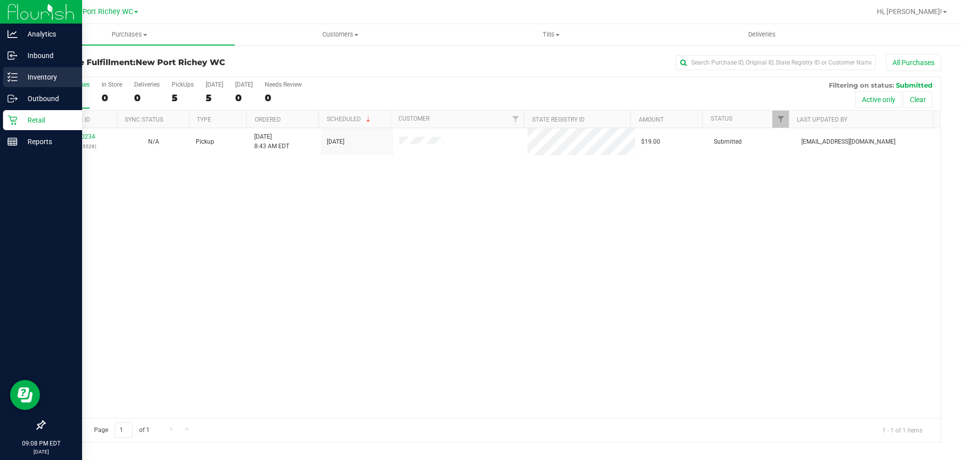
click at [19, 81] on p "Inventory" at bounding box center [48, 77] width 60 height 12
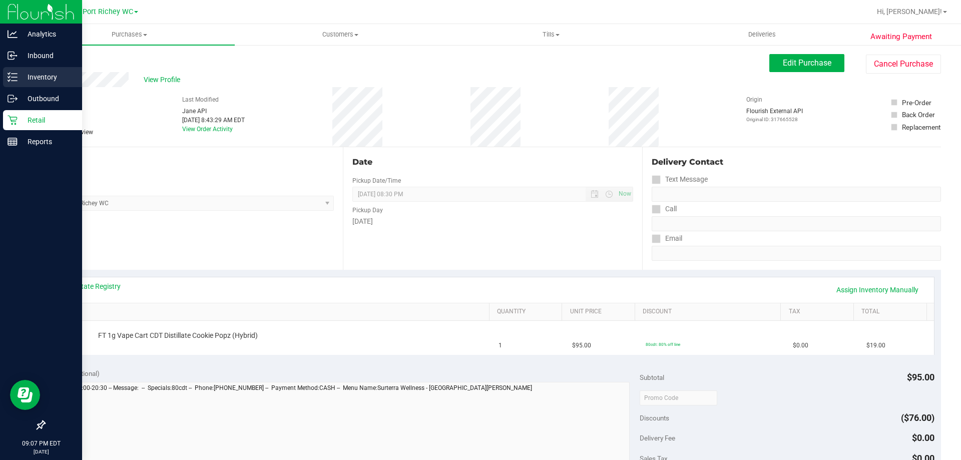
click at [37, 74] on p "Inventory" at bounding box center [48, 77] width 60 height 12
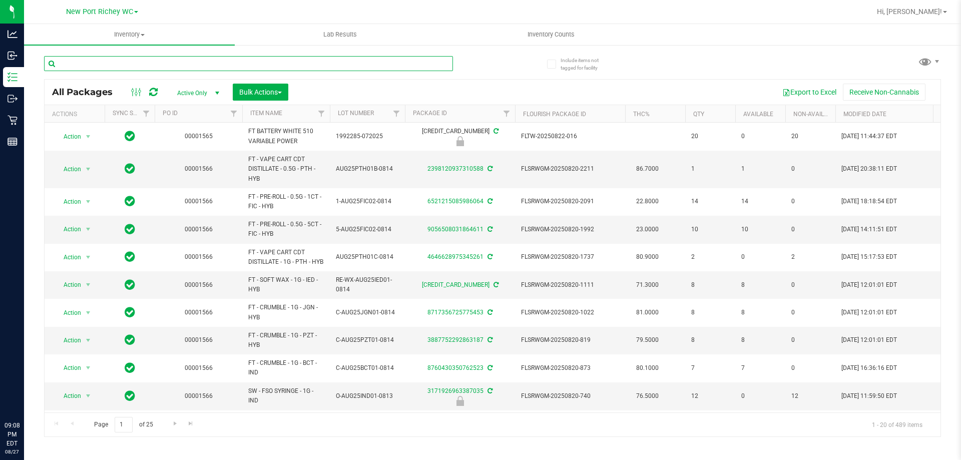
click at [89, 64] on input "text" at bounding box center [248, 63] width 409 height 15
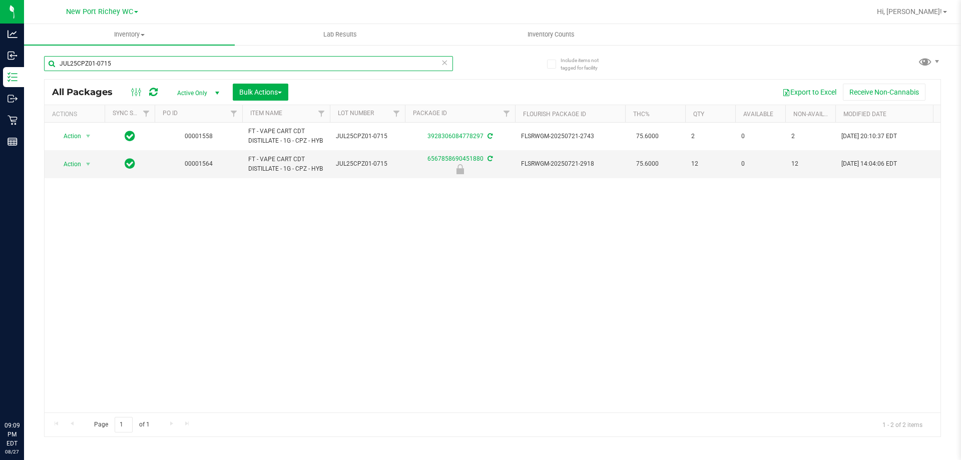
type input "JUL25CPZ01-0715"
click at [141, 29] on uib-tab-heading "Inventory All packages All inventory Waste log Create inventory" at bounding box center [129, 34] width 211 height 21
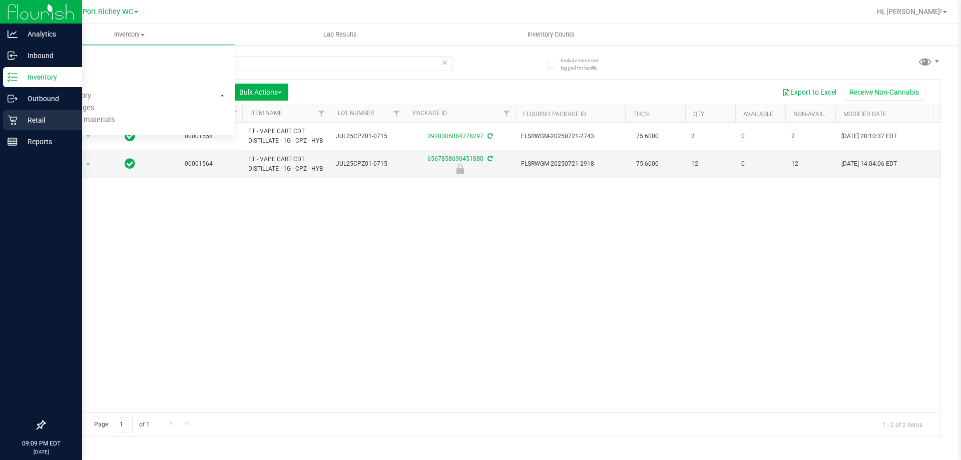
click at [23, 123] on p "Retail" at bounding box center [48, 120] width 60 height 12
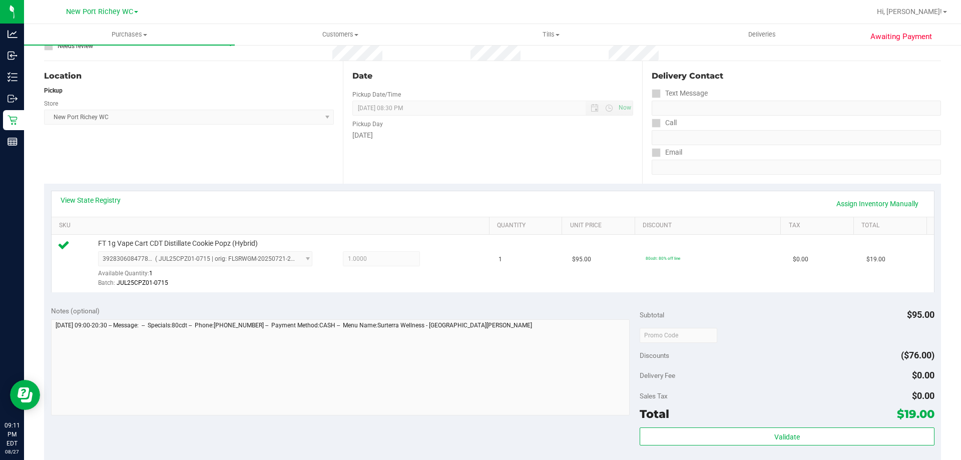
scroll to position [200, 0]
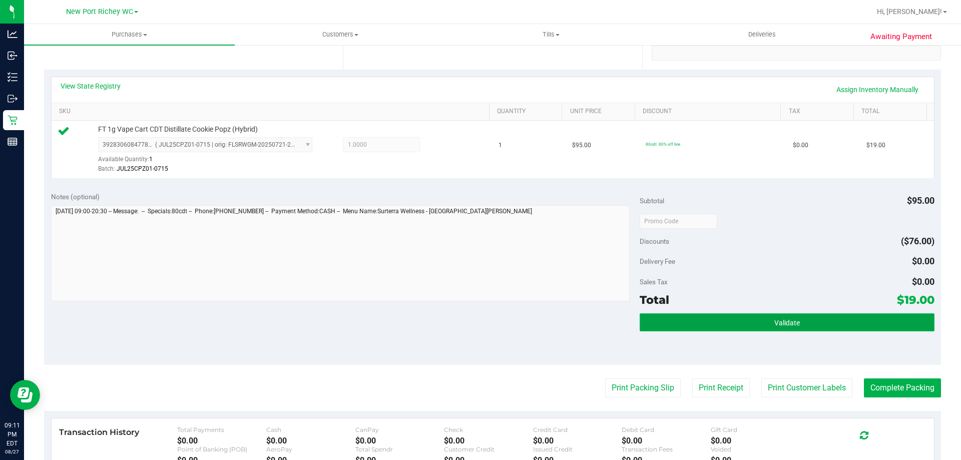
click at [704, 325] on button "Validate" at bounding box center [787, 322] width 294 height 18
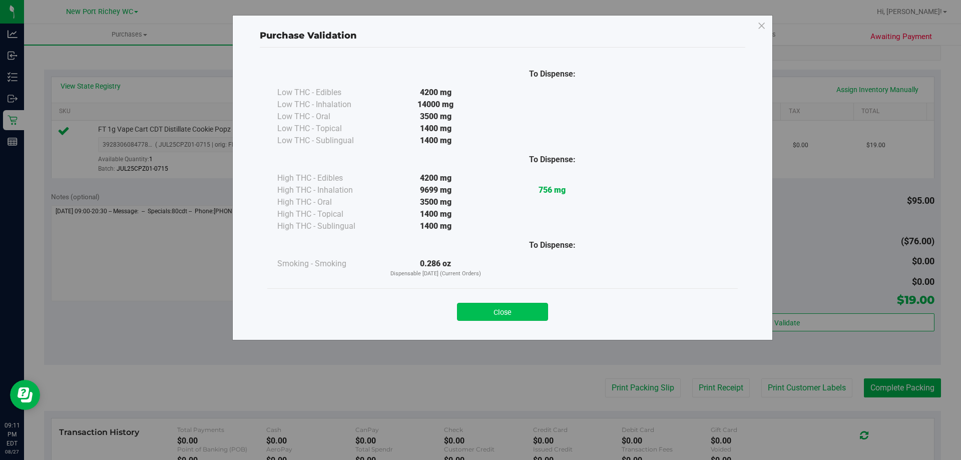
click at [524, 309] on button "Close" at bounding box center [502, 312] width 91 height 18
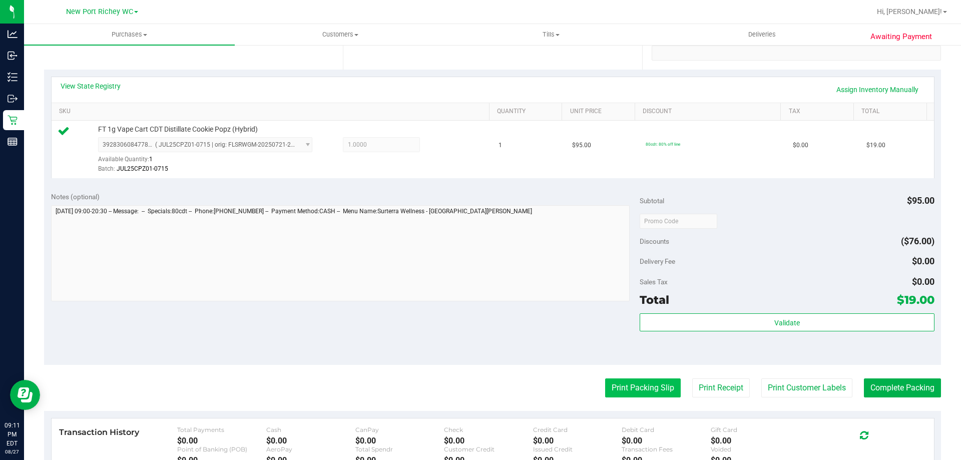
click at [629, 386] on button "Print Packing Slip" at bounding box center [643, 388] width 76 height 19
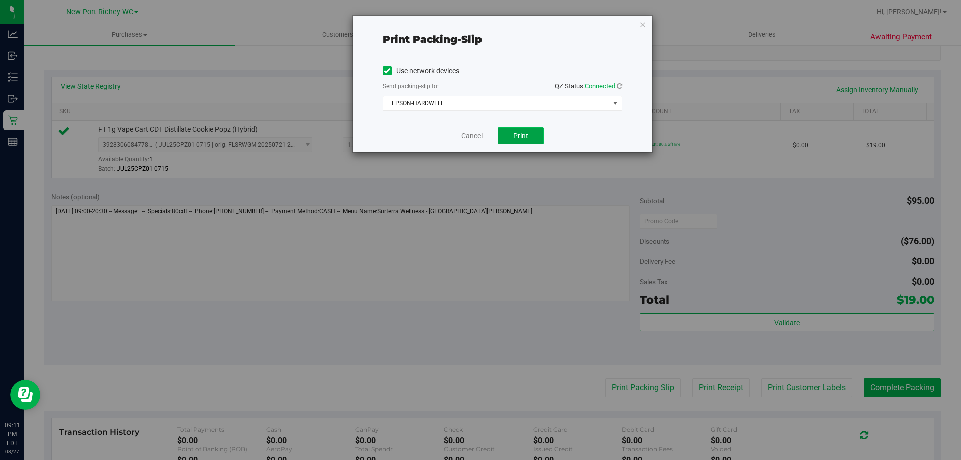
click at [526, 136] on span "Print" at bounding box center [520, 136] width 15 height 8
click at [636, 27] on div "Print packing-slip Use network devices Send packing-slip to: QZ Status: Connect…" at bounding box center [502, 84] width 299 height 137
click at [643, 25] on icon "button" at bounding box center [642, 24] width 7 height 12
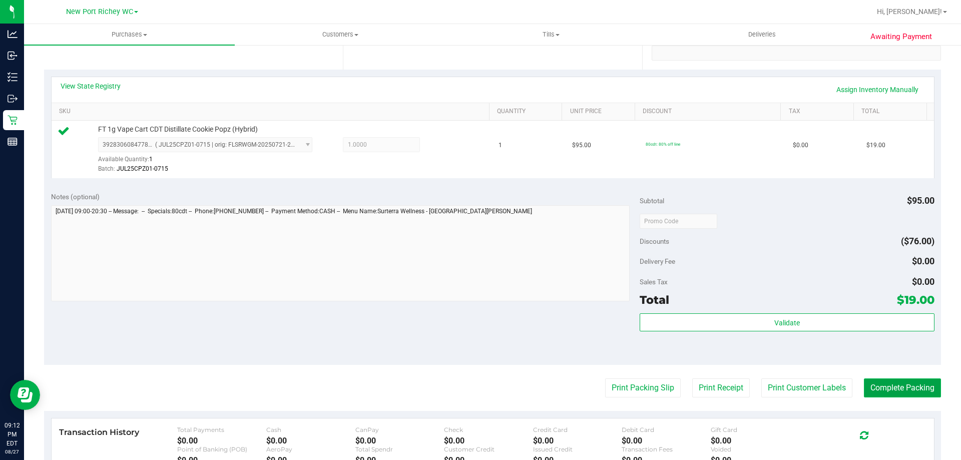
click at [899, 391] on button "Complete Packing" at bounding box center [902, 388] width 77 height 19
